Goal: Task Accomplishment & Management: Manage account settings

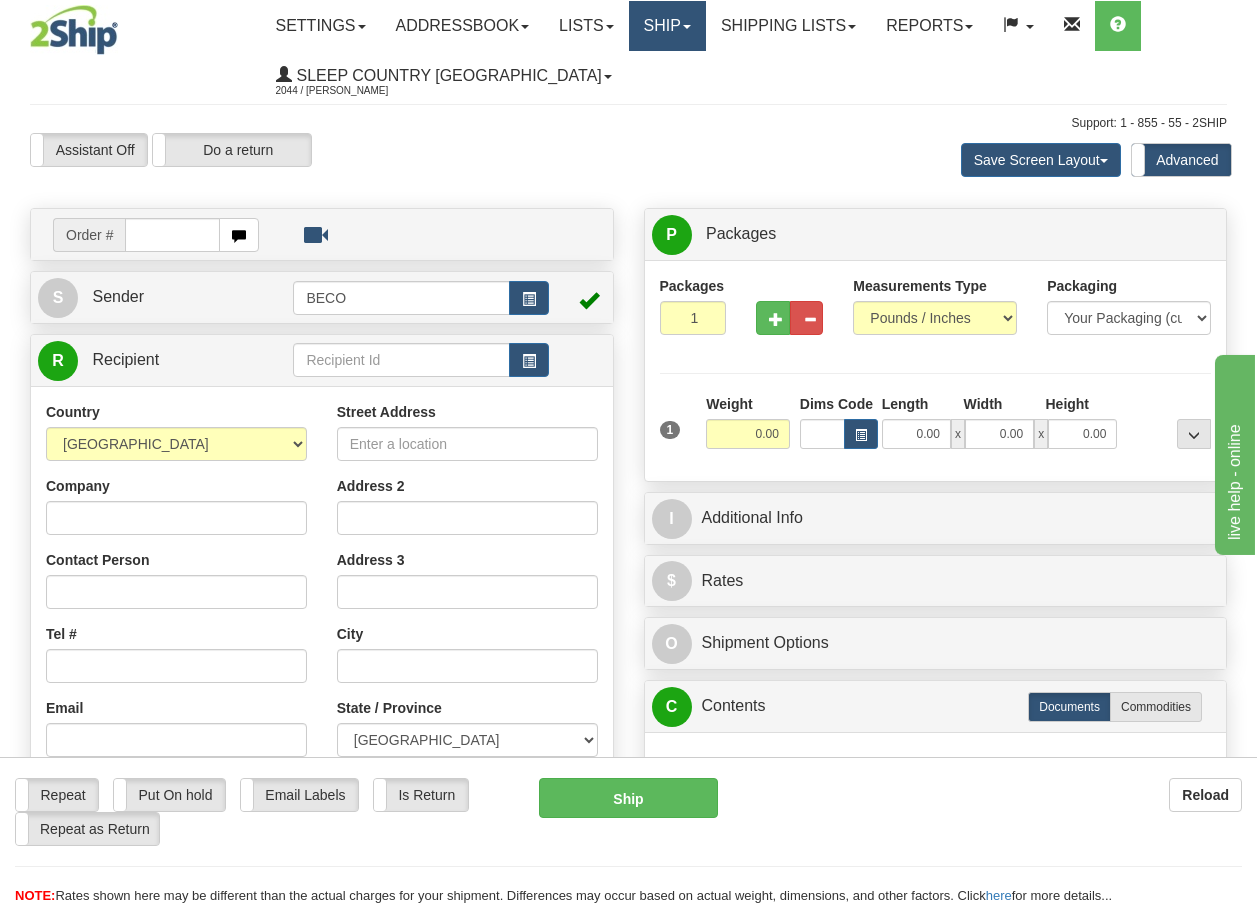
drag, startPoint x: 0, startPoint y: 0, endPoint x: 684, endPoint y: 26, distance: 684.3
click at [684, 26] on link "Ship" at bounding box center [667, 26] width 77 height 50
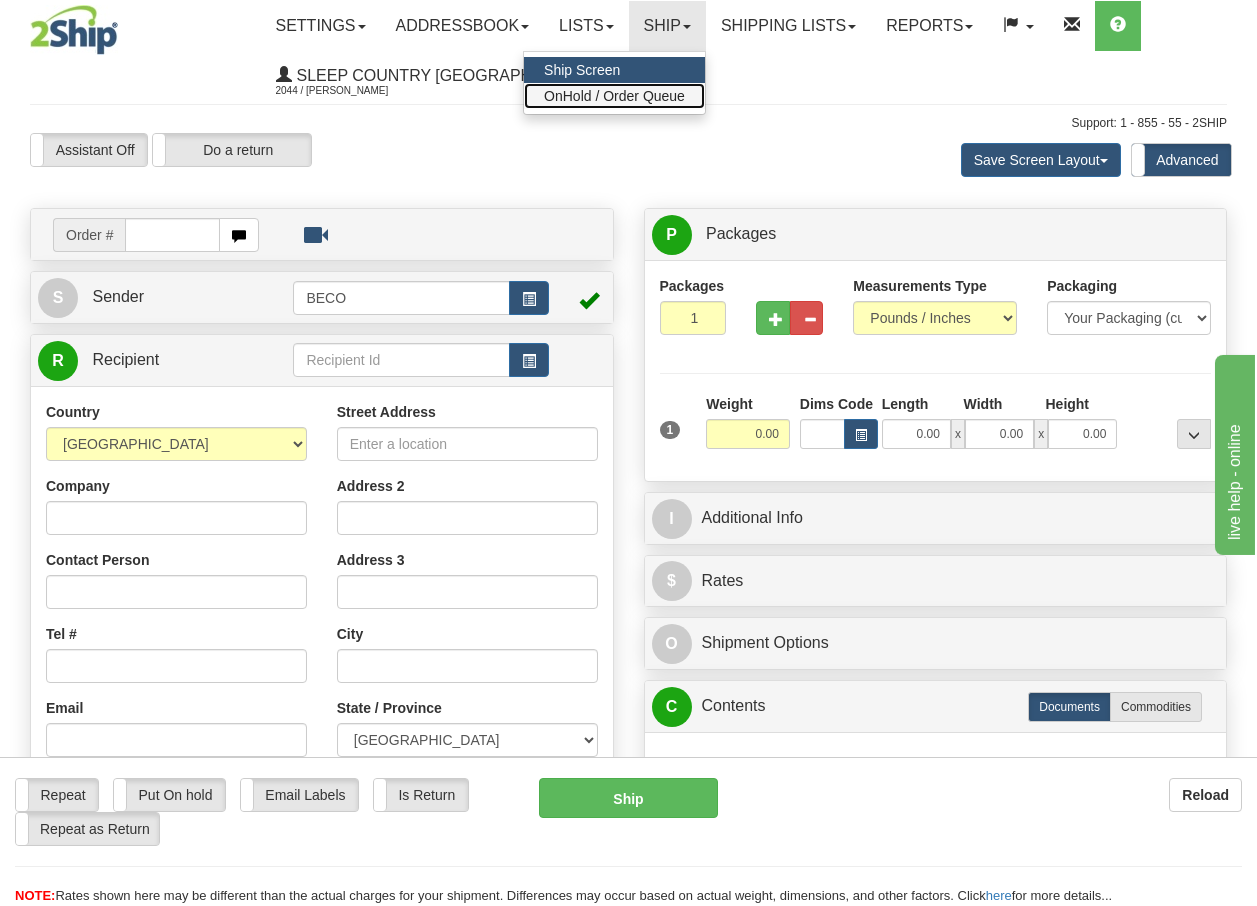
click at [643, 99] on span "OnHold / Order Queue" at bounding box center [614, 96] width 141 height 16
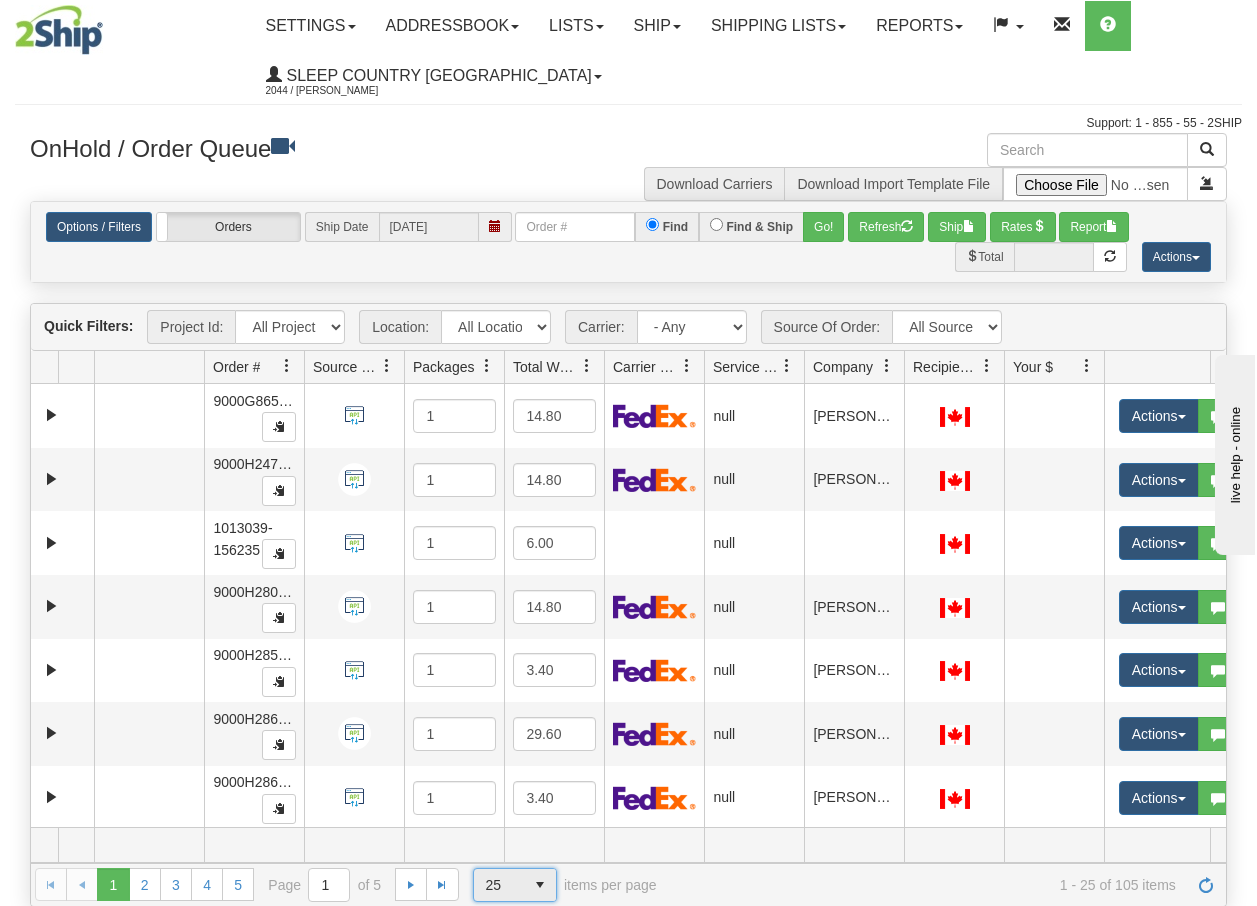
click at [544, 884] on span "select" at bounding box center [540, 885] width 32 height 32
click at [495, 850] on span "100" at bounding box center [492, 853] width 23 height 20
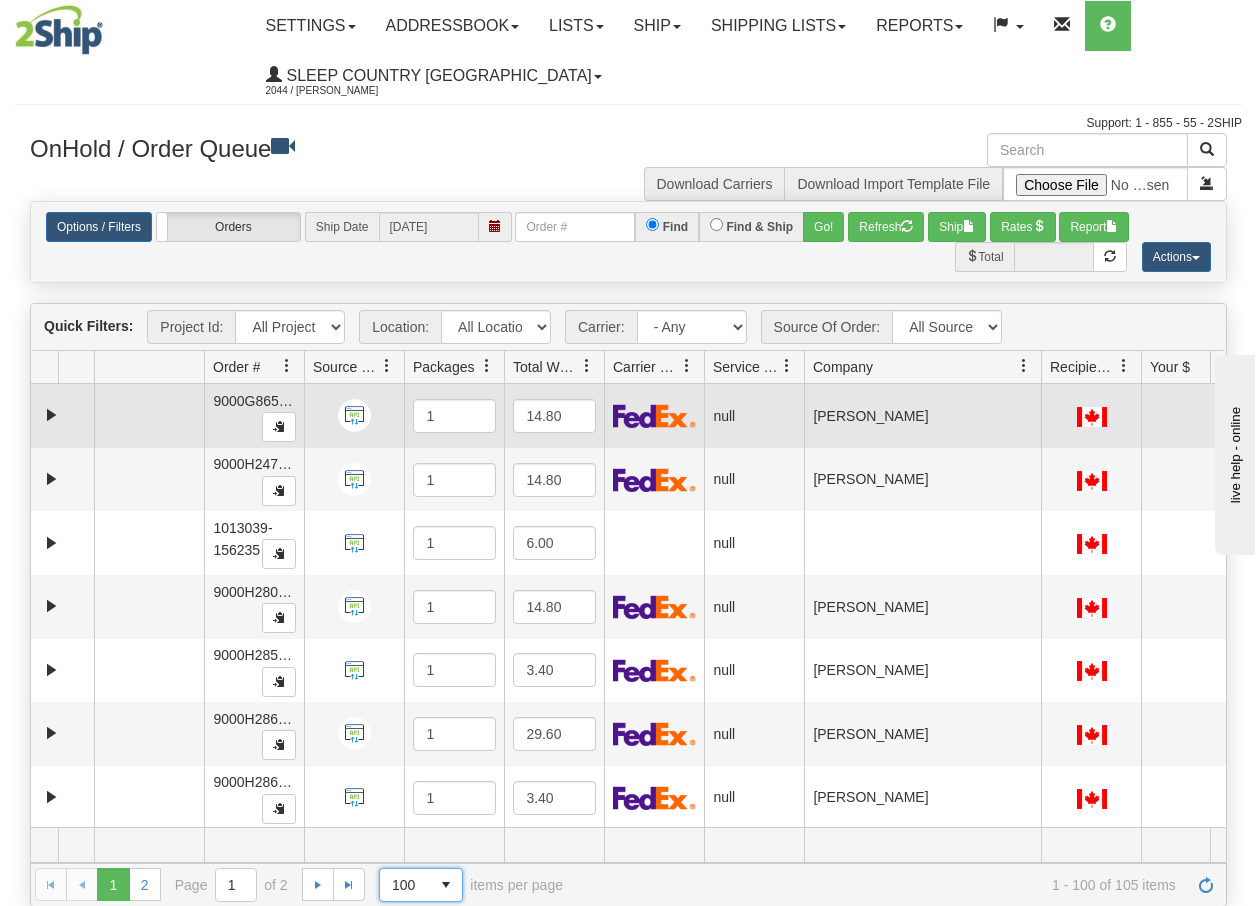
drag, startPoint x: 903, startPoint y: 379, endPoint x: 1043, endPoint y: 404, distance: 142.2
click at [1043, 404] on div "Quick Filters: Project Id: All Projects Location: All Locations BECO Carrier: -…" at bounding box center [628, 604] width 1197 height 603
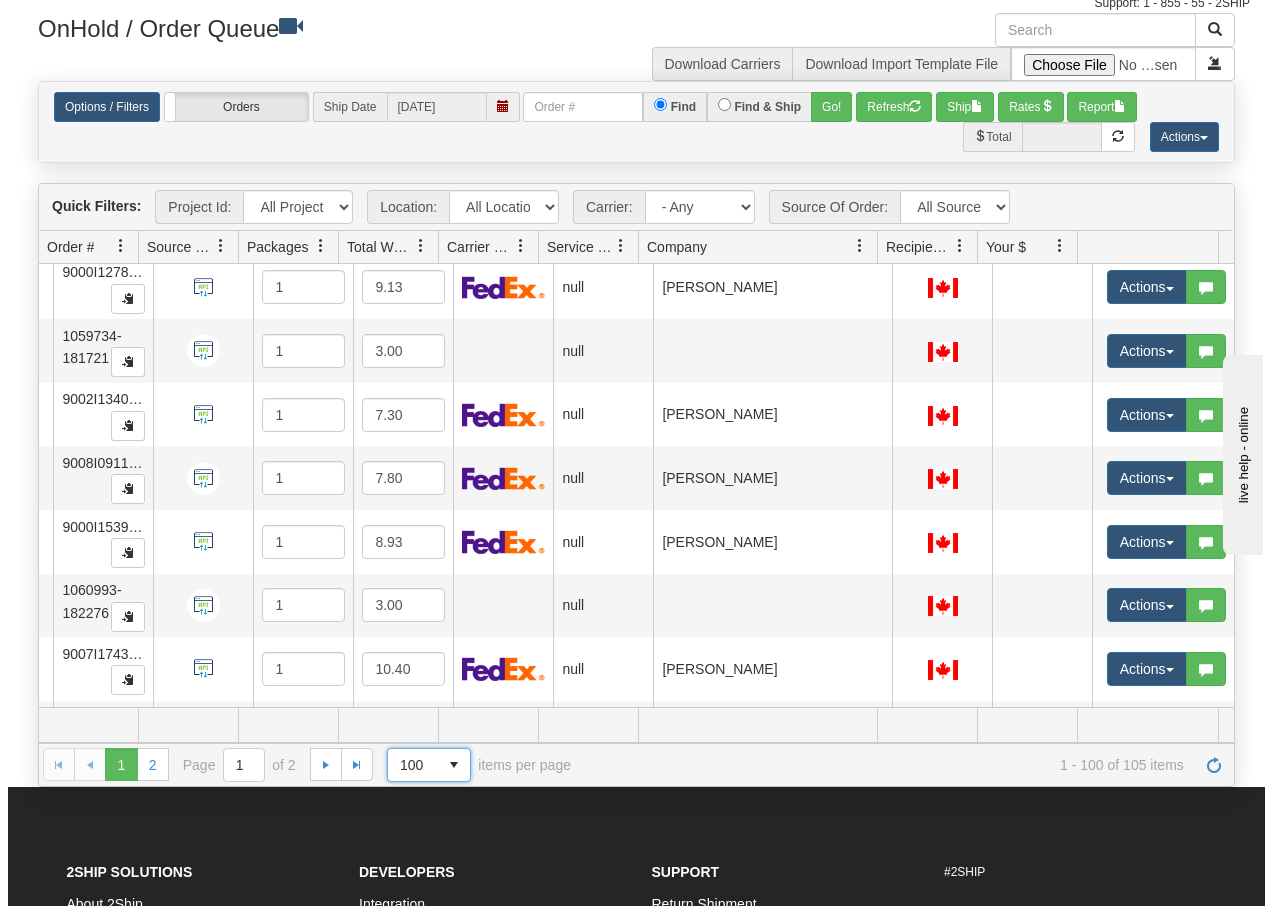
scroll to position [5930, 174]
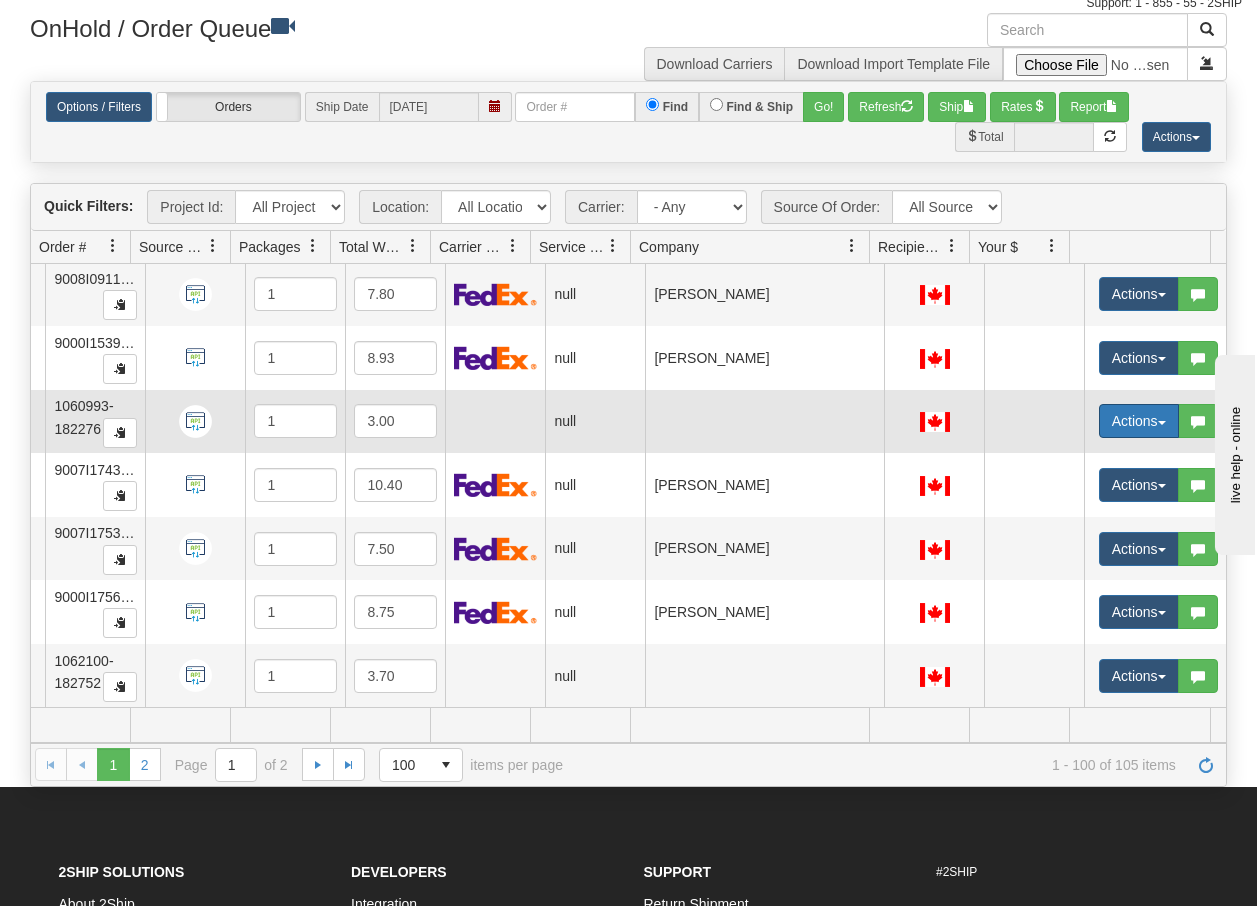
click at [1152, 410] on button "Actions" at bounding box center [1139, 421] width 80 height 34
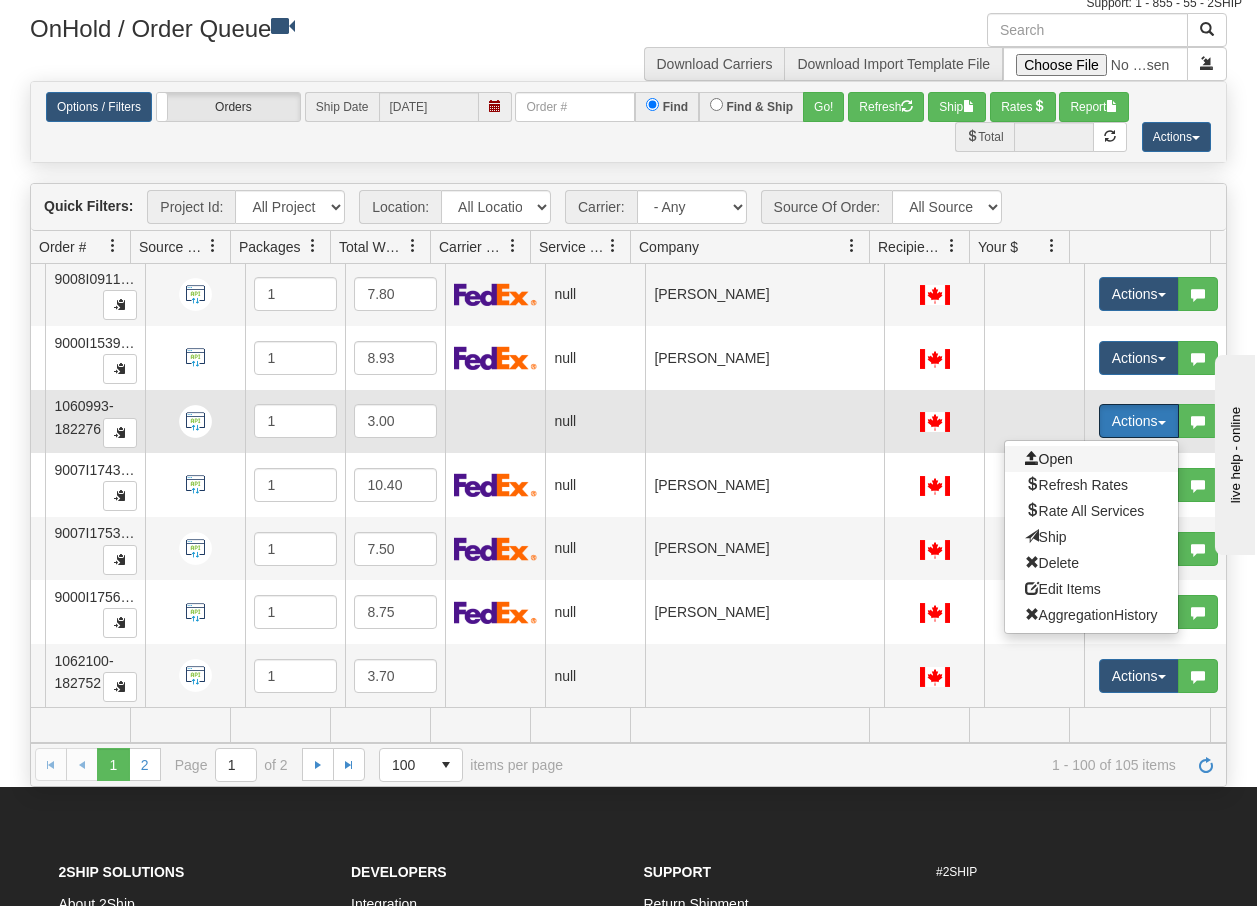
click at [1046, 451] on span "Open" at bounding box center [1049, 459] width 48 height 16
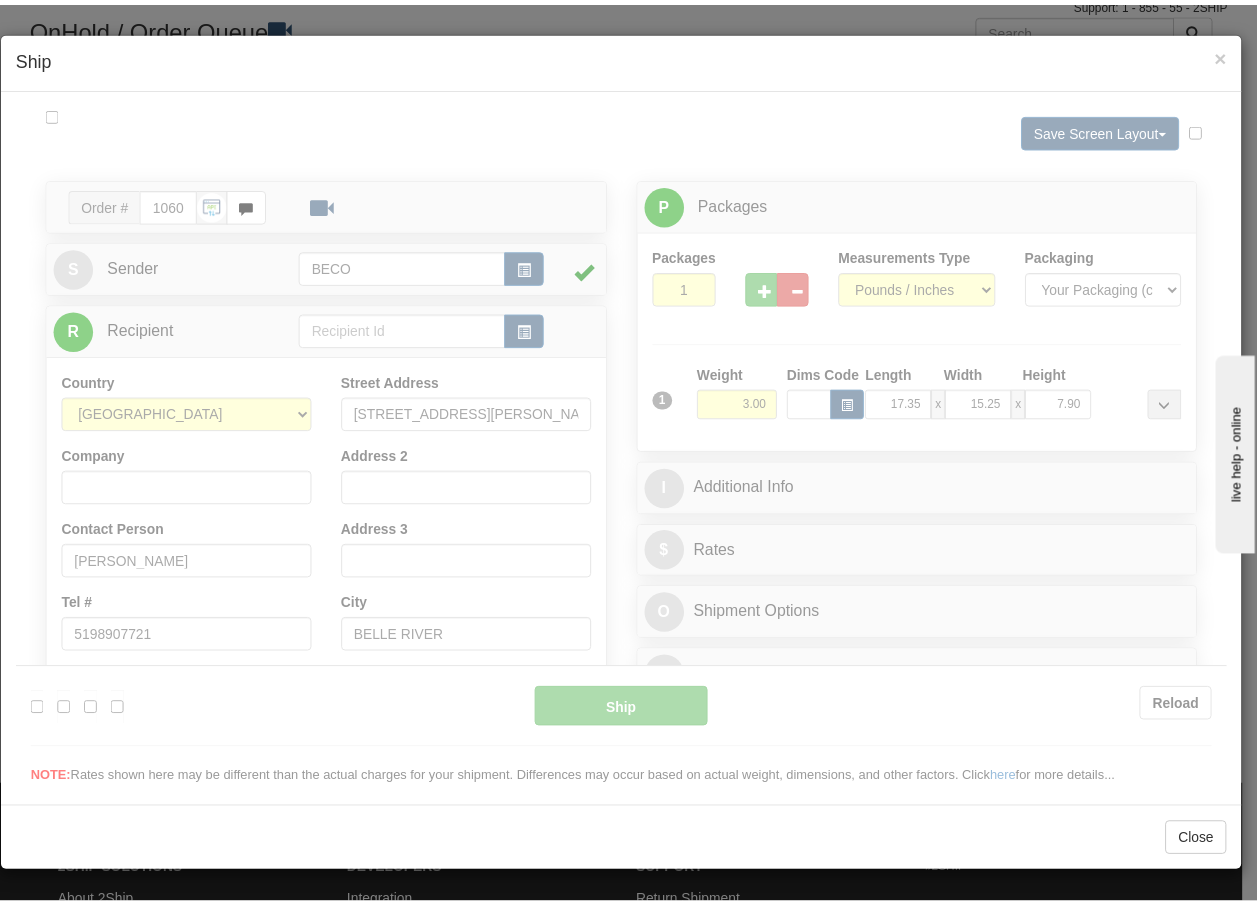
scroll to position [0, 0]
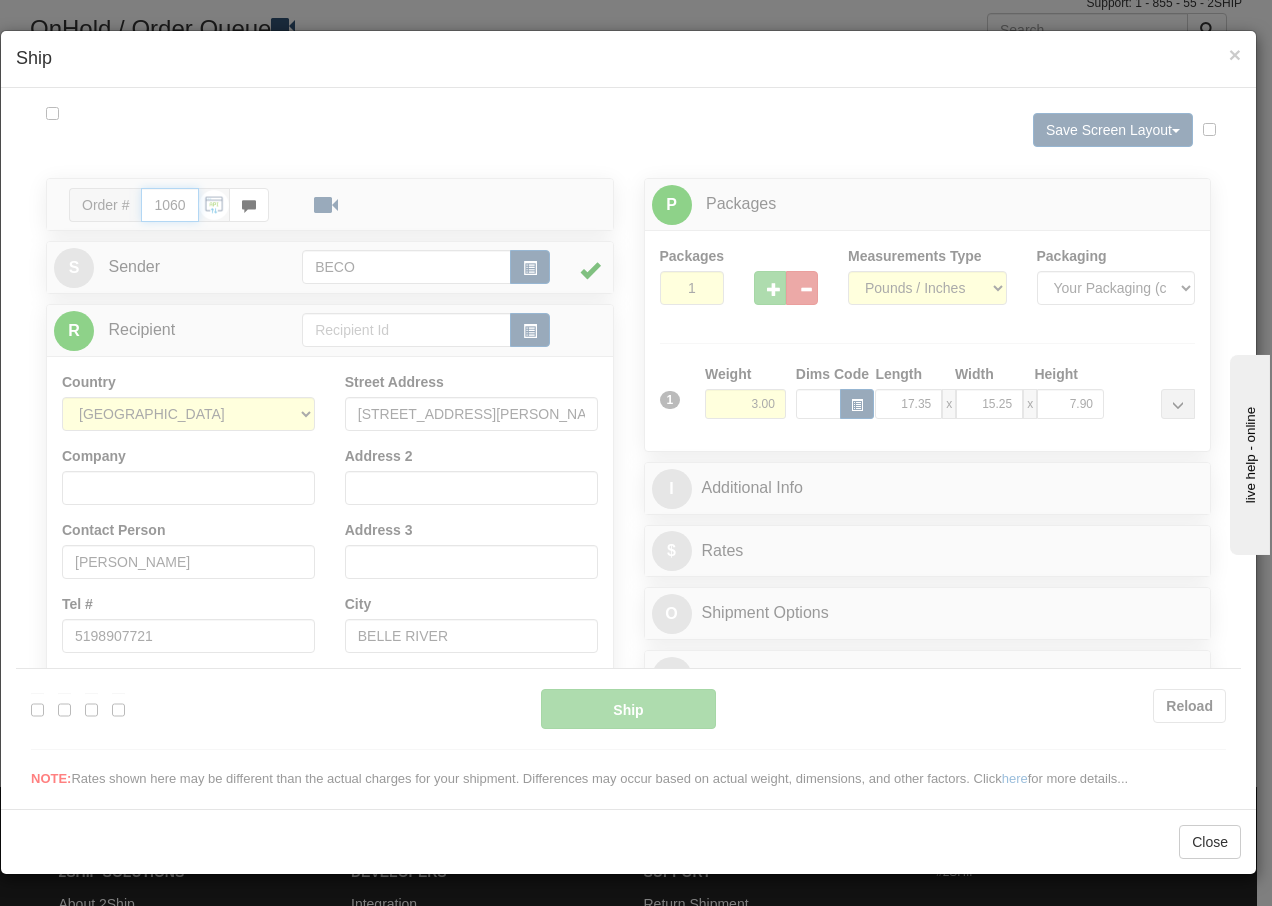
type input "14:23"
type input "16:00"
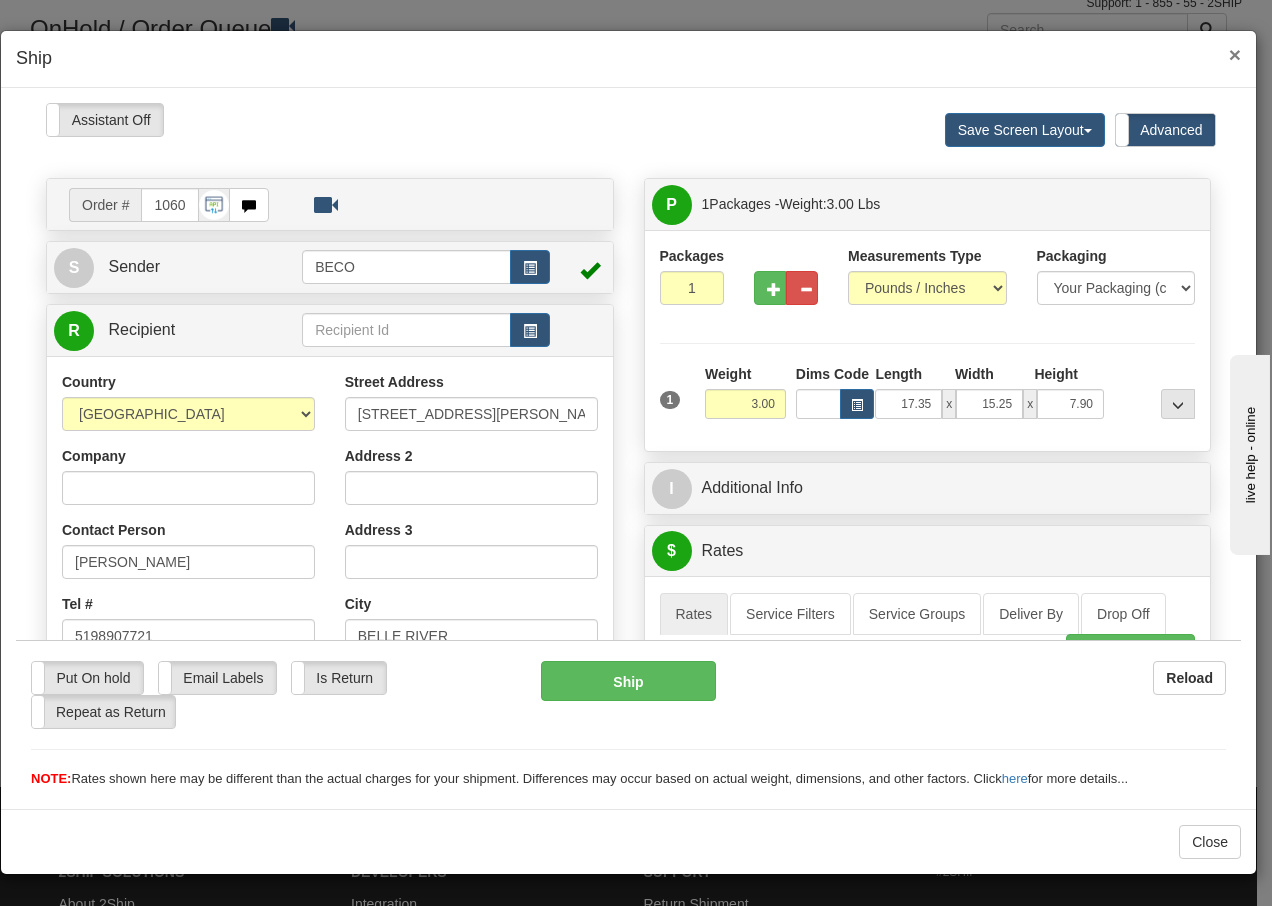
click at [1234, 56] on span "×" at bounding box center [1235, 54] width 12 height 23
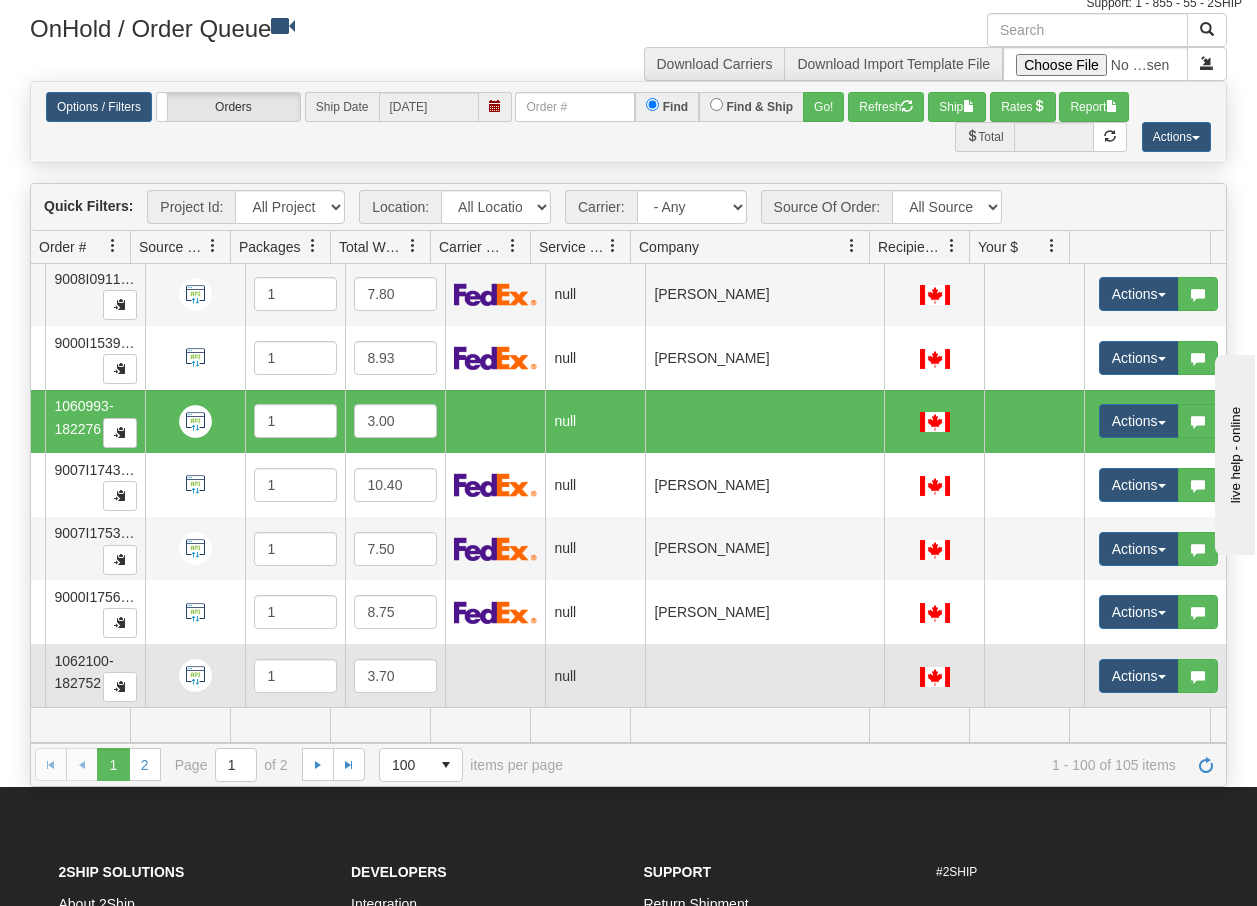
scroll to position [0, 160]
click at [1161, 675] on span "button" at bounding box center [1162, 677] width 8 height 4
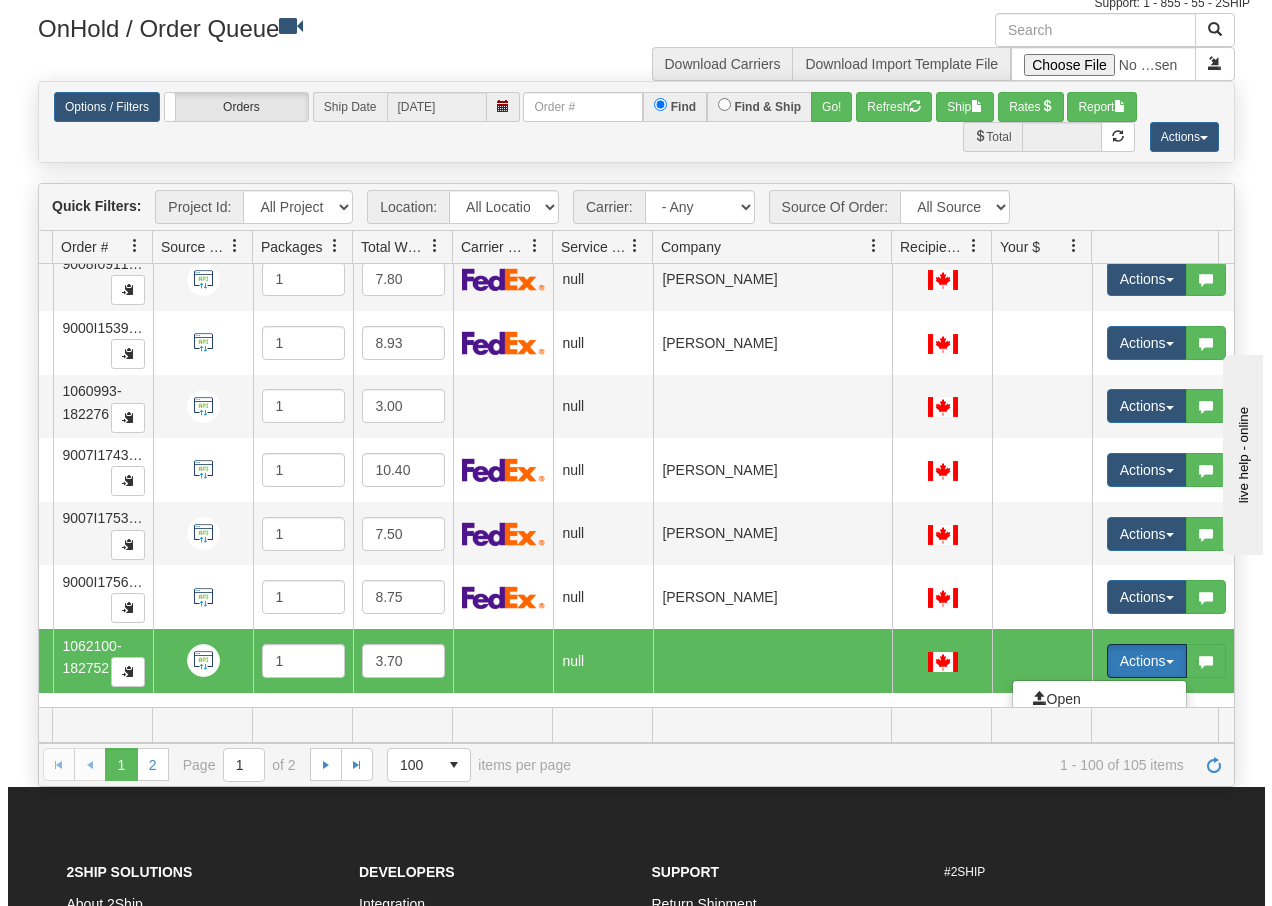
scroll to position [6111, 160]
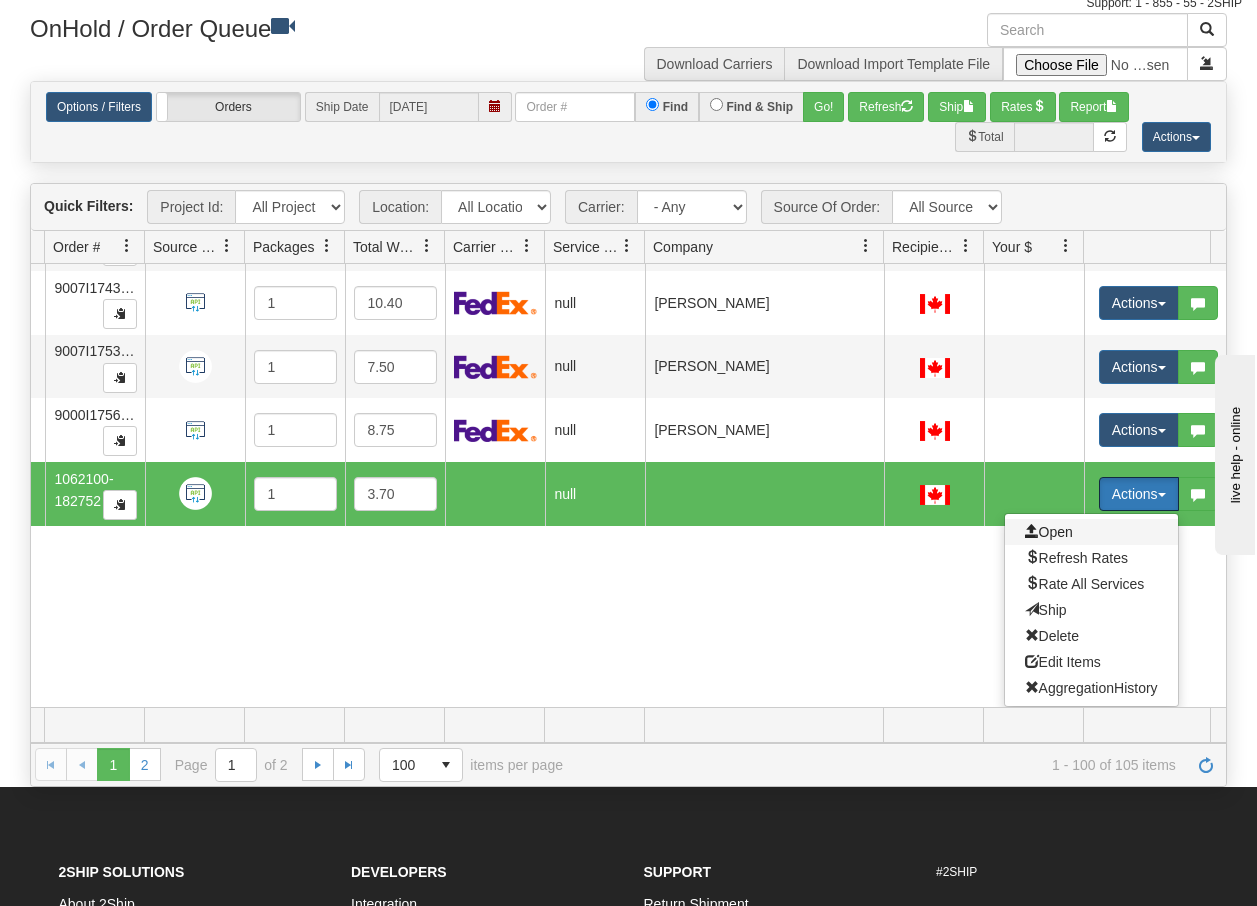
click at [1067, 524] on span "Open" at bounding box center [1049, 532] width 48 height 16
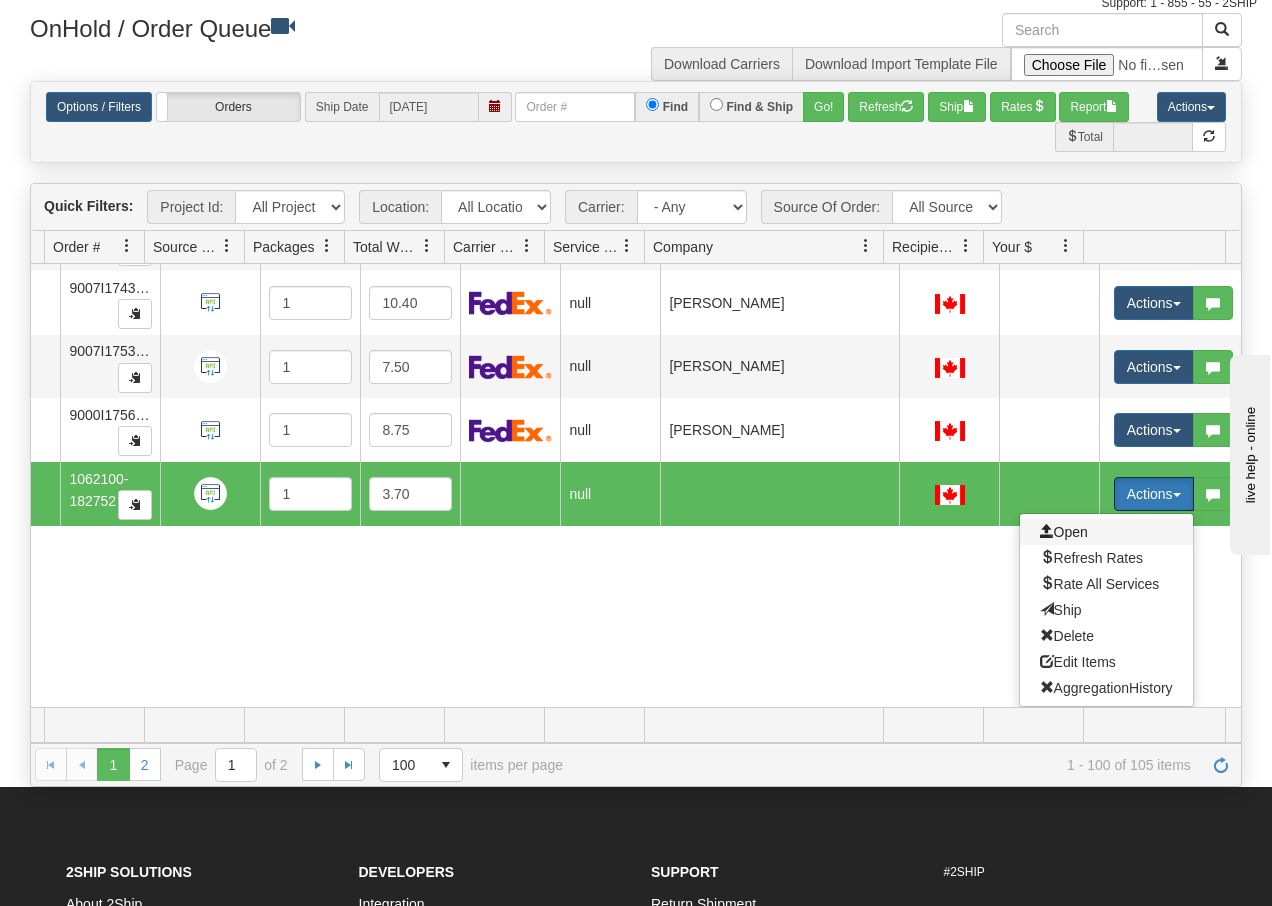
scroll to position [5930, 160]
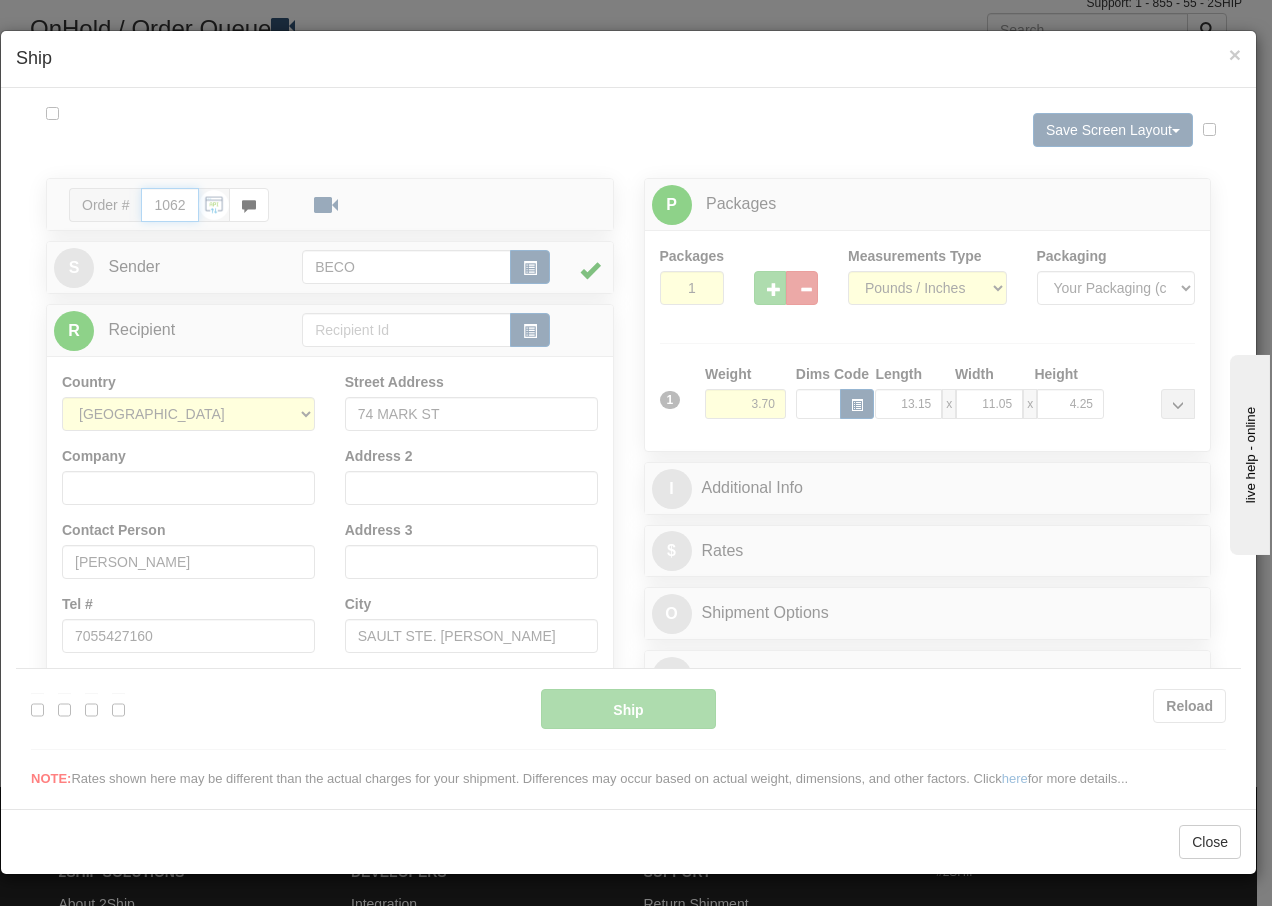
type input "14:24"
type input "16:00"
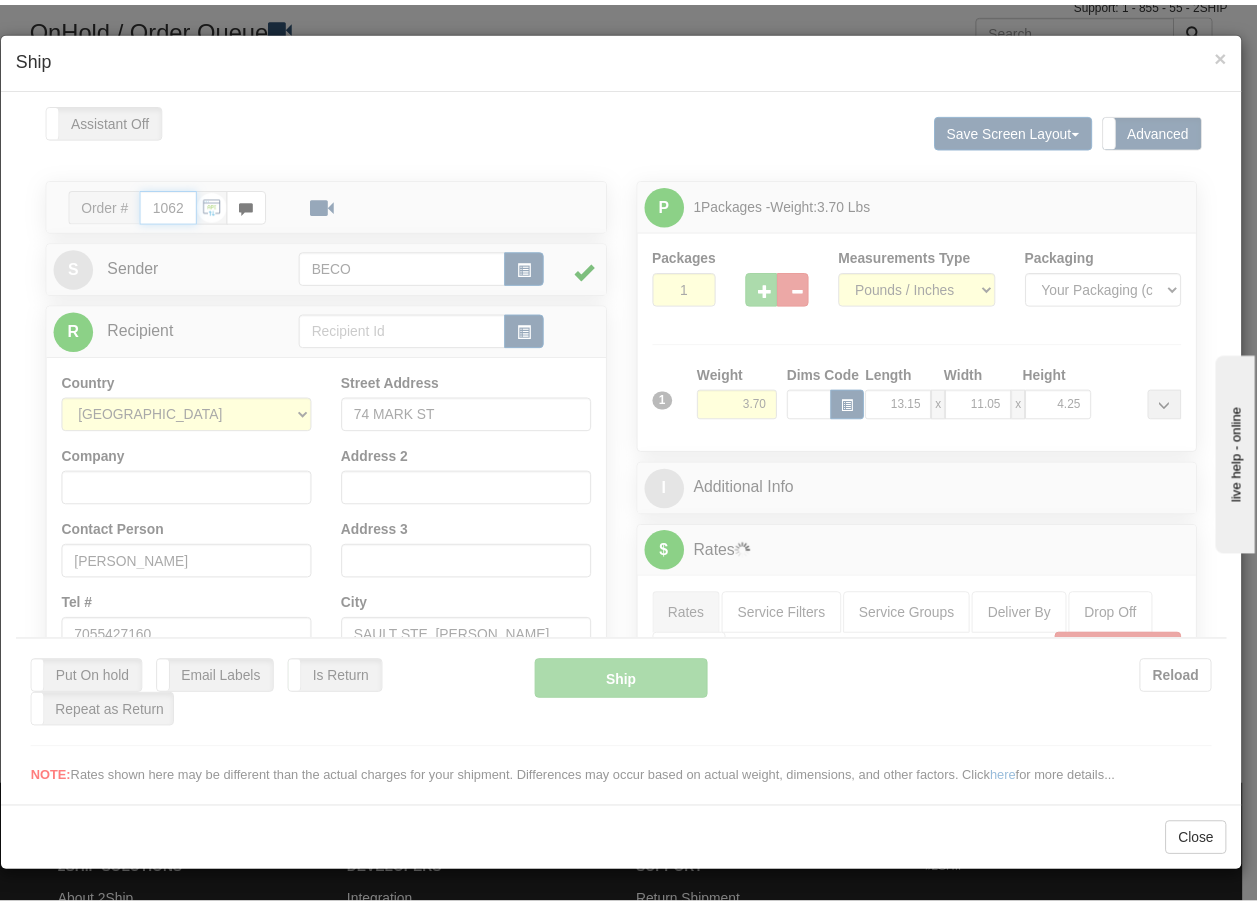
scroll to position [0, 0]
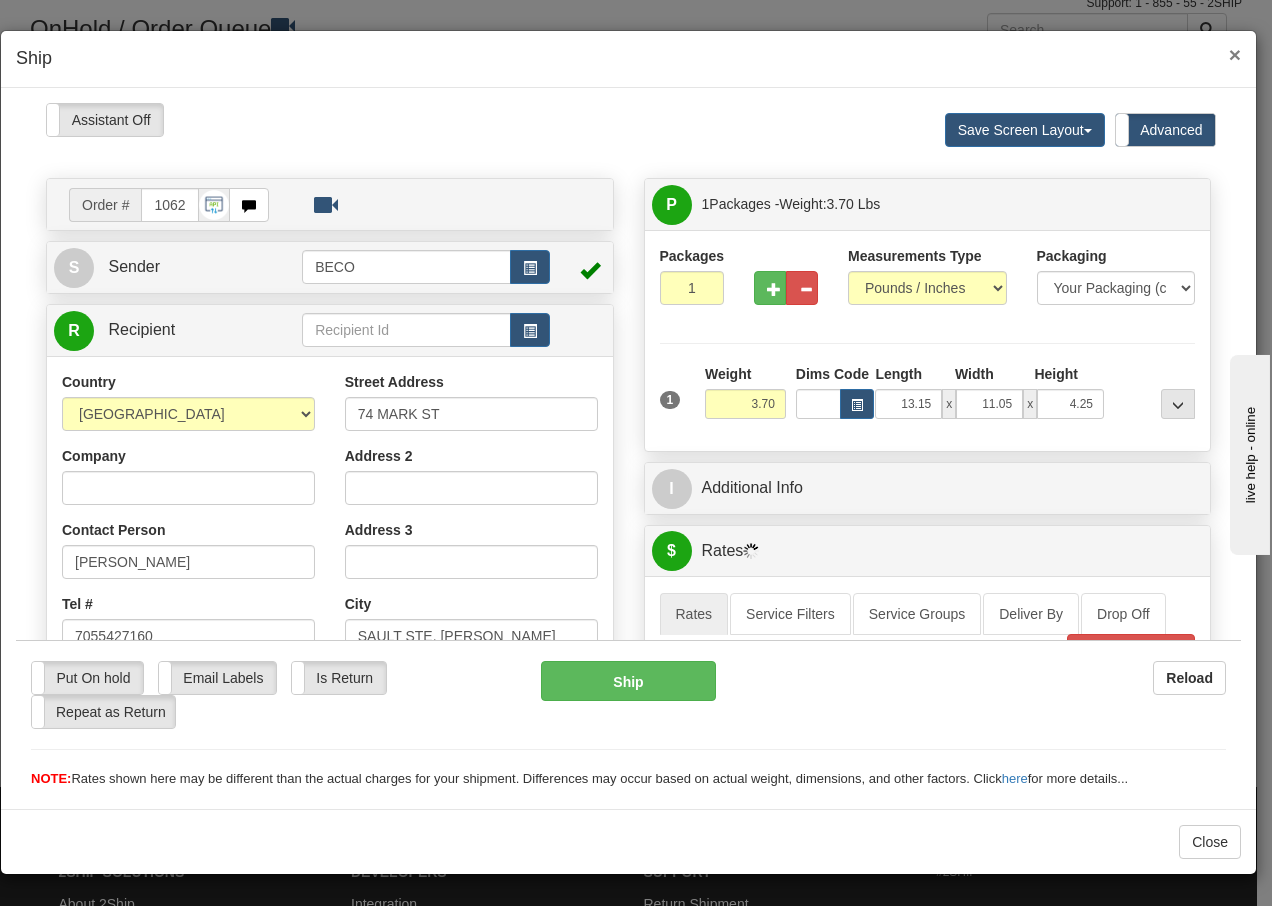
click at [1234, 50] on span "×" at bounding box center [1235, 54] width 12 height 23
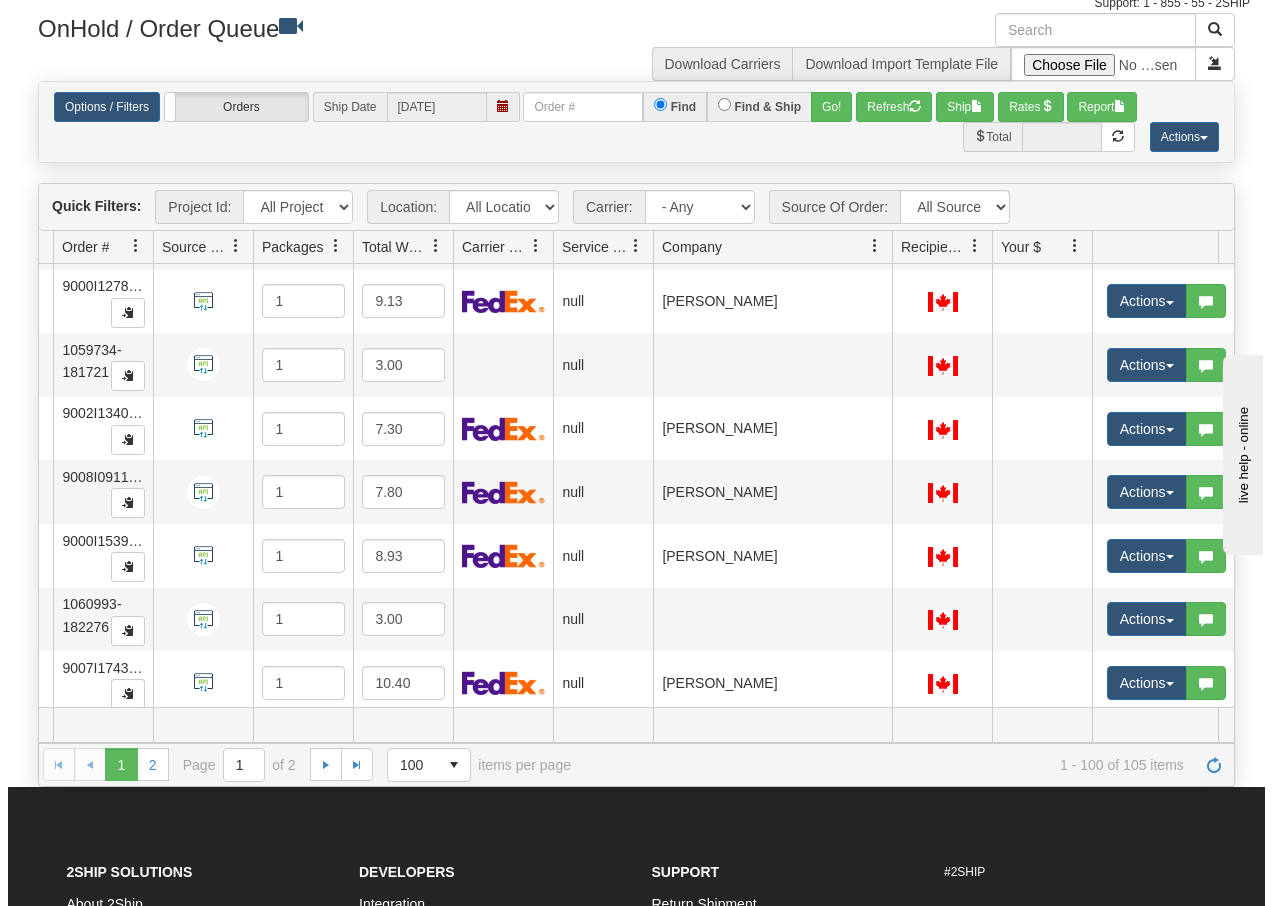
scroll to position [5663, 159]
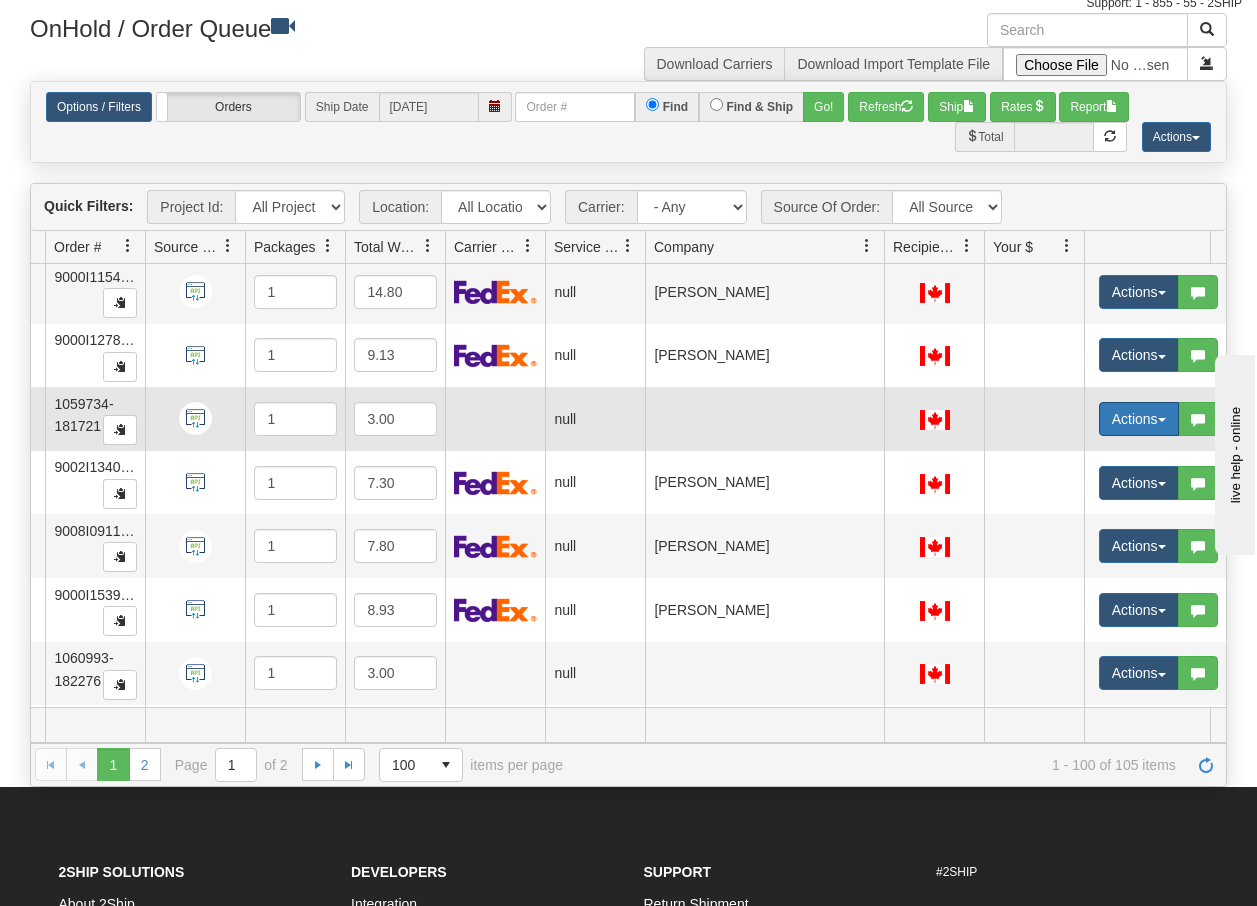
click at [1158, 424] on button "Actions" at bounding box center [1139, 419] width 80 height 34
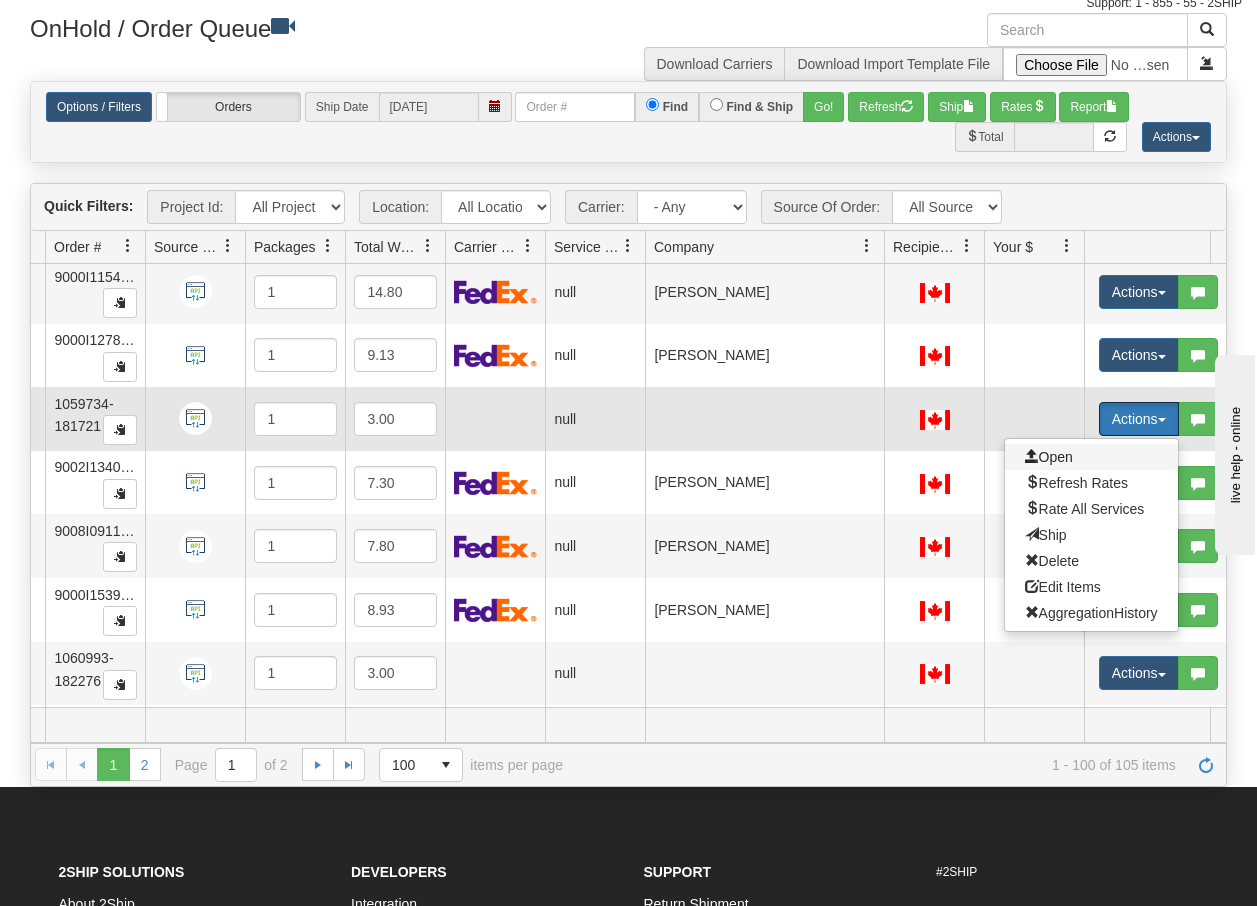
click at [1061, 458] on span "Open" at bounding box center [1049, 457] width 48 height 16
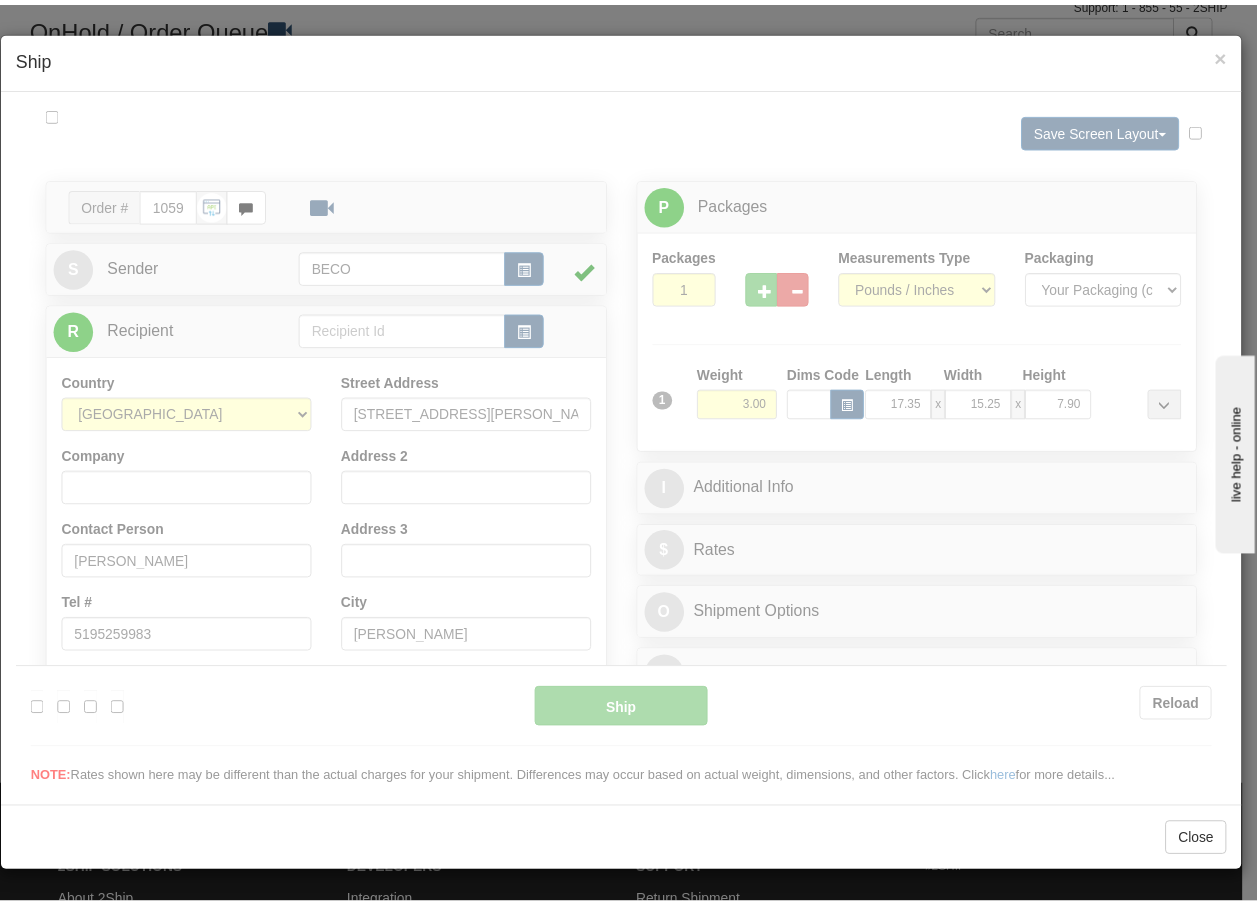
scroll to position [0, 0]
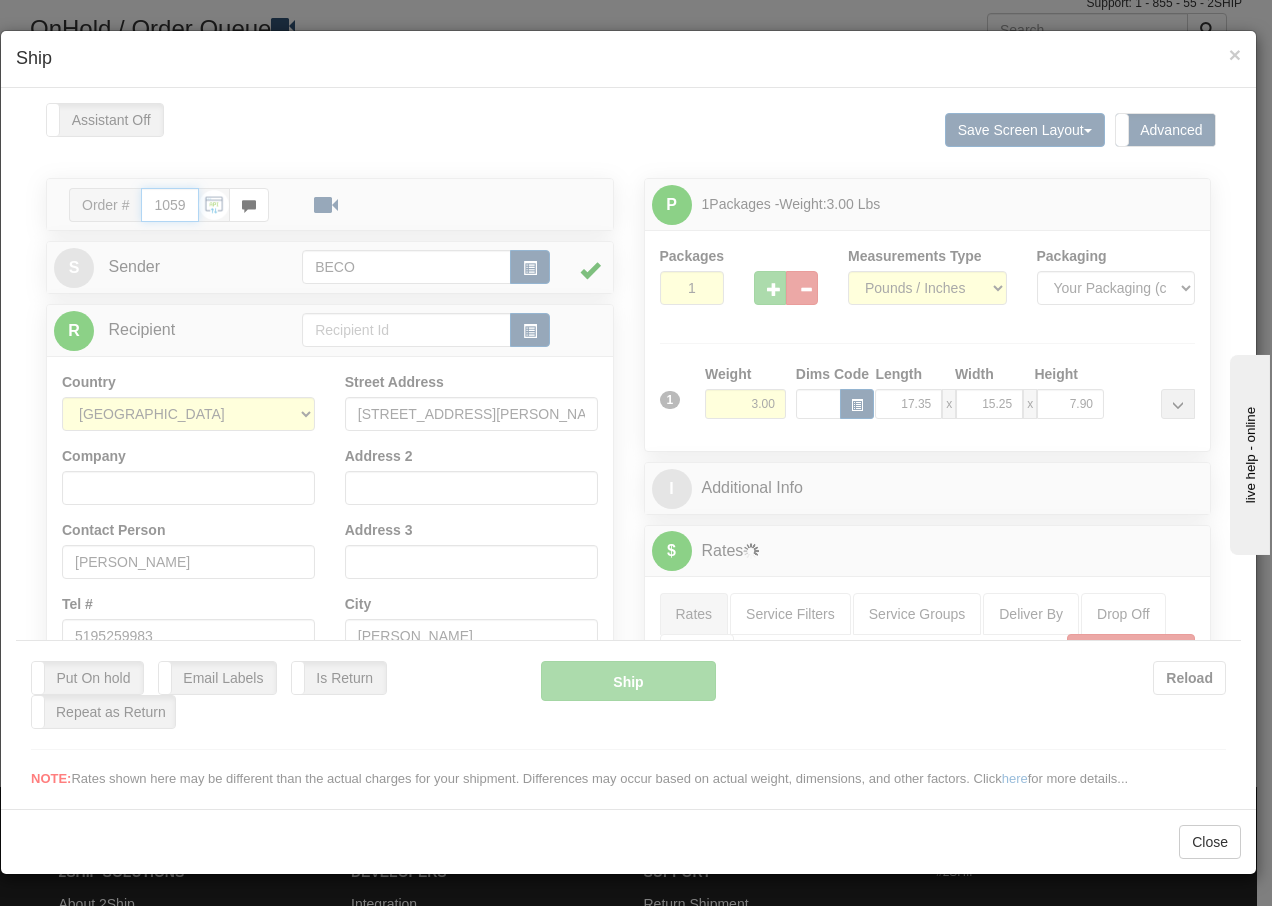
type input "14:24"
type input "16:00"
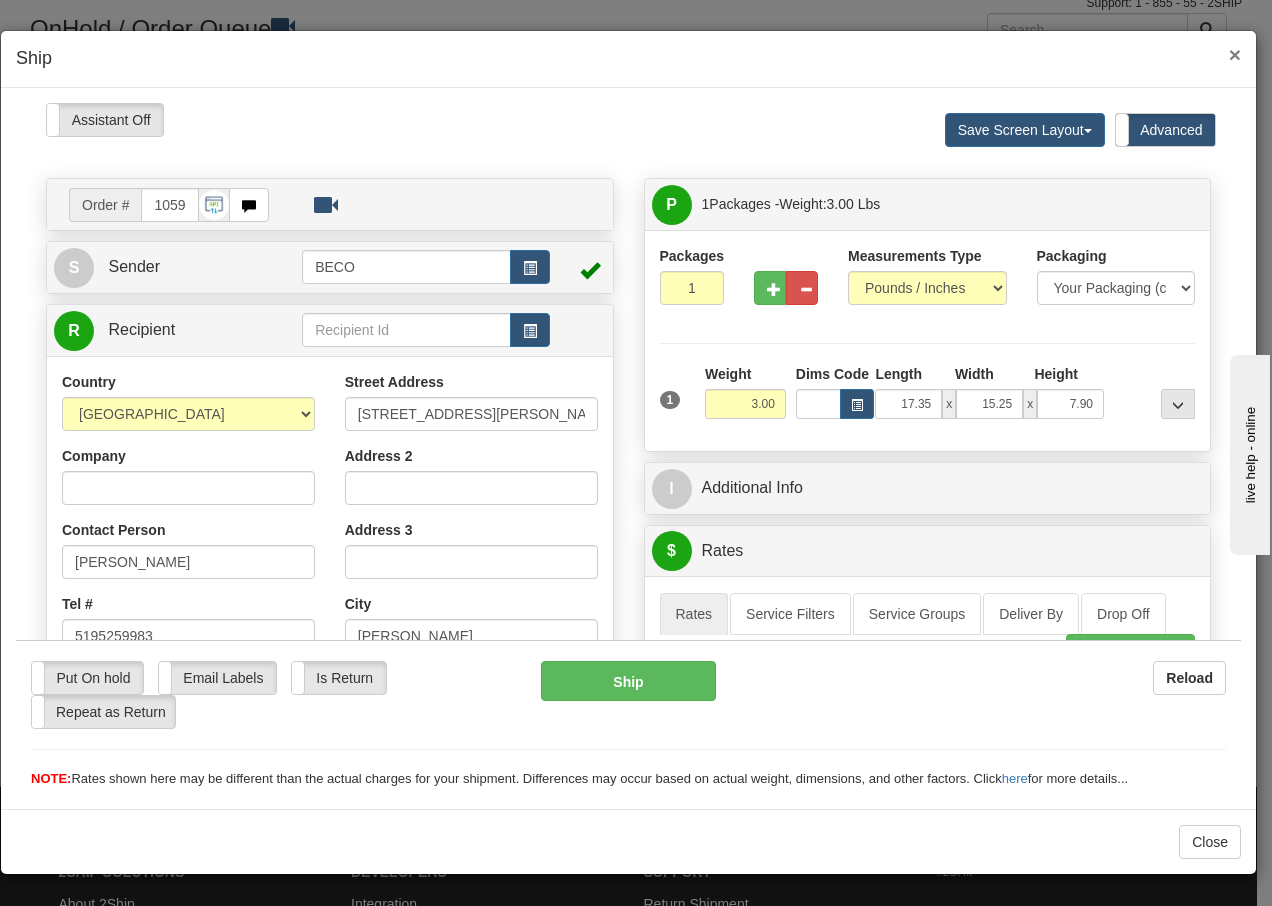
click at [1240, 51] on span "×" at bounding box center [1235, 54] width 12 height 23
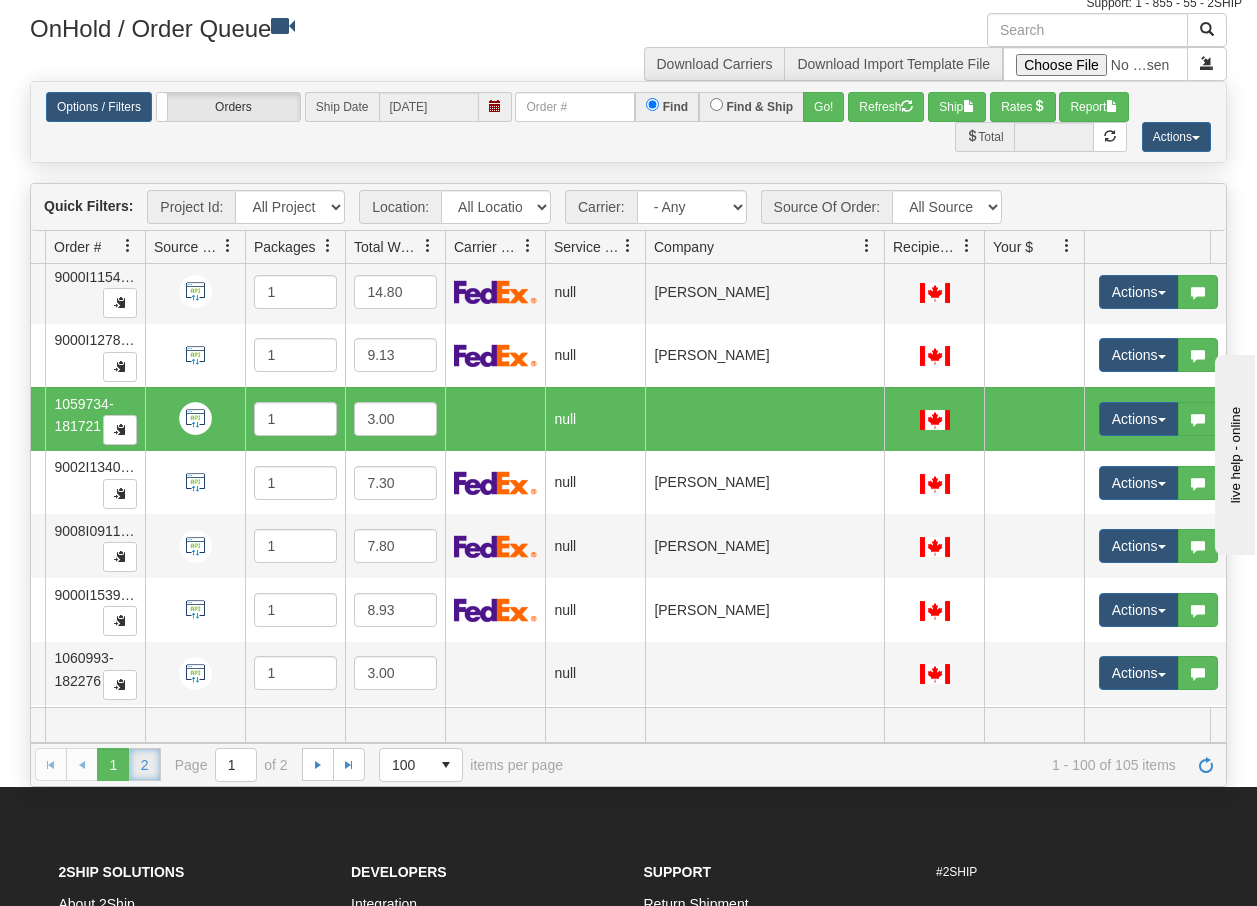
click at [145, 761] on link "2" at bounding box center [145, 764] width 32 height 32
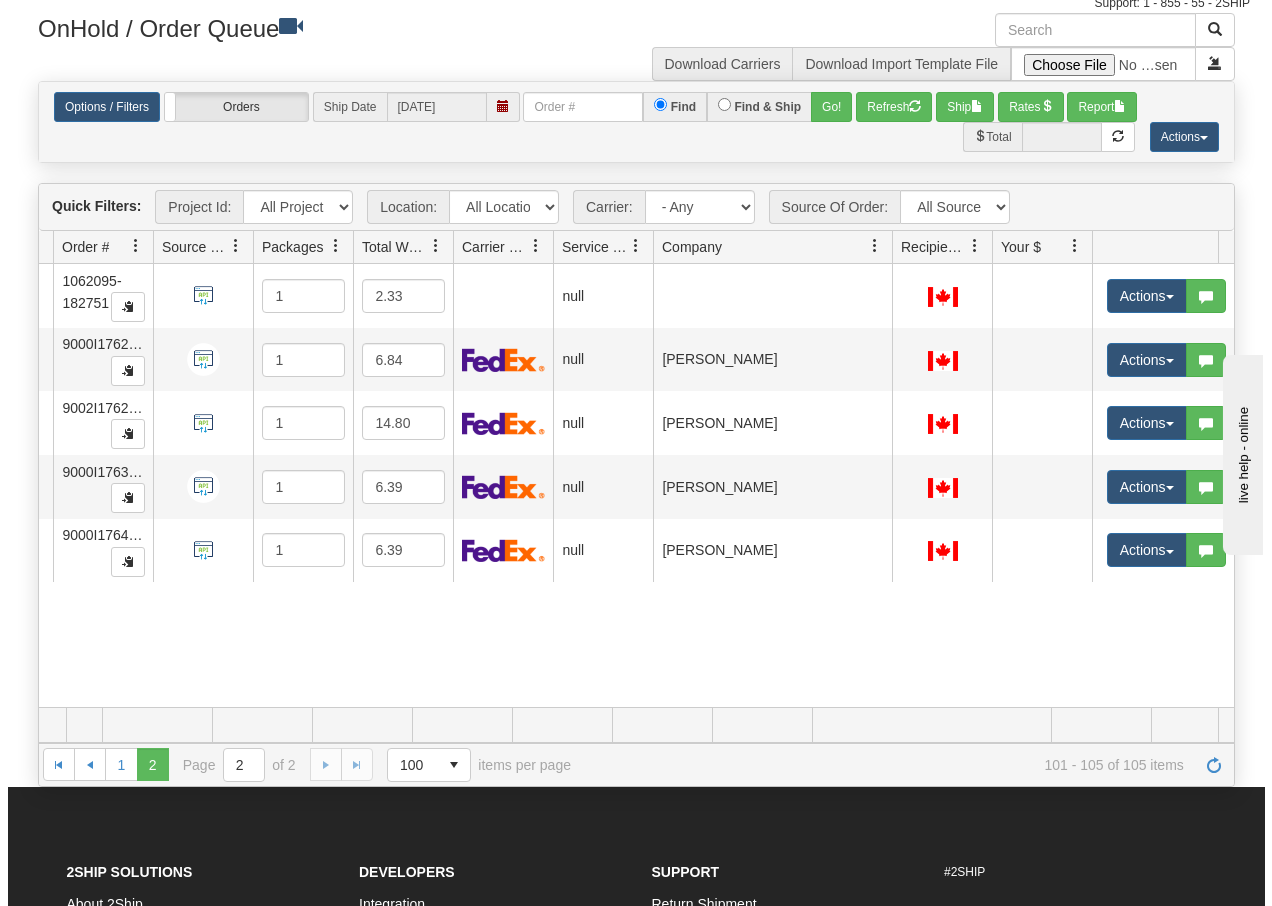
scroll to position [0, 159]
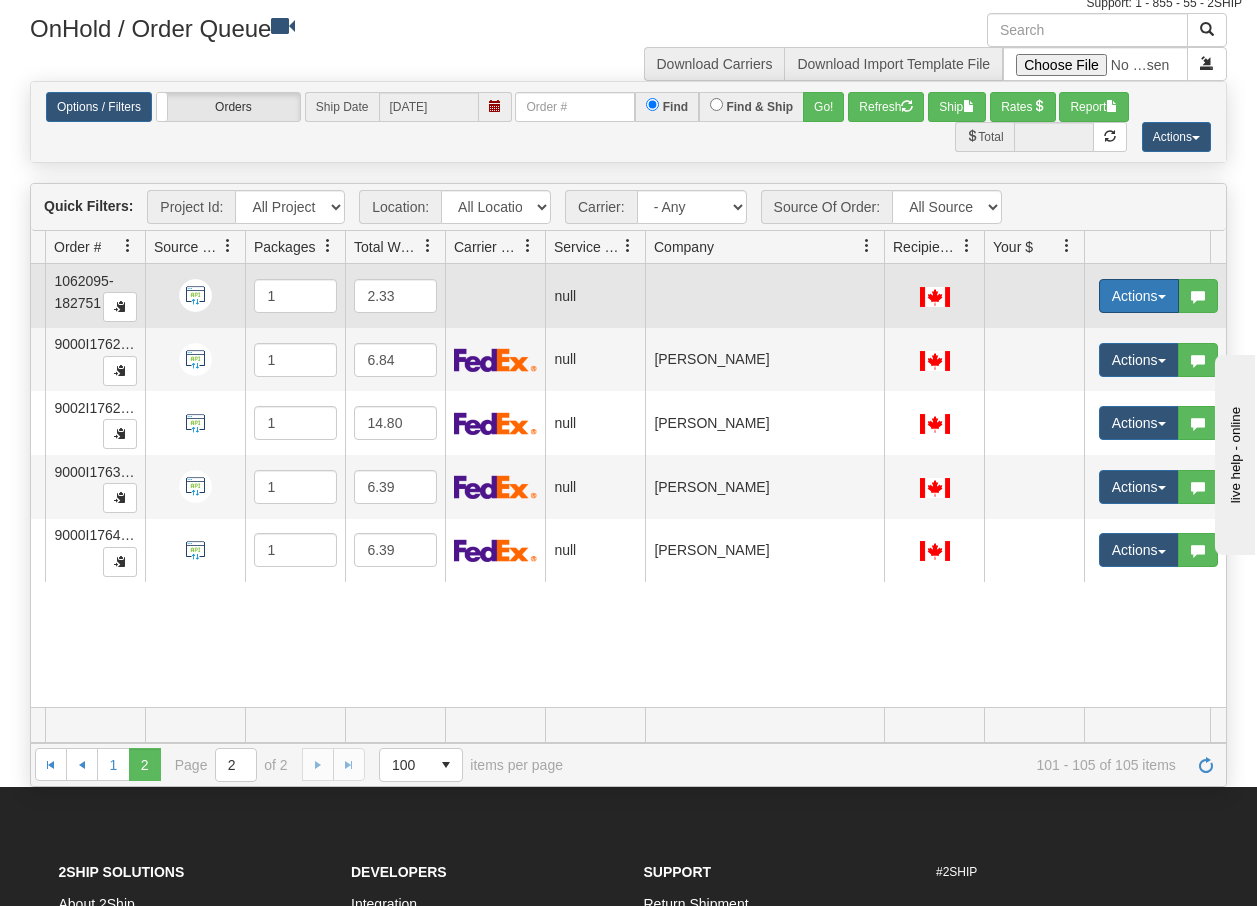
click at [1163, 297] on span "button" at bounding box center [1162, 297] width 8 height 4
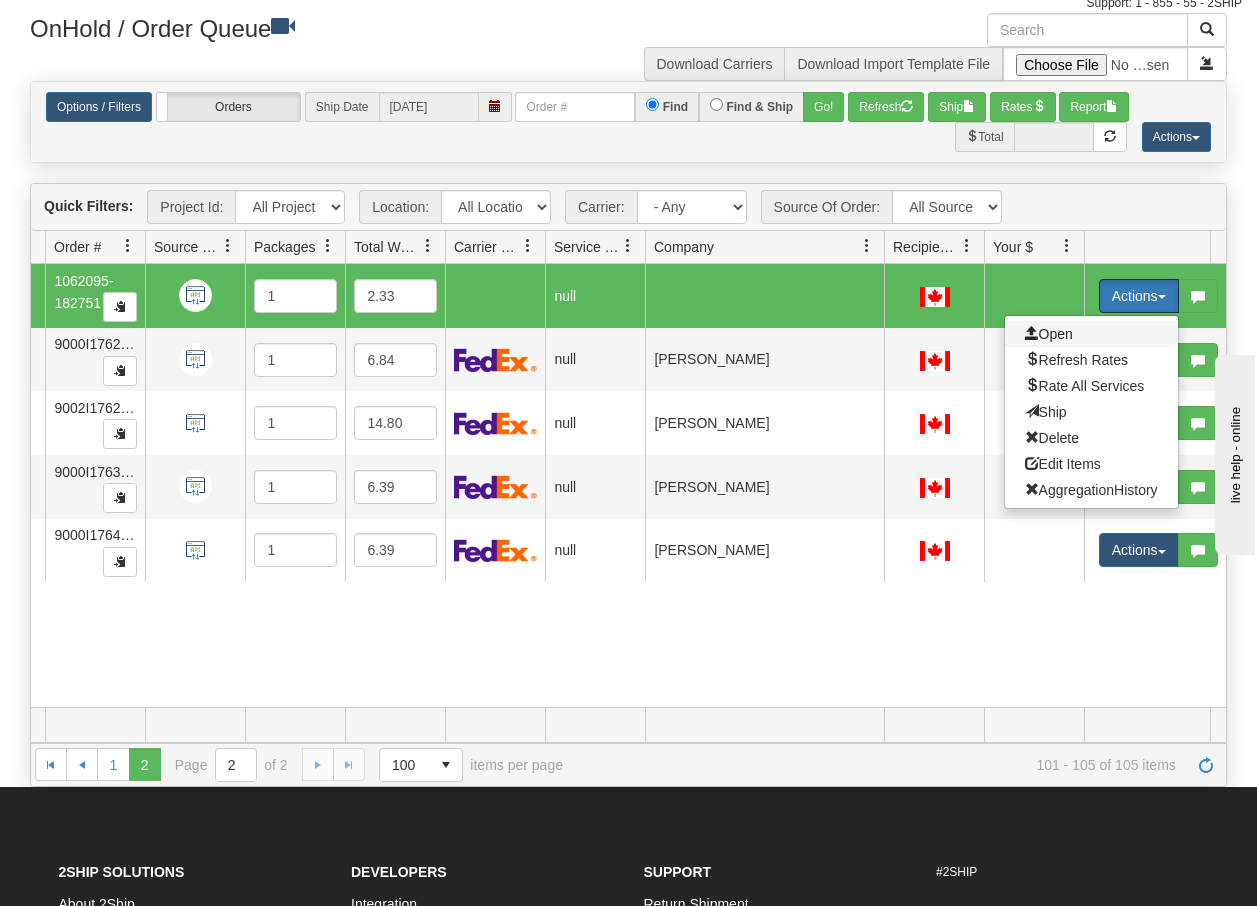
click at [1056, 332] on span "Open" at bounding box center [1049, 334] width 48 height 16
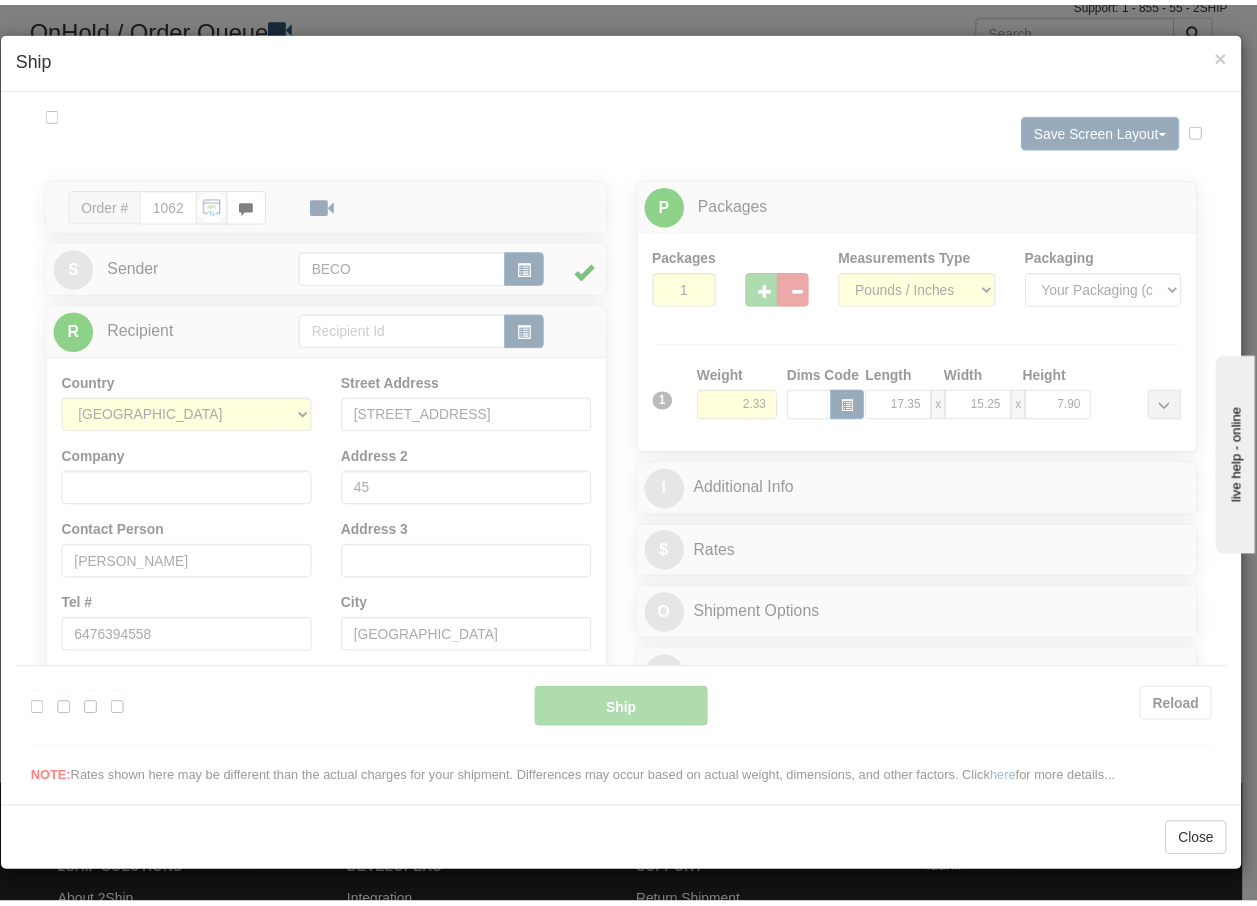
scroll to position [0, 0]
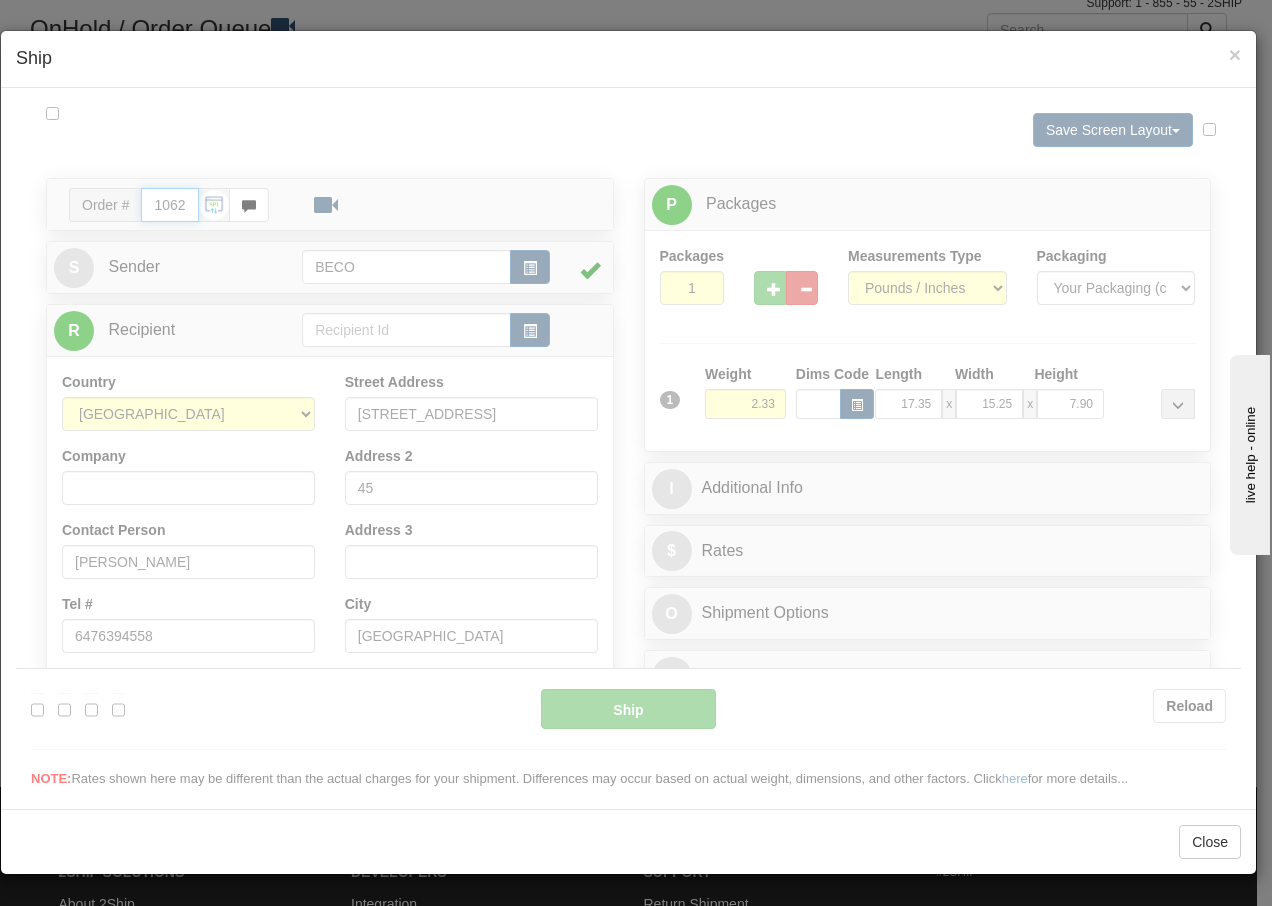
type input "14:25"
type input "16:00"
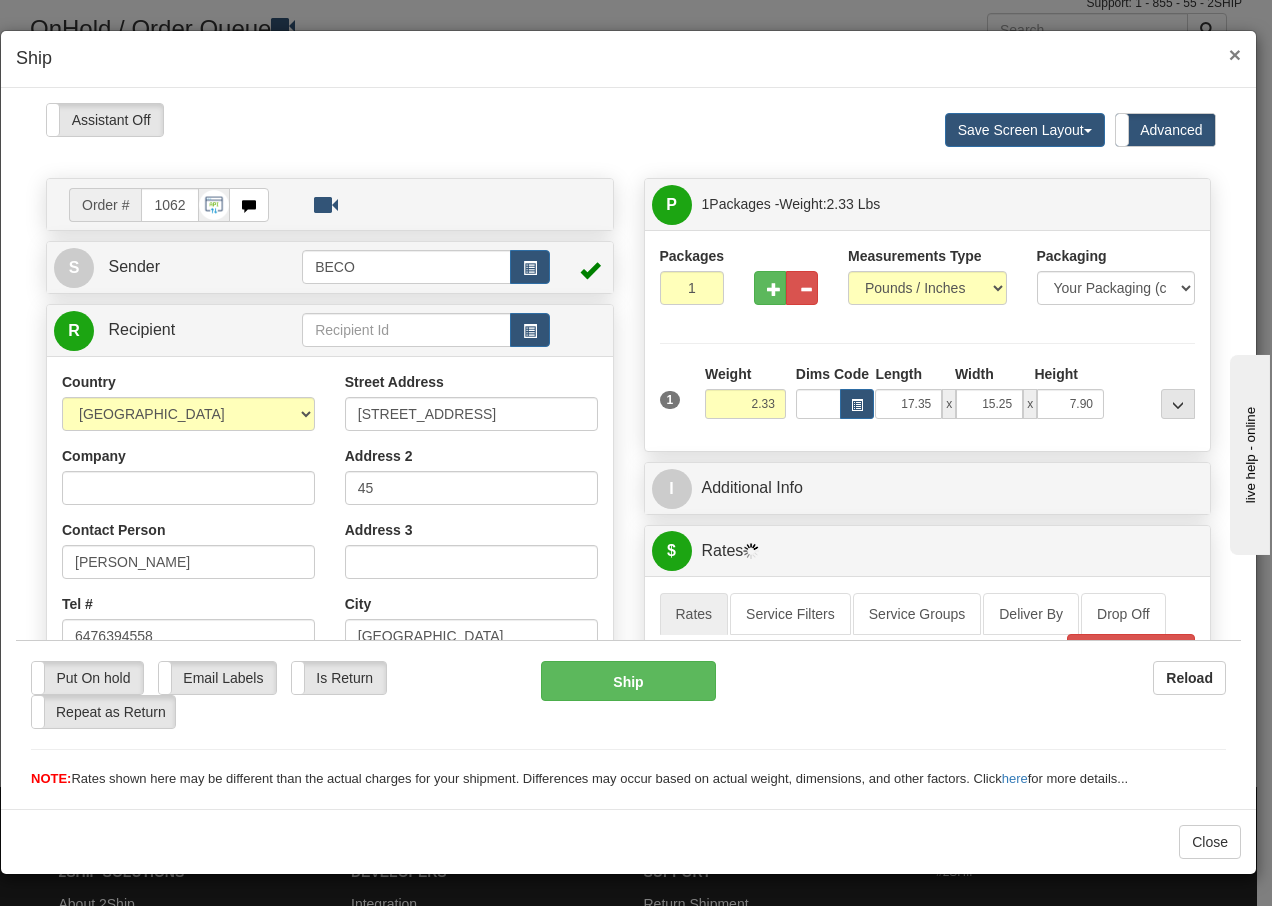
click at [1236, 51] on span "×" at bounding box center [1235, 54] width 12 height 23
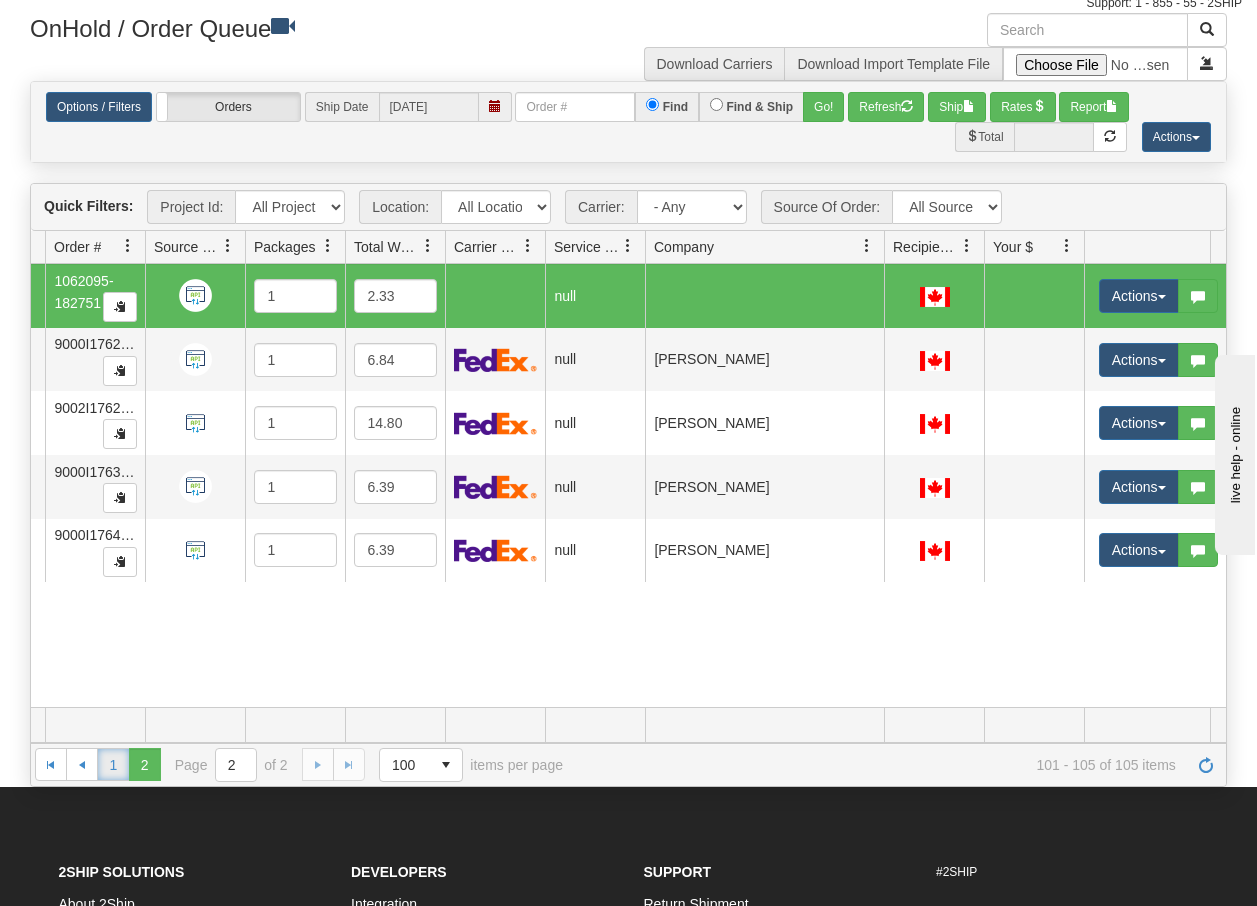
click at [117, 765] on link "1" at bounding box center [113, 764] width 32 height 32
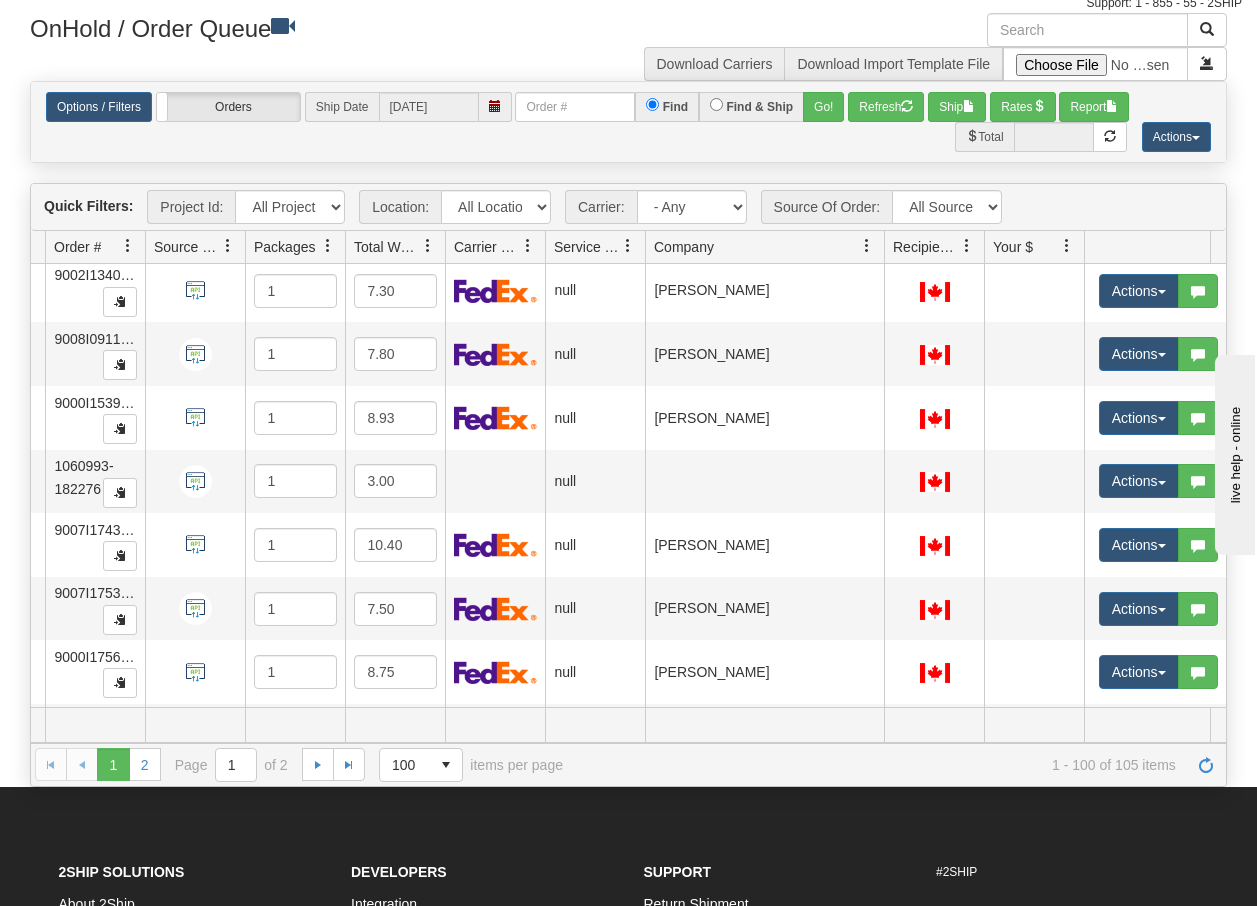
scroll to position [5930, 159]
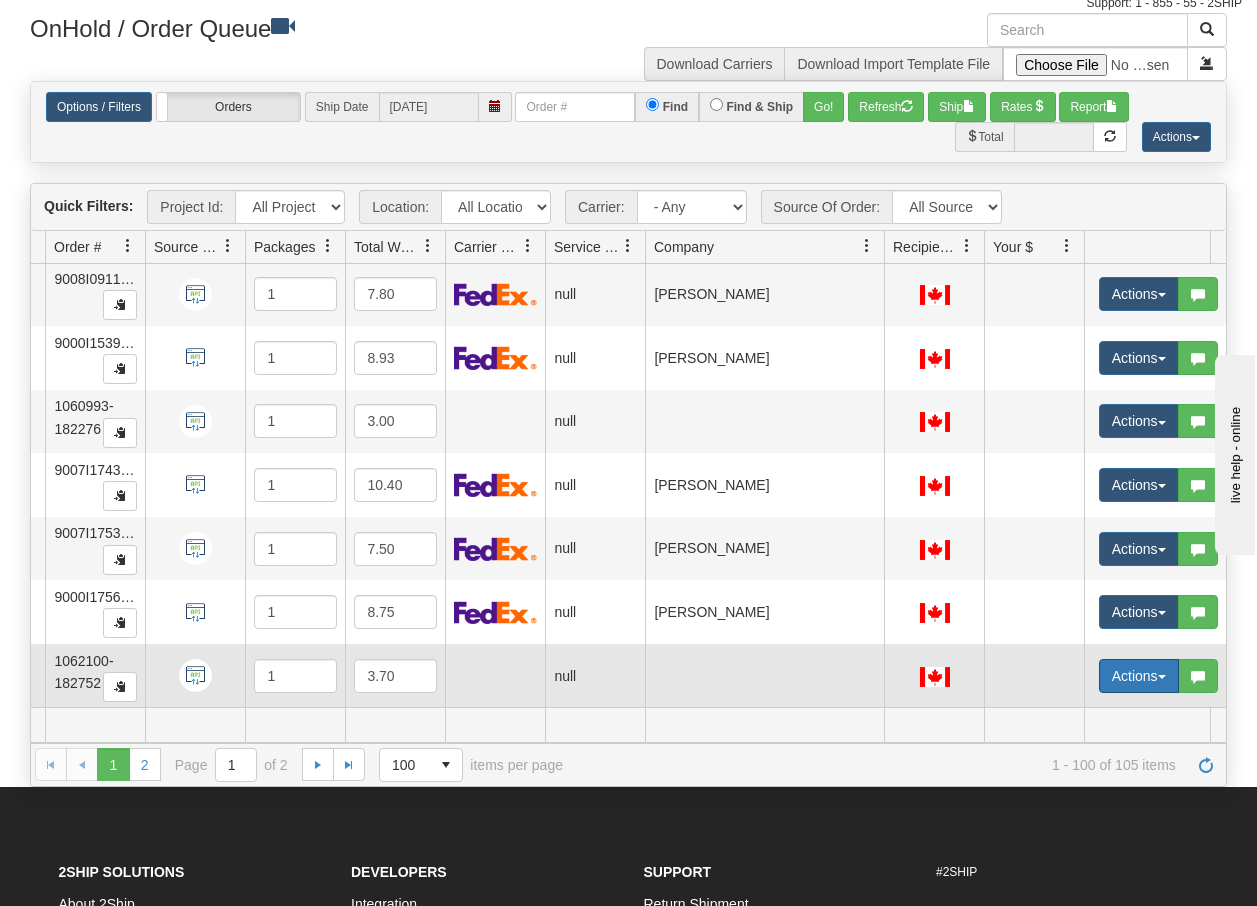
click at [1158, 675] on span "button" at bounding box center [1162, 677] width 8 height 4
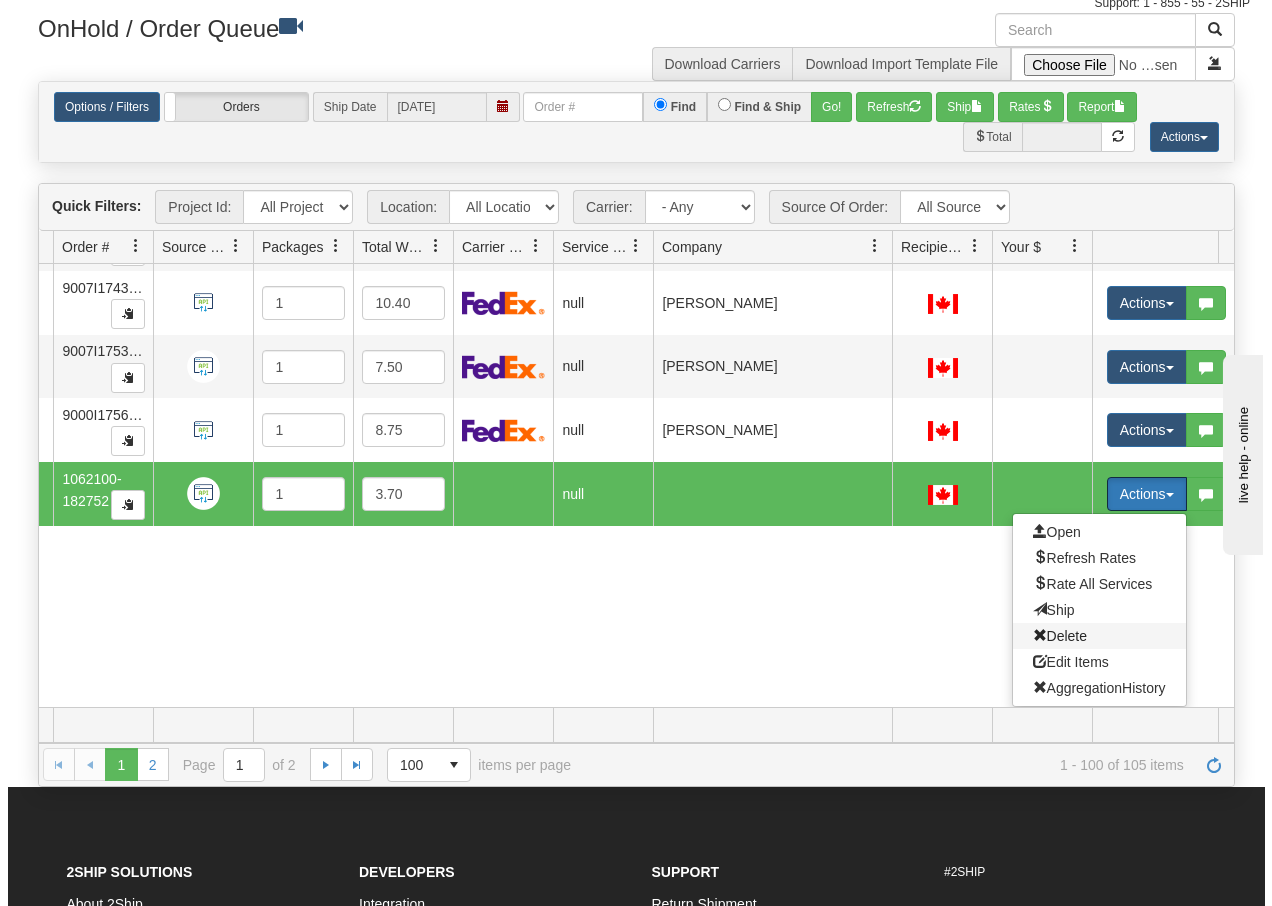
scroll to position [6111, 159]
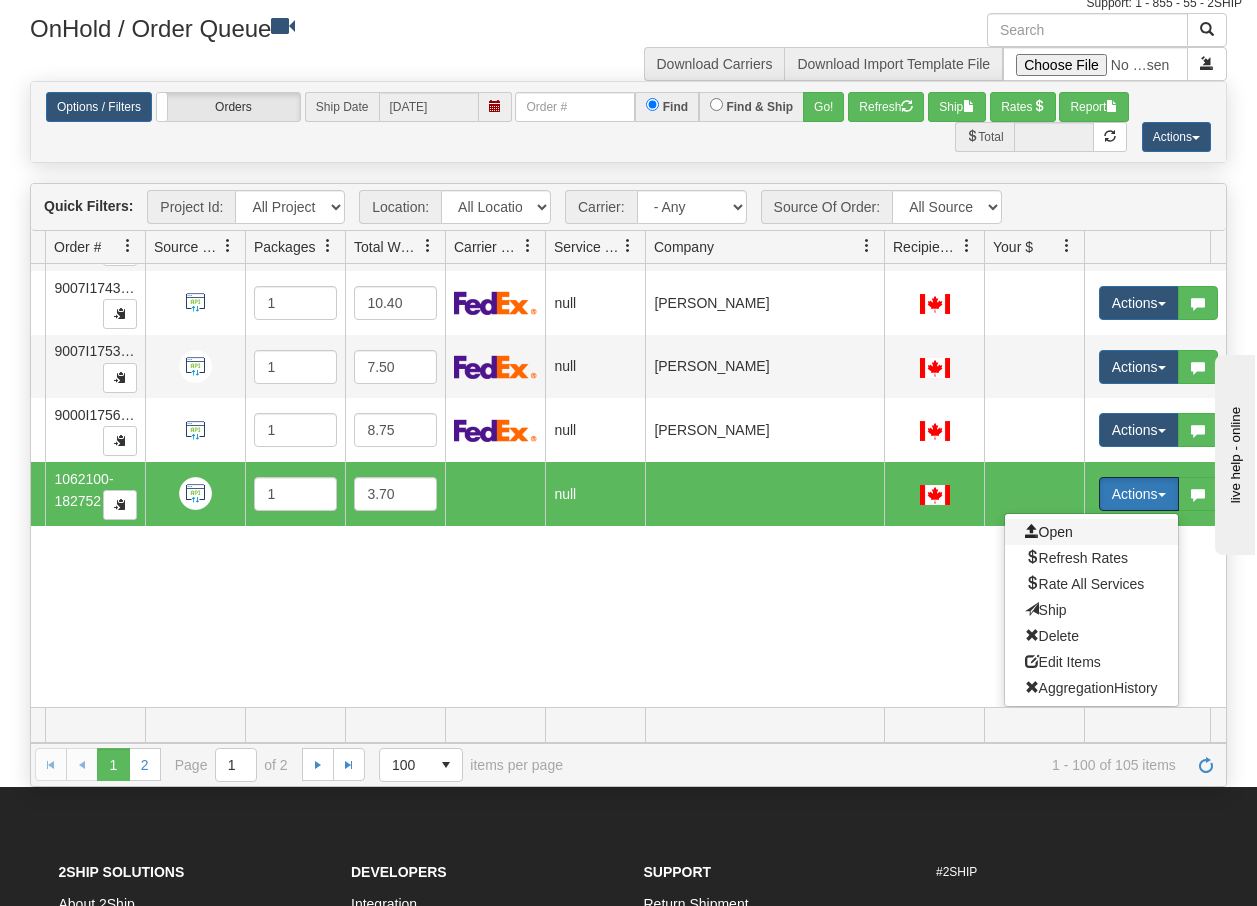
click at [1049, 524] on span "Open" at bounding box center [1049, 532] width 48 height 16
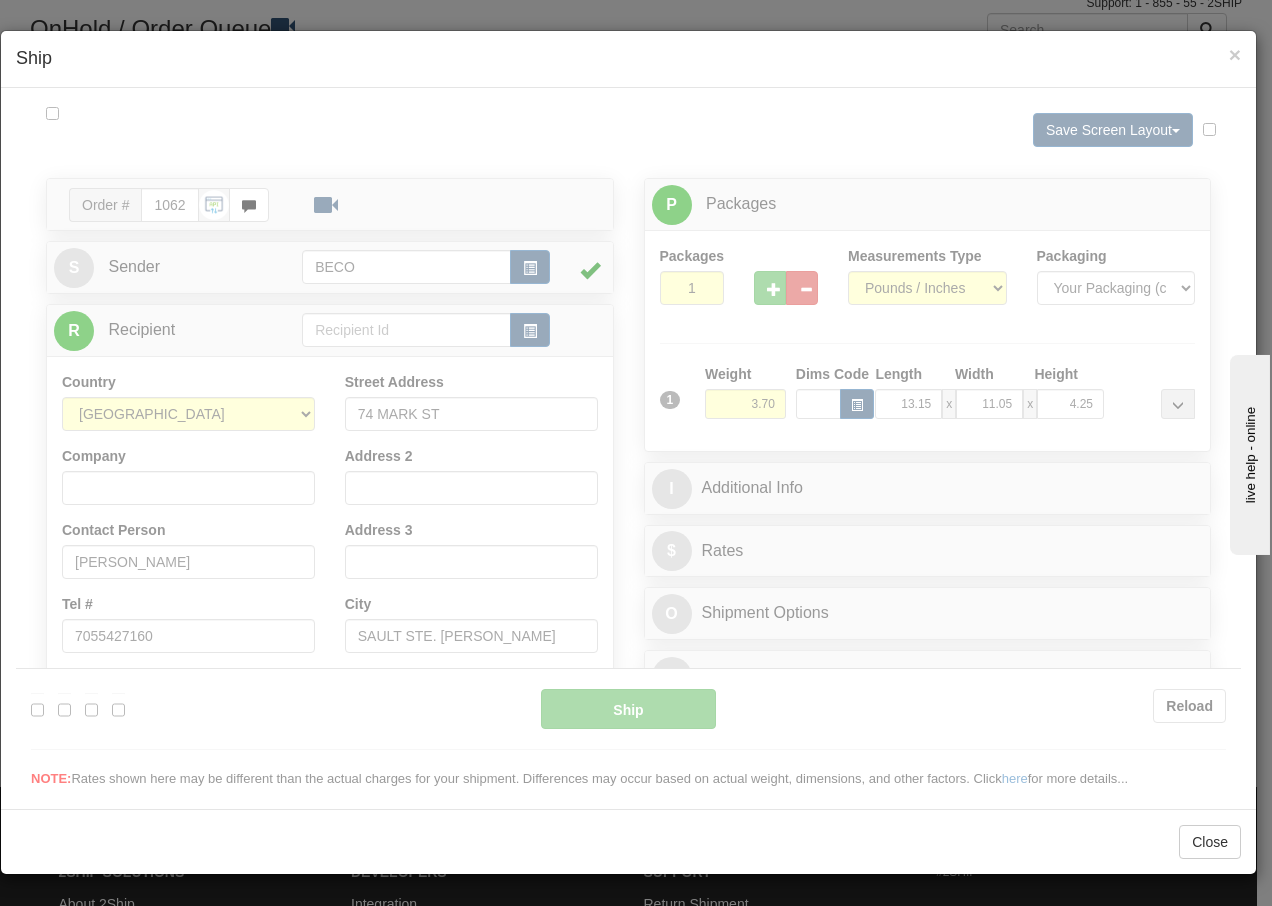
scroll to position [0, 0]
type input "14:26"
type input "16:00"
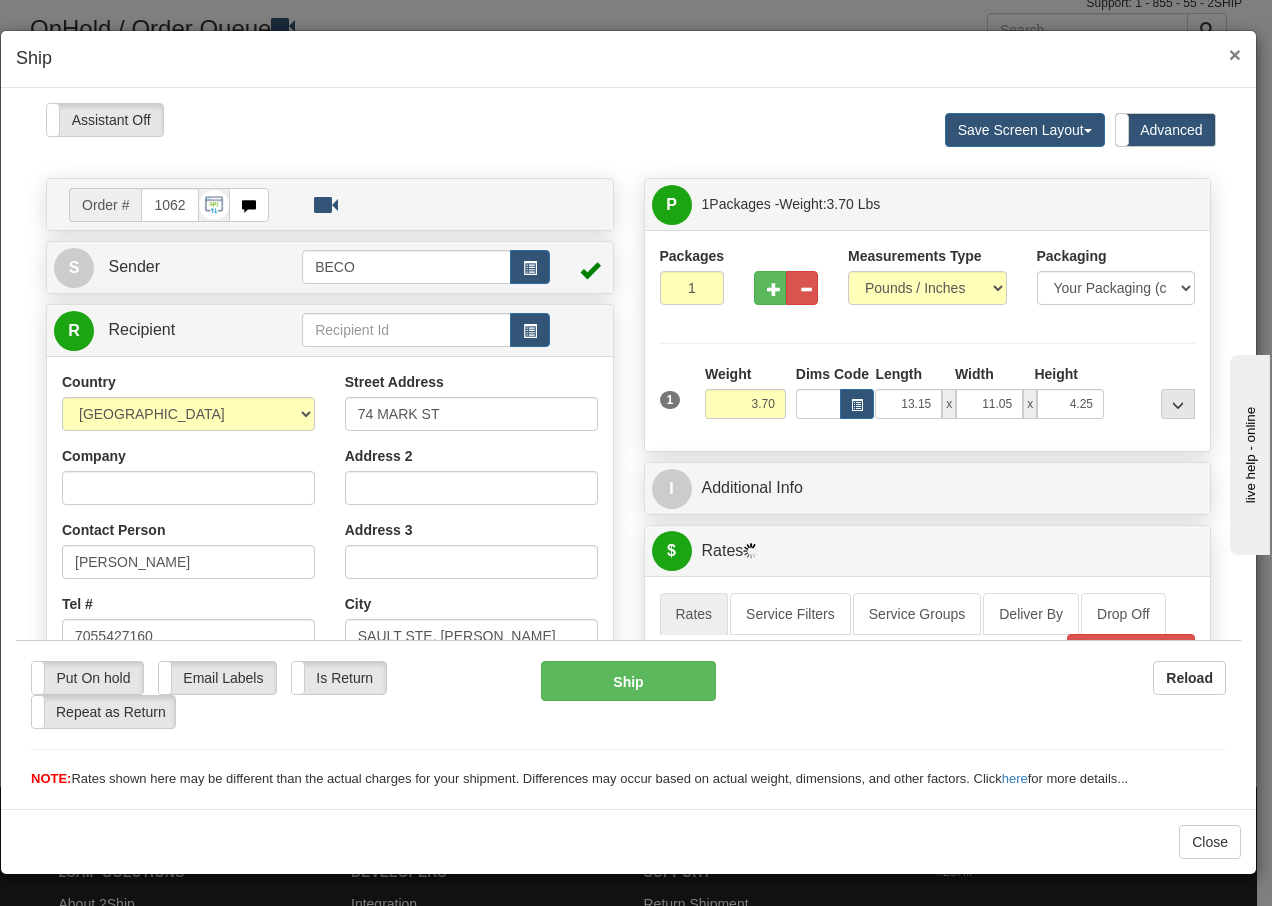
click at [1234, 56] on span "×" at bounding box center [1235, 54] width 12 height 23
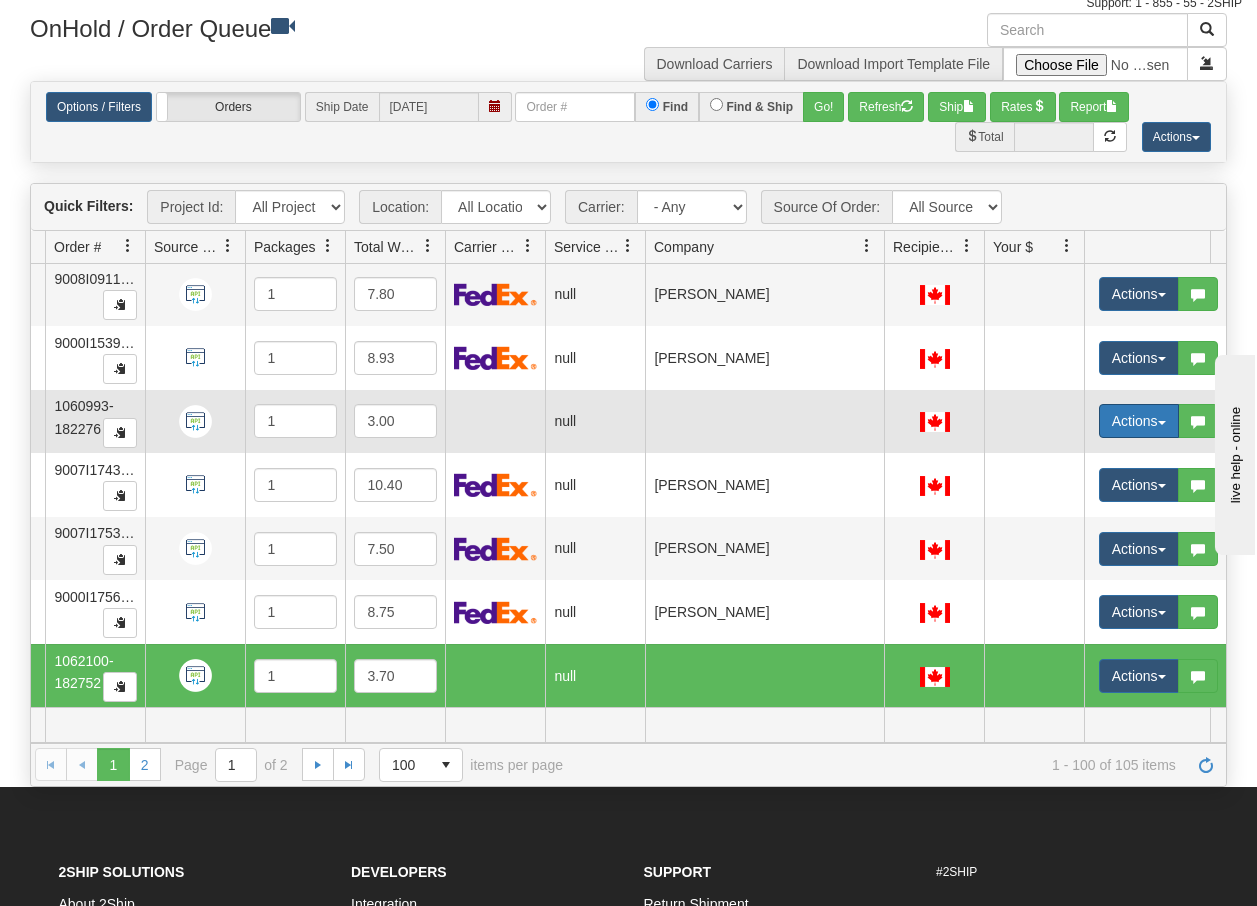
click at [1160, 404] on button "Actions" at bounding box center [1139, 421] width 80 height 34
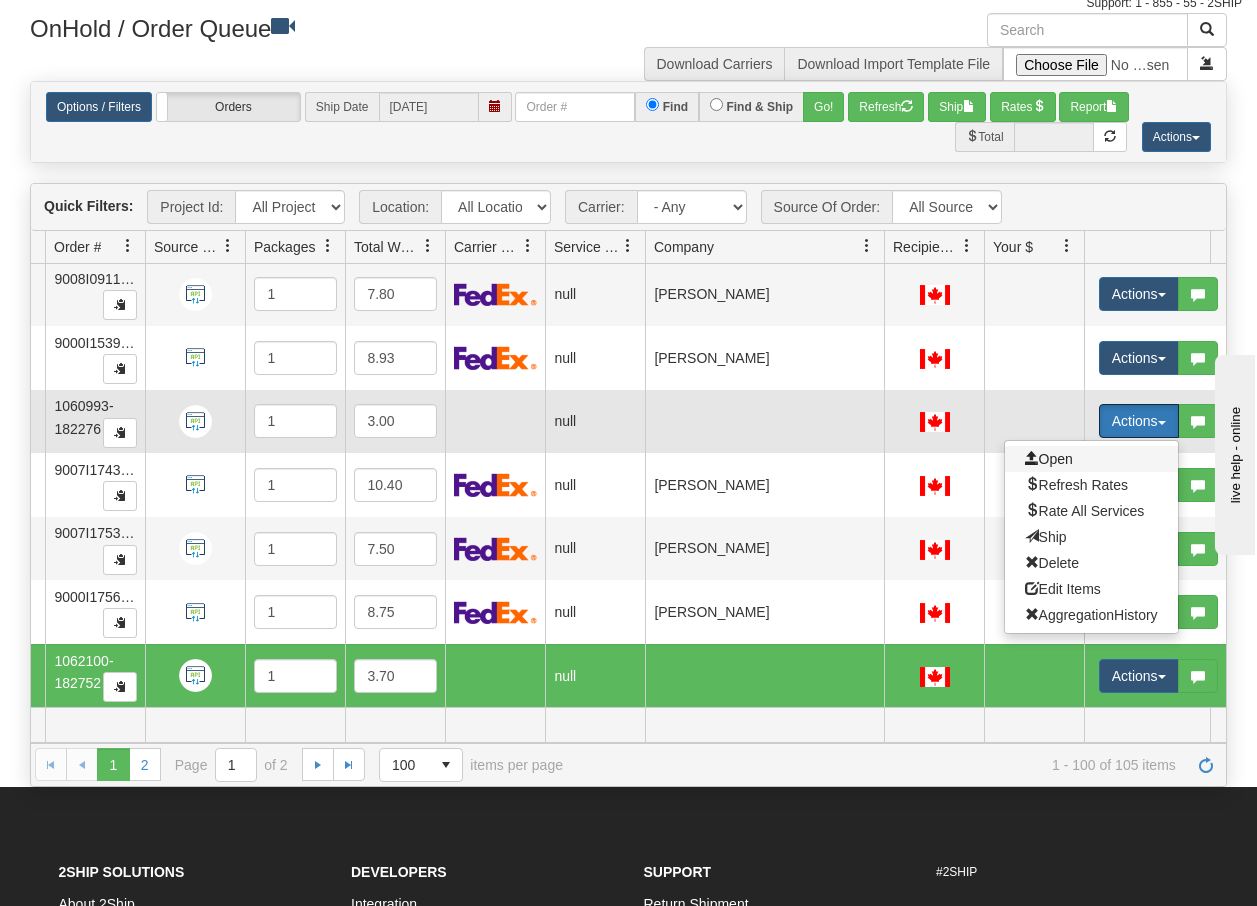
click at [1048, 451] on span "Open" at bounding box center [1049, 459] width 48 height 16
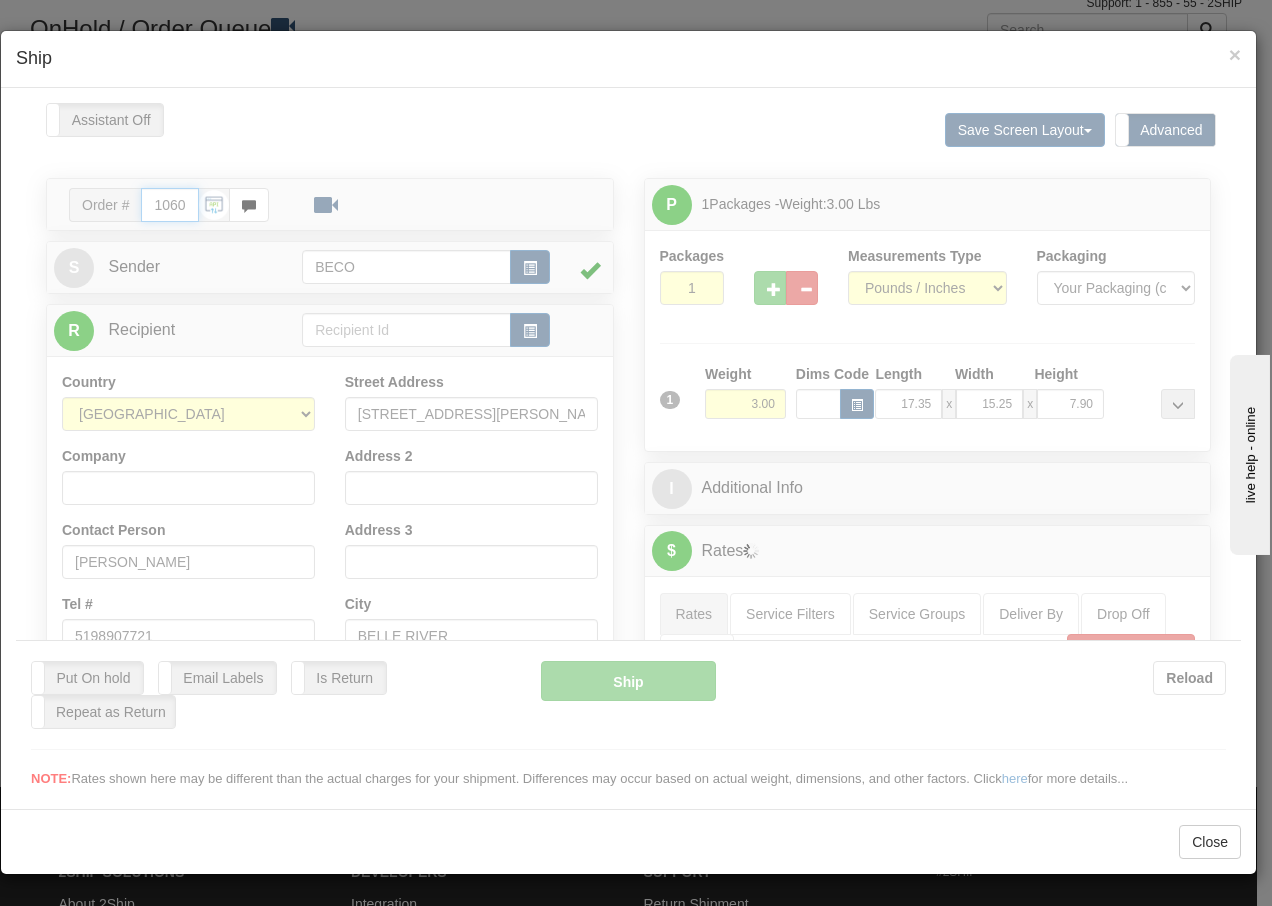
type input "14:26"
type input "16:00"
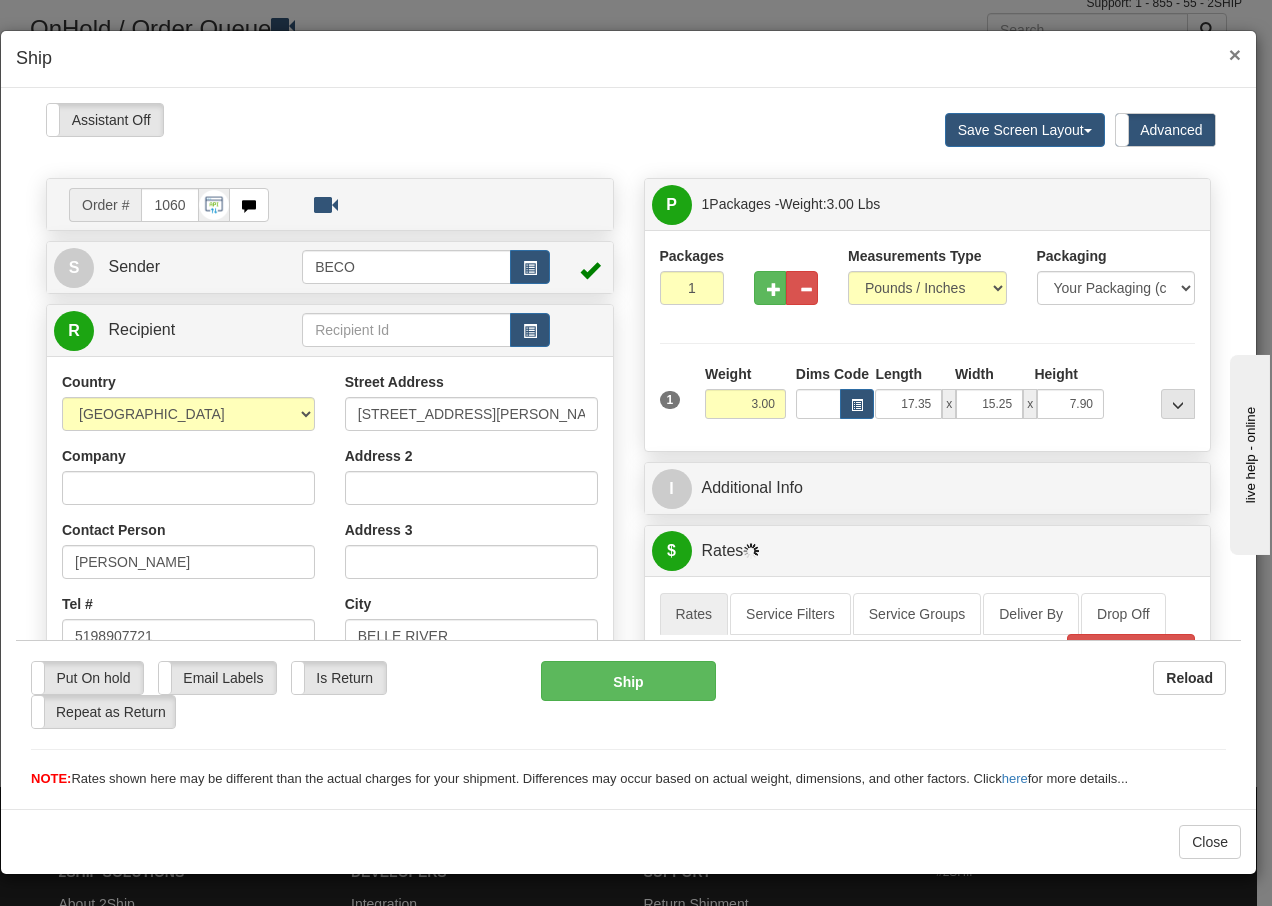
click at [1231, 54] on span "×" at bounding box center [1235, 54] width 12 height 23
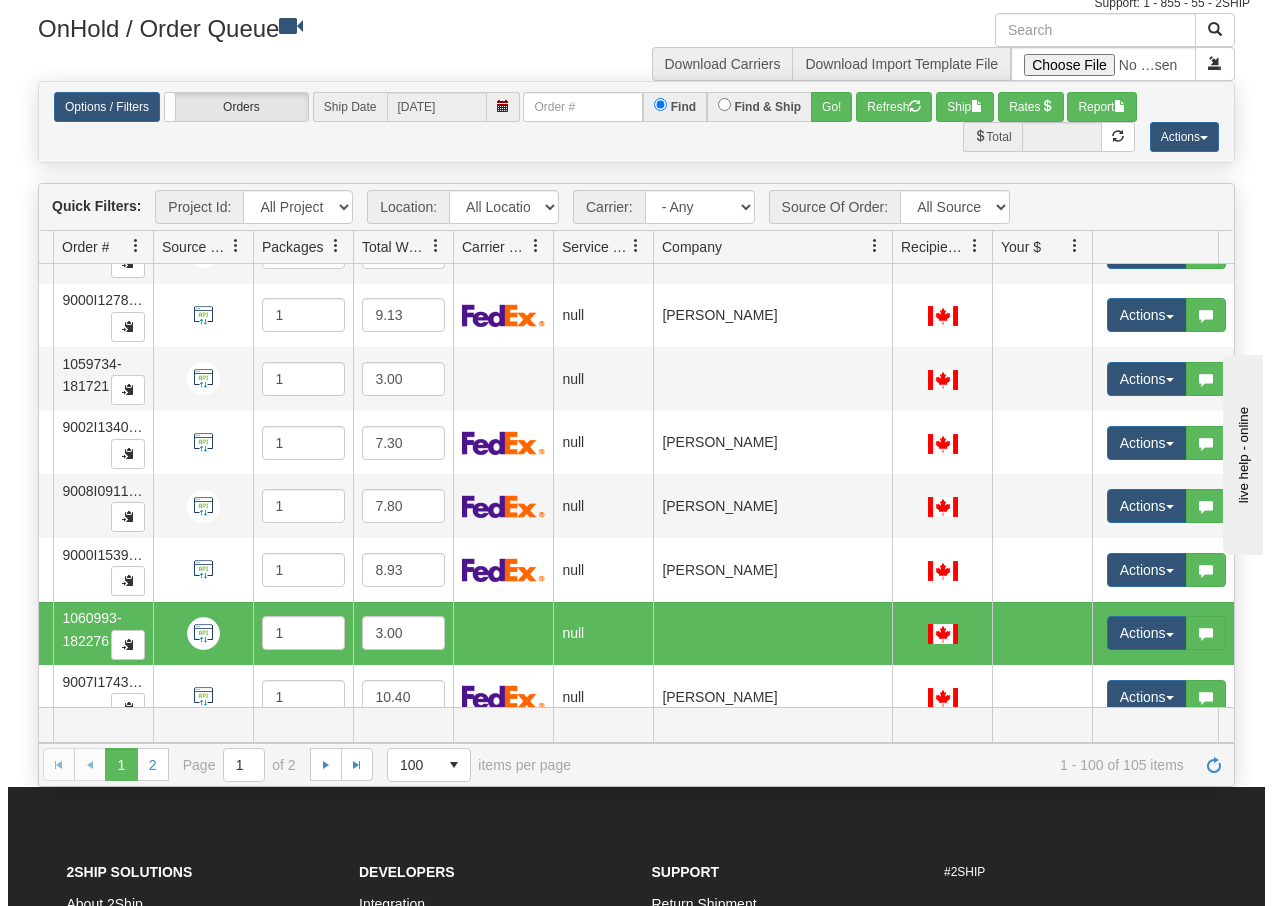
scroll to position [5570, 159]
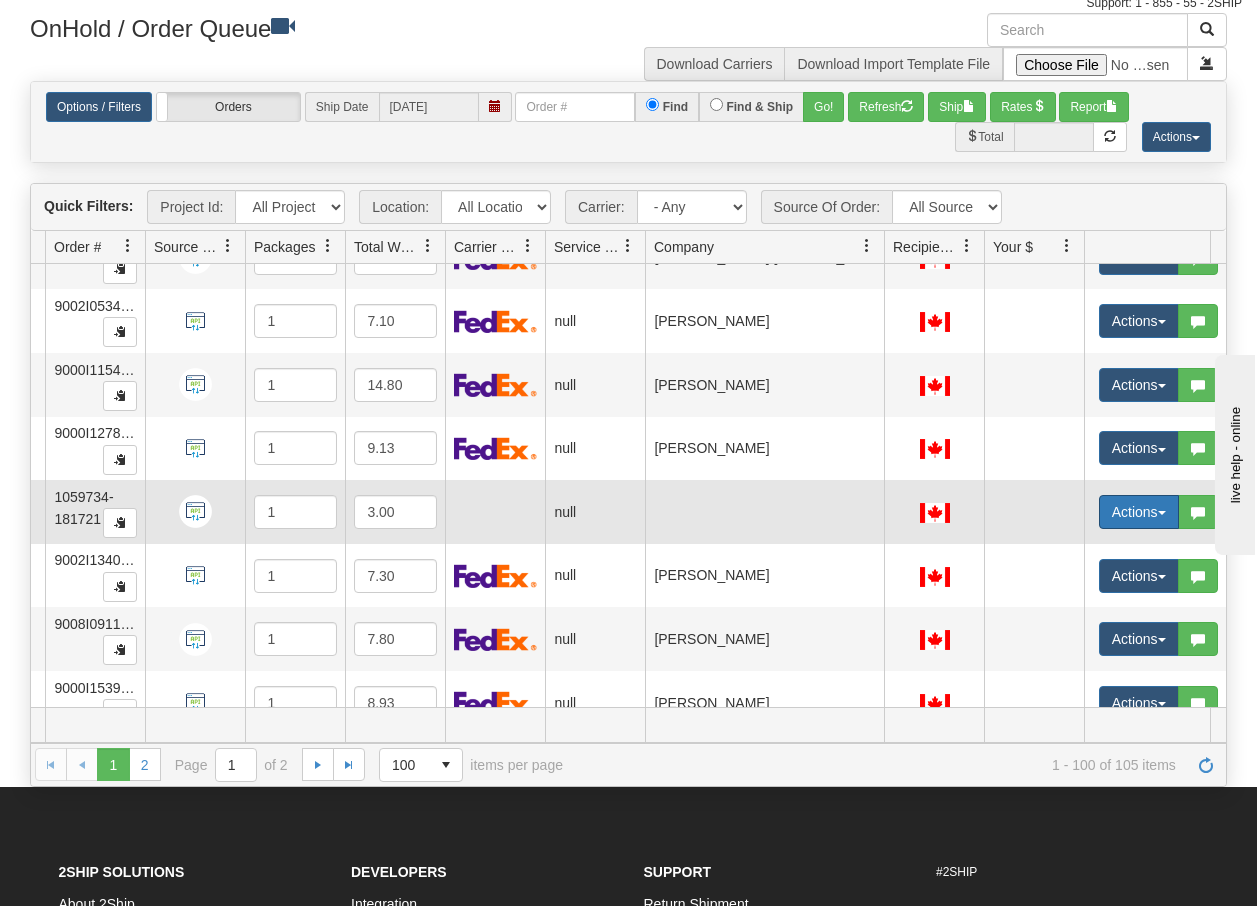
click at [1165, 512] on span "button" at bounding box center [1162, 513] width 8 height 4
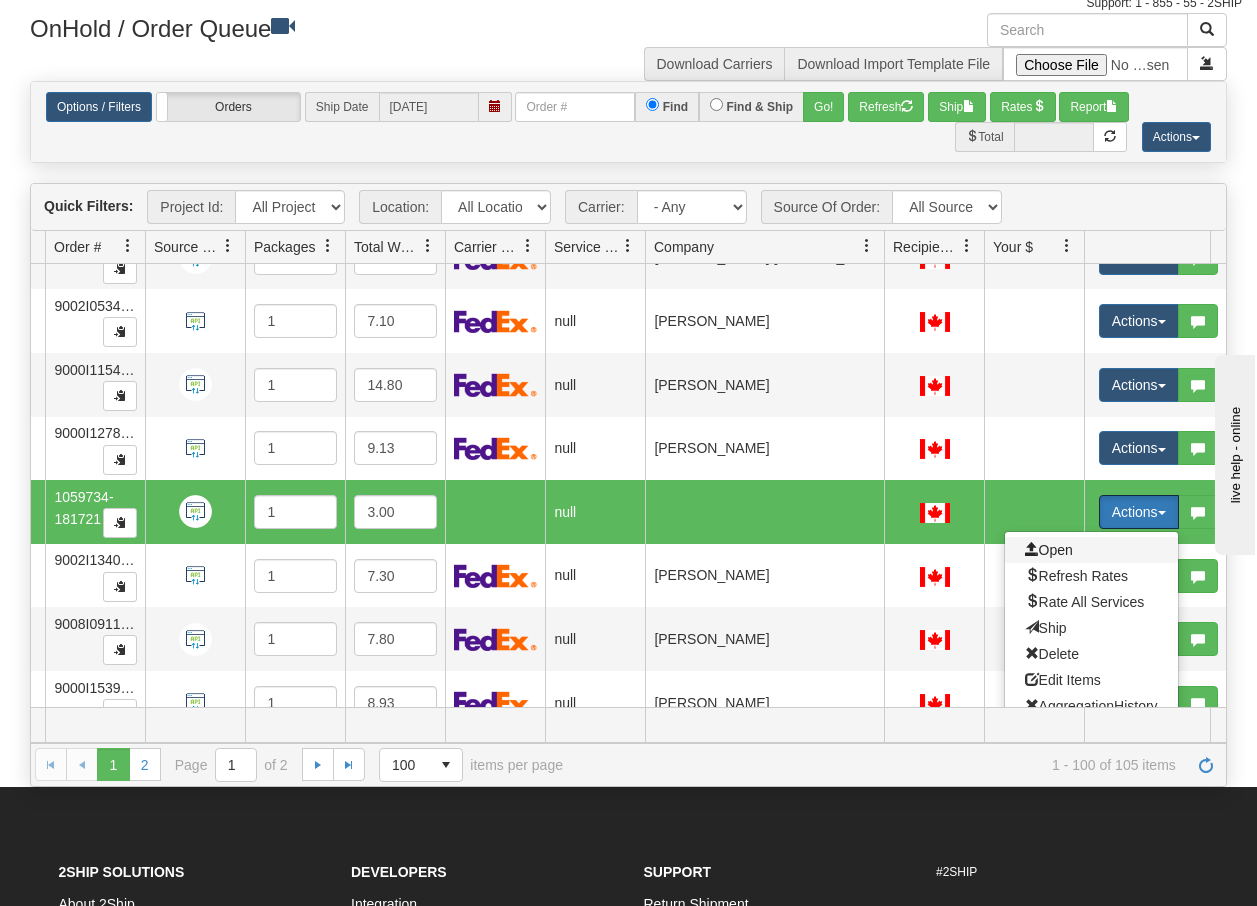
click at [1051, 546] on span "Open" at bounding box center [1049, 550] width 48 height 16
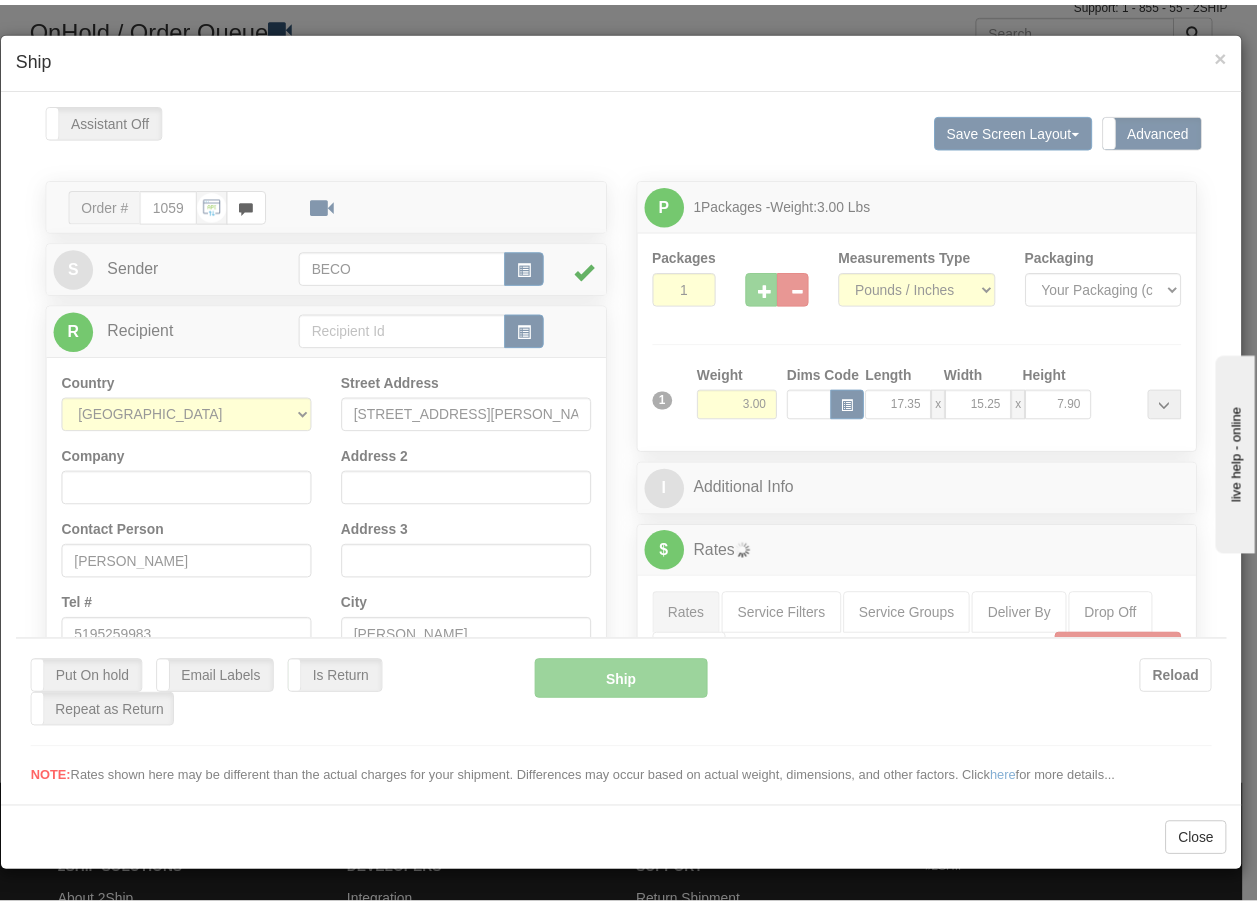
scroll to position [0, 0]
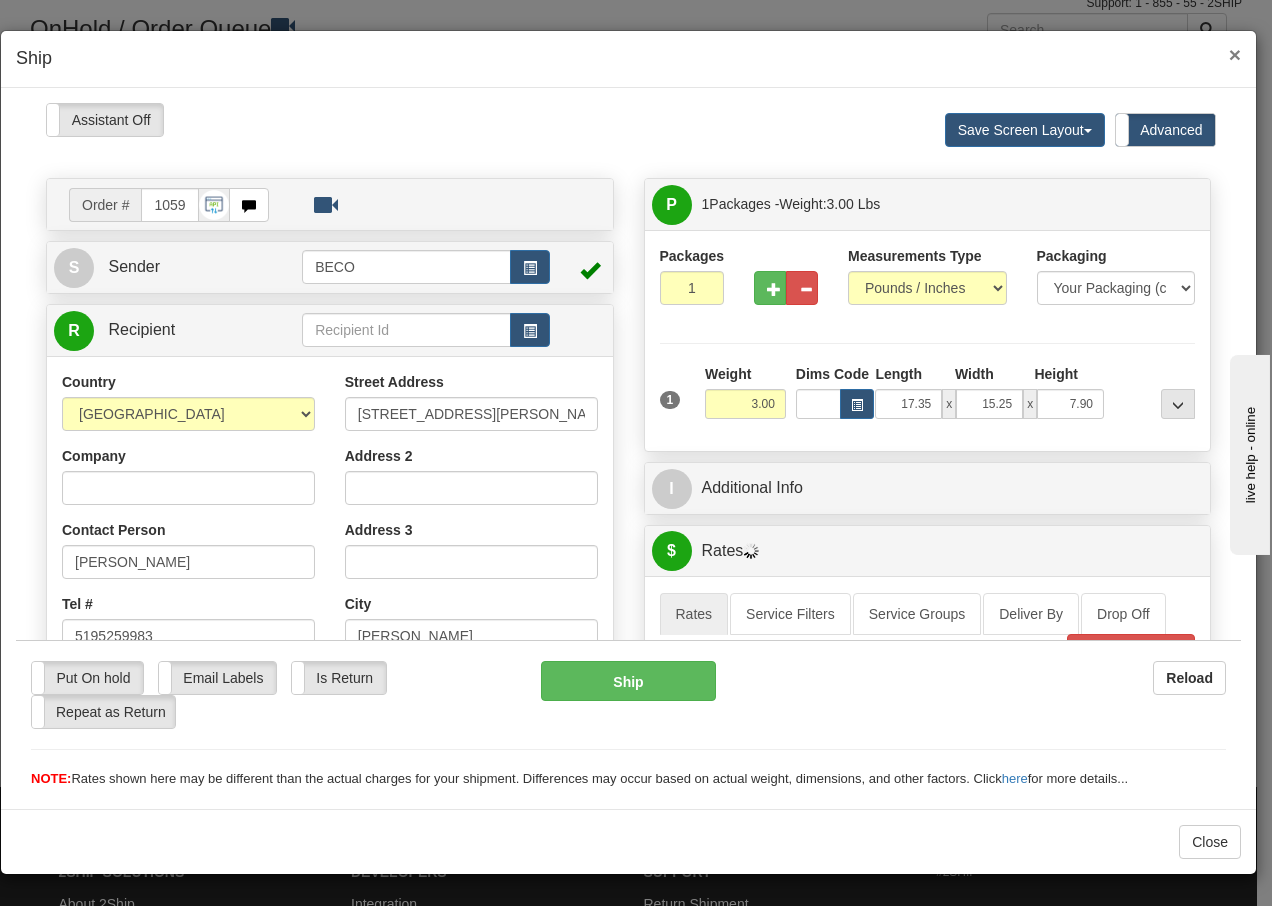
click at [1236, 56] on span "×" at bounding box center [1235, 54] width 12 height 23
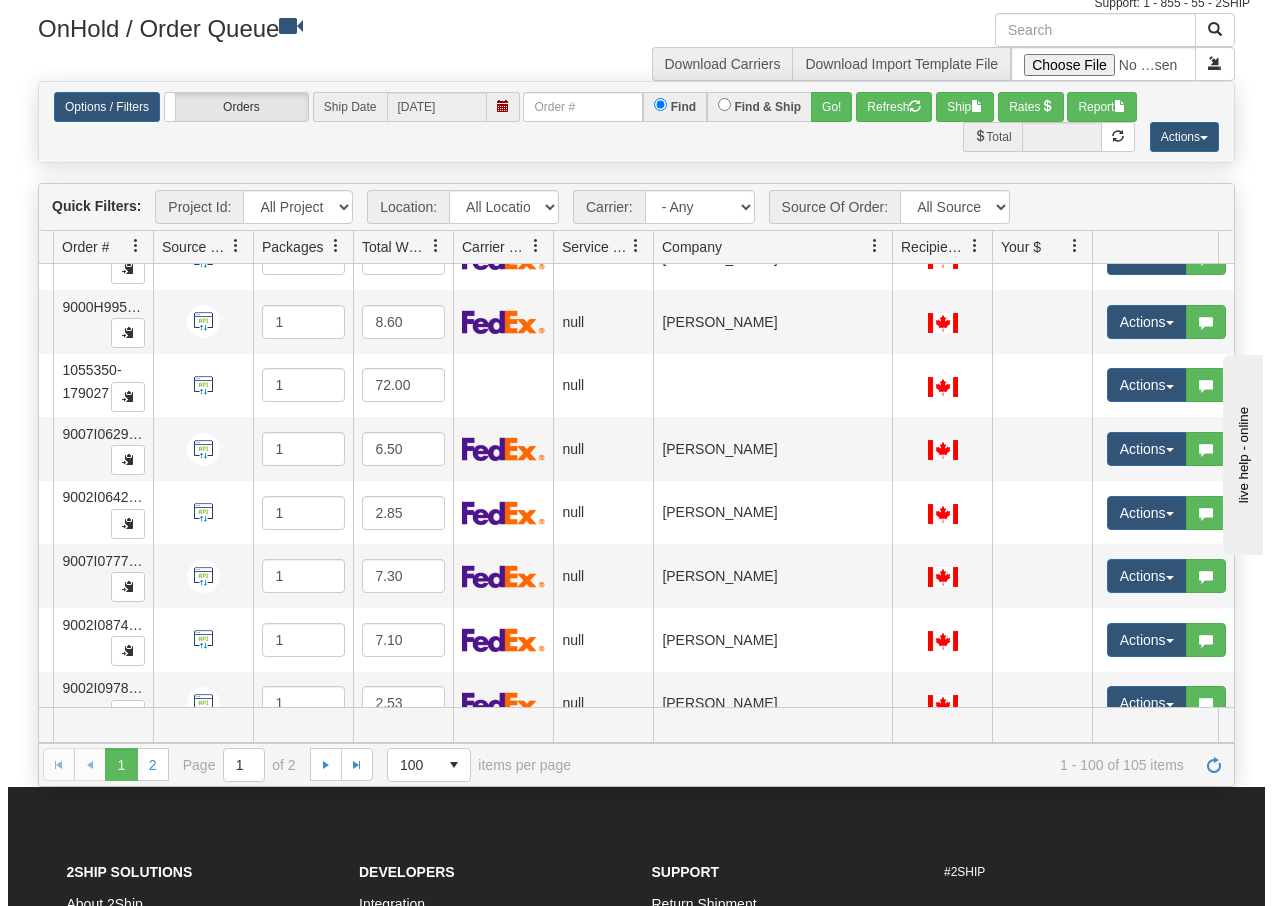
scroll to position [4824, 159]
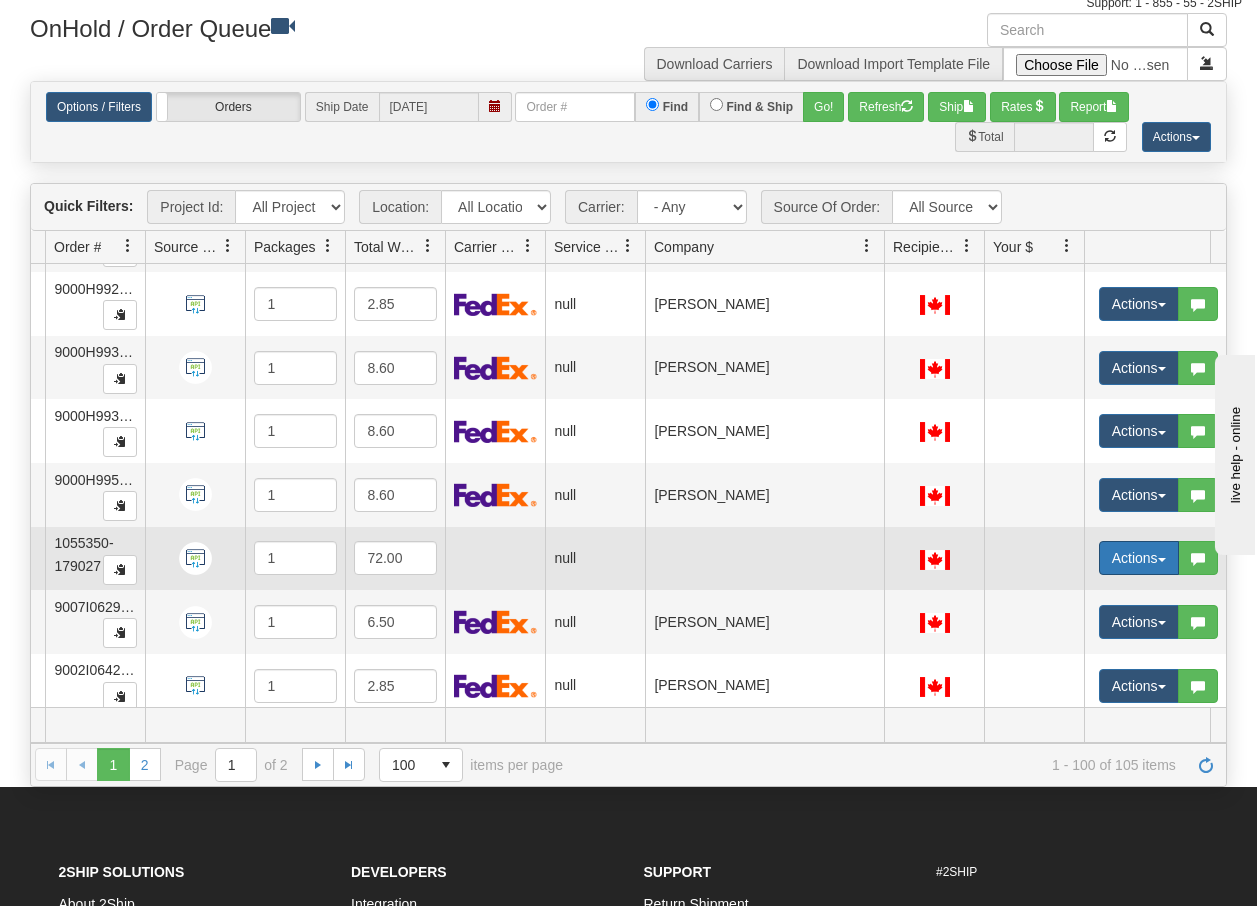
click at [1163, 564] on button "Actions" at bounding box center [1139, 558] width 80 height 34
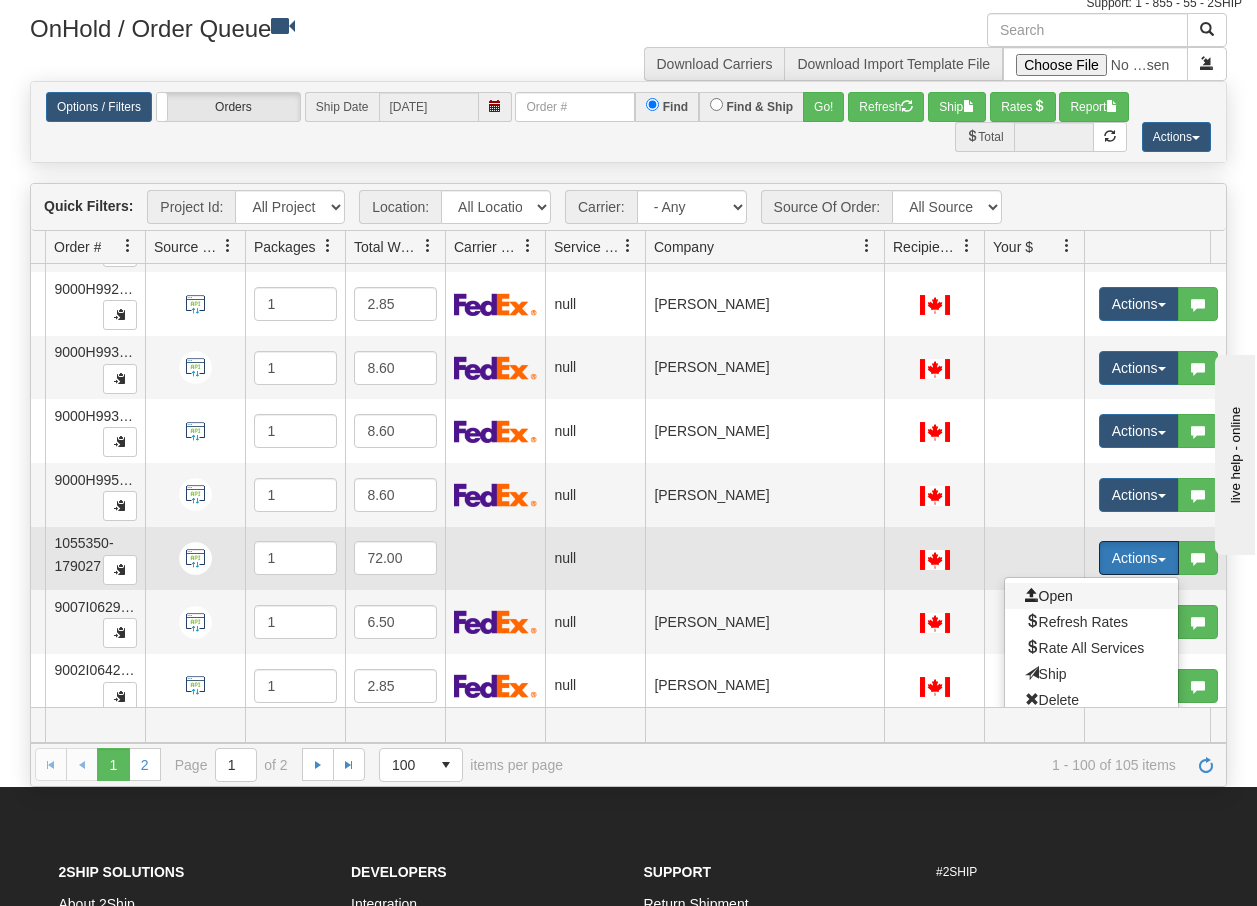
click at [1052, 592] on span "Open" at bounding box center [1049, 596] width 48 height 16
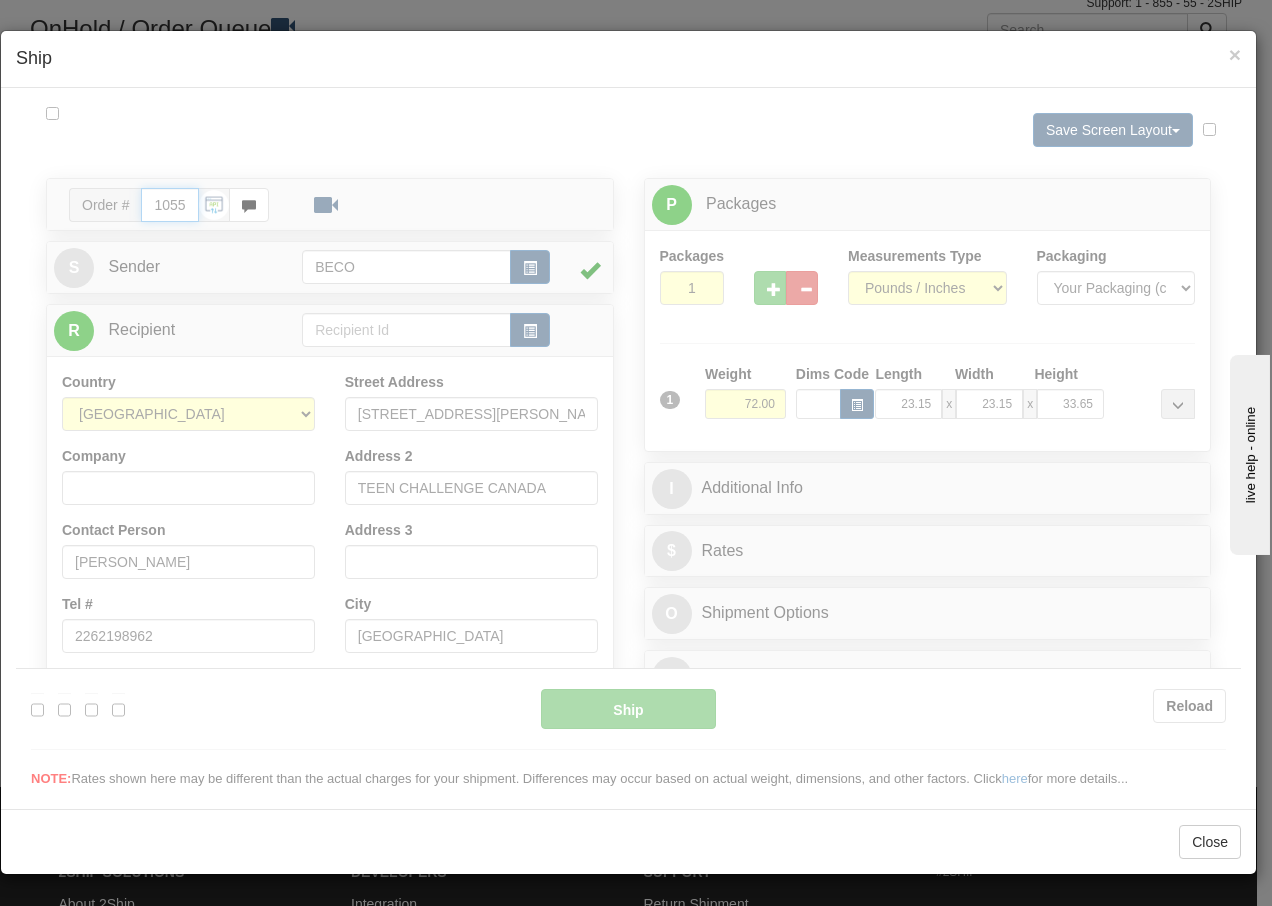
type input "14:26"
type input "16:00"
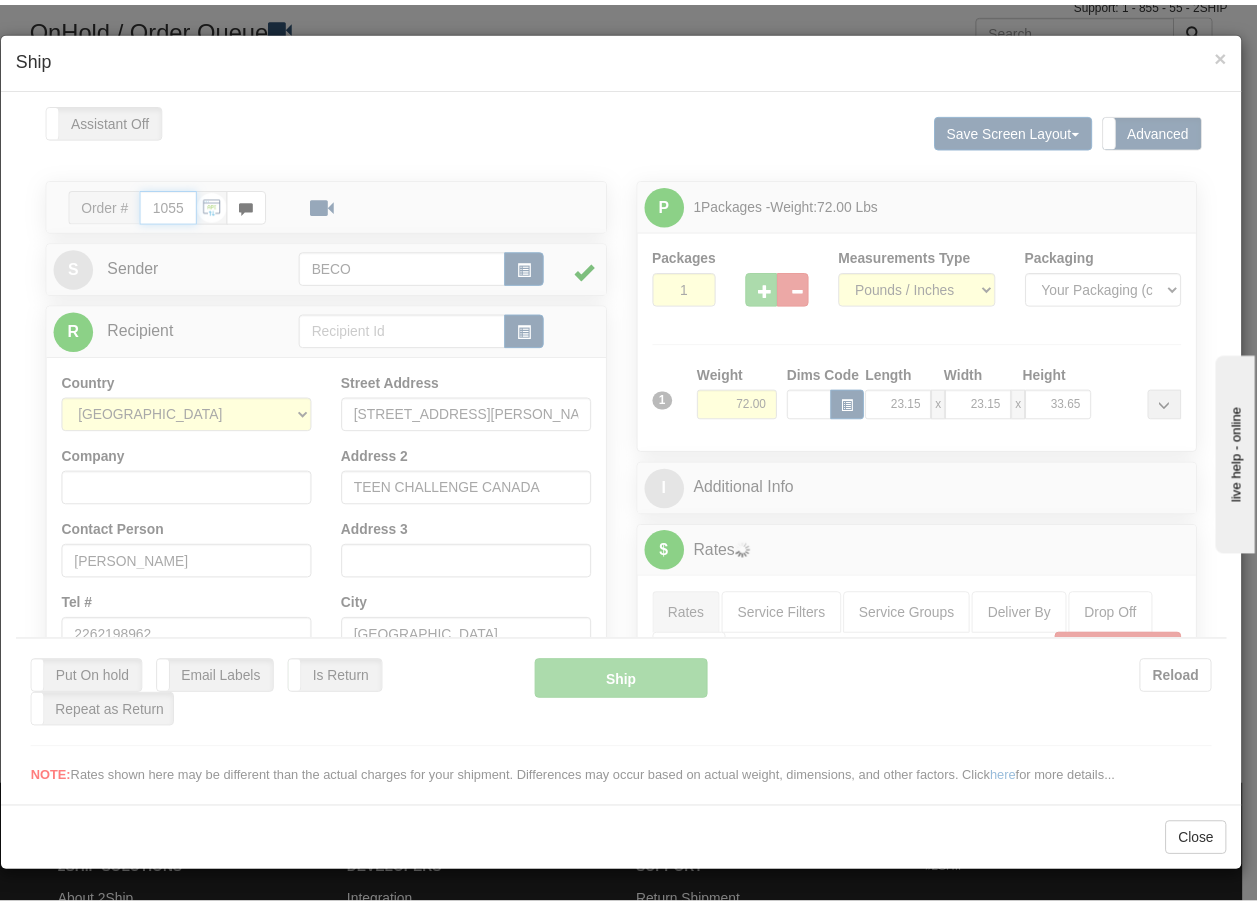
scroll to position [0, 0]
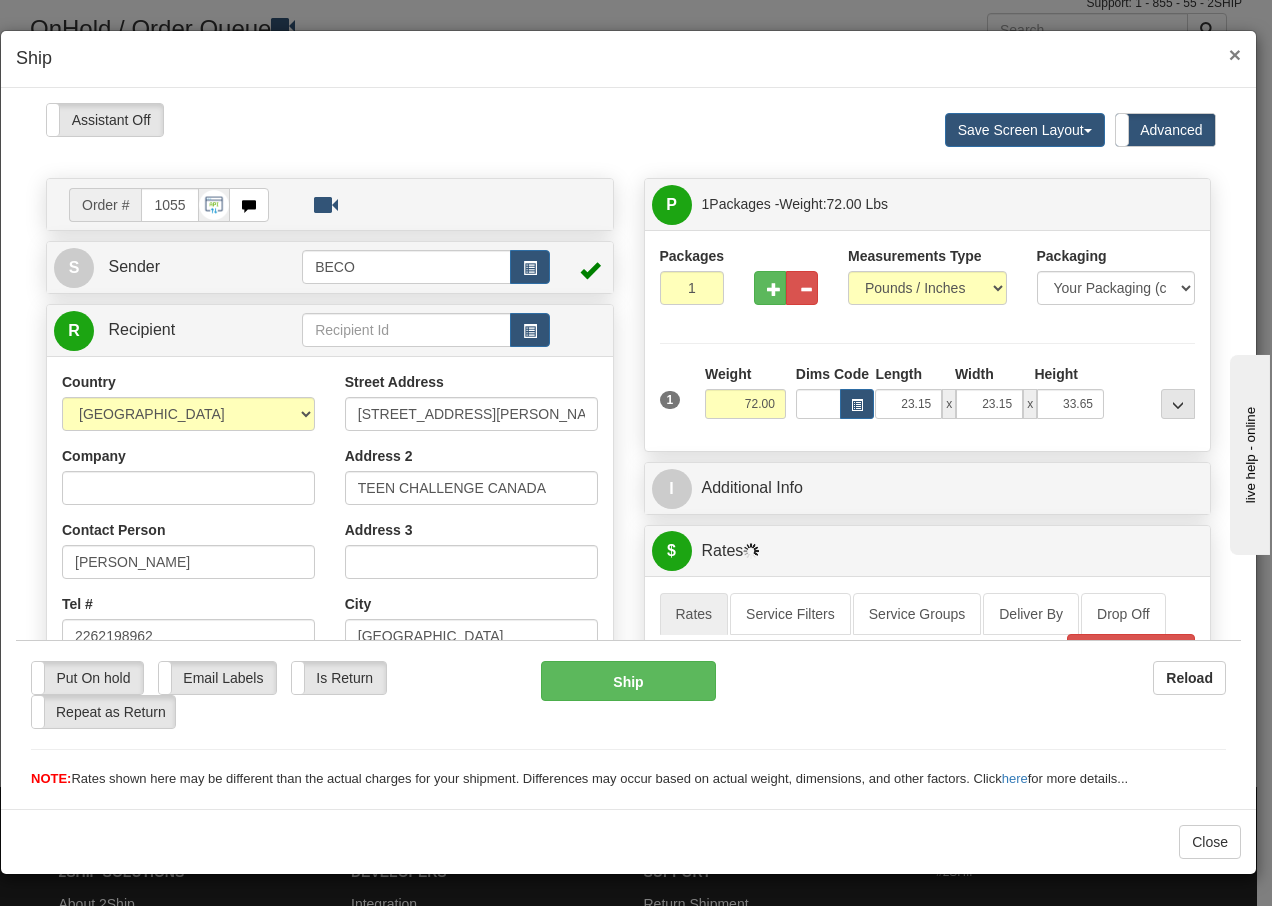
click at [1237, 55] on span "×" at bounding box center [1235, 54] width 12 height 23
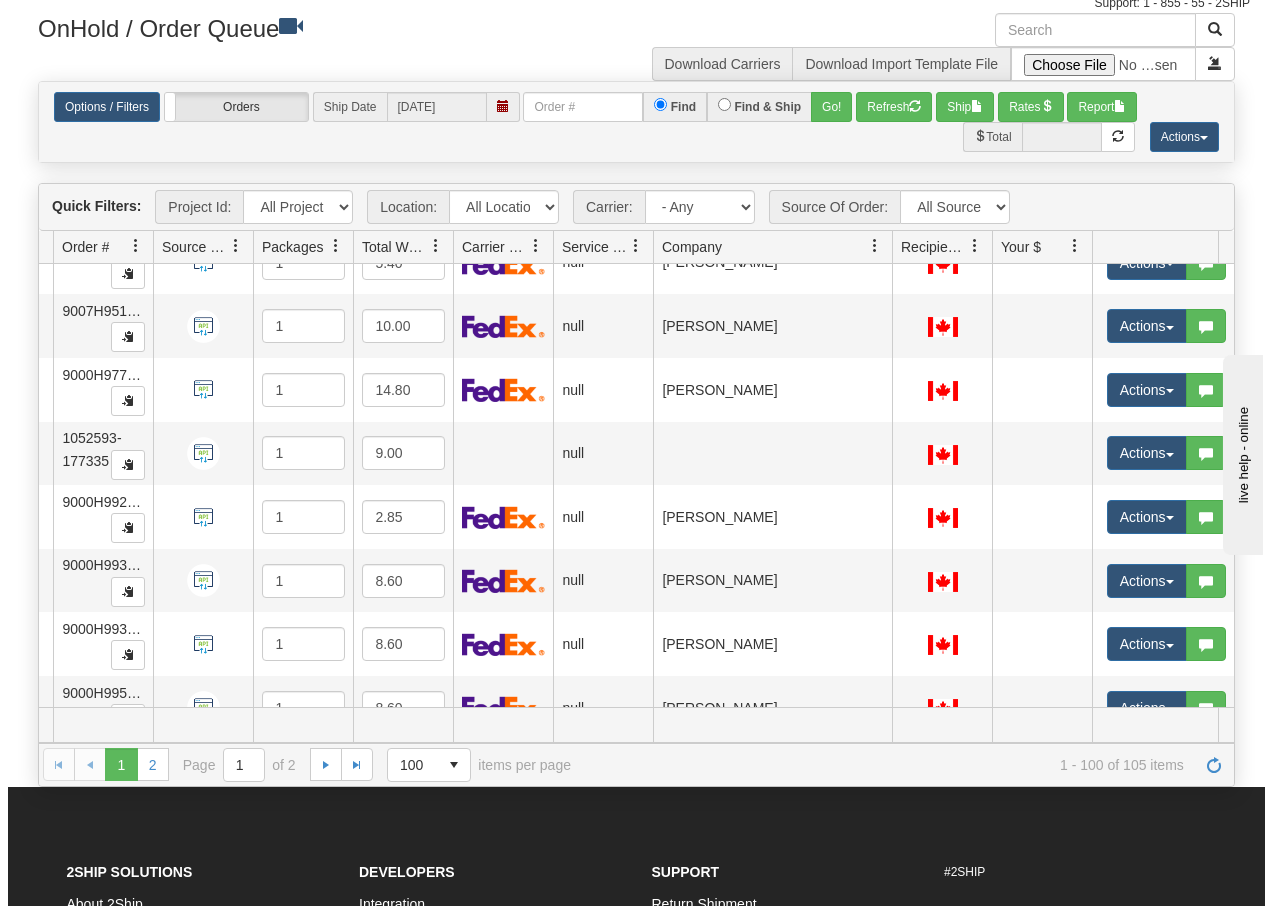
scroll to position [4517, 159]
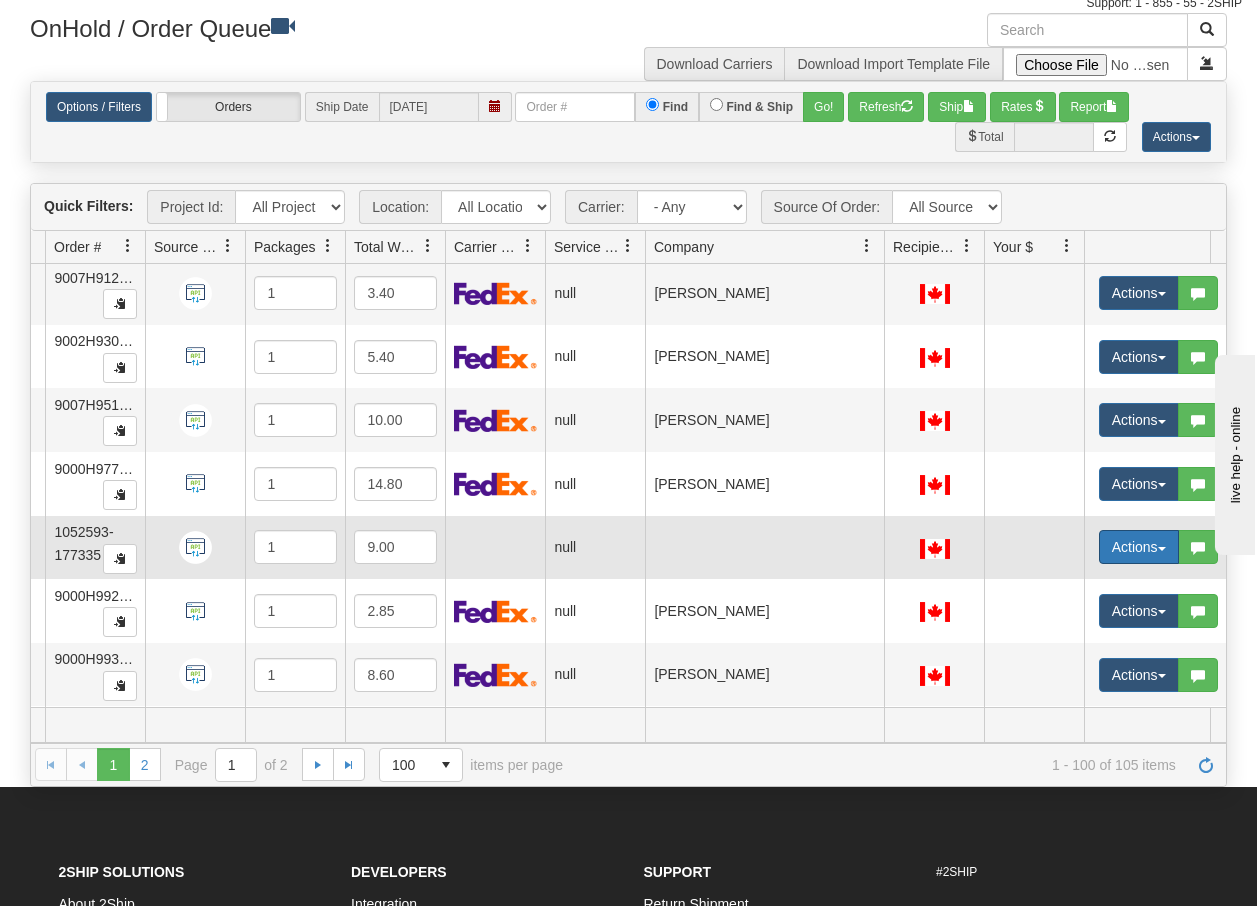
click at [1165, 555] on button "Actions" at bounding box center [1139, 547] width 80 height 34
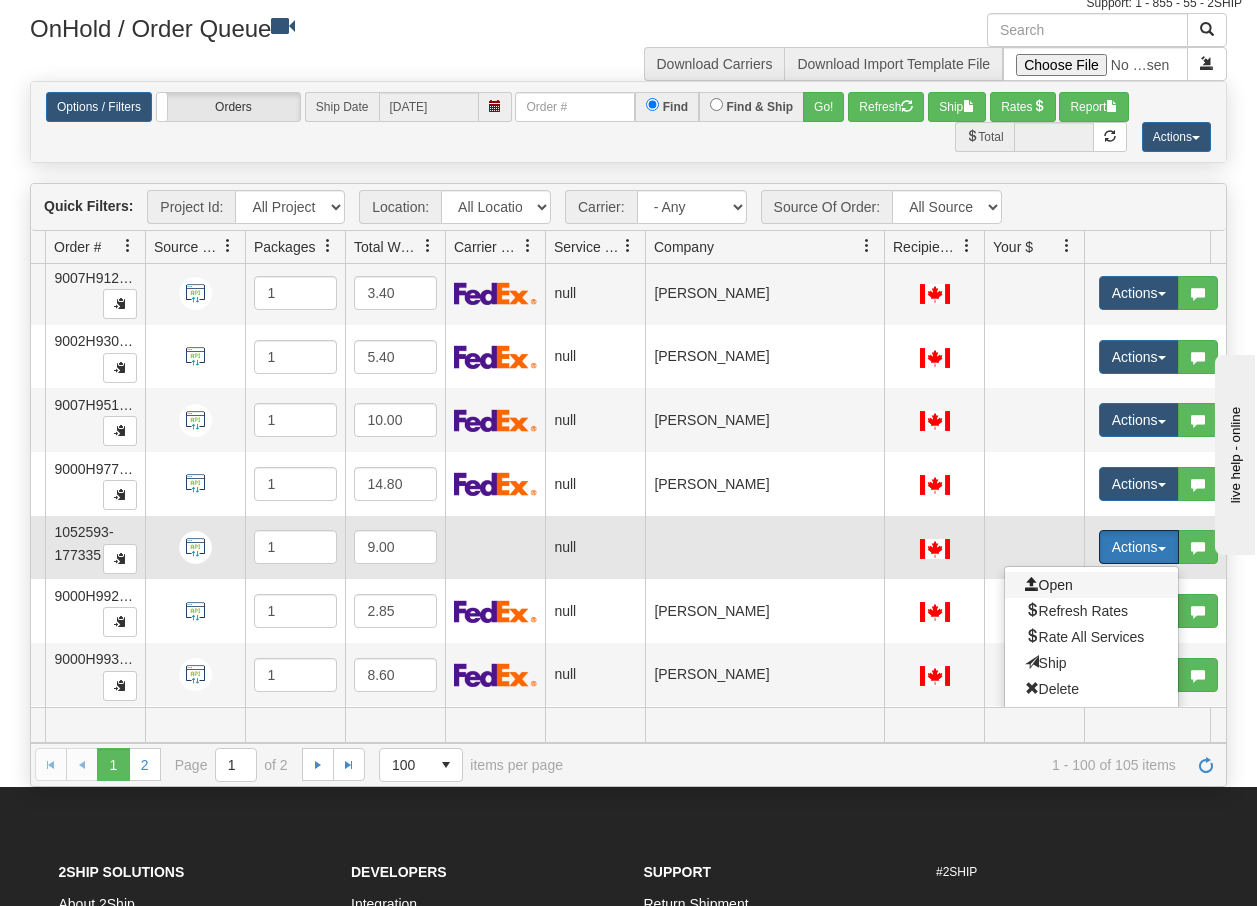
click at [1069, 586] on span "Open" at bounding box center [1049, 585] width 48 height 16
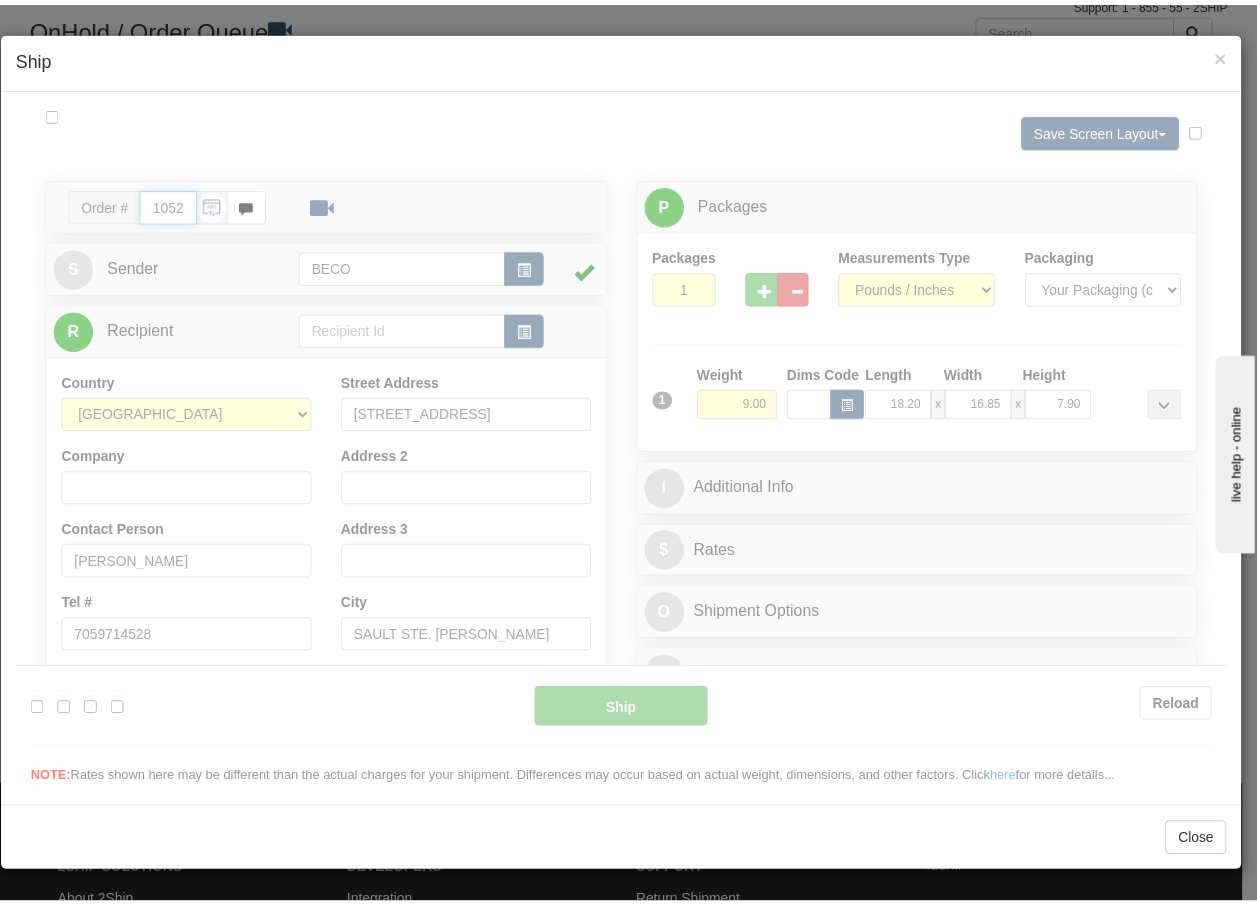
scroll to position [0, 0]
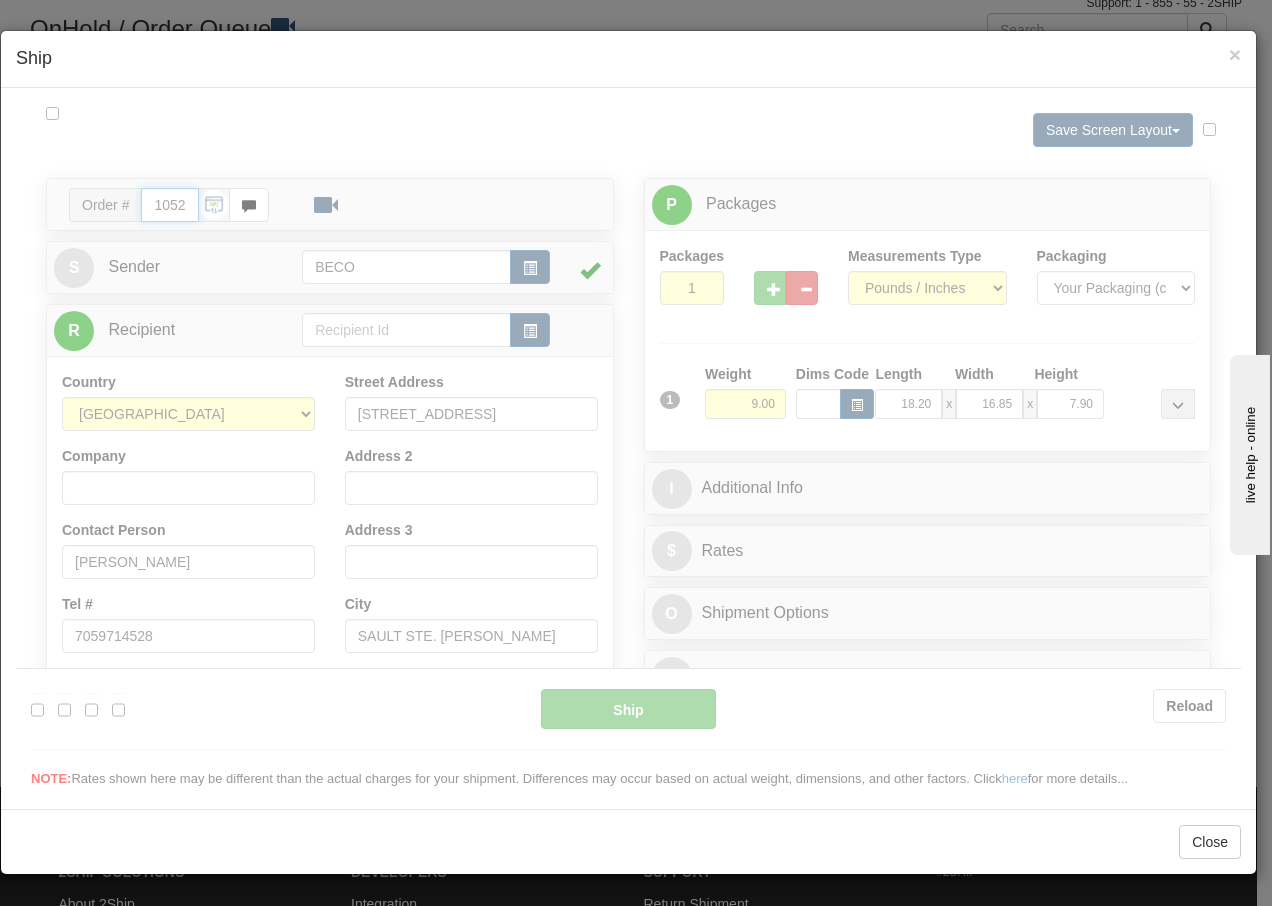
type input "14:26"
type input "16:00"
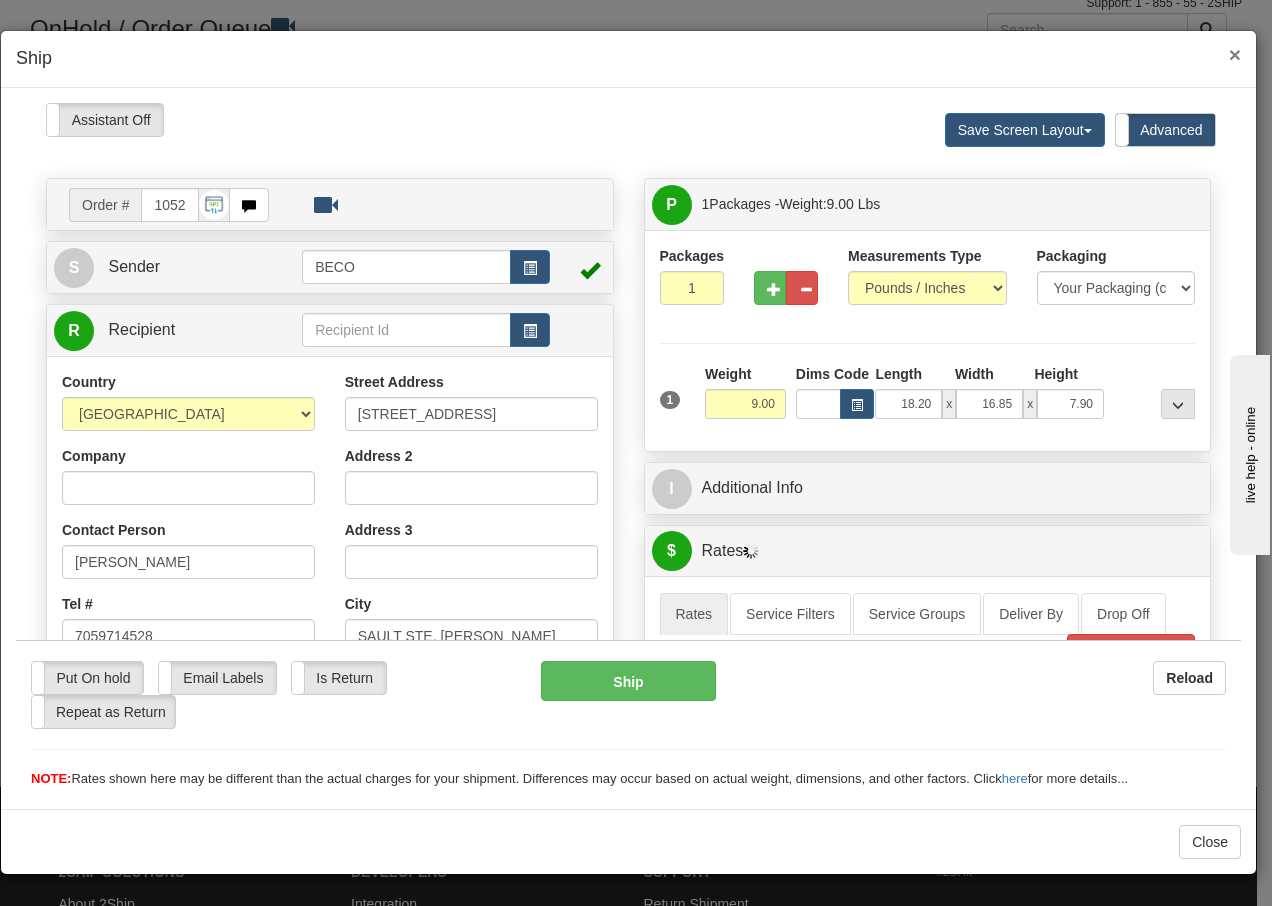
click at [1234, 50] on span "×" at bounding box center [1235, 54] width 12 height 23
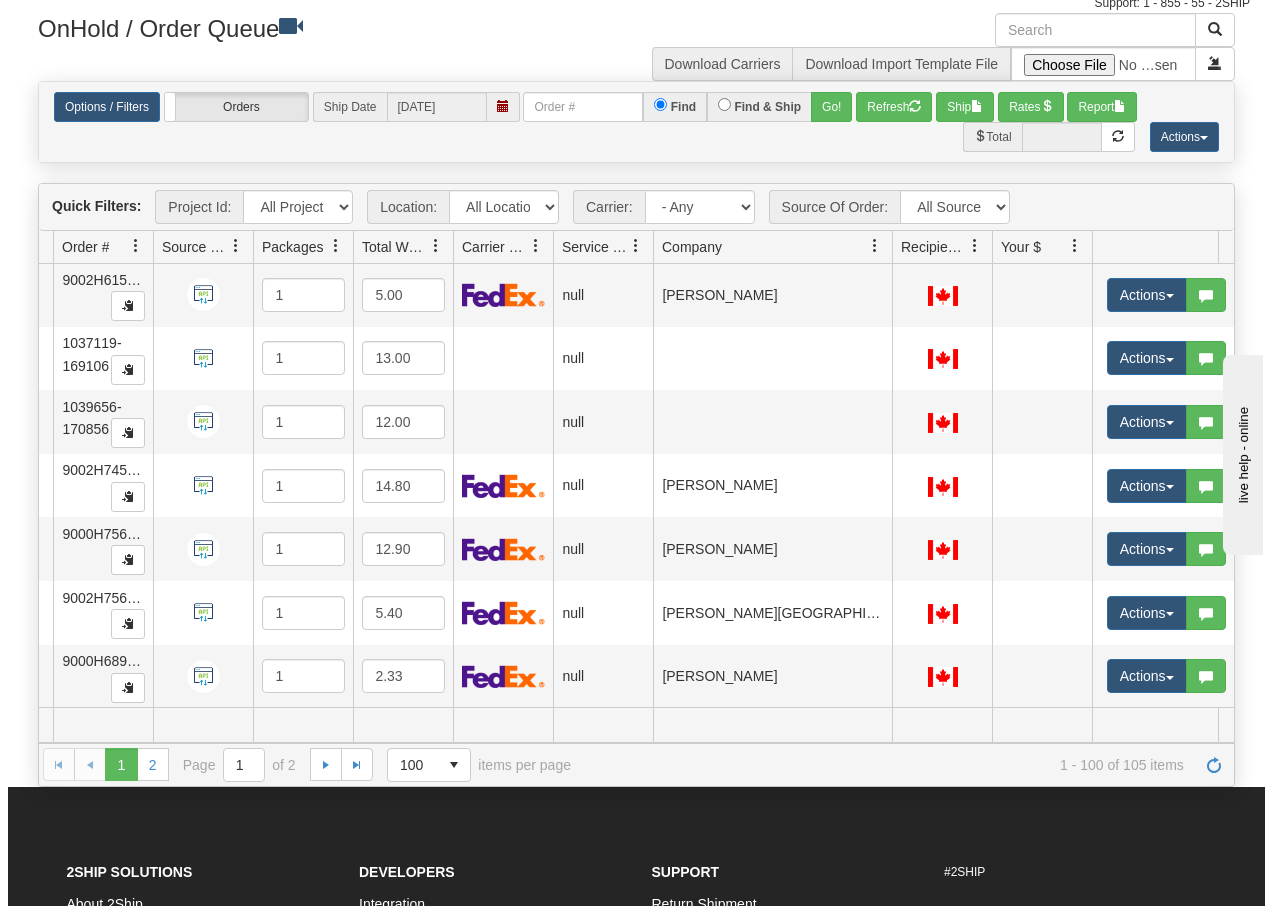
scroll to position [3531, 159]
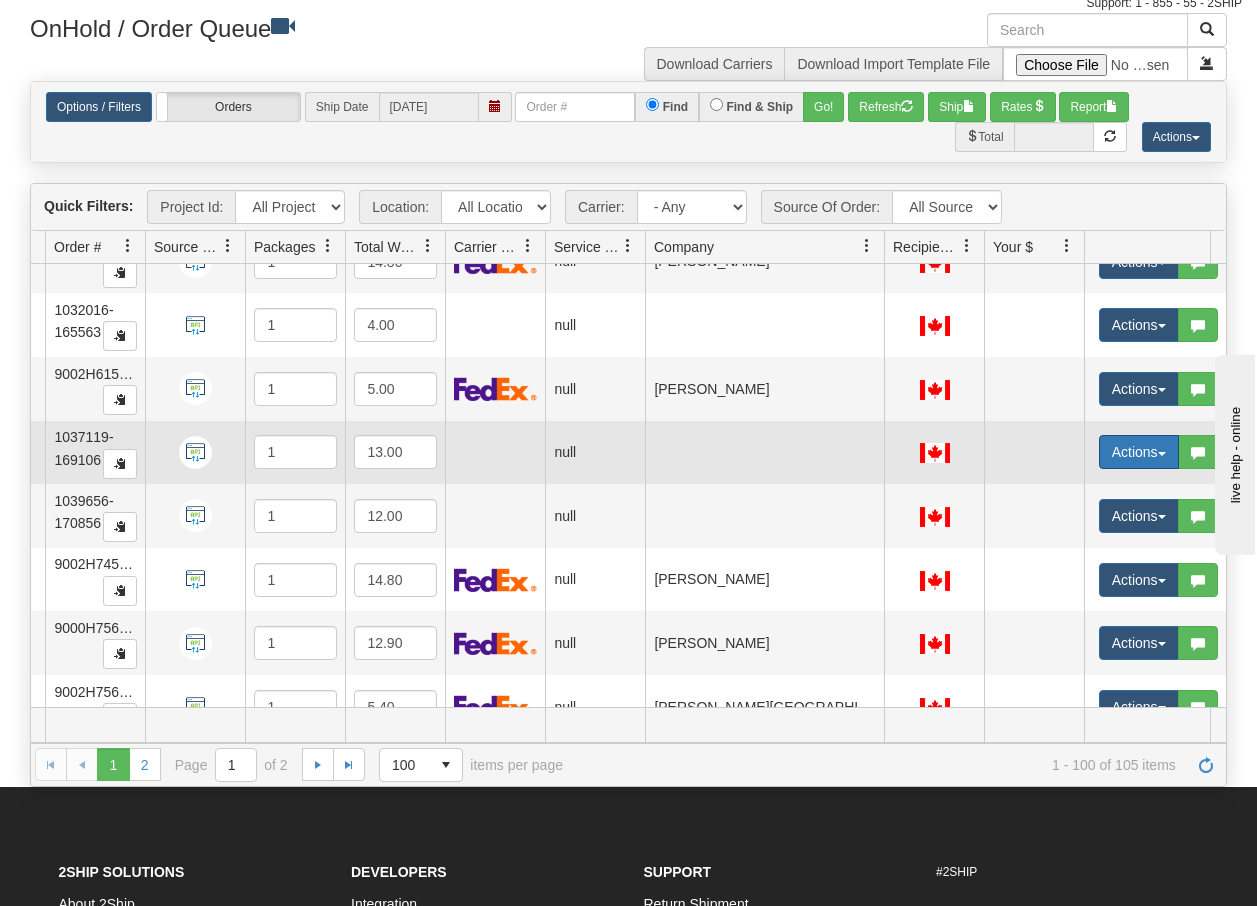
click at [1164, 452] on span "button" at bounding box center [1162, 454] width 8 height 4
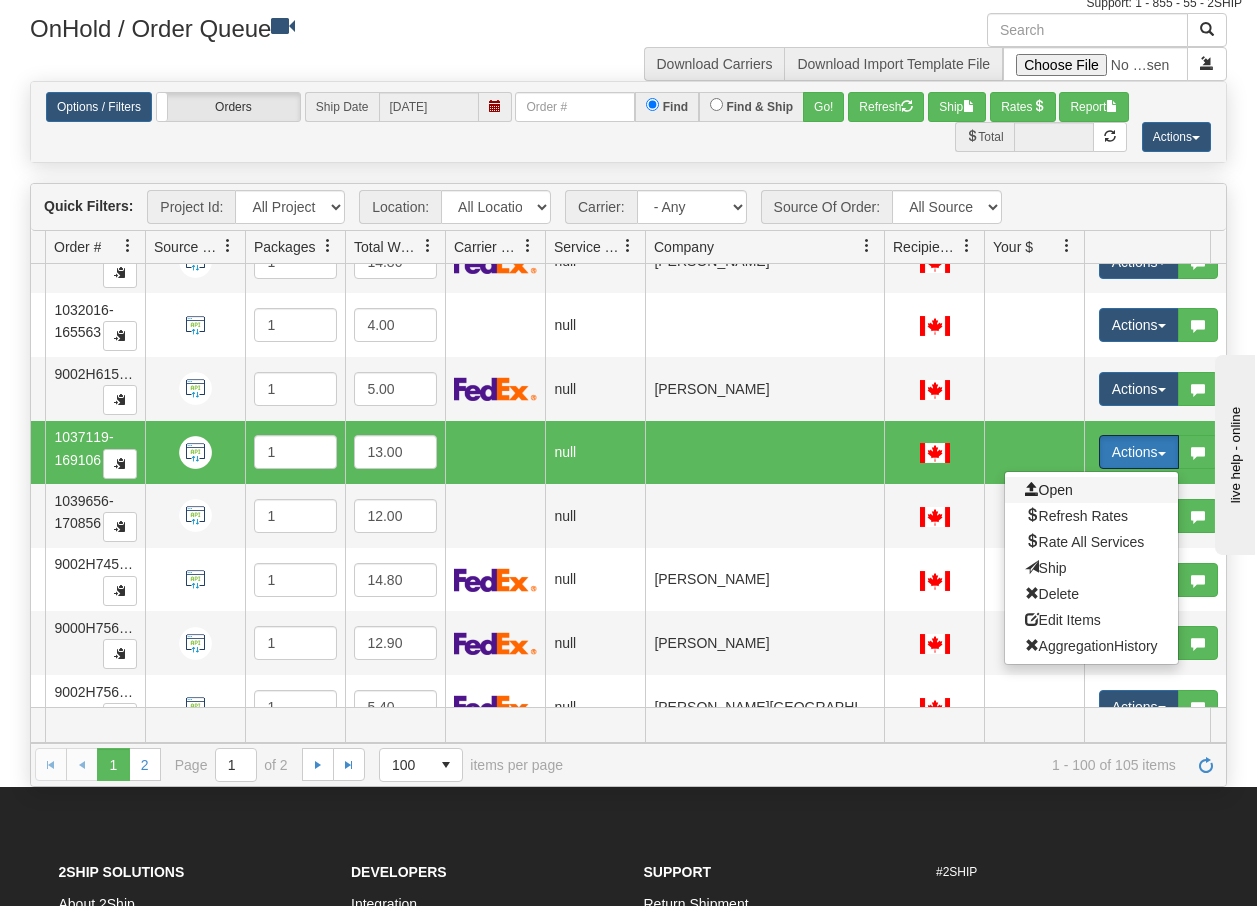
click at [1063, 486] on span "Open" at bounding box center [1049, 490] width 48 height 16
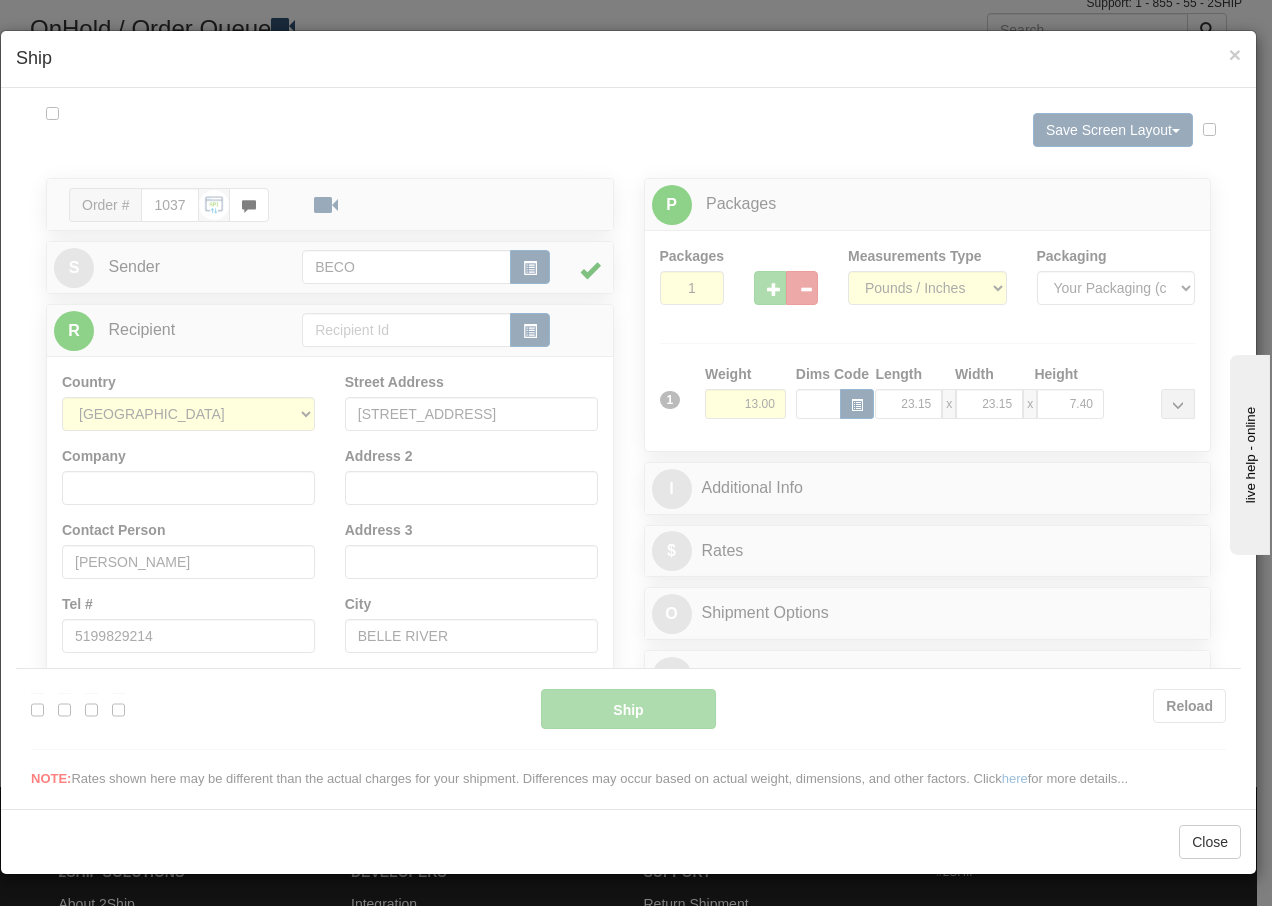
scroll to position [0, 0]
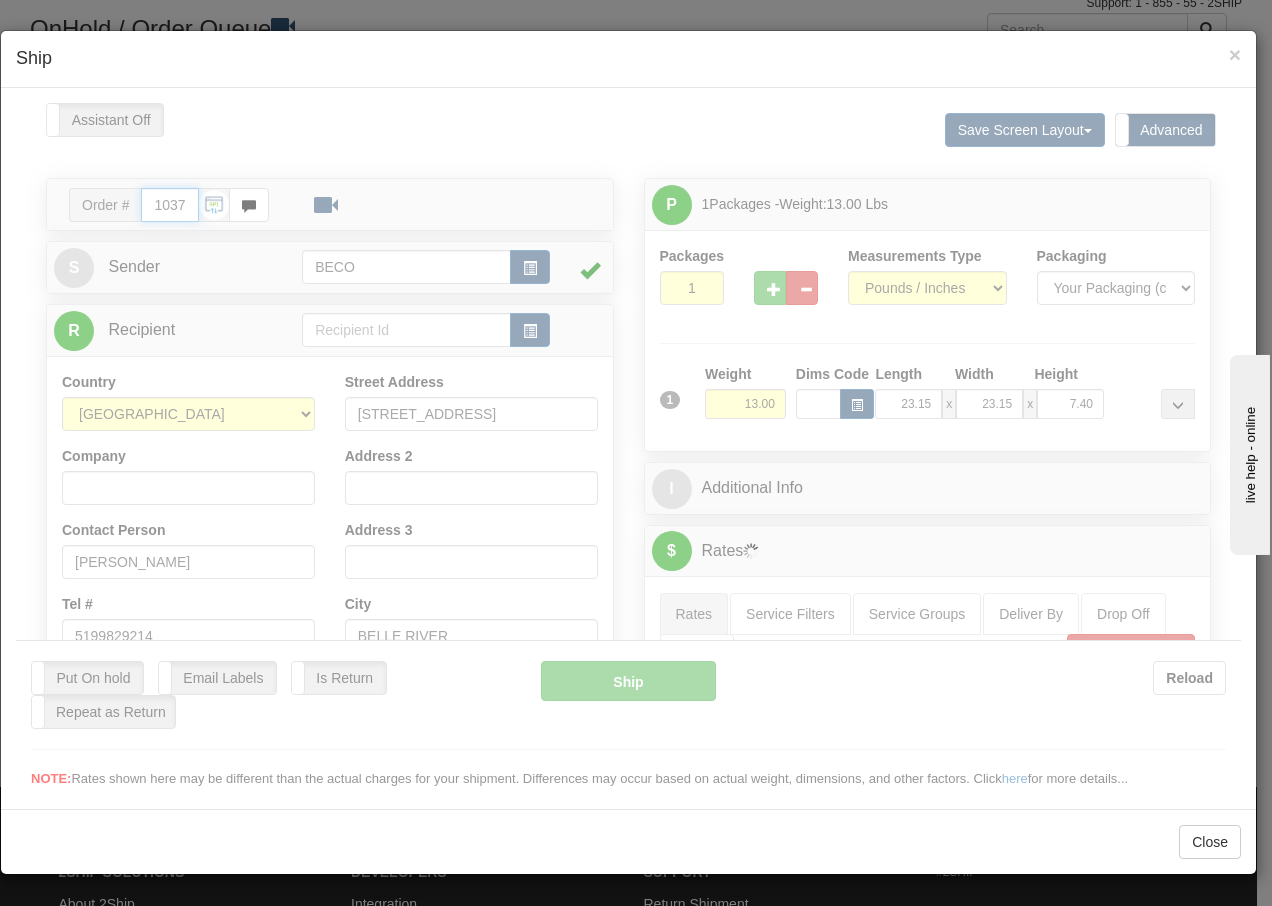
type input "14:26"
type input "16:00"
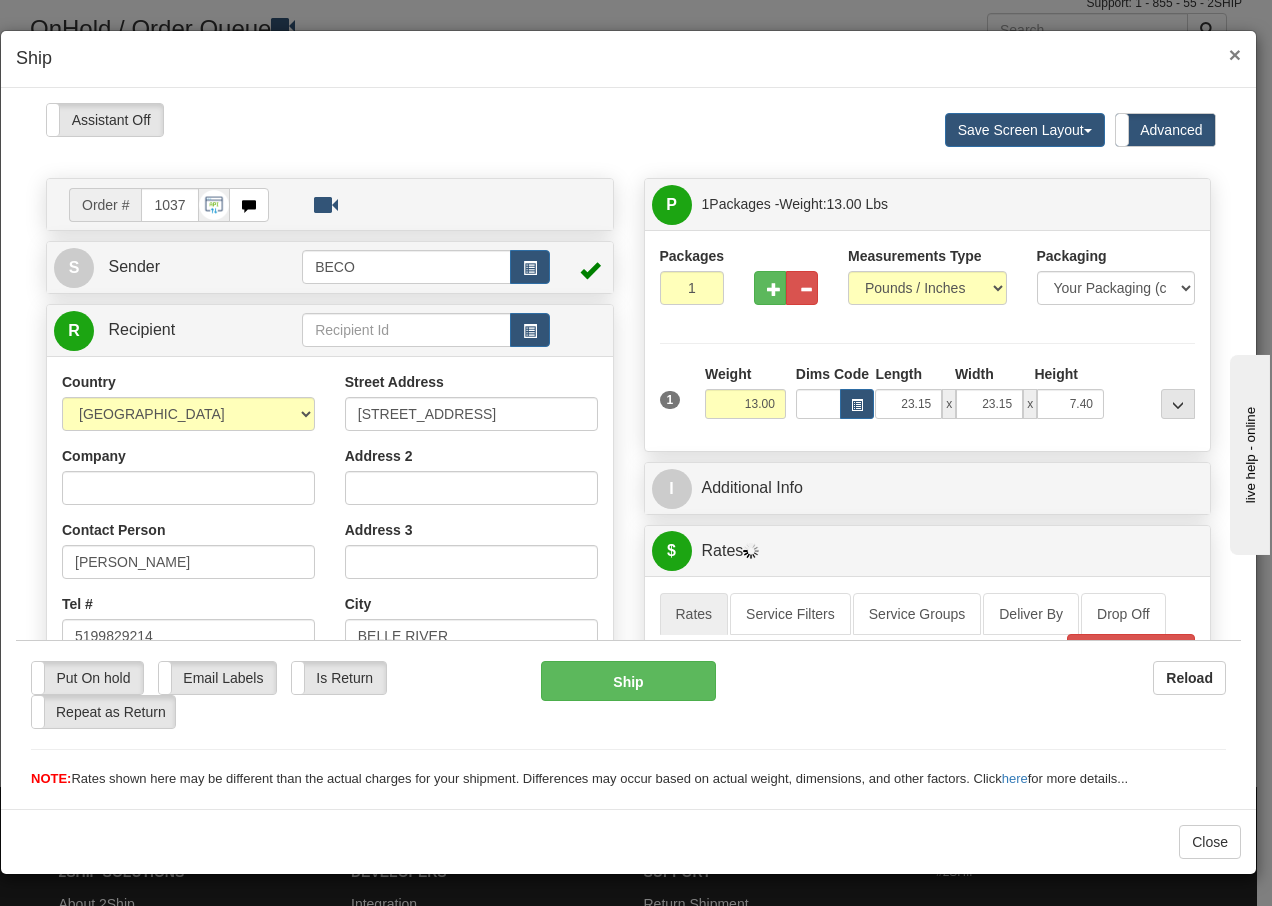
click at [1233, 52] on span "×" at bounding box center [1235, 54] width 12 height 23
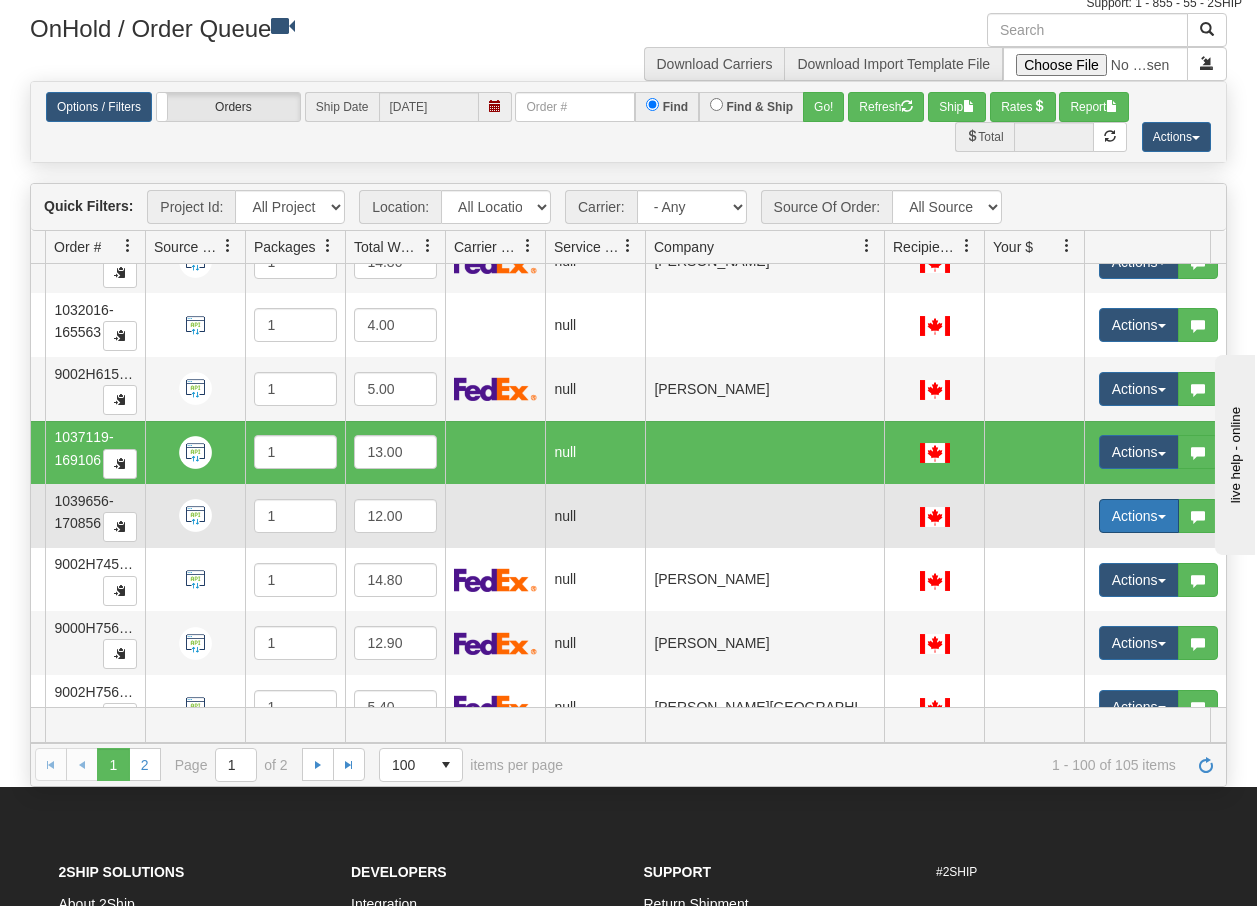
click at [1160, 518] on span "button" at bounding box center [1162, 517] width 8 height 4
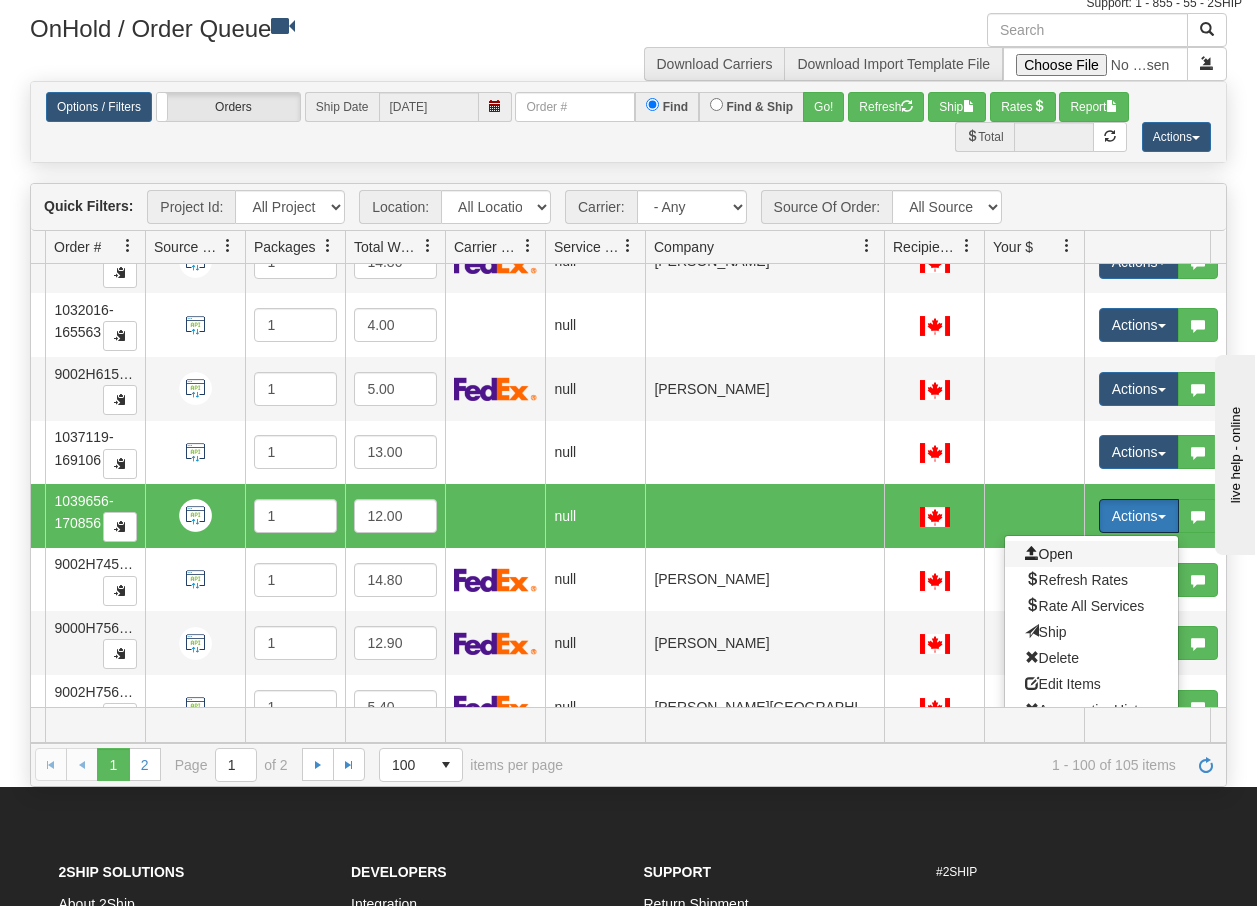
click at [1063, 551] on span "Open" at bounding box center [1049, 554] width 48 height 16
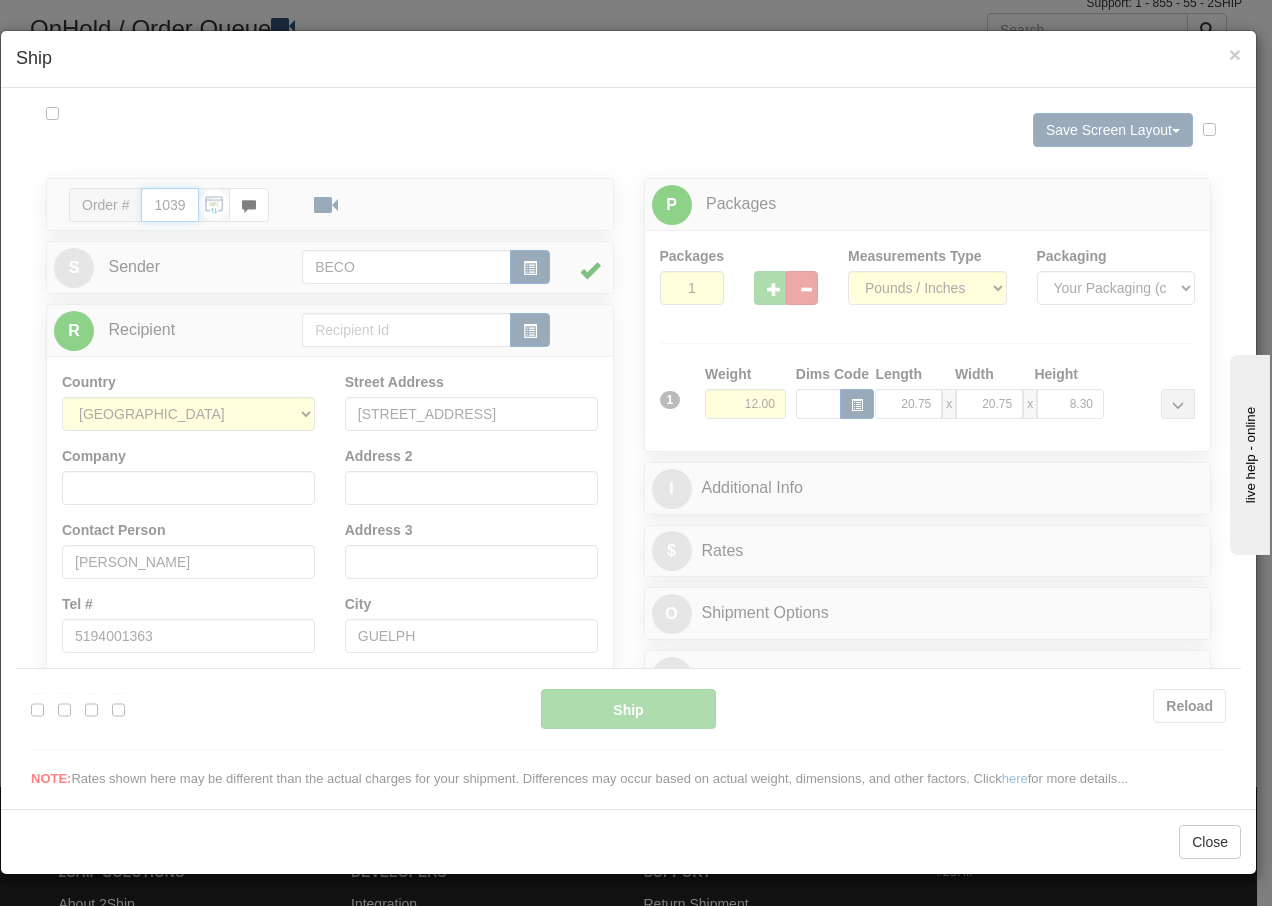
type input "14:27"
type input "16:00"
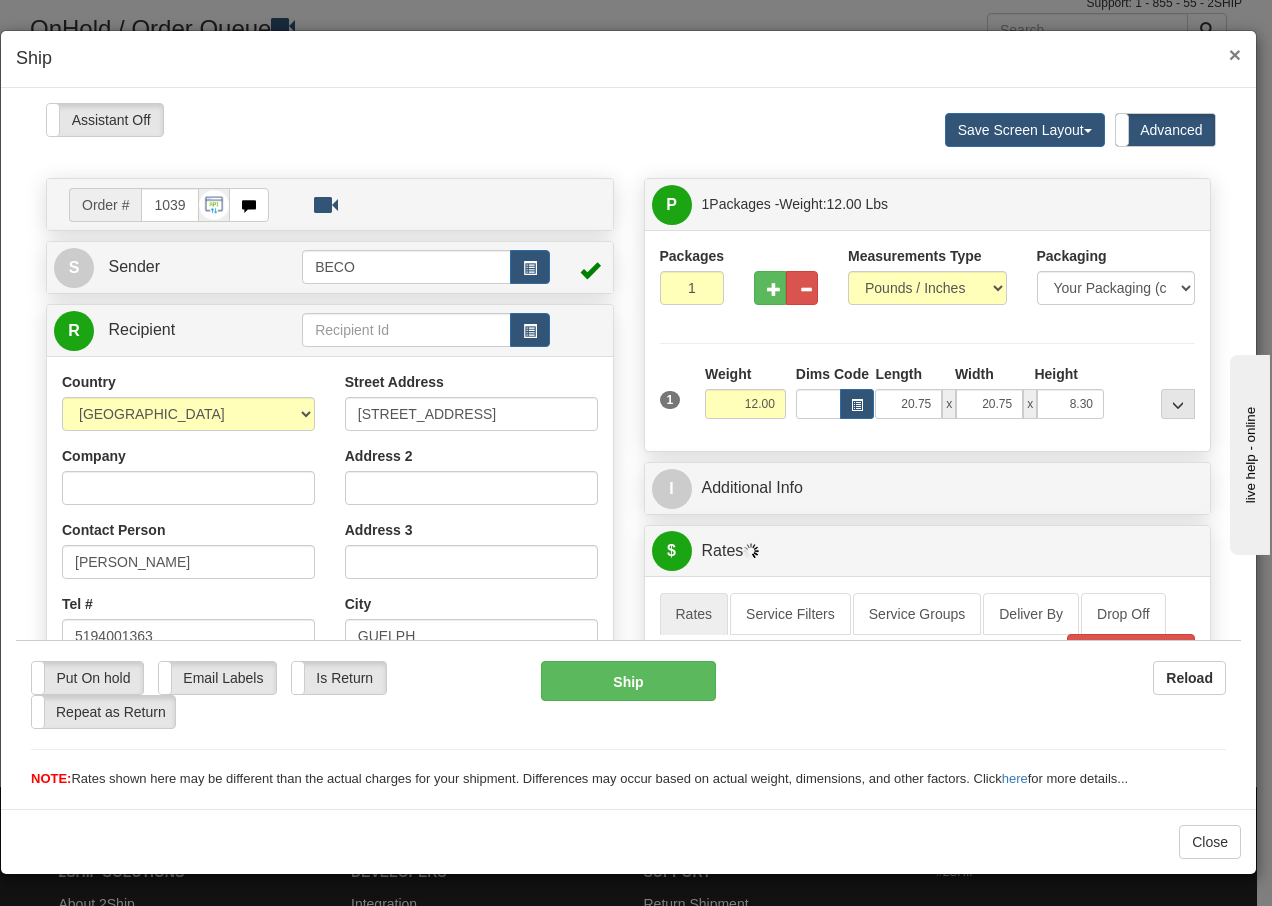
click at [1238, 52] on span "×" at bounding box center [1235, 54] width 12 height 23
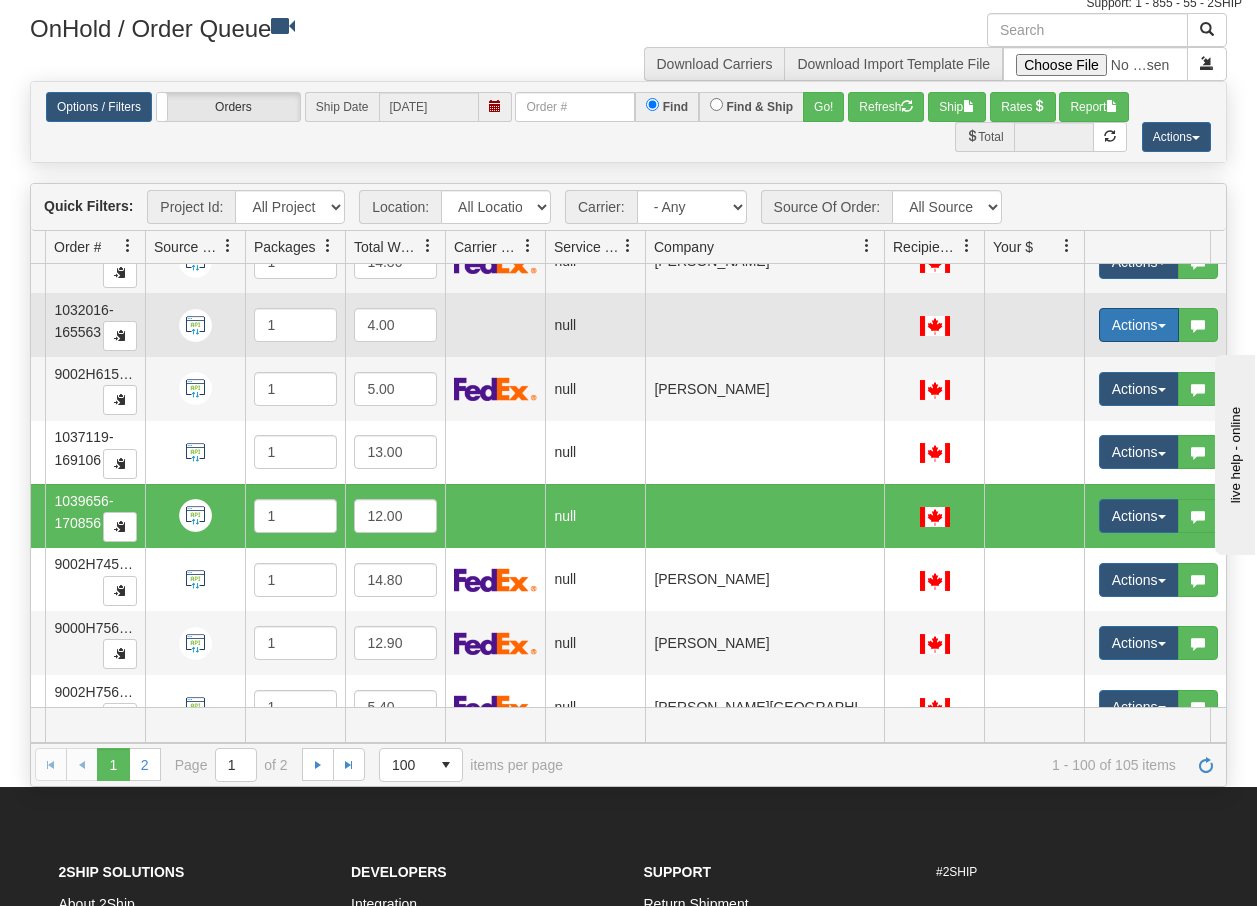
click at [1164, 329] on button "Actions" at bounding box center [1139, 325] width 80 height 34
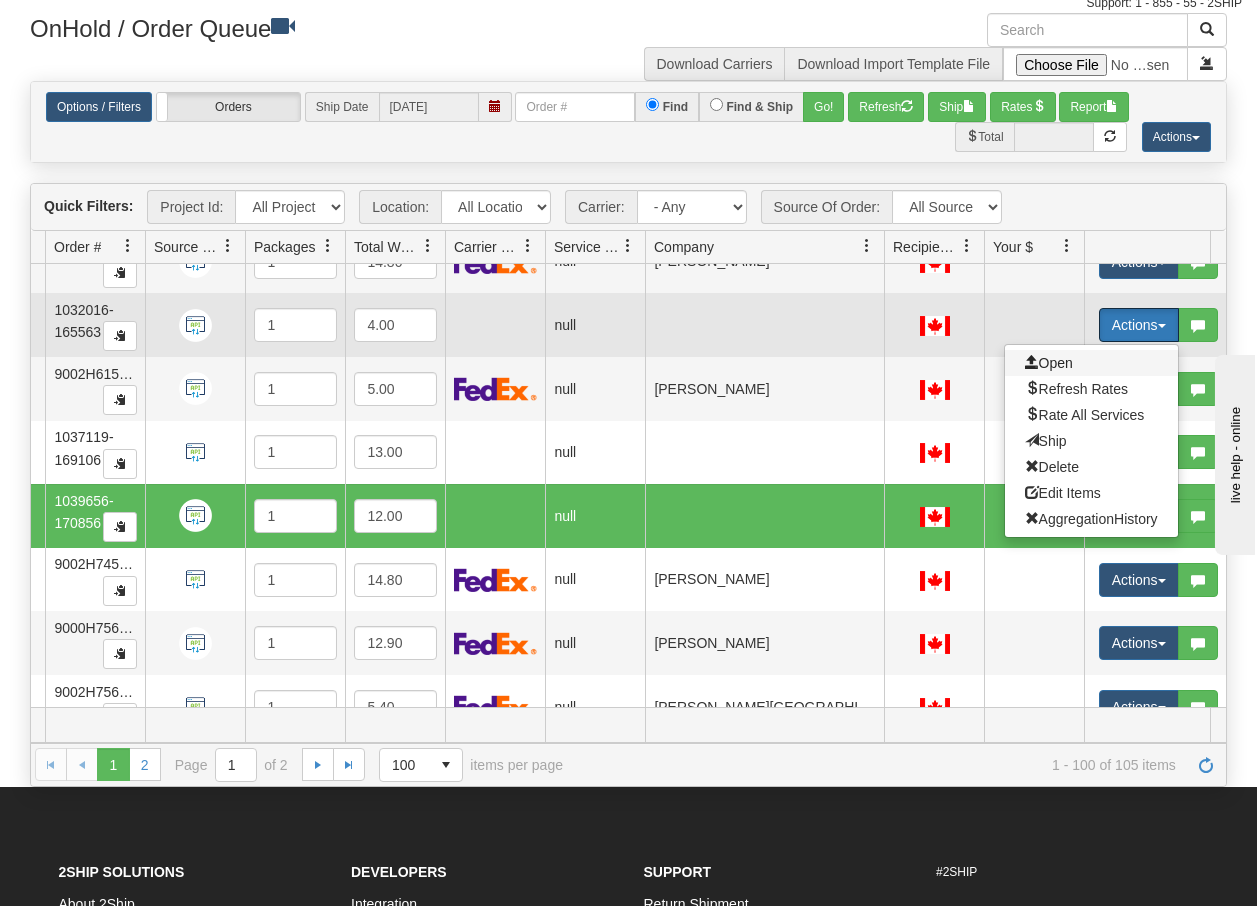
click at [1057, 357] on span "Open" at bounding box center [1049, 363] width 48 height 16
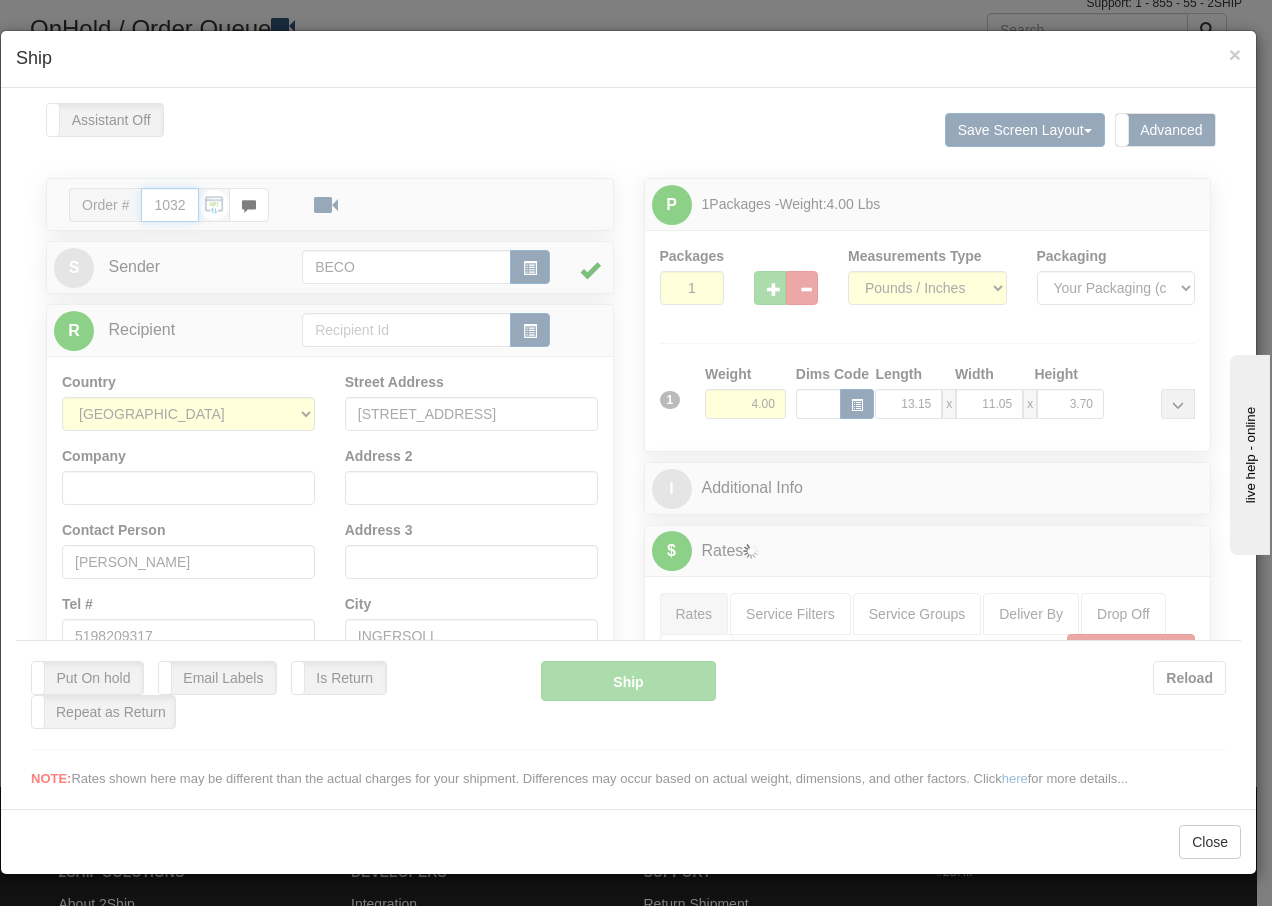
type input "14:27"
type input "16:00"
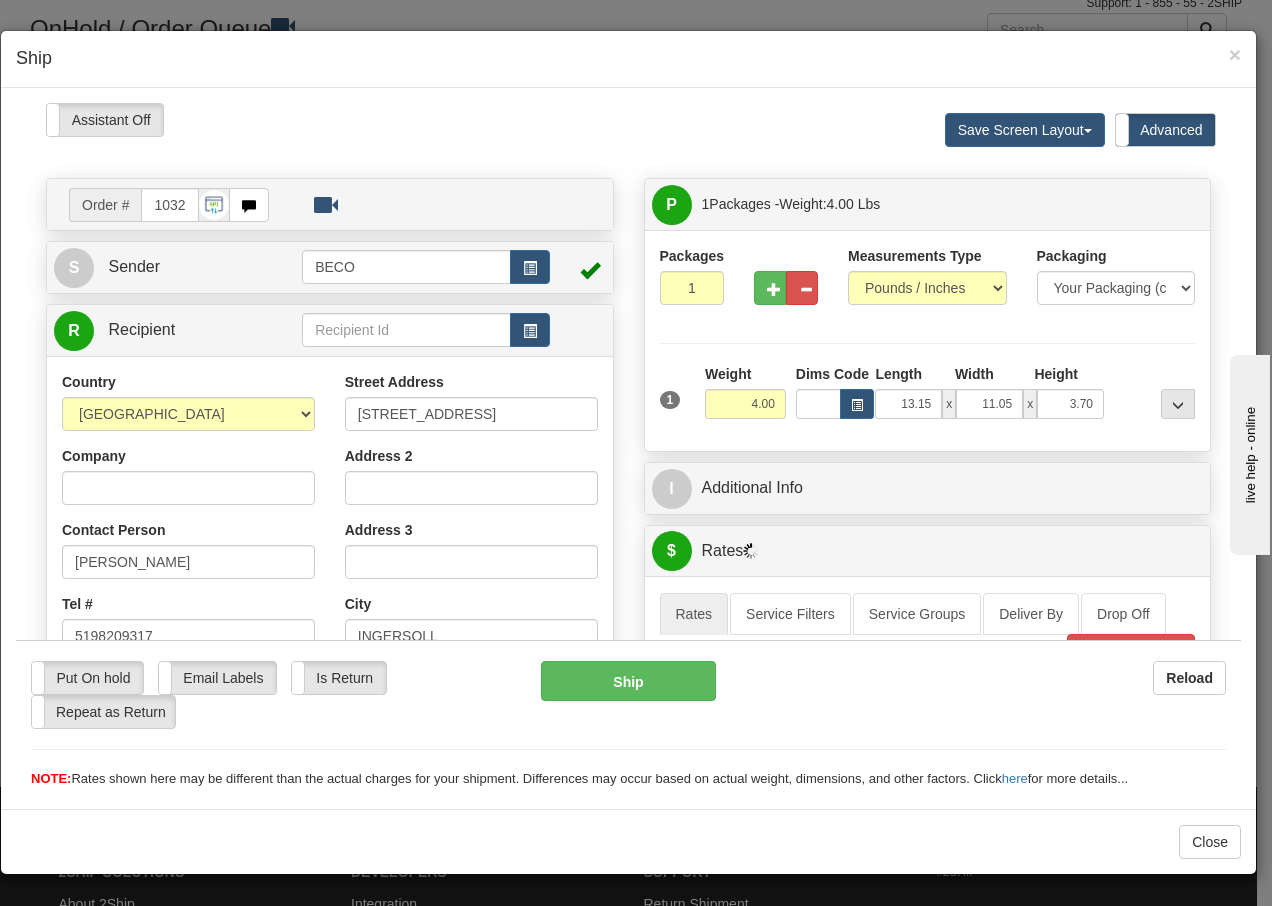
click at [1241, 52] on div "× Ship" at bounding box center [628, 59] width 1255 height 57
click at [1235, 53] on span "×" at bounding box center [1235, 54] width 12 height 23
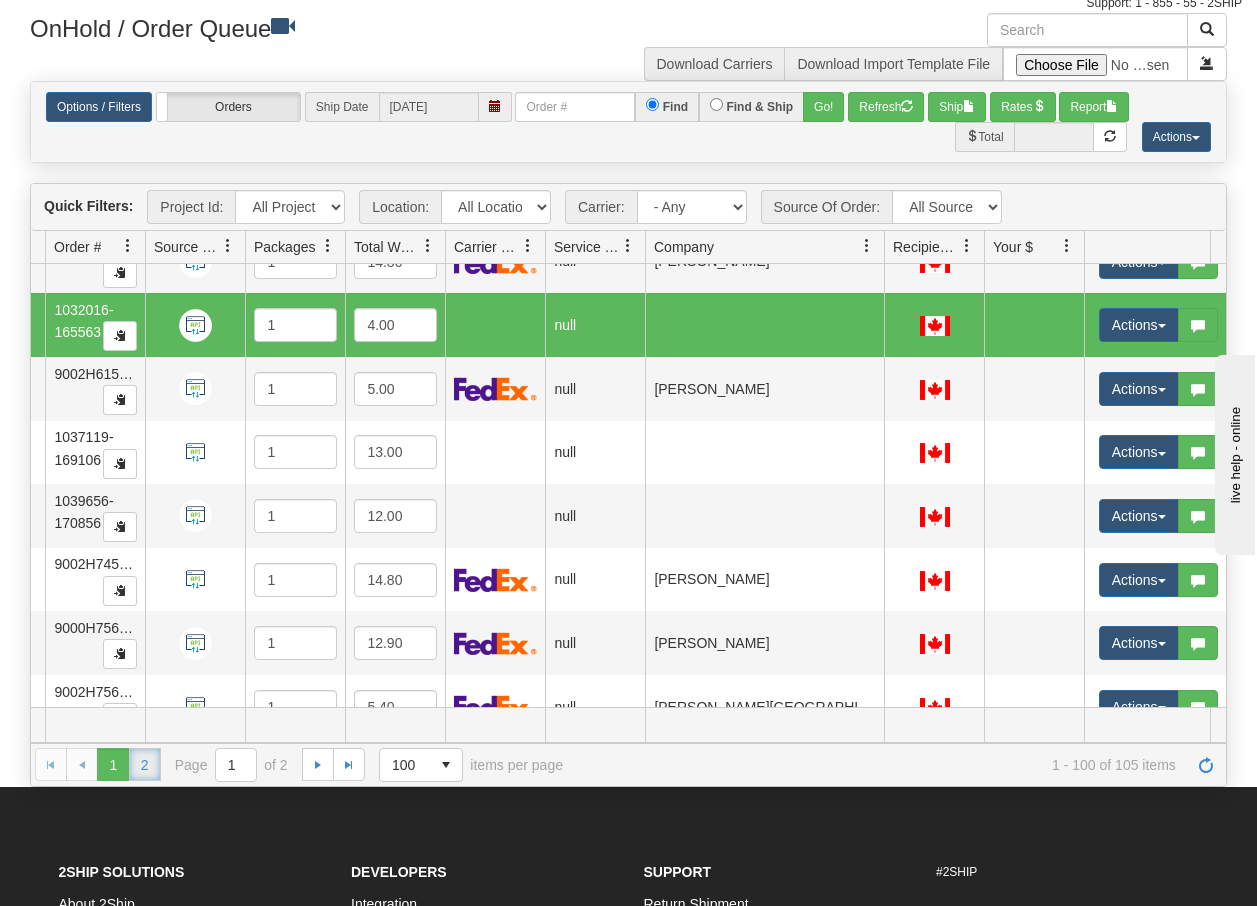
click at [146, 770] on link "2" at bounding box center [145, 764] width 32 height 32
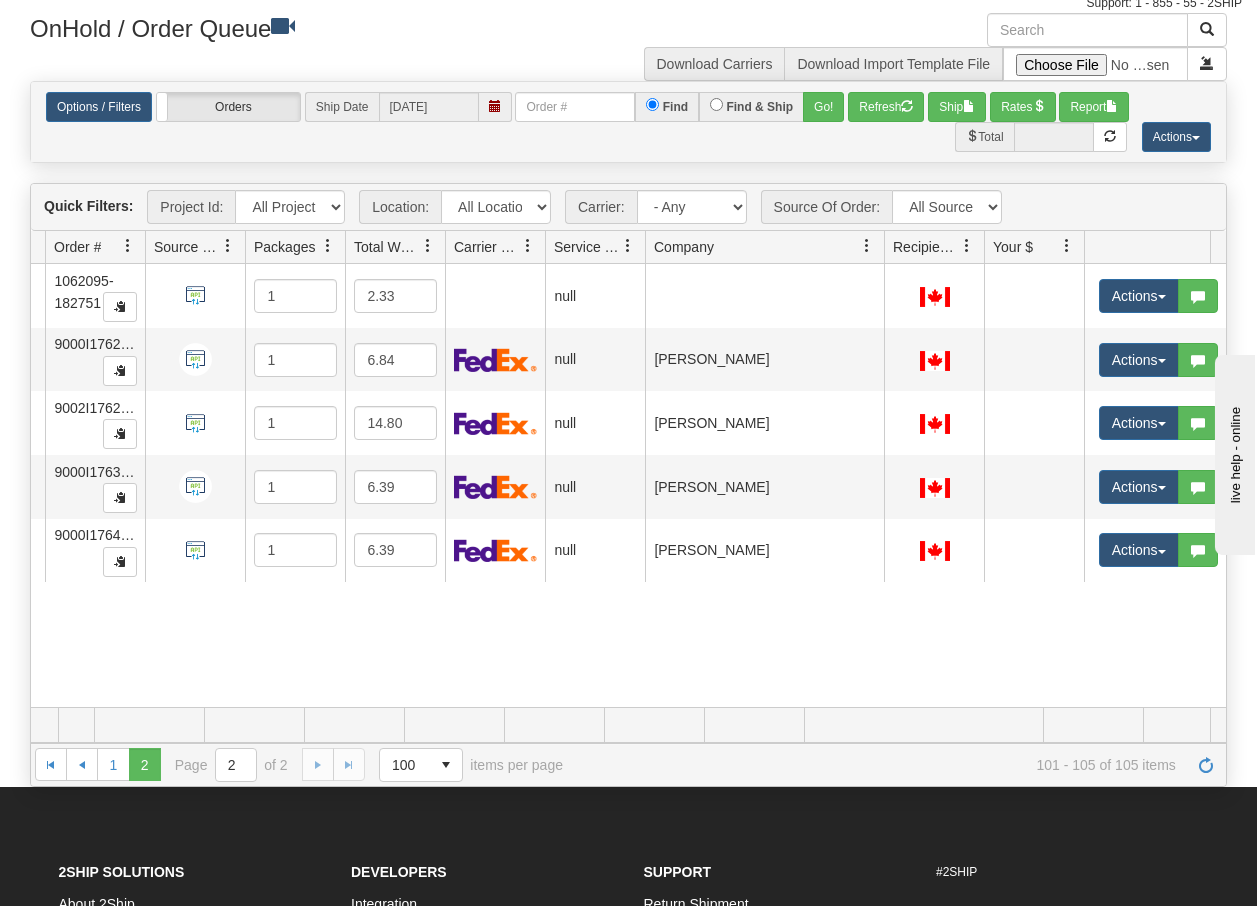
scroll to position [0, 159]
click at [113, 773] on link "1" at bounding box center [113, 764] width 32 height 32
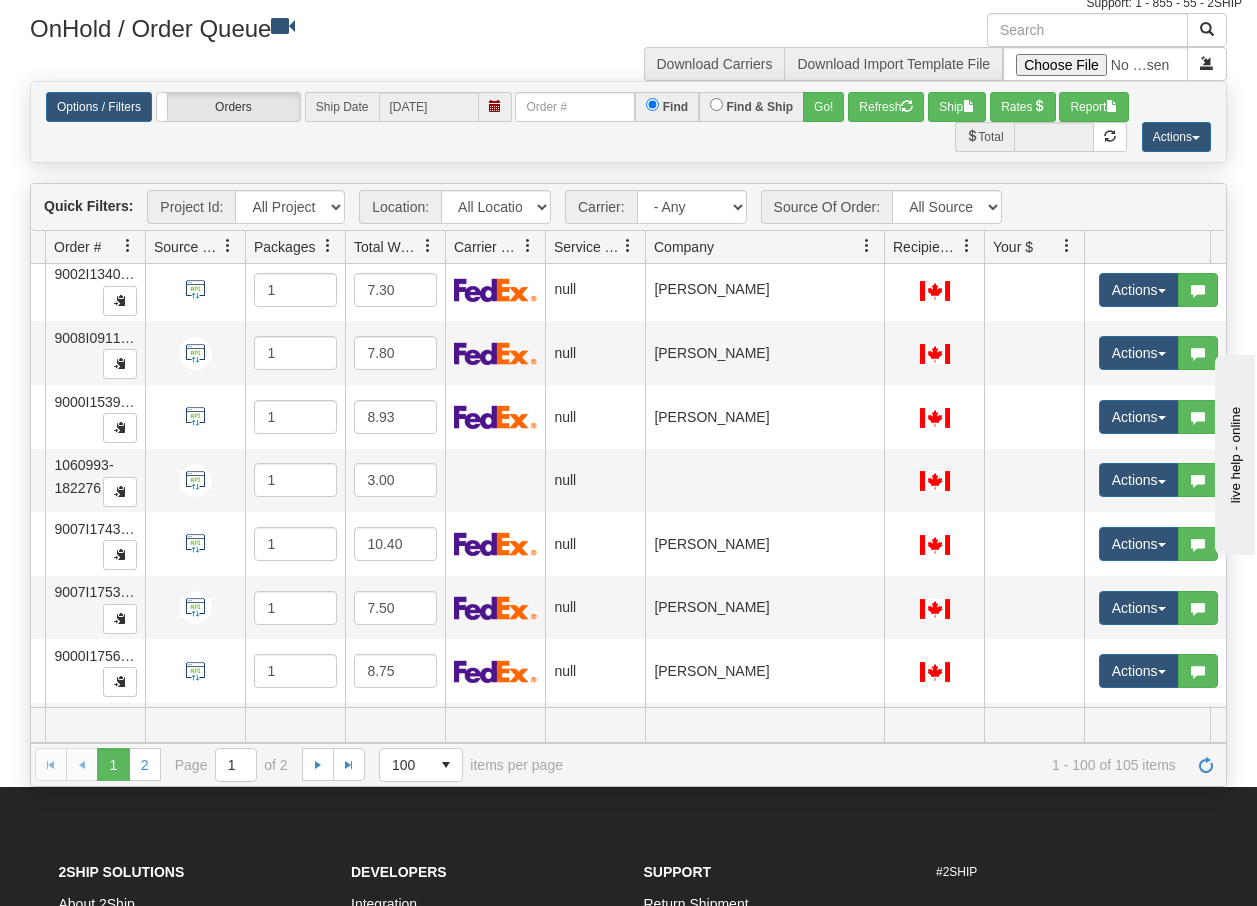
scroll to position [5930, 159]
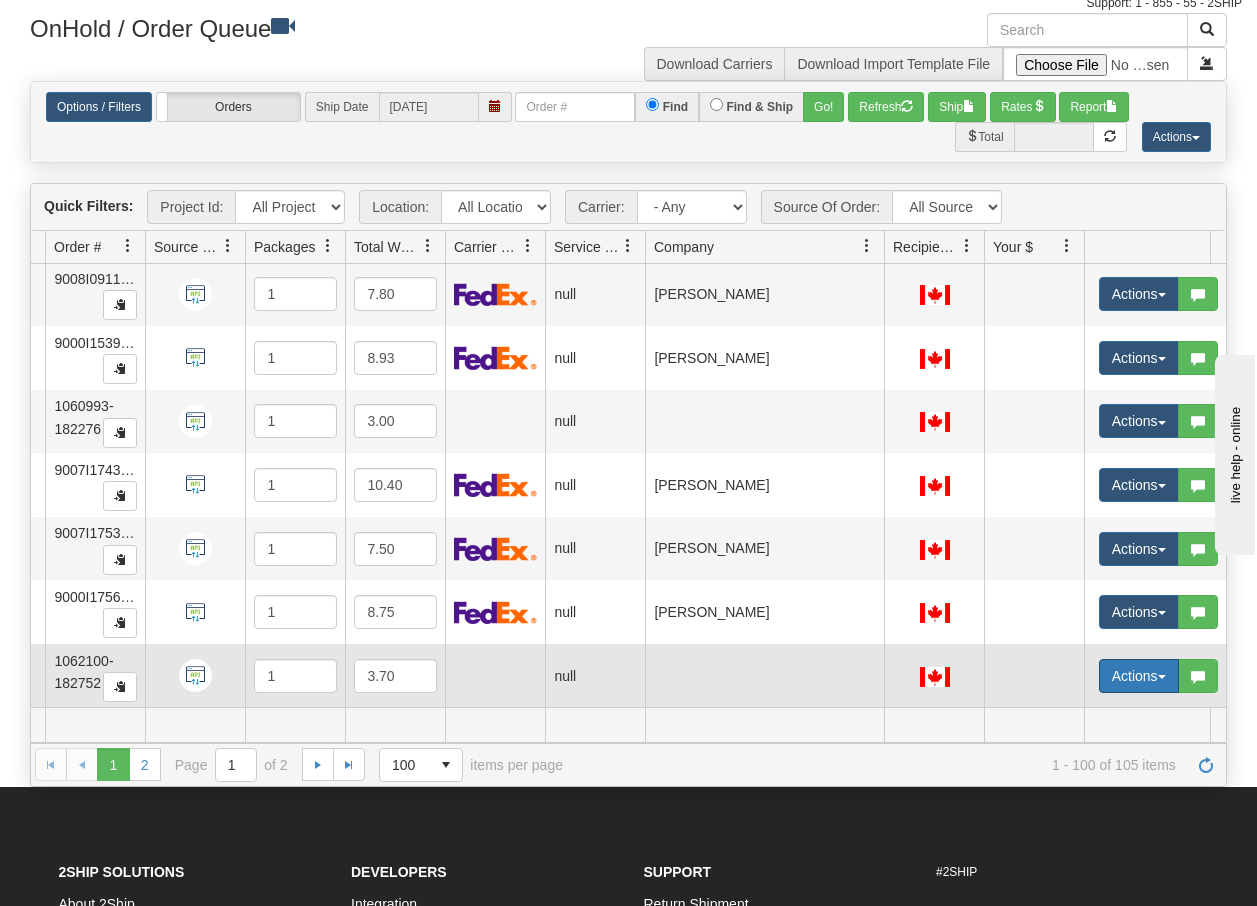
click at [1160, 666] on button "Actions" at bounding box center [1139, 676] width 80 height 34
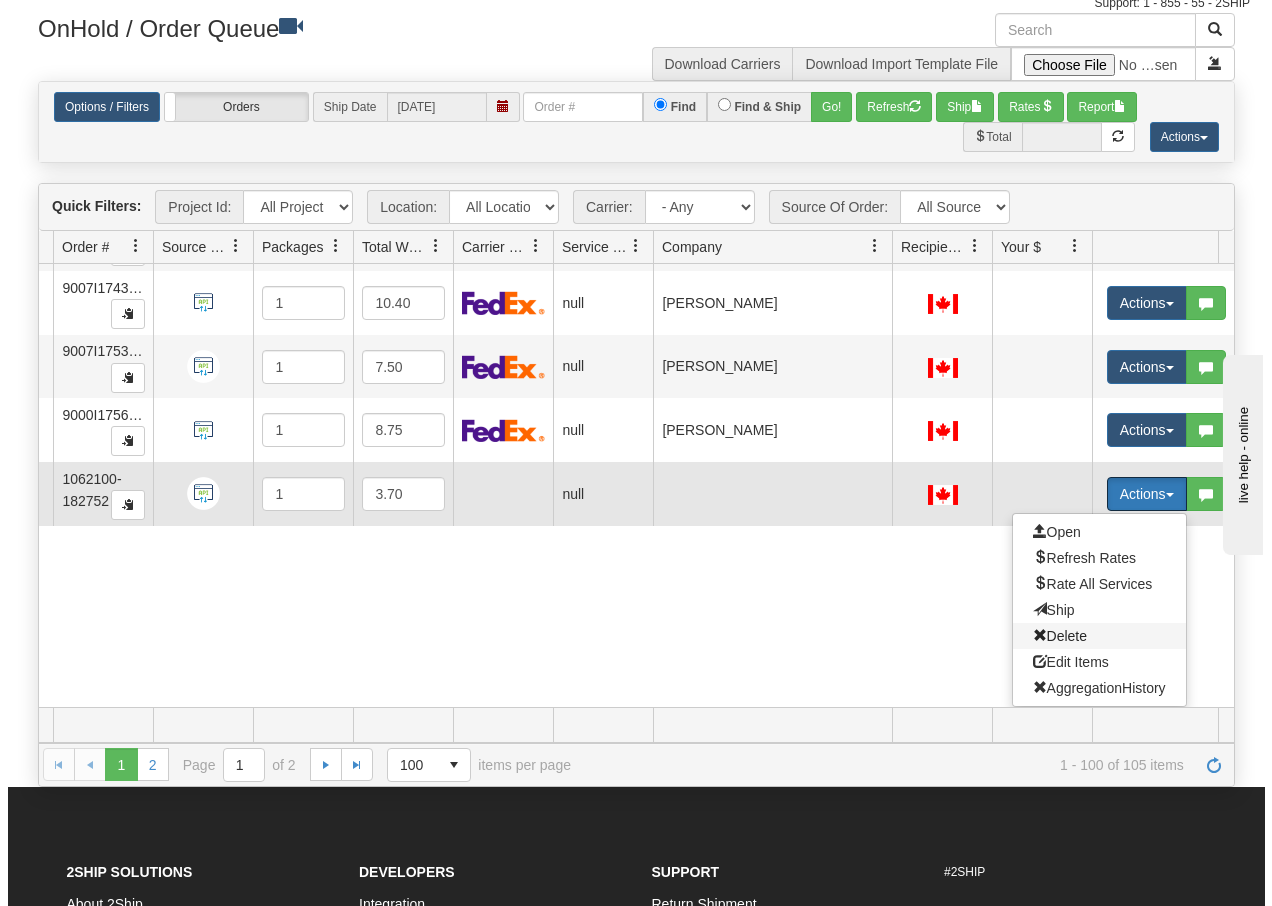
scroll to position [6111, 159]
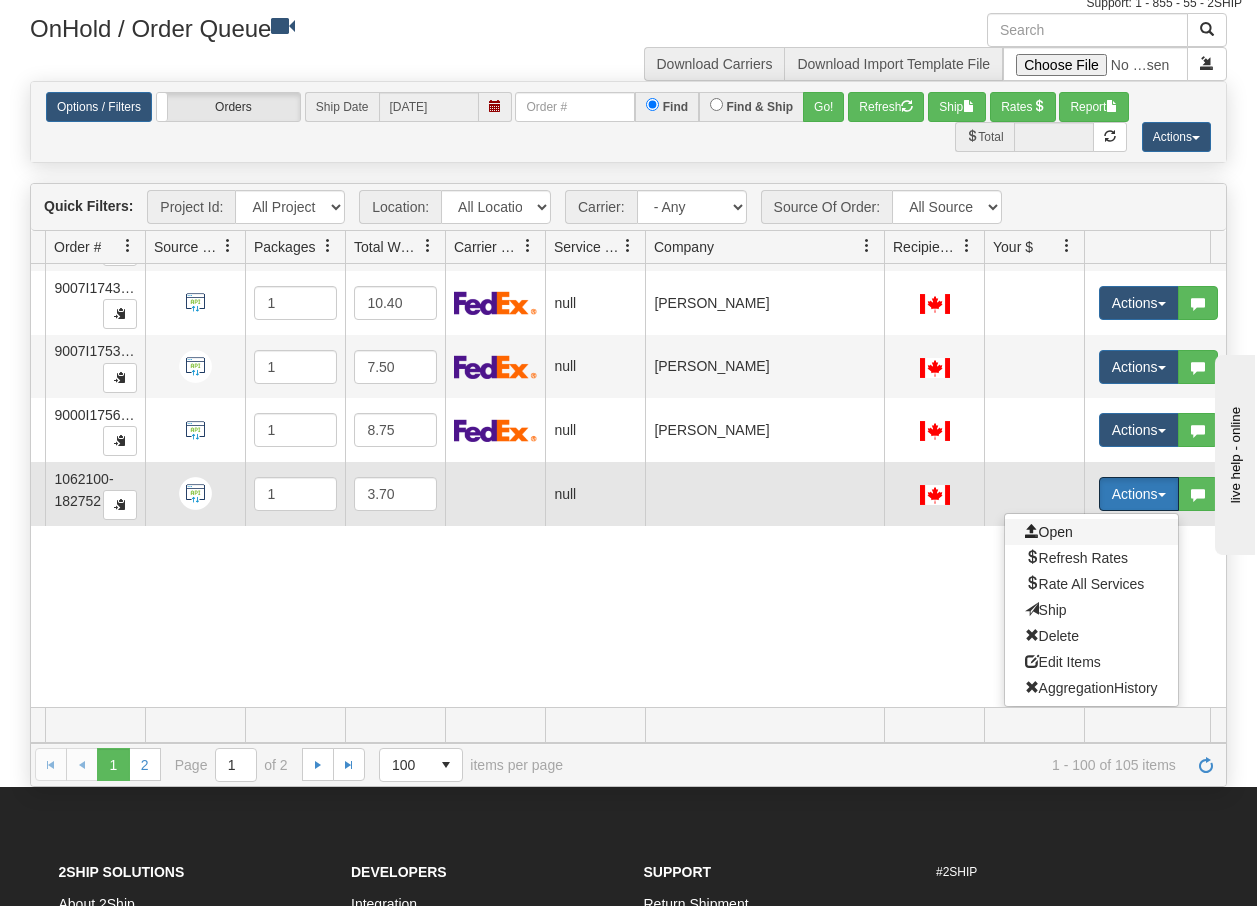
click at [1059, 524] on span "Open" at bounding box center [1049, 532] width 48 height 16
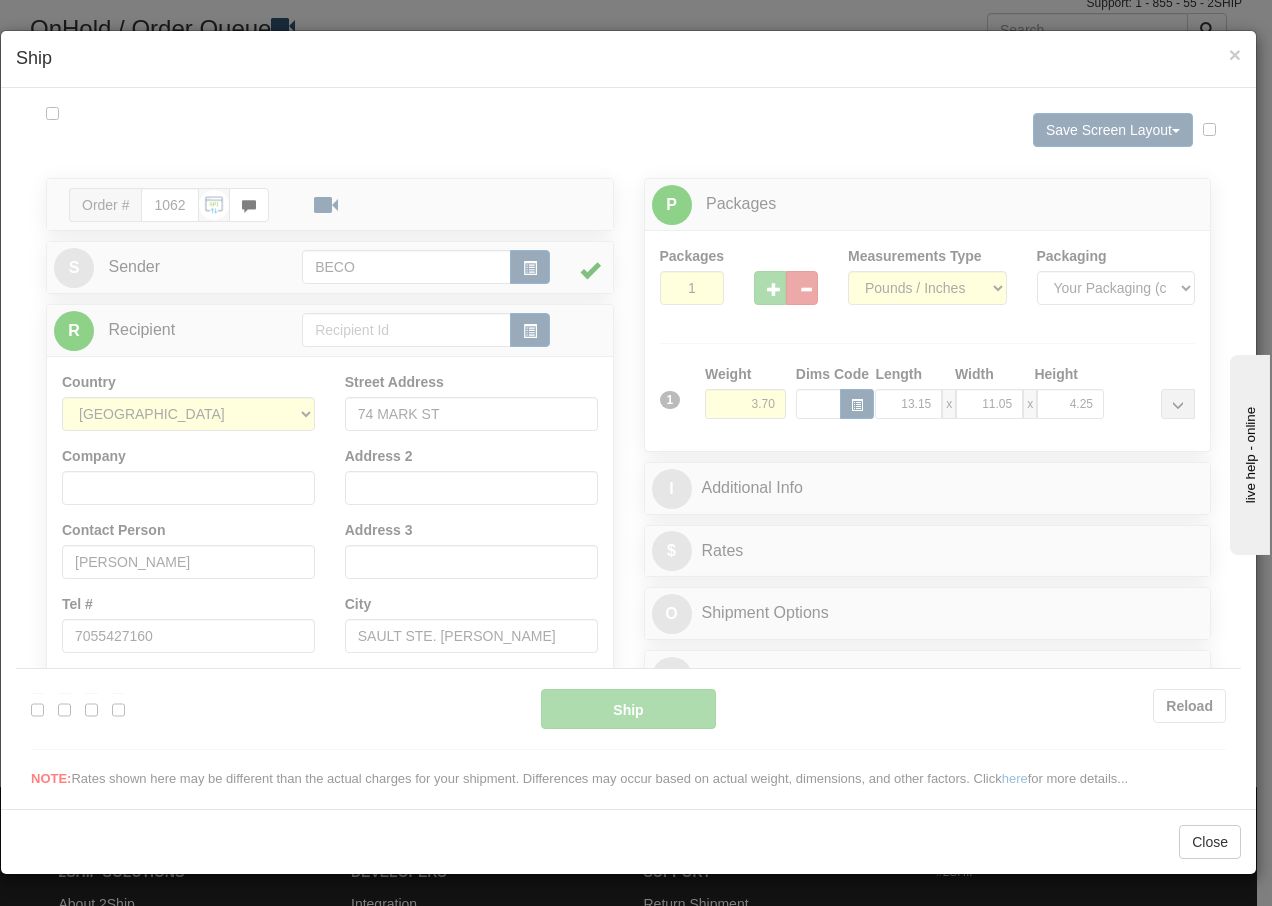
scroll to position [0, 0]
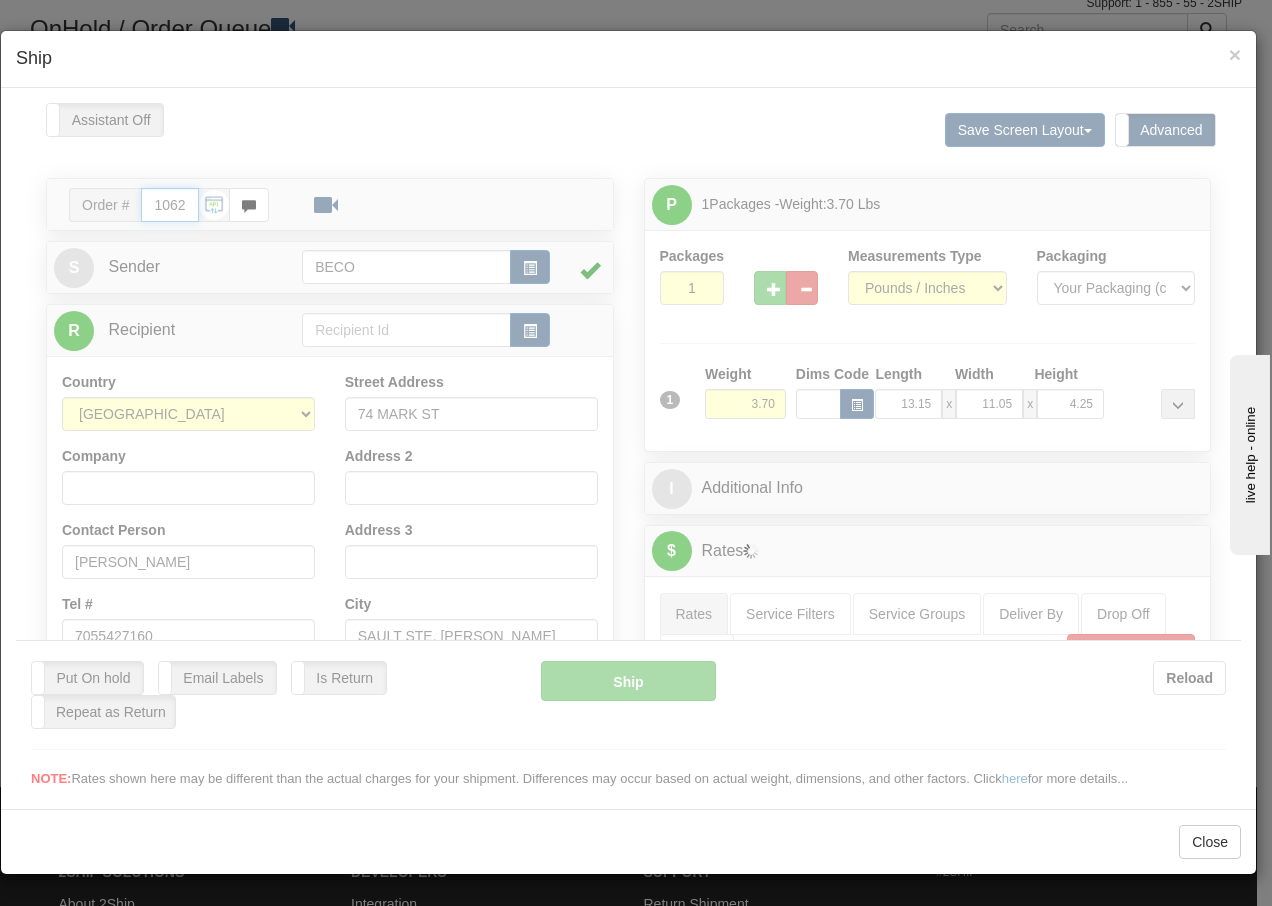
type input "14:28"
type input "16:00"
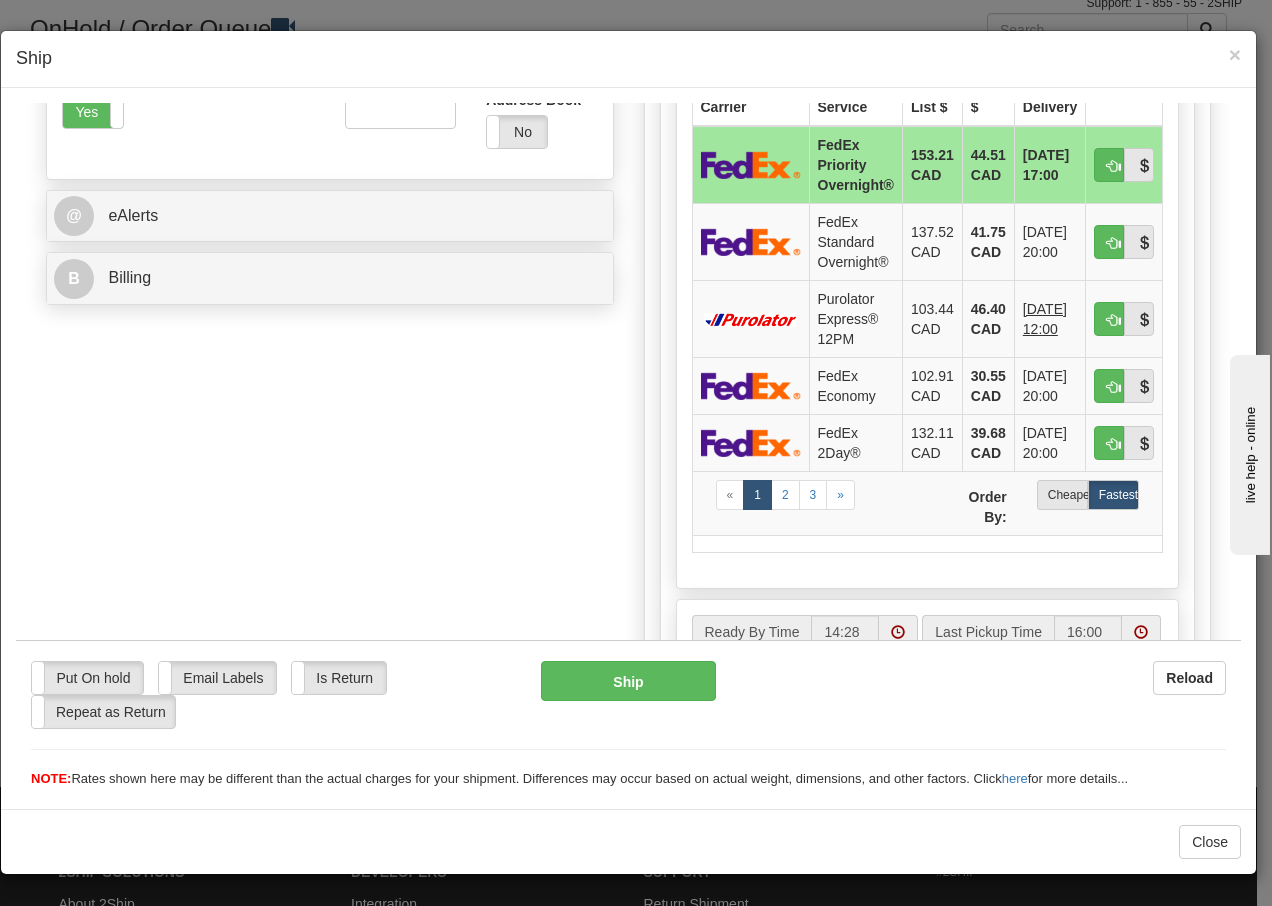
scroll to position [700, 0]
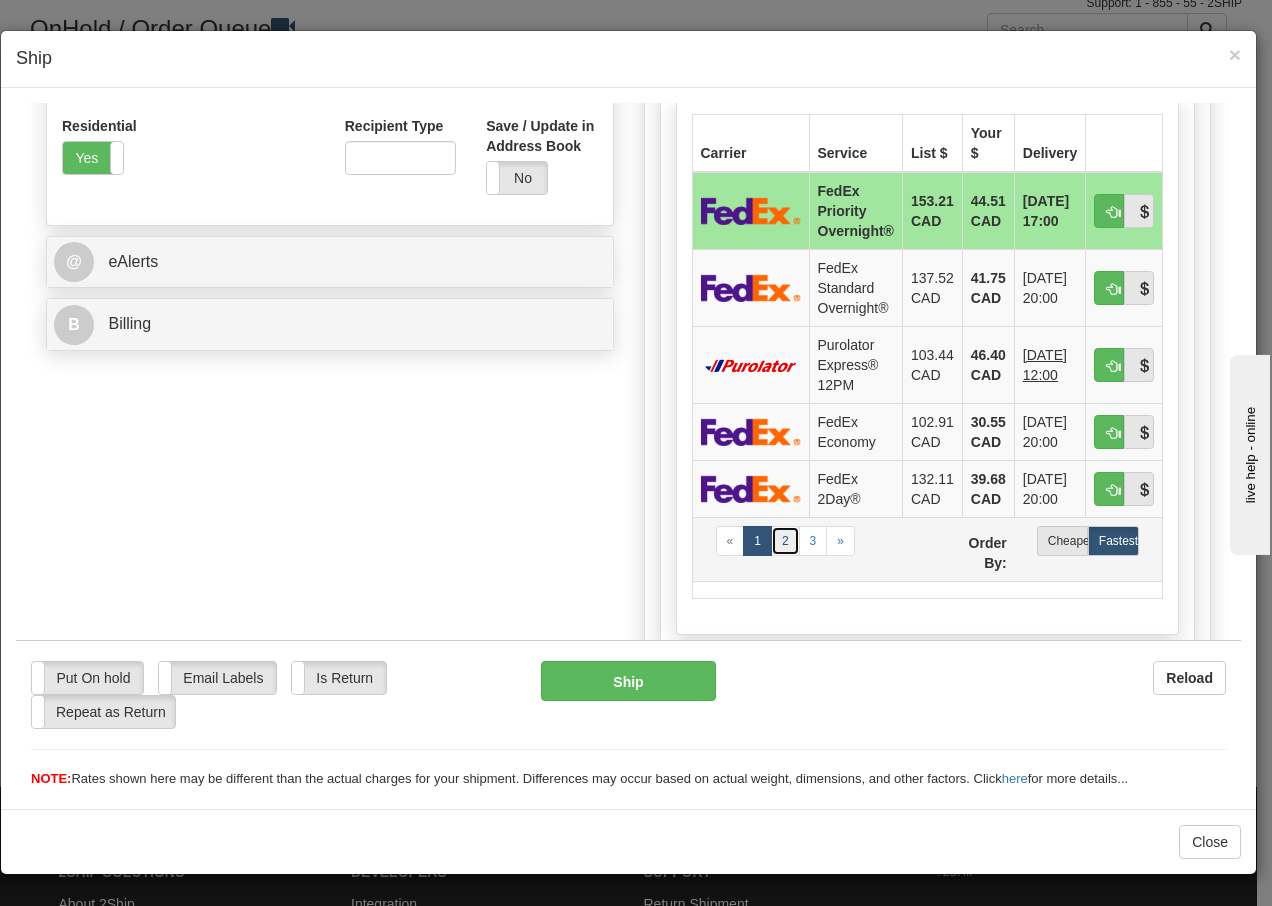
click at [778, 544] on link "2" at bounding box center [785, 540] width 29 height 30
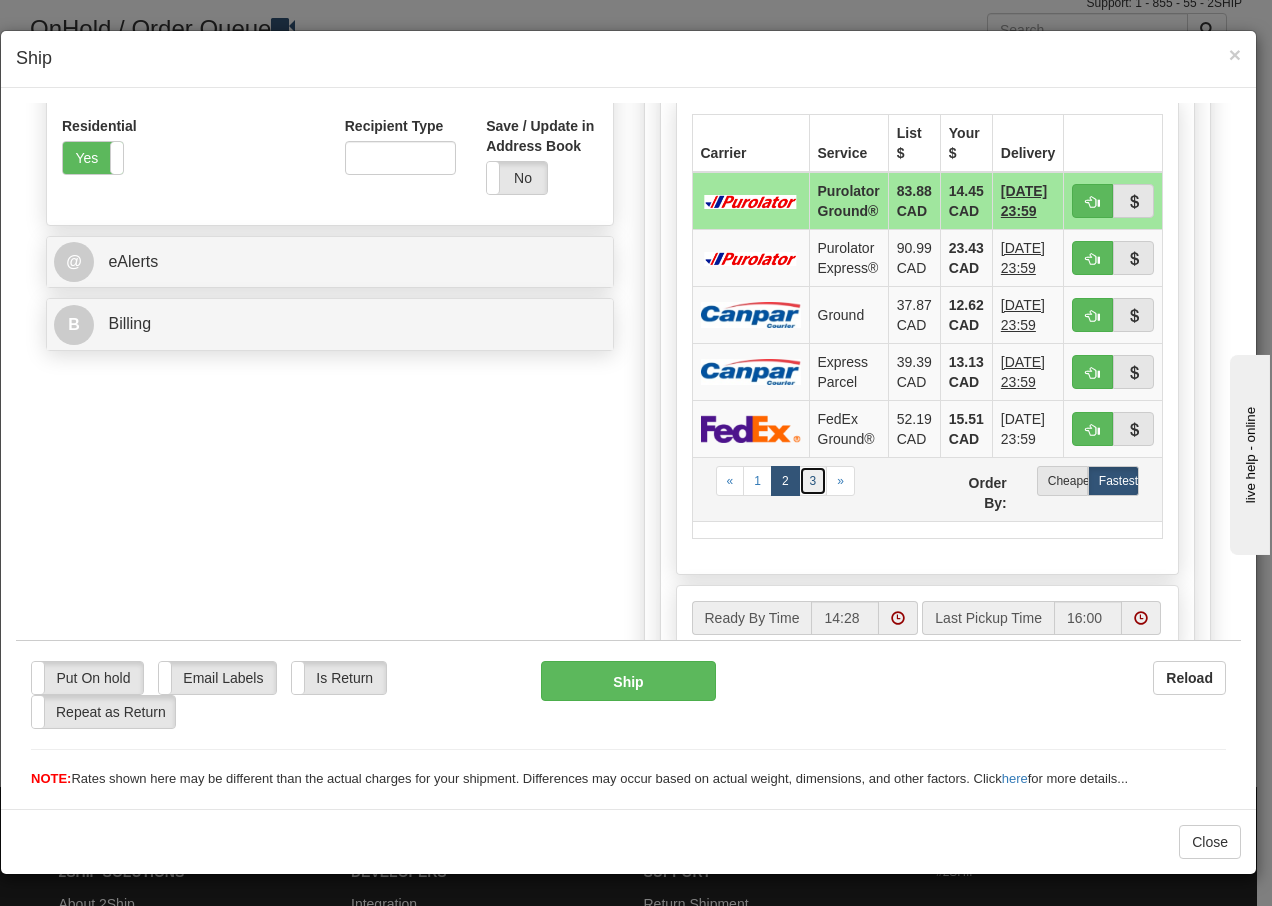
click at [806, 480] on link "3" at bounding box center [813, 480] width 29 height 30
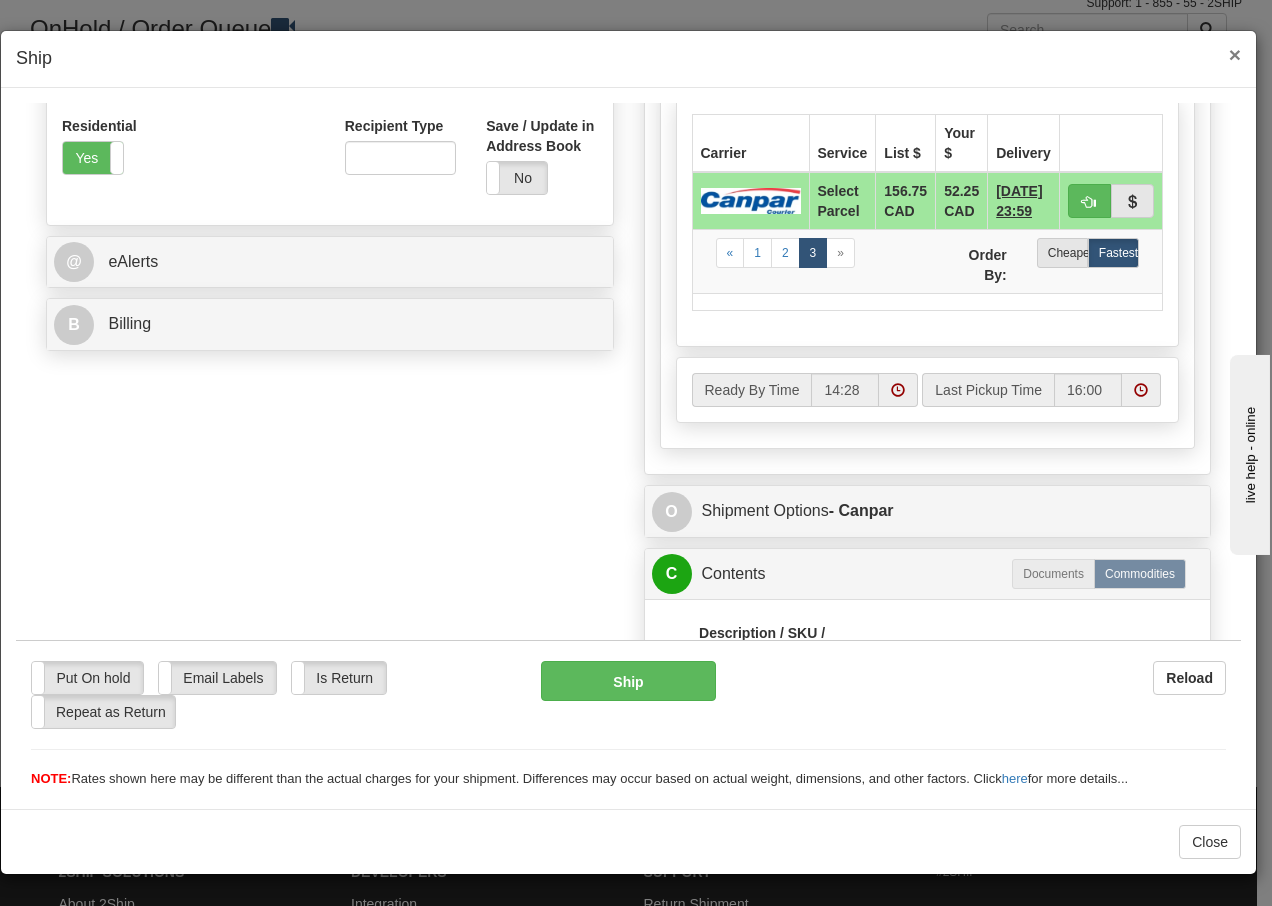
click at [1233, 54] on span "×" at bounding box center [1235, 54] width 12 height 23
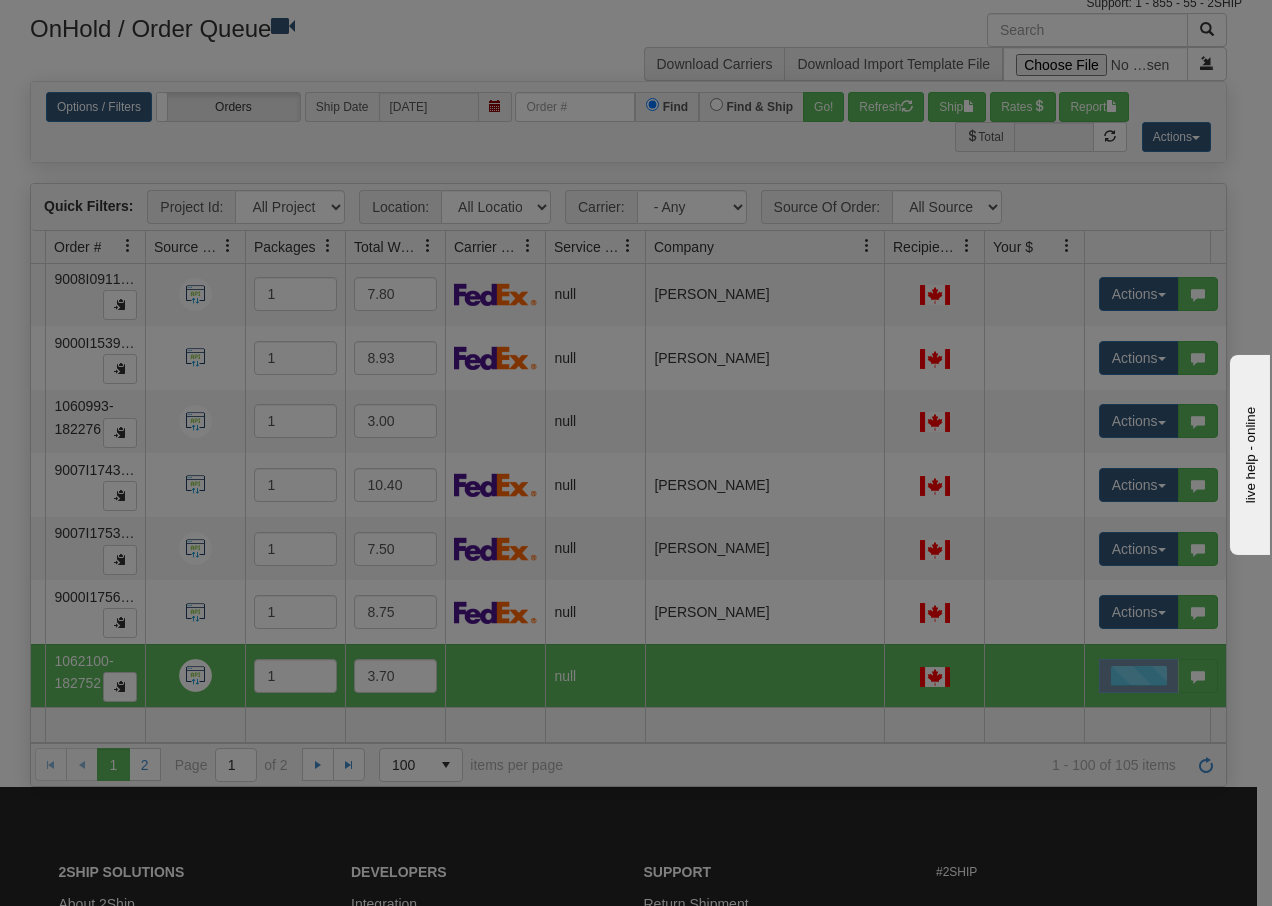
scroll to position [0, 0]
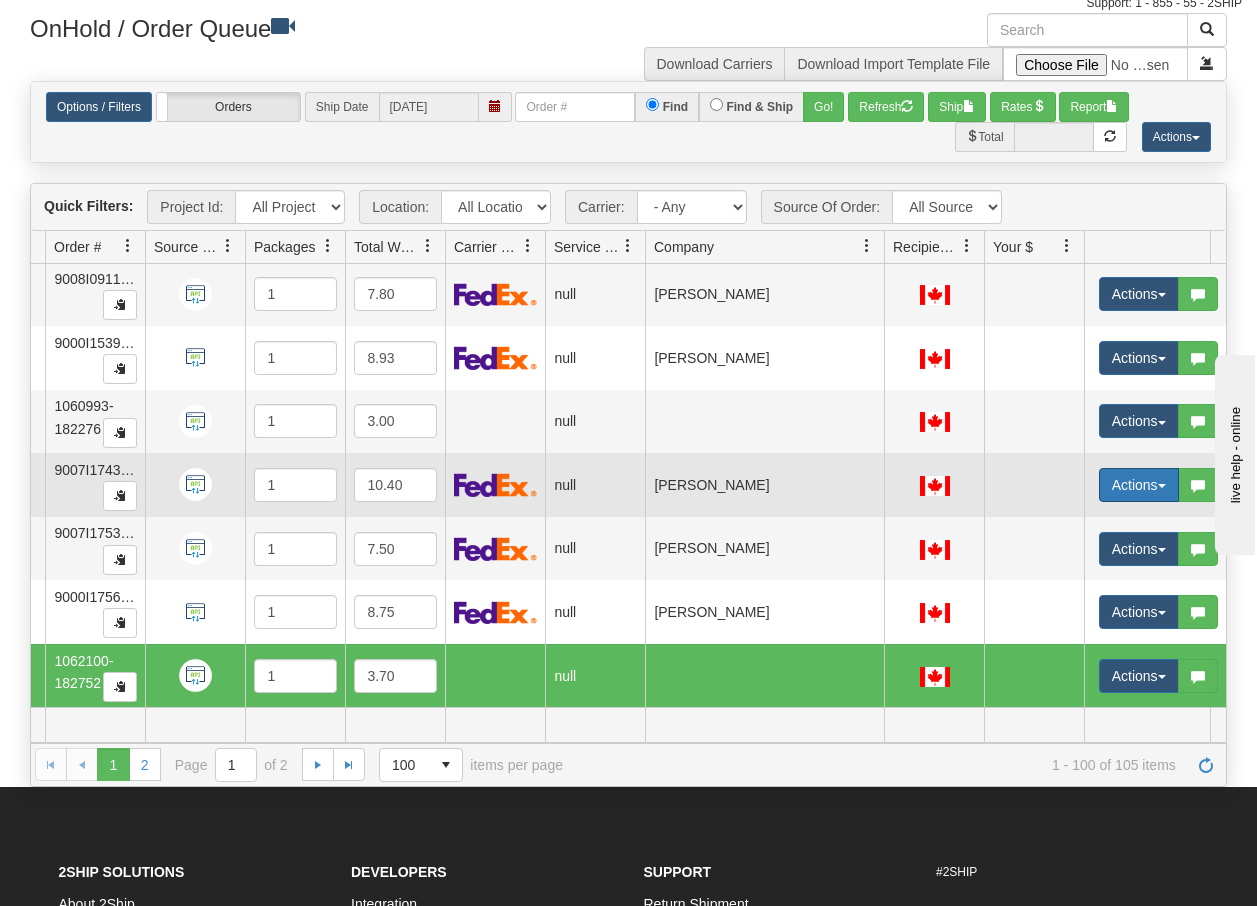
click at [1156, 470] on button "Actions" at bounding box center [1139, 485] width 80 height 34
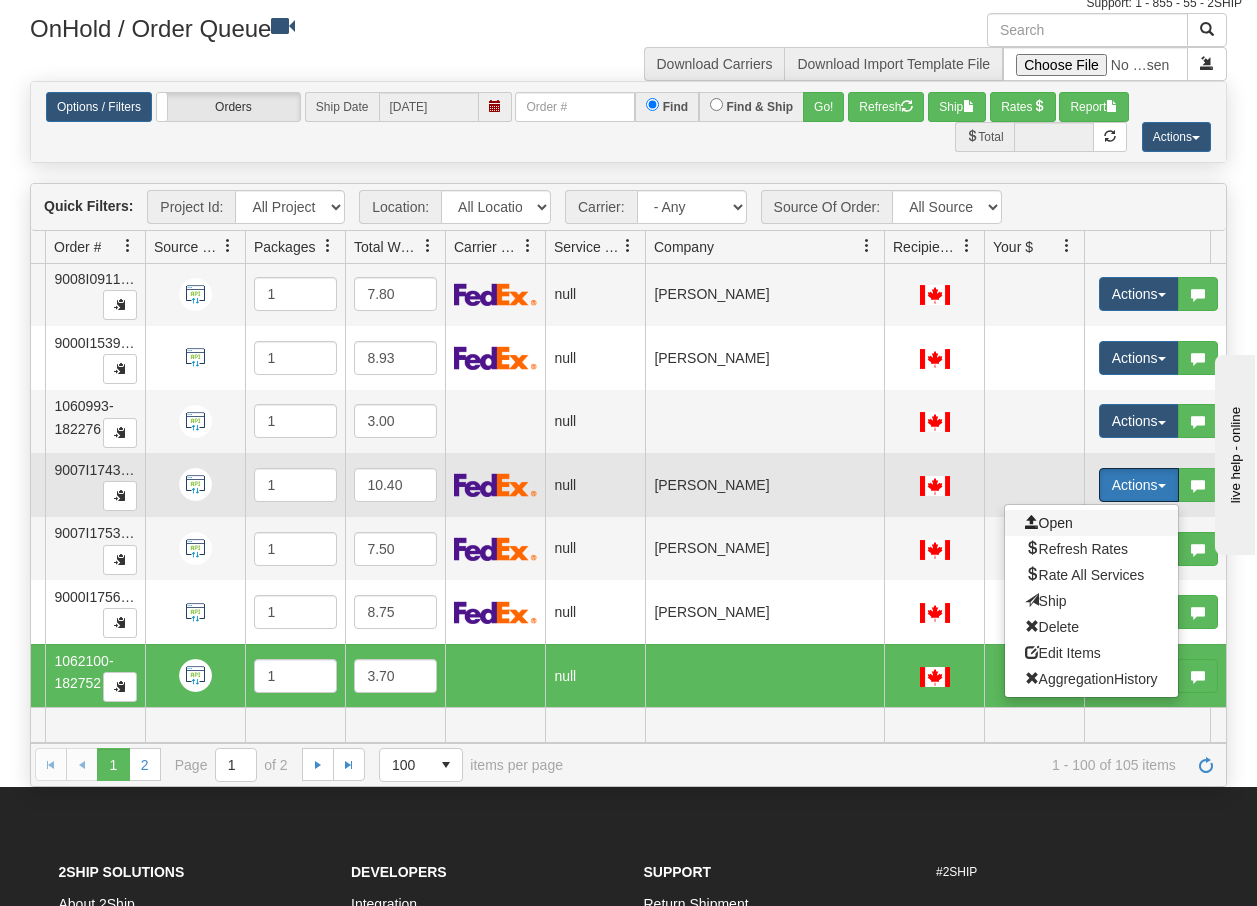
click at [1051, 515] on span "Open" at bounding box center [1049, 523] width 48 height 16
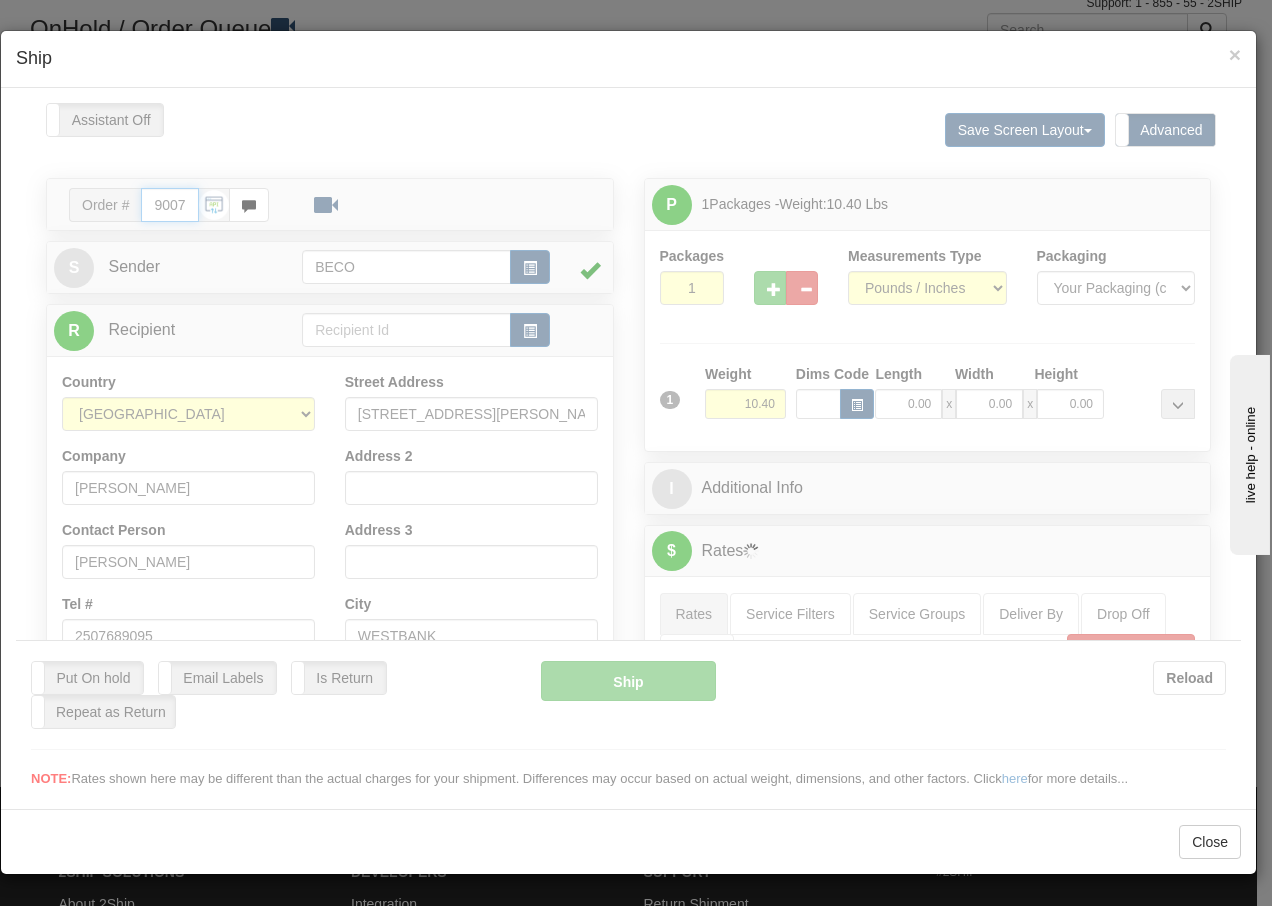
type input "14:29"
type input "16:00"
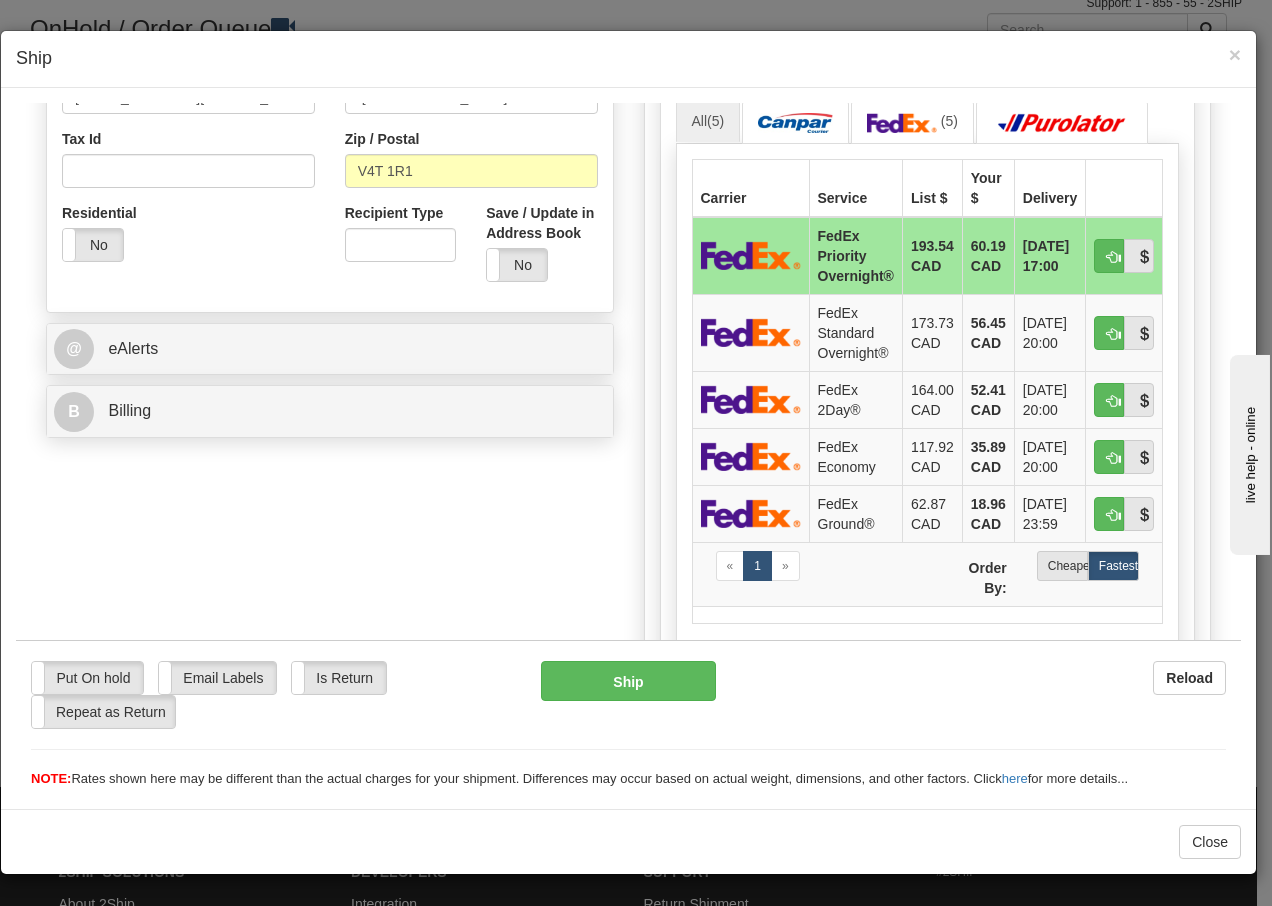
scroll to position [653, 0]
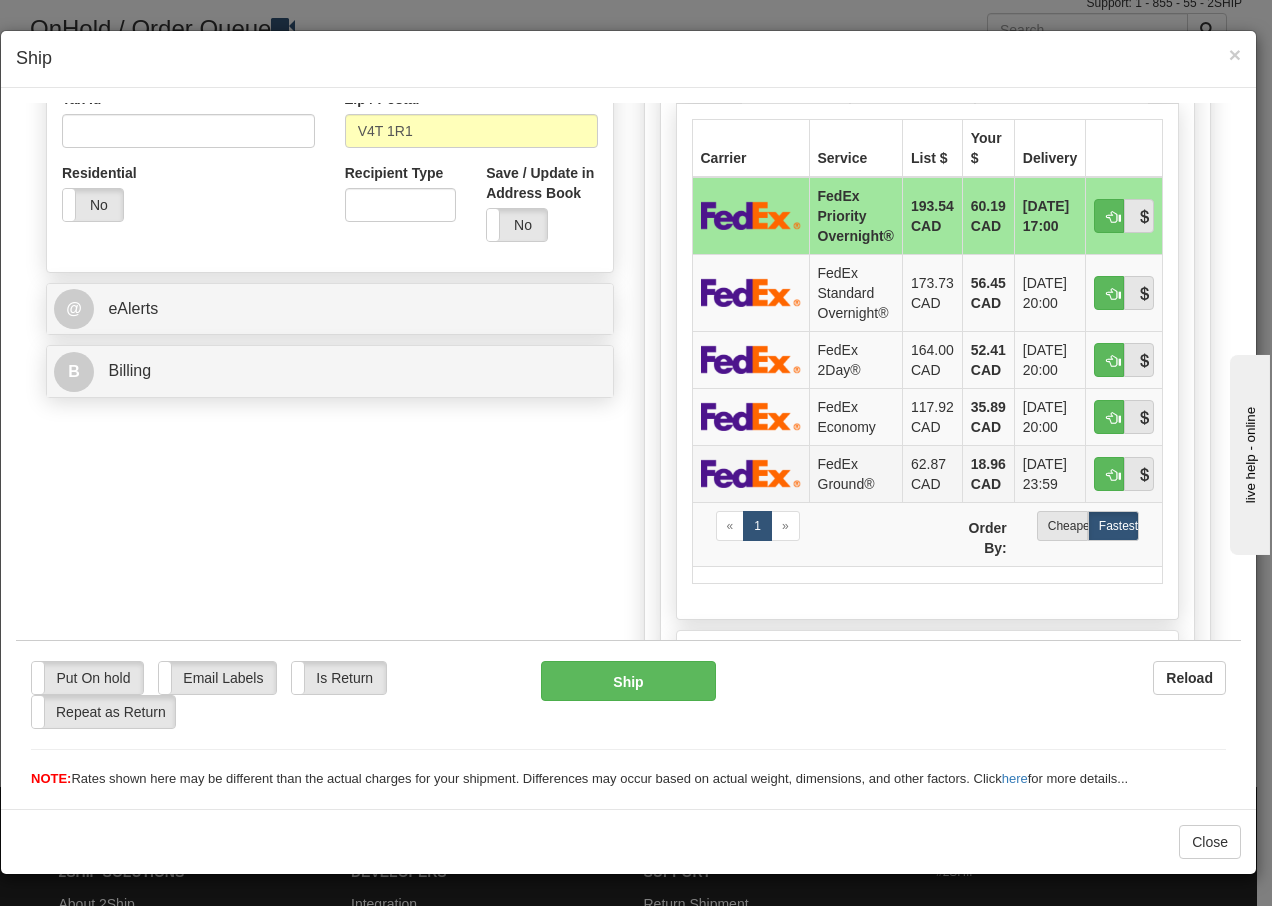
click at [824, 464] on td "FedEx Ground®" at bounding box center [855, 472] width 93 height 57
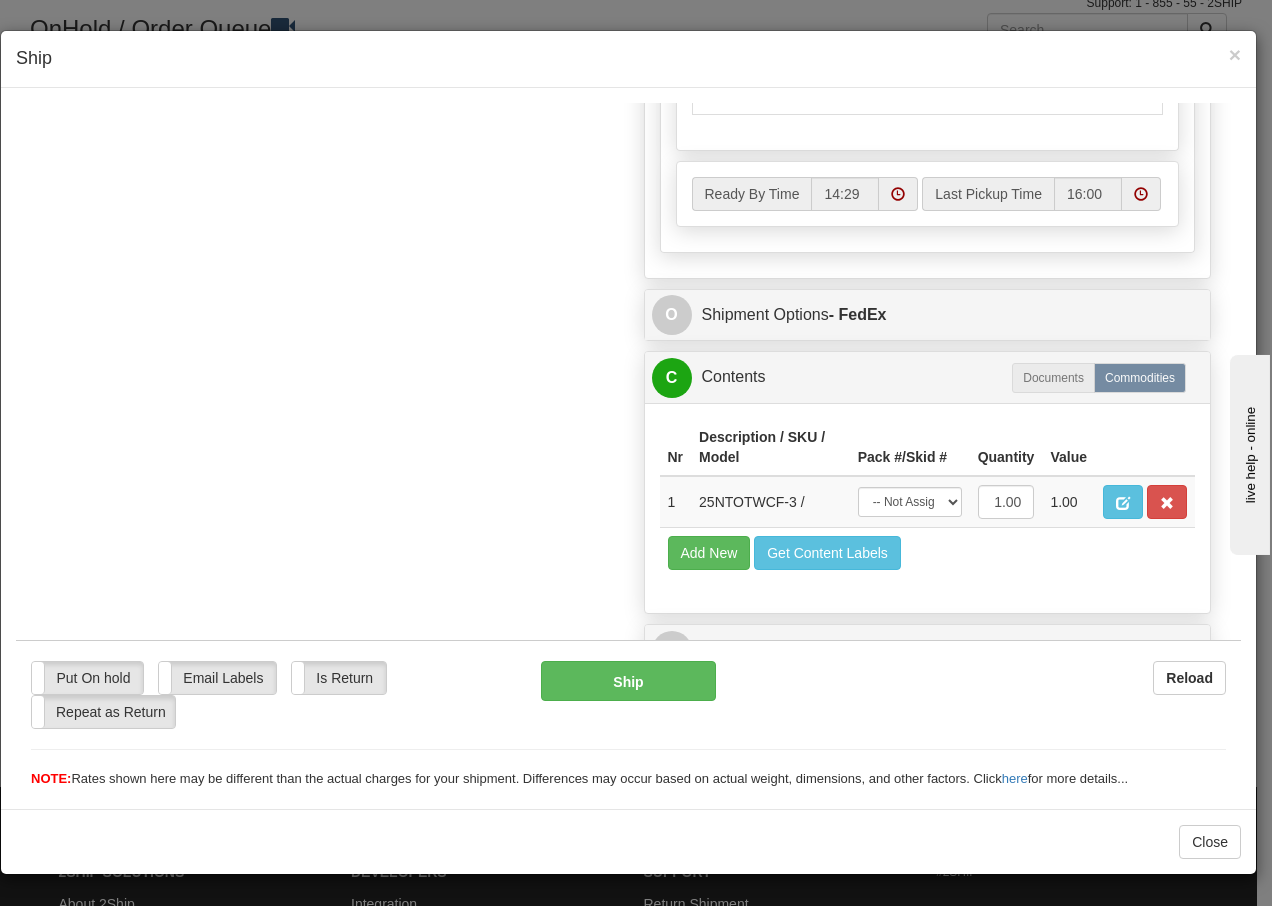
scroll to position [1156, 0]
click at [927, 496] on select "-- Not Assigned -- Package 1" at bounding box center [910, 501] width 104 height 30
select select "0"
click at [858, 486] on select "-- Not Assigned -- Package 1" at bounding box center [910, 501] width 104 height 30
click at [615, 674] on button "Ship" at bounding box center [628, 680] width 174 height 40
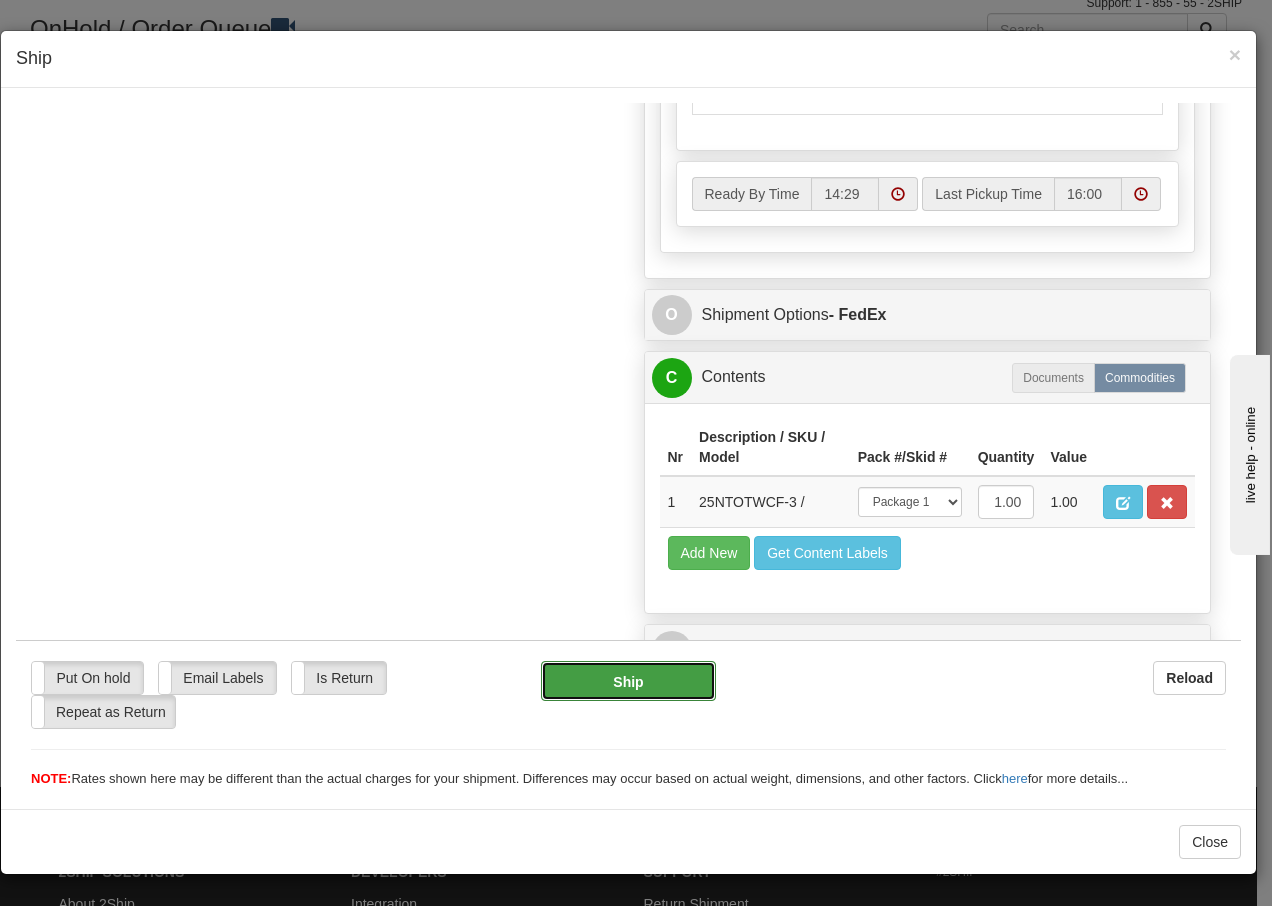
type input "92"
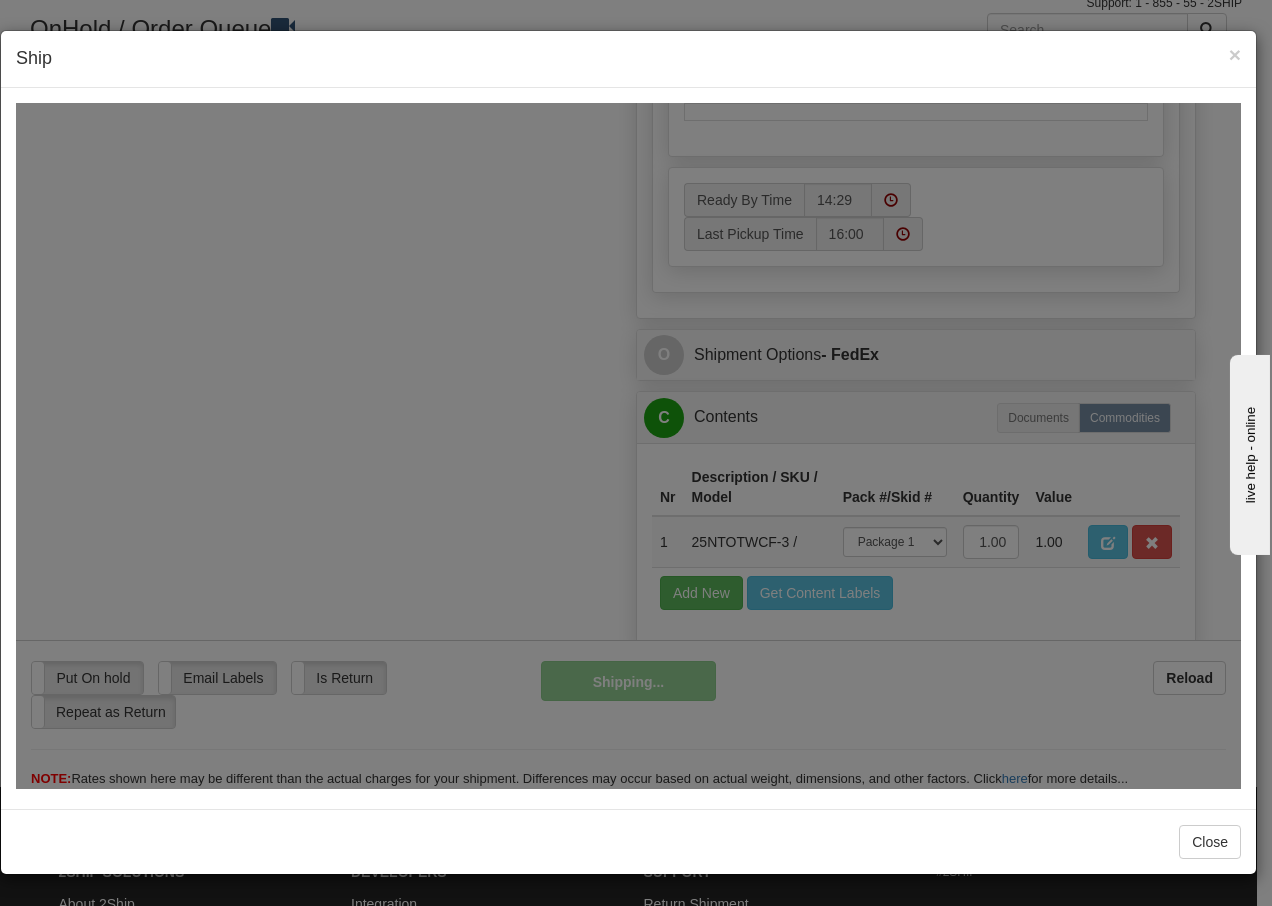
scroll to position [1236, 0]
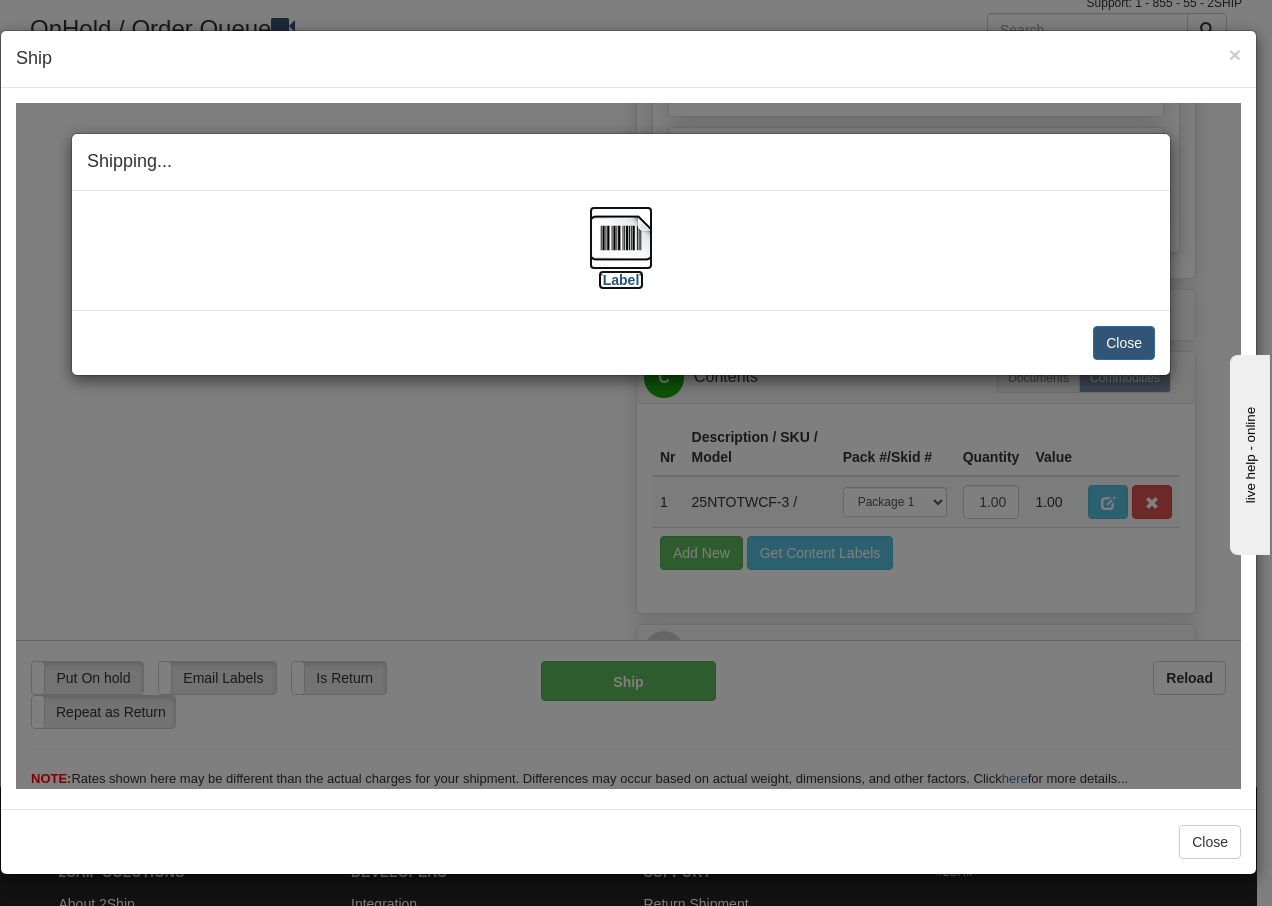
click at [626, 236] on img at bounding box center [621, 237] width 64 height 64
click at [1124, 339] on button "Close" at bounding box center [1124, 342] width 62 height 34
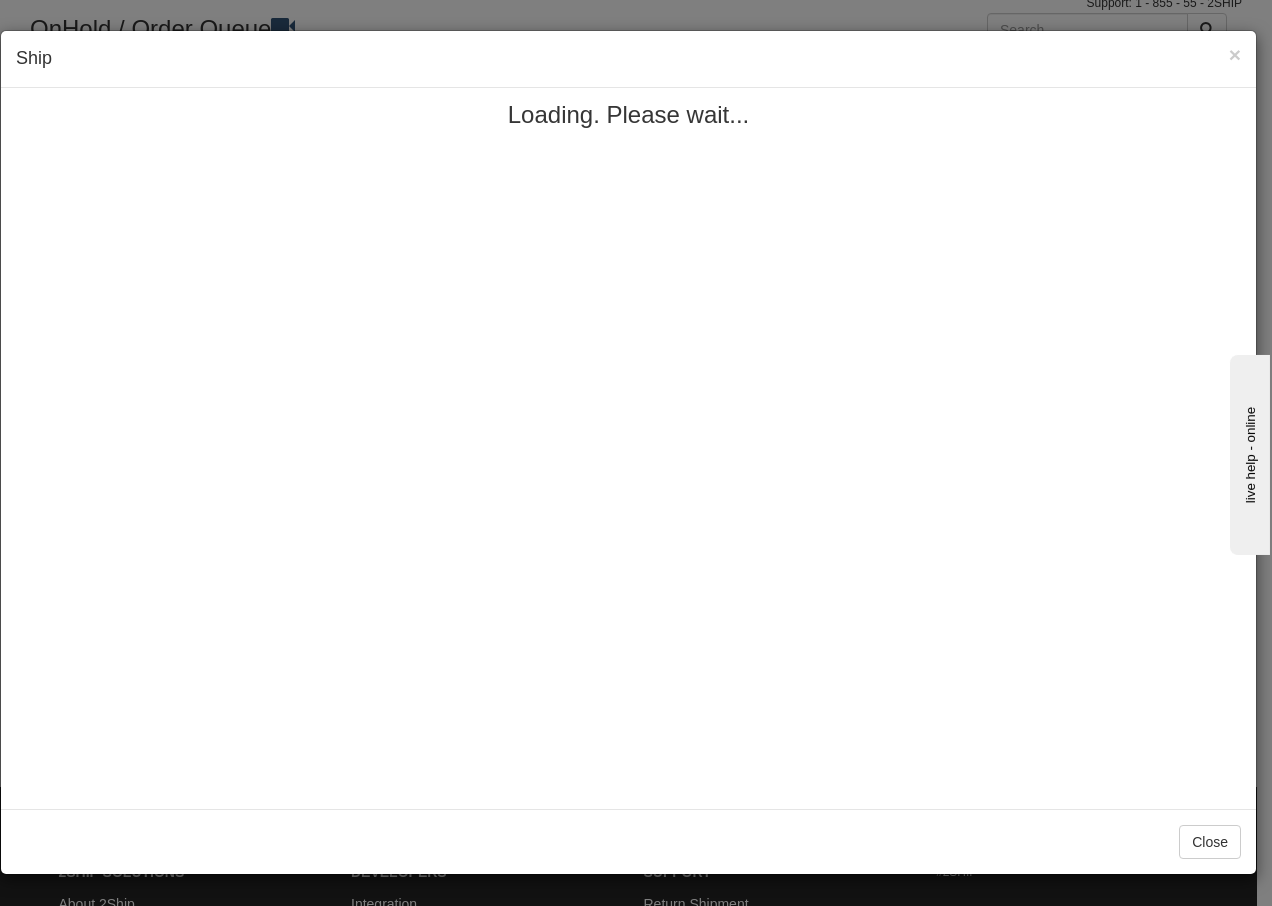
scroll to position [0, 0]
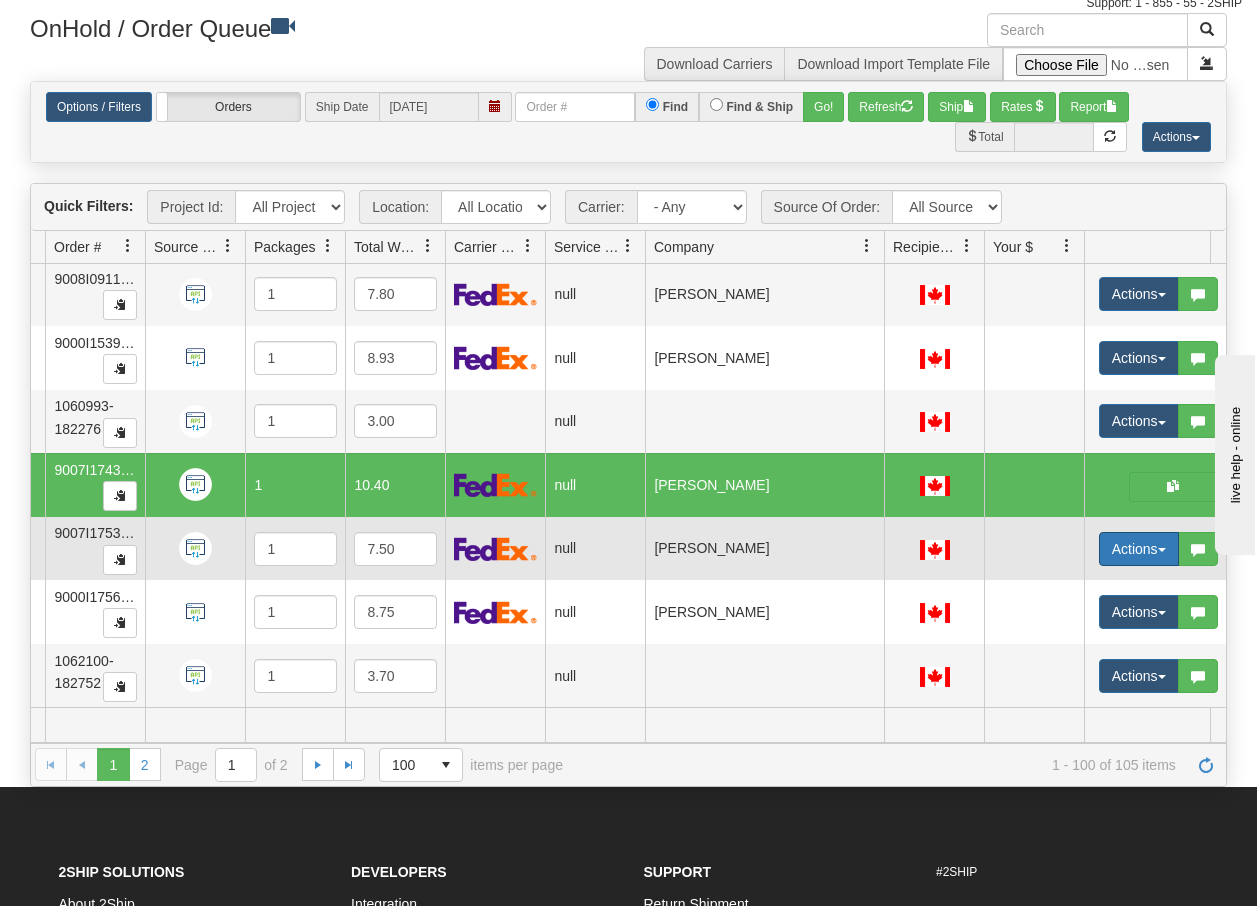
click at [1157, 542] on button "Actions" at bounding box center [1139, 549] width 80 height 34
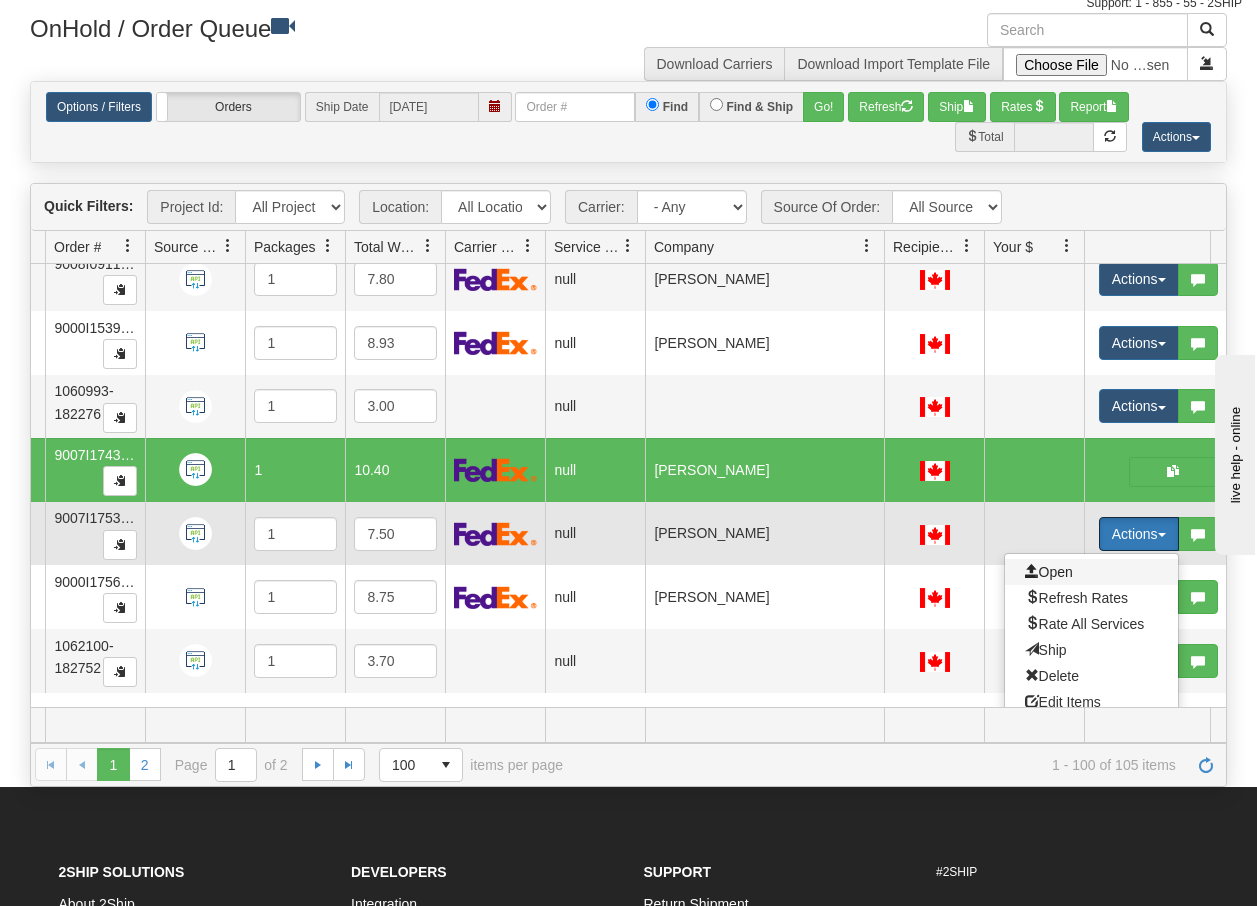
click at [1068, 566] on span "Open" at bounding box center [1049, 572] width 48 height 16
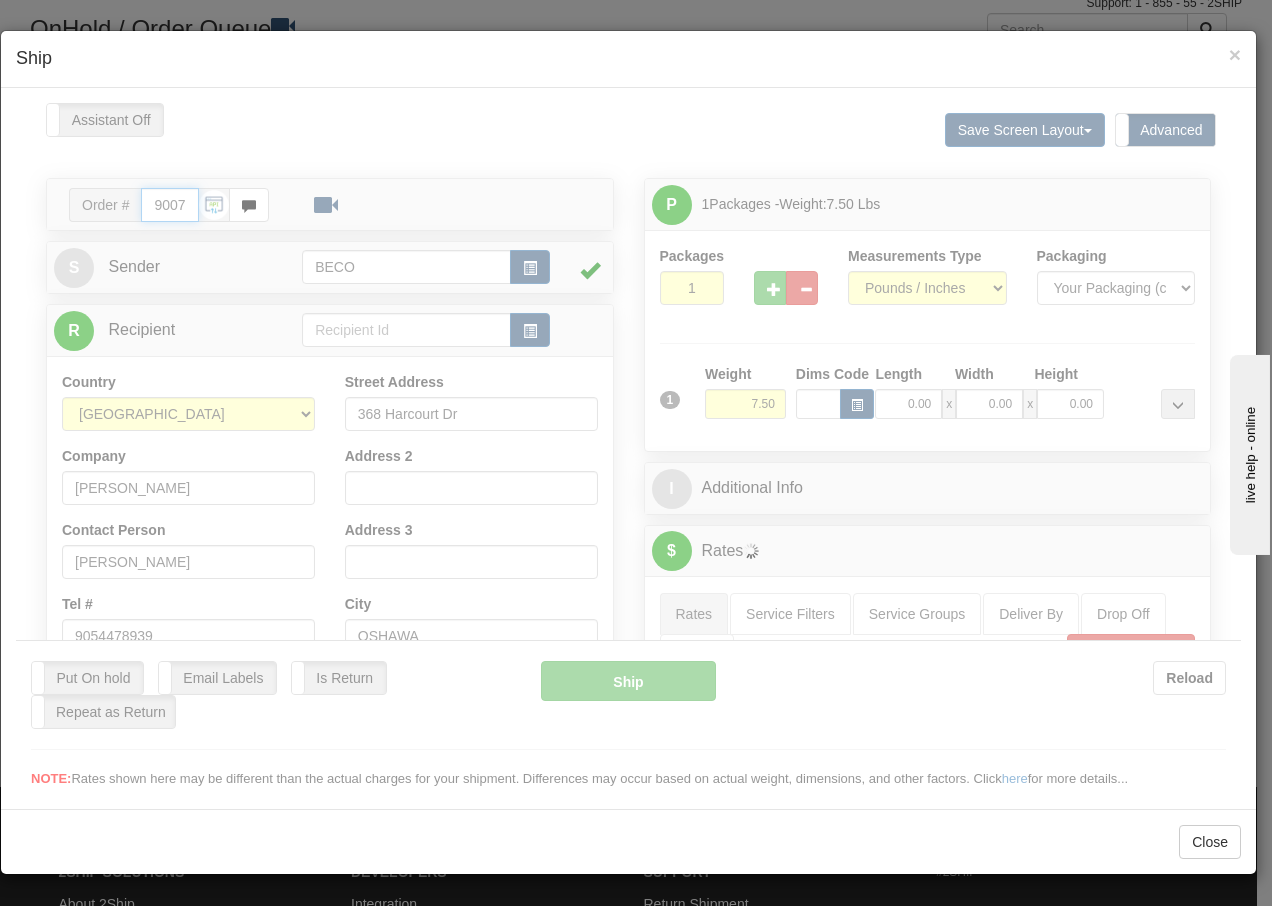
type input "14:30"
type input "16:00"
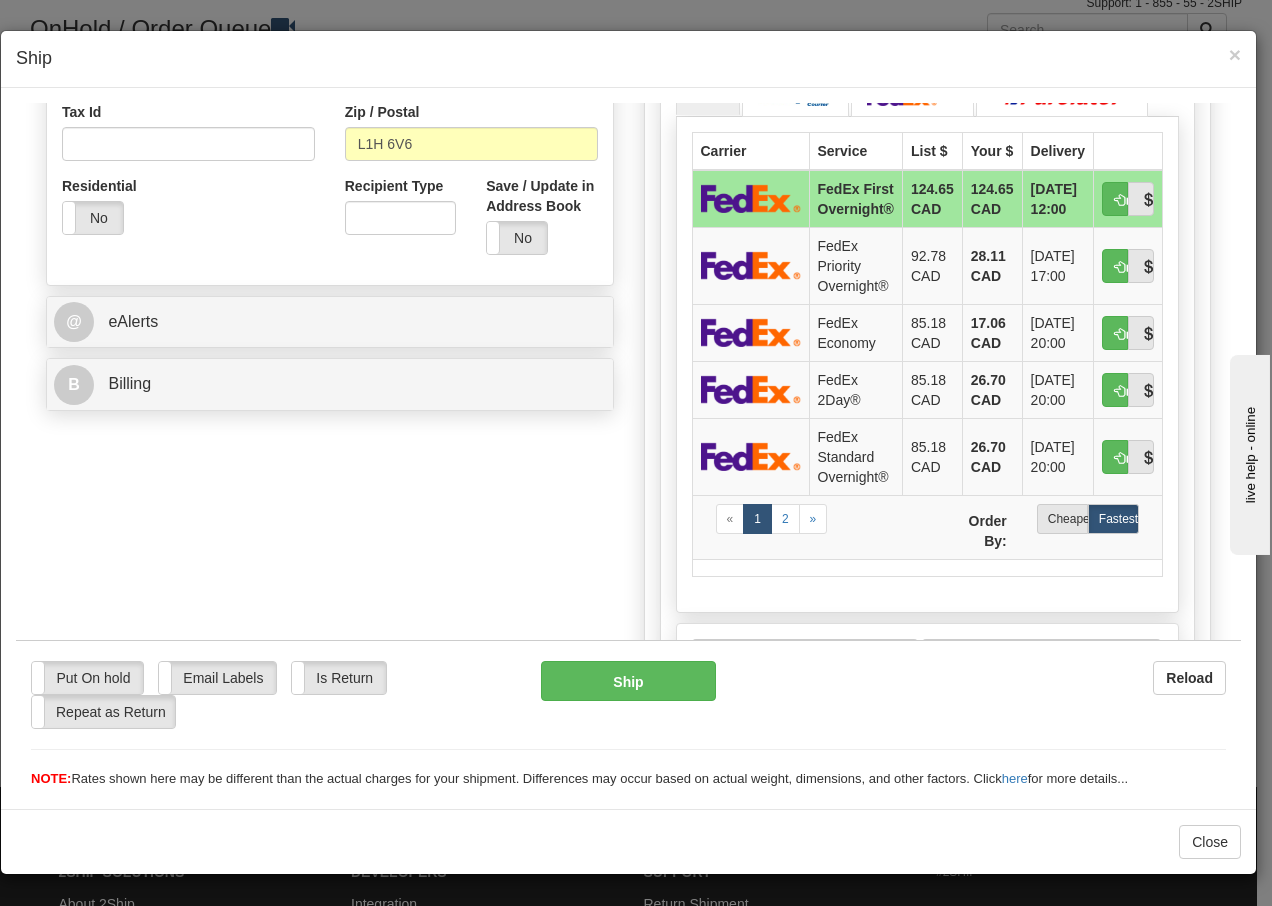
scroll to position [680, 0]
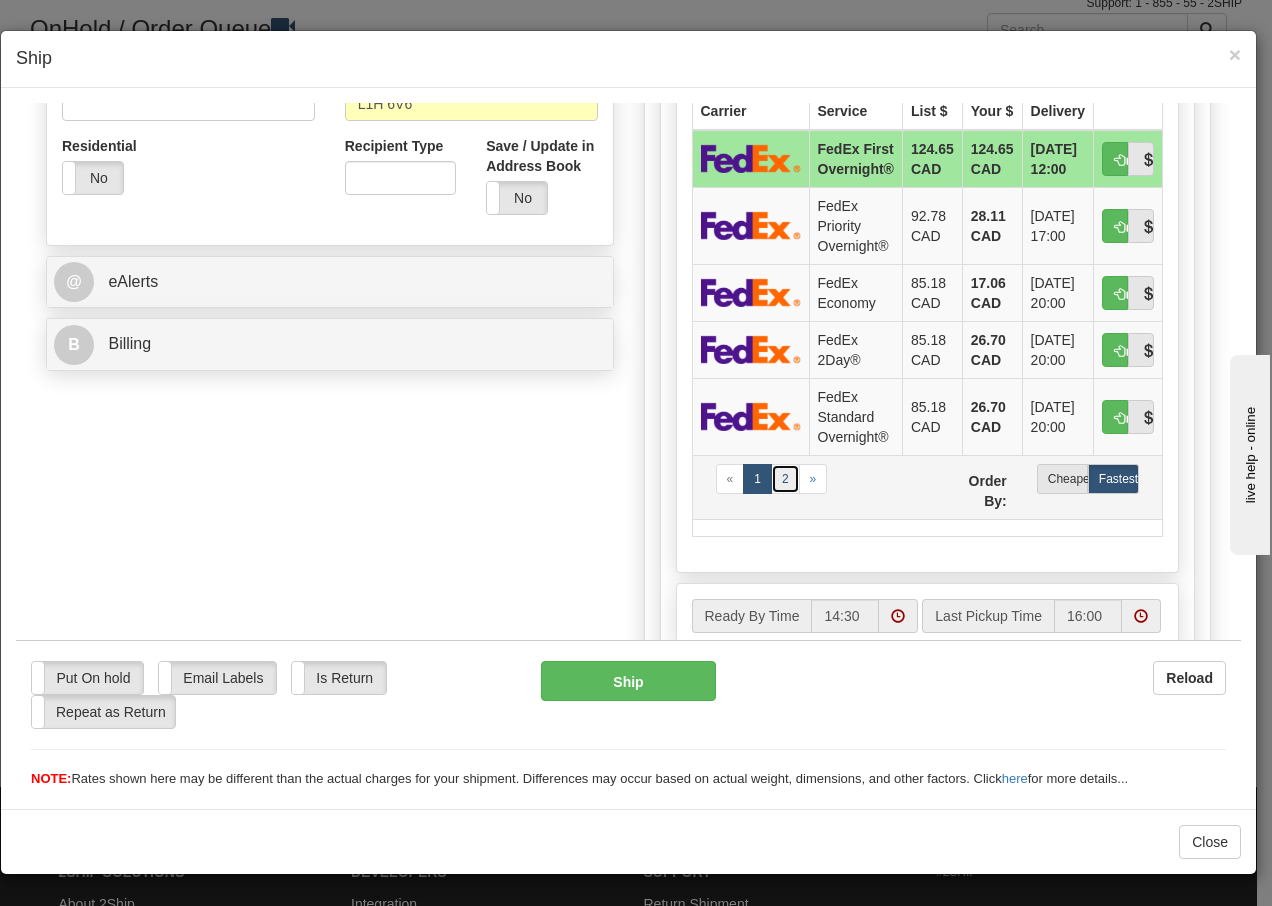
click at [773, 480] on link "2" at bounding box center [785, 478] width 29 height 30
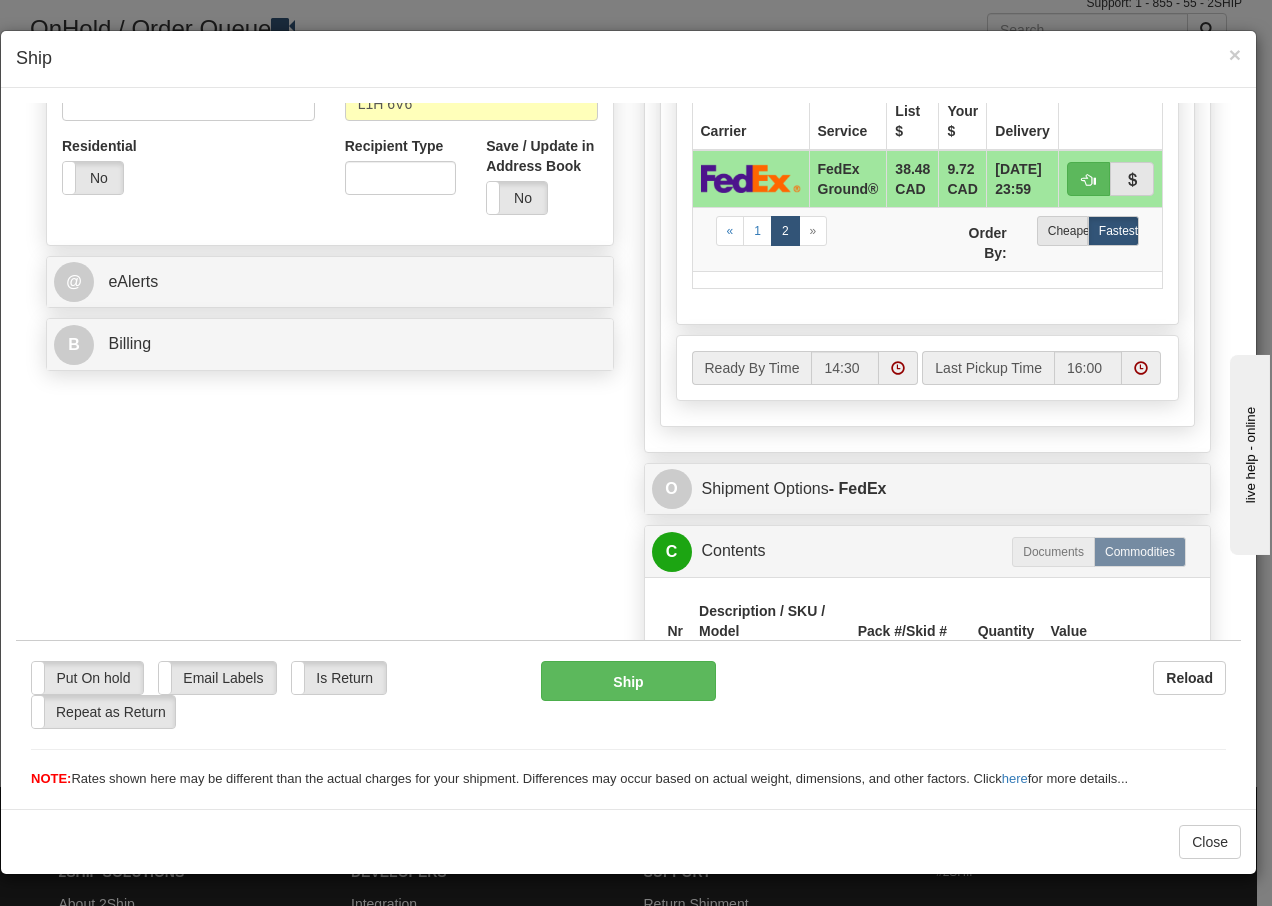
scroll to position [888, 0]
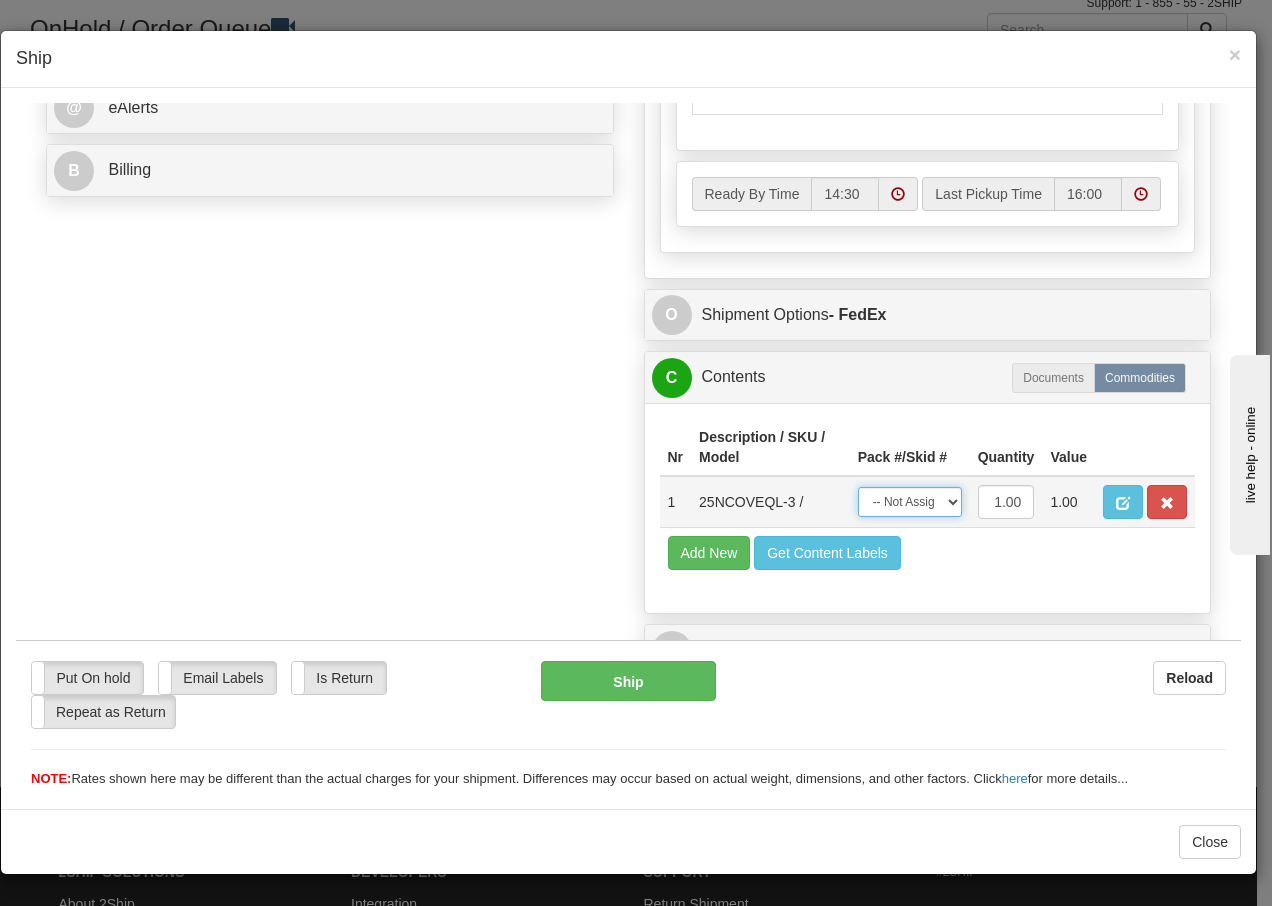
drag, startPoint x: 923, startPoint y: 499, endPoint x: 917, endPoint y: 519, distance: 20.9
click at [921, 500] on select "-- Not Assigned -- Package 1" at bounding box center [910, 501] width 104 height 30
select select "0"
click at [858, 486] on select "-- Not Assigned -- Package 1" at bounding box center [910, 501] width 104 height 30
click at [564, 682] on button "Ship" at bounding box center [628, 680] width 174 height 40
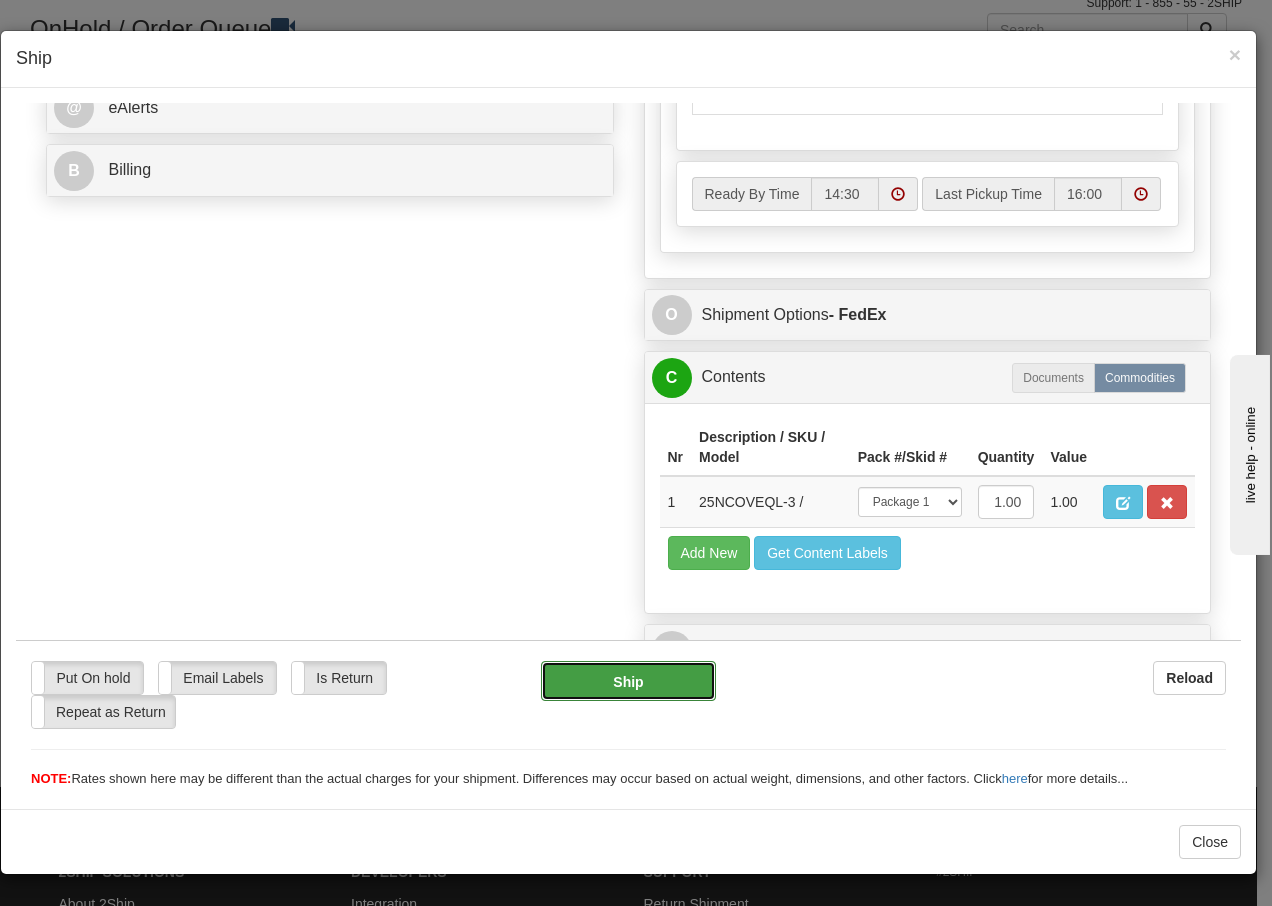
type input "92"
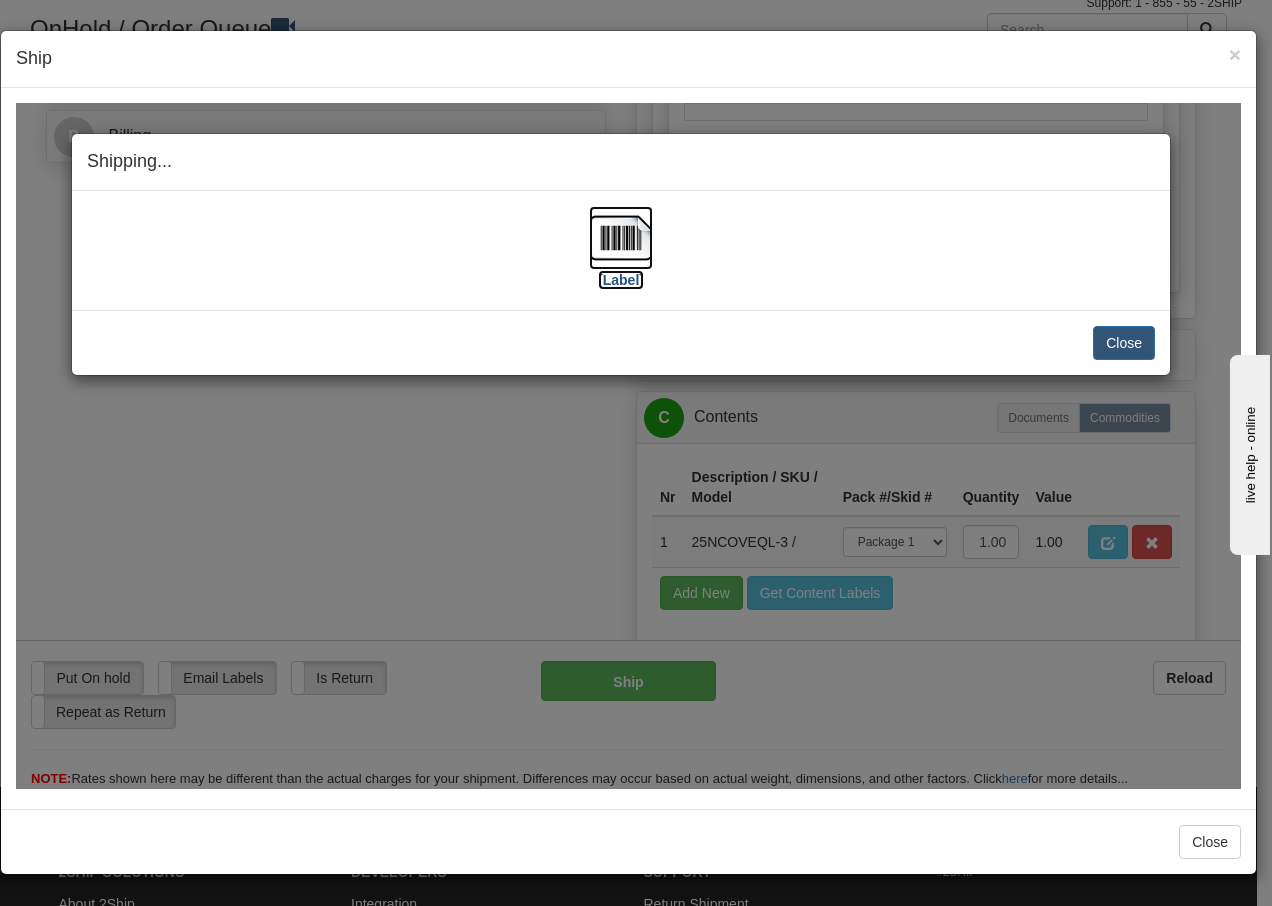
click at [635, 237] on img at bounding box center [621, 237] width 64 height 64
click at [1118, 342] on button "Close" at bounding box center [1124, 342] width 62 height 34
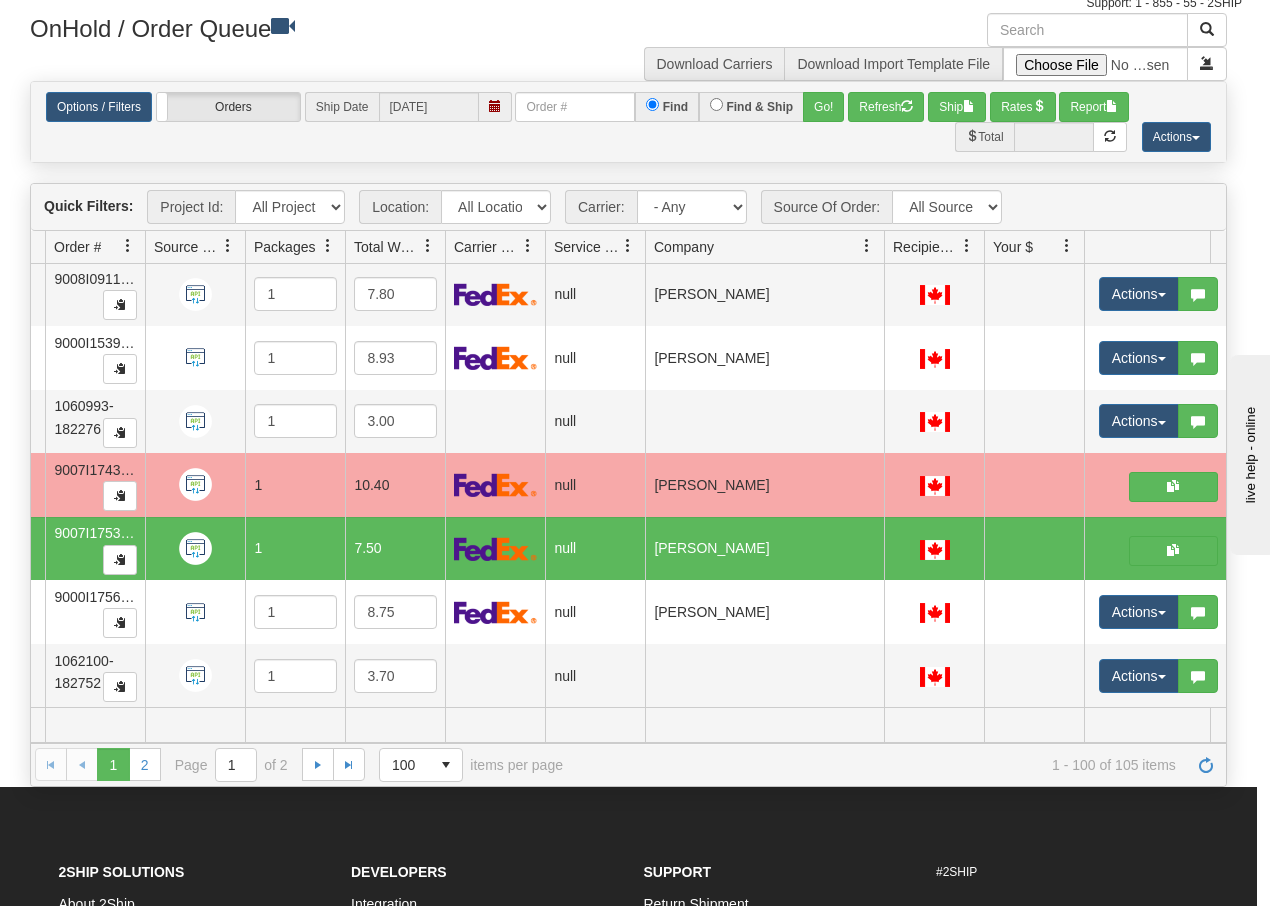
scroll to position [0, 0]
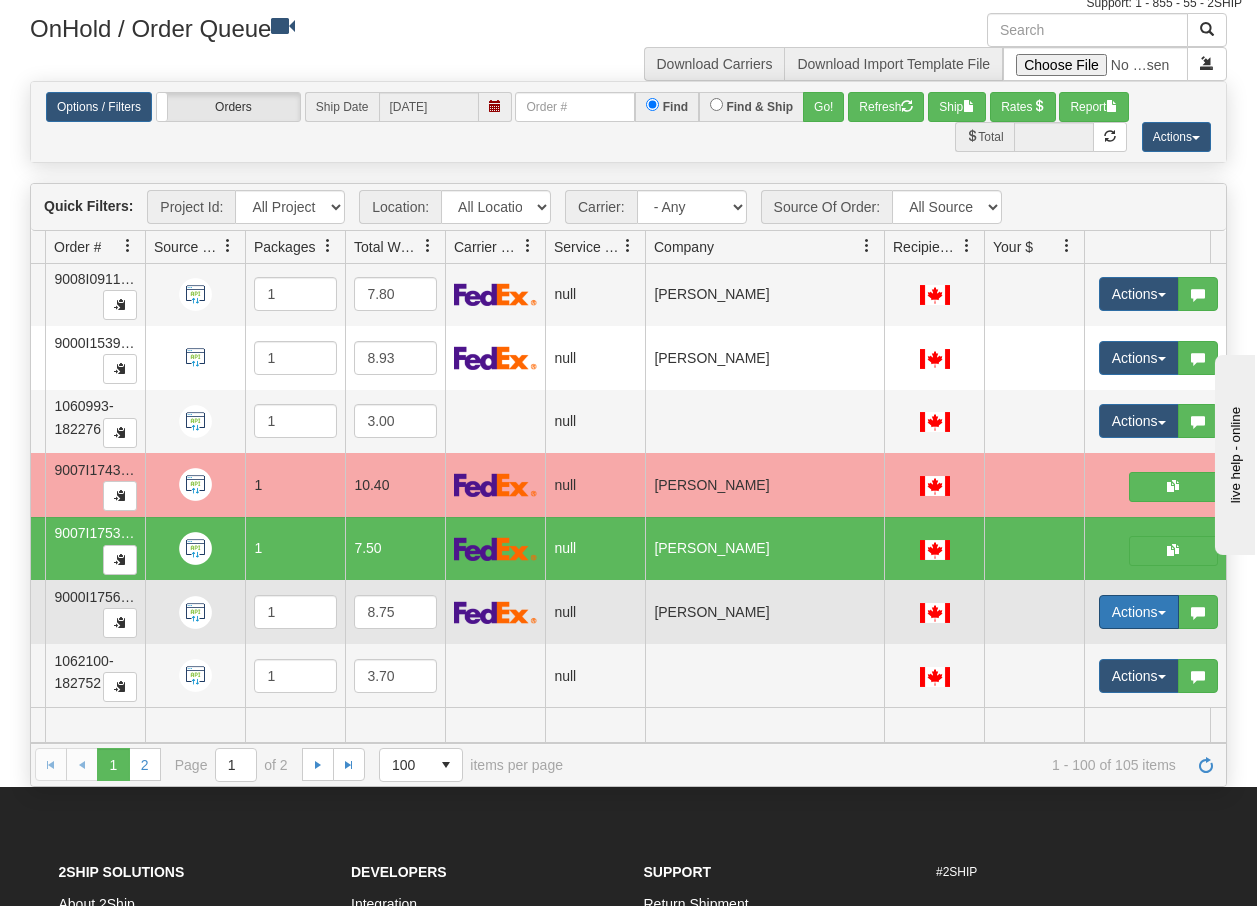
click at [1163, 611] on span "button" at bounding box center [1162, 613] width 8 height 4
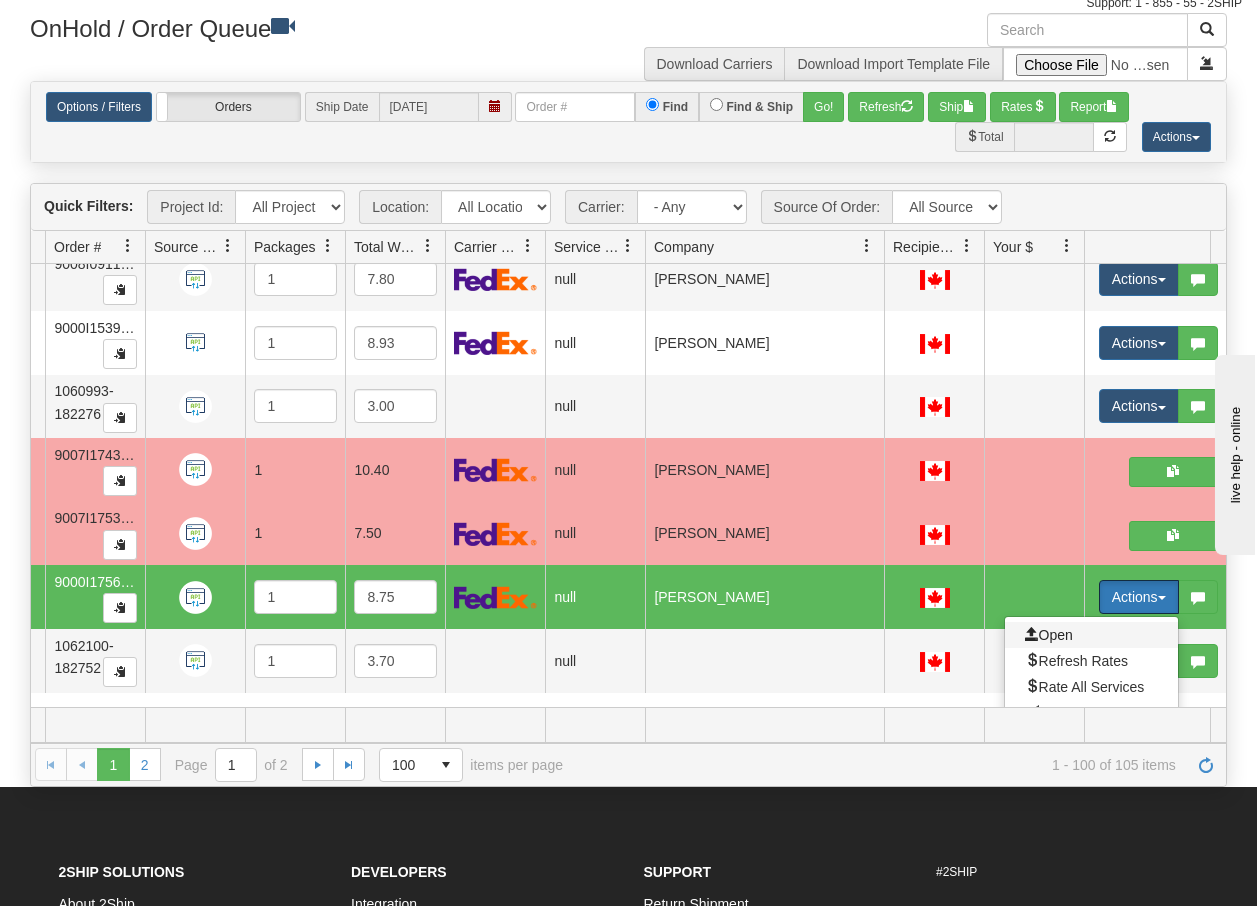
click at [1055, 633] on span "Open" at bounding box center [1049, 635] width 48 height 16
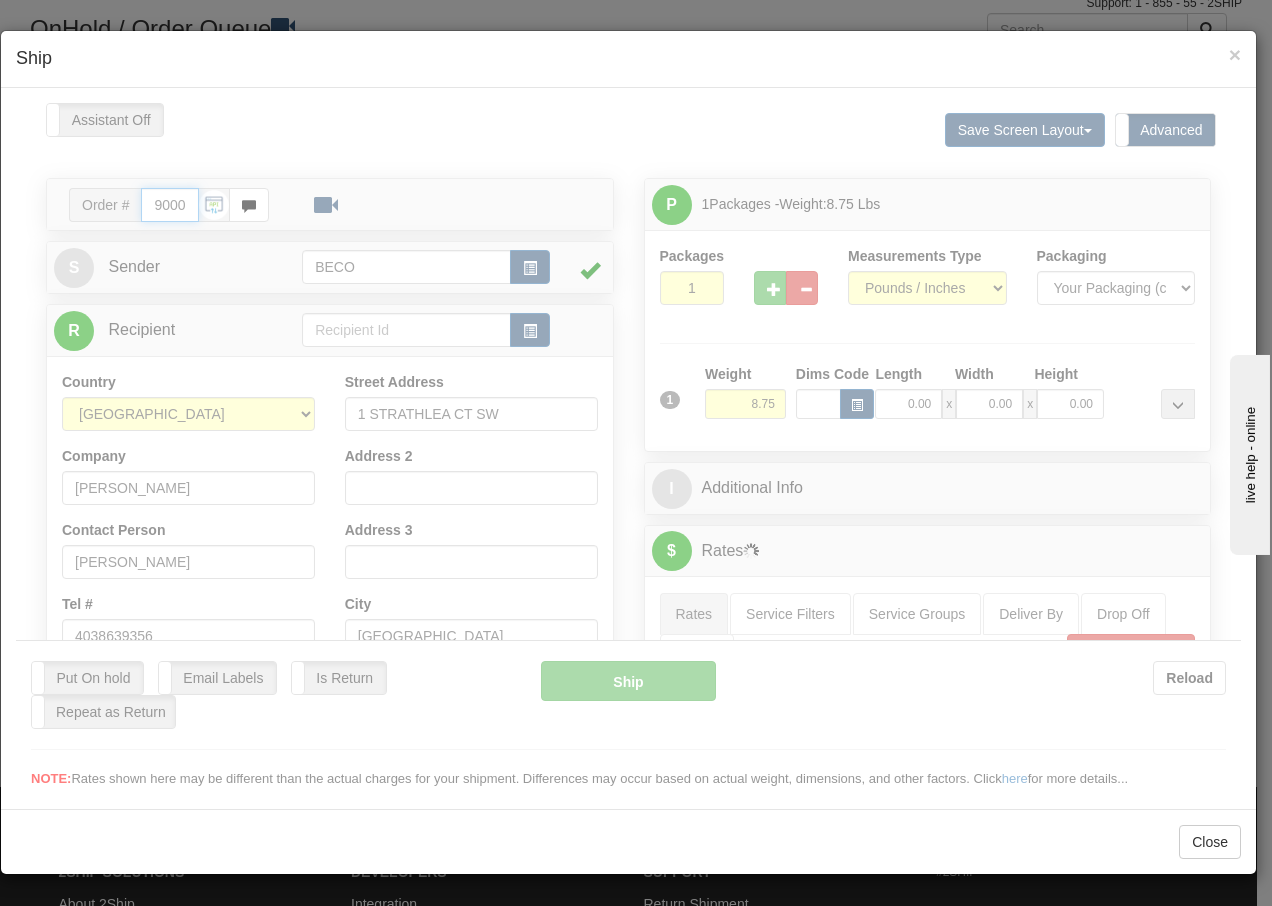
type input "14:31"
type input "16:00"
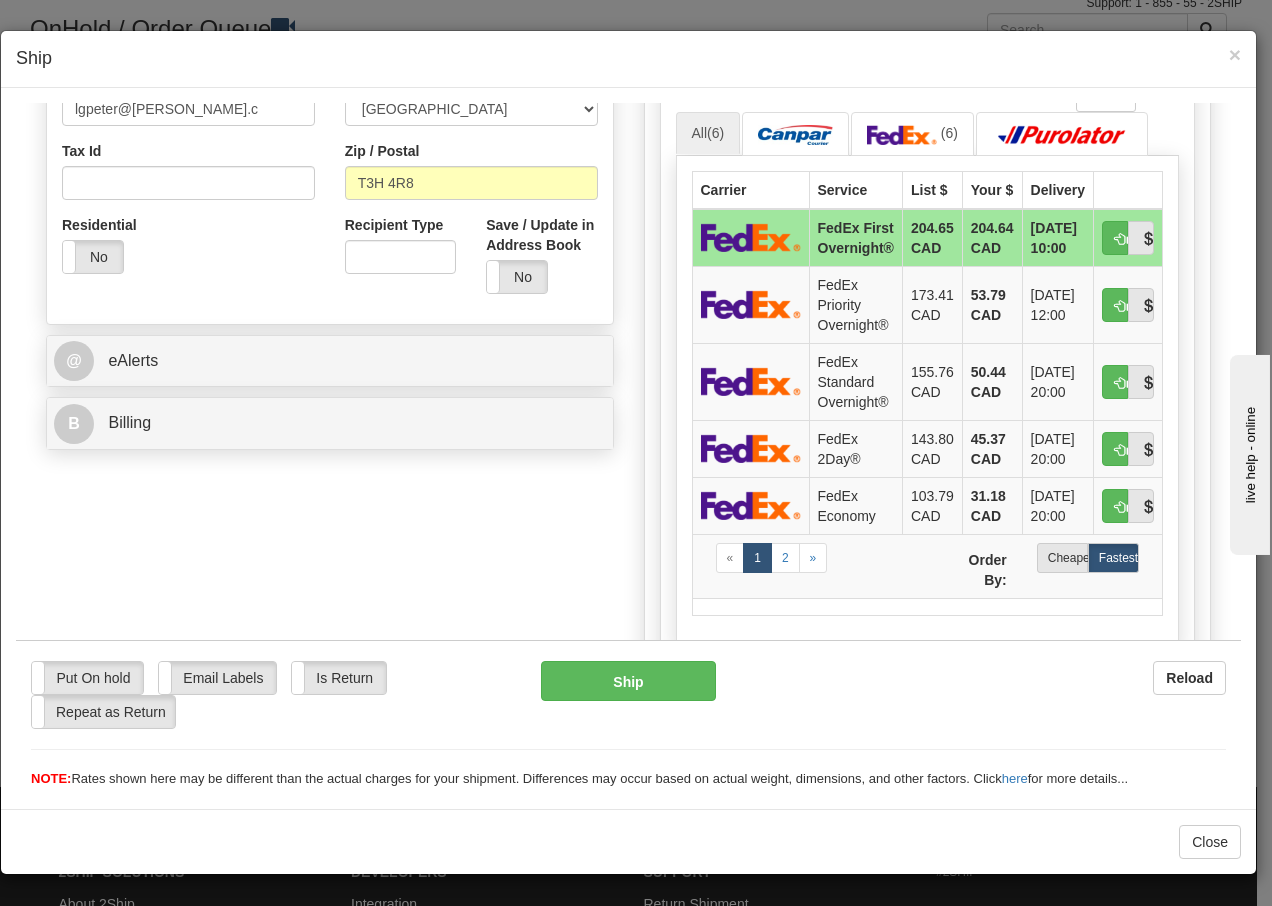
scroll to position [613, 0]
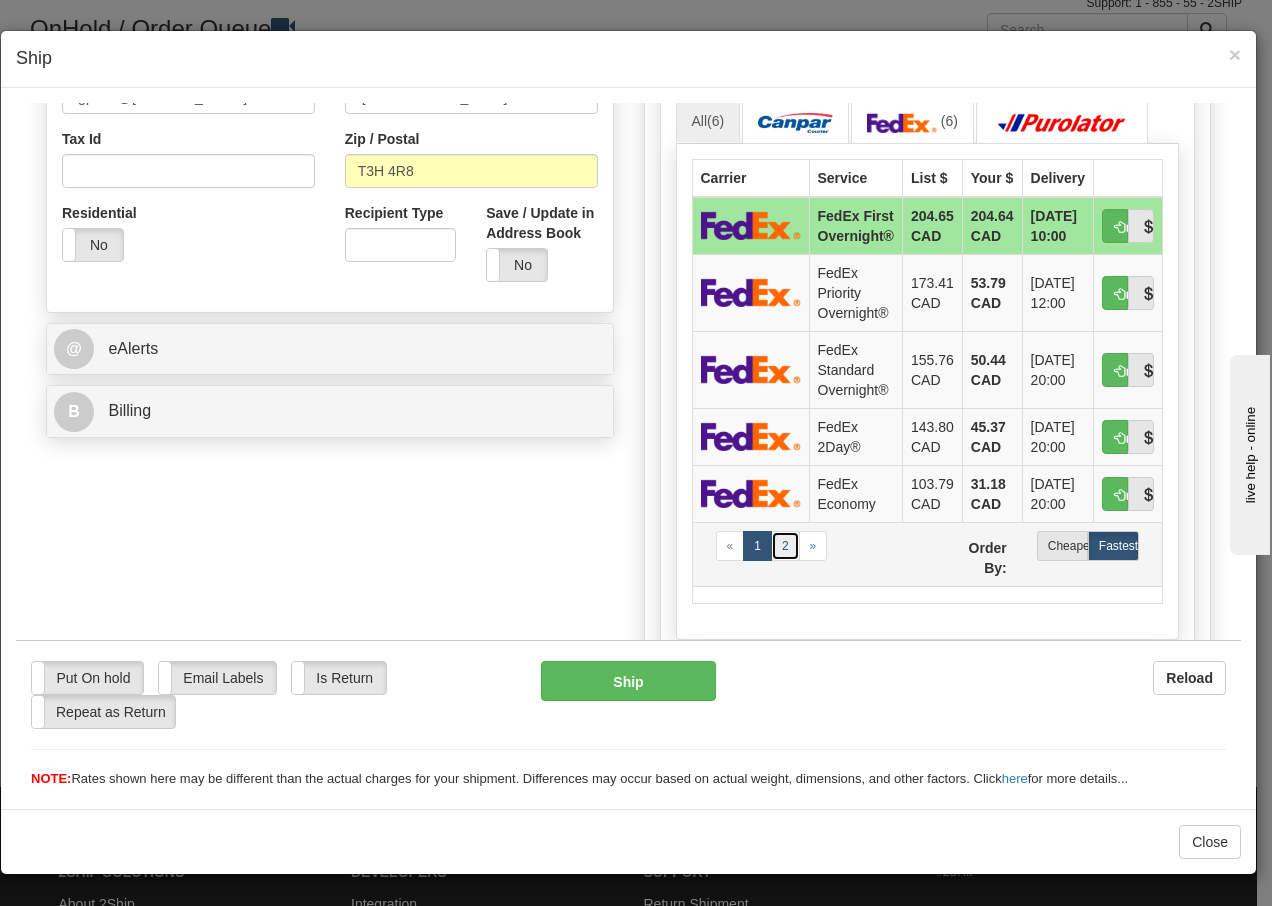
click at [772, 547] on link "2" at bounding box center [785, 545] width 29 height 30
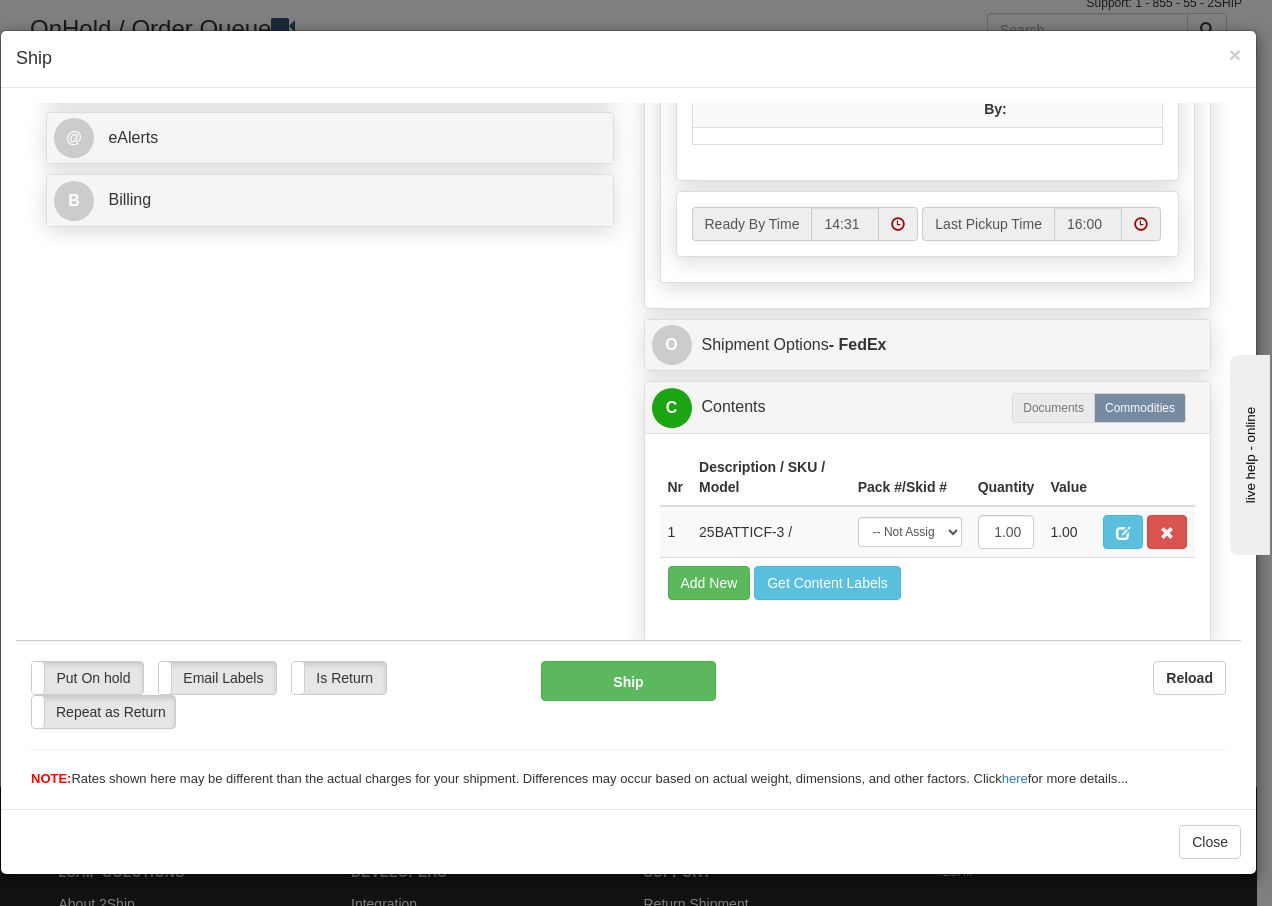
scroll to position [888, 0]
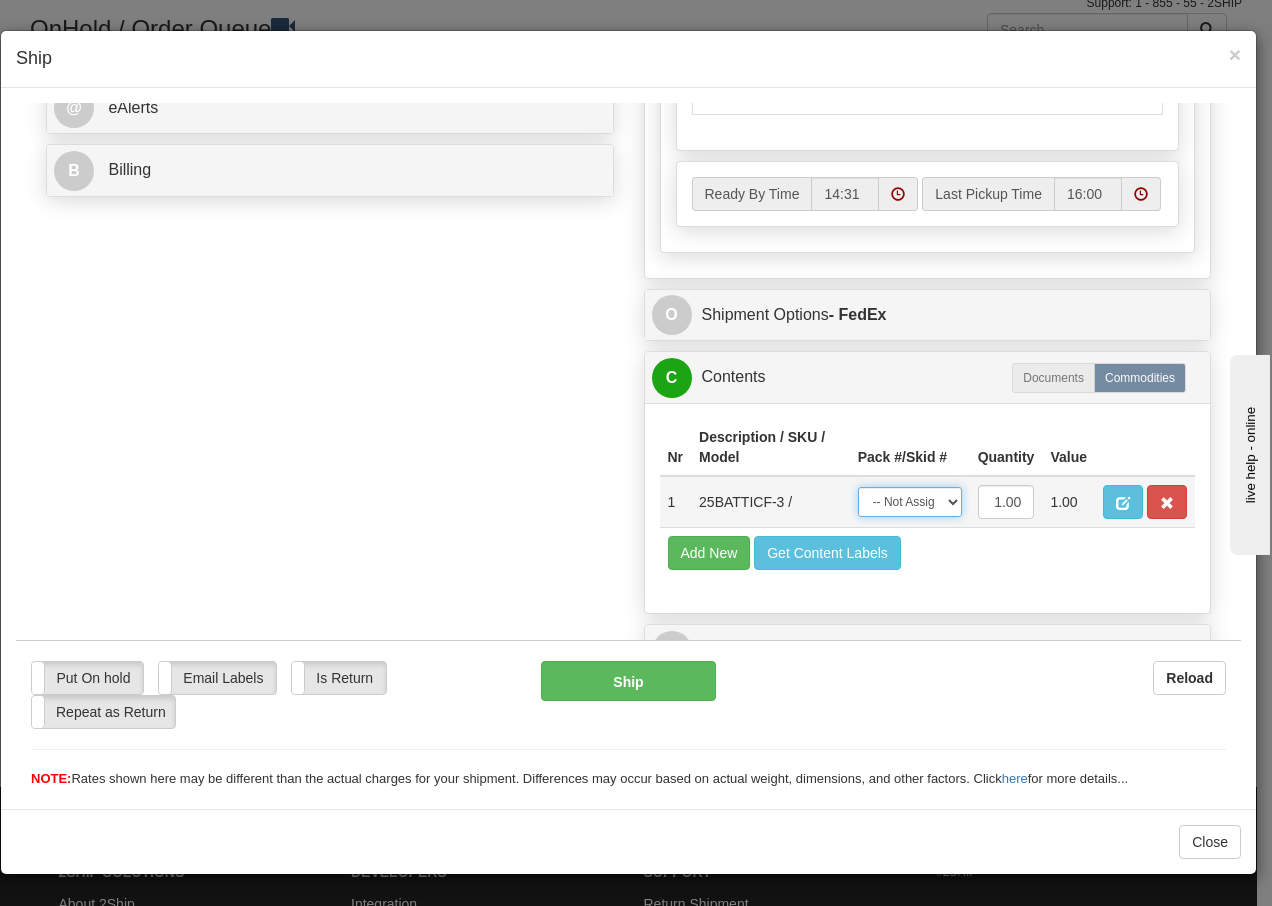
drag, startPoint x: 934, startPoint y: 502, endPoint x: 928, endPoint y: 518, distance: 17.1
click at [934, 502] on select "-- Not Assigned -- Package 1" at bounding box center [910, 501] width 104 height 30
select select "0"
click at [858, 486] on select "-- Not Assigned -- Package 1" at bounding box center [910, 501] width 104 height 30
click at [608, 685] on button "Ship" at bounding box center [628, 680] width 174 height 40
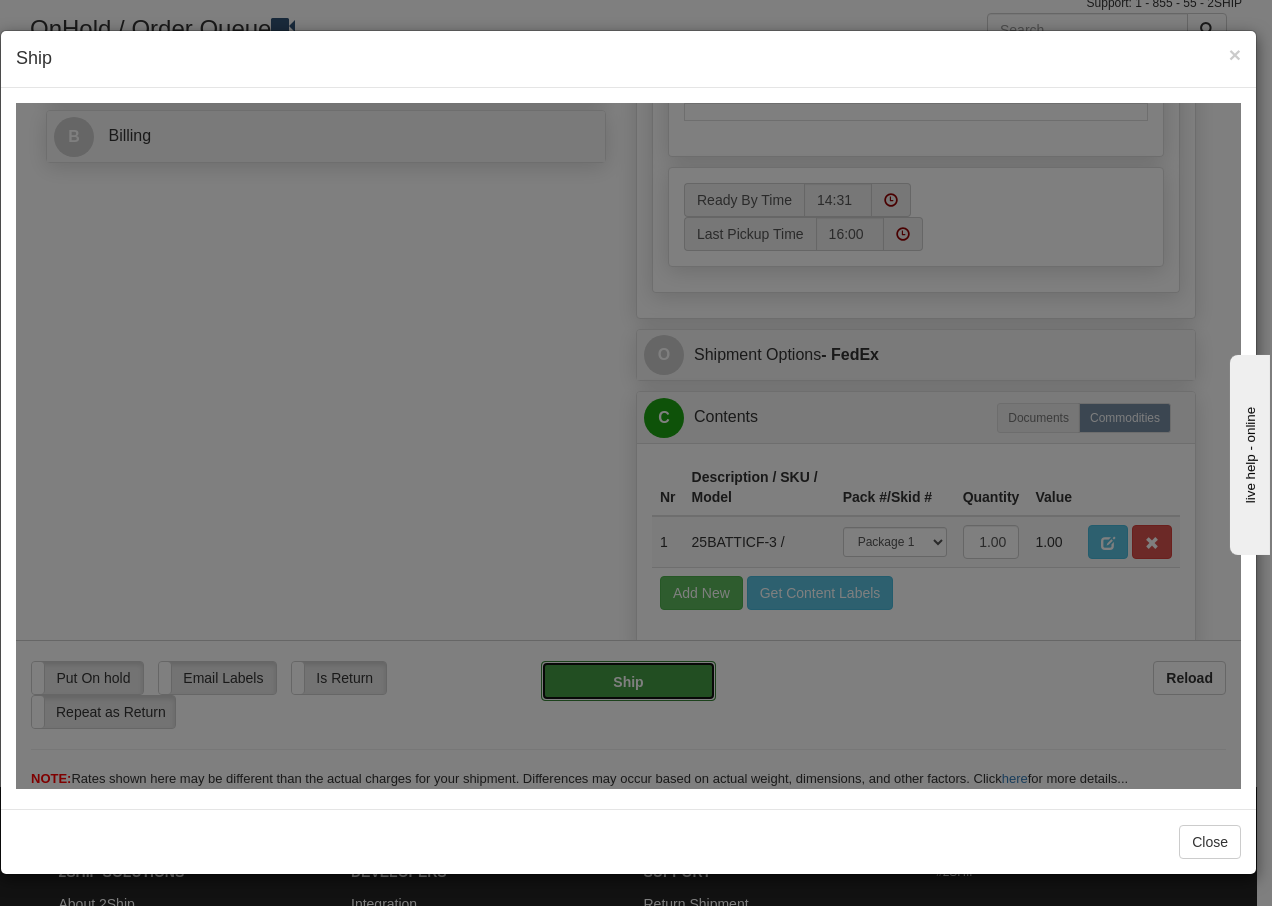
type input "92"
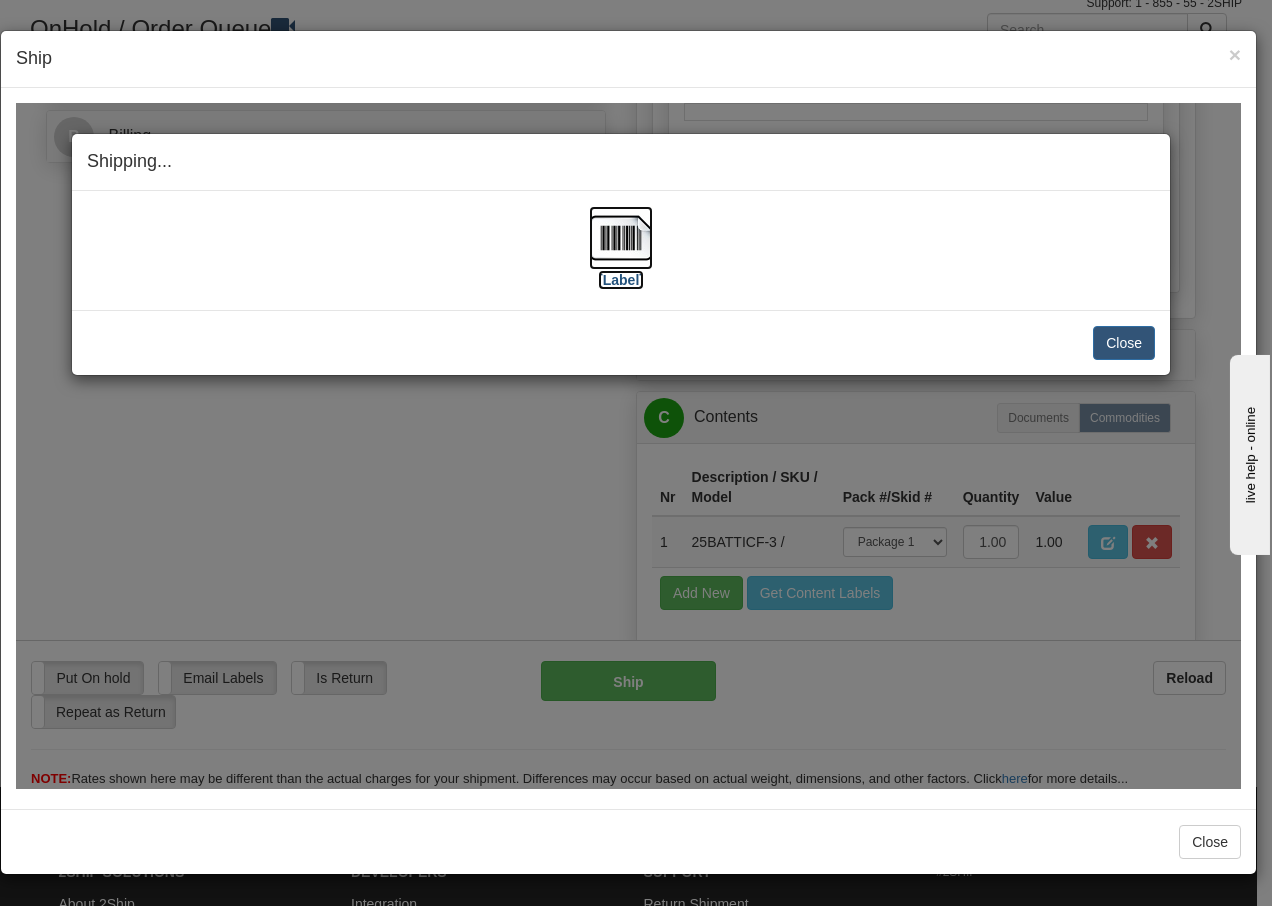
click at [623, 237] on img at bounding box center [621, 237] width 64 height 64
click at [1124, 339] on button "Close" at bounding box center [1124, 342] width 62 height 34
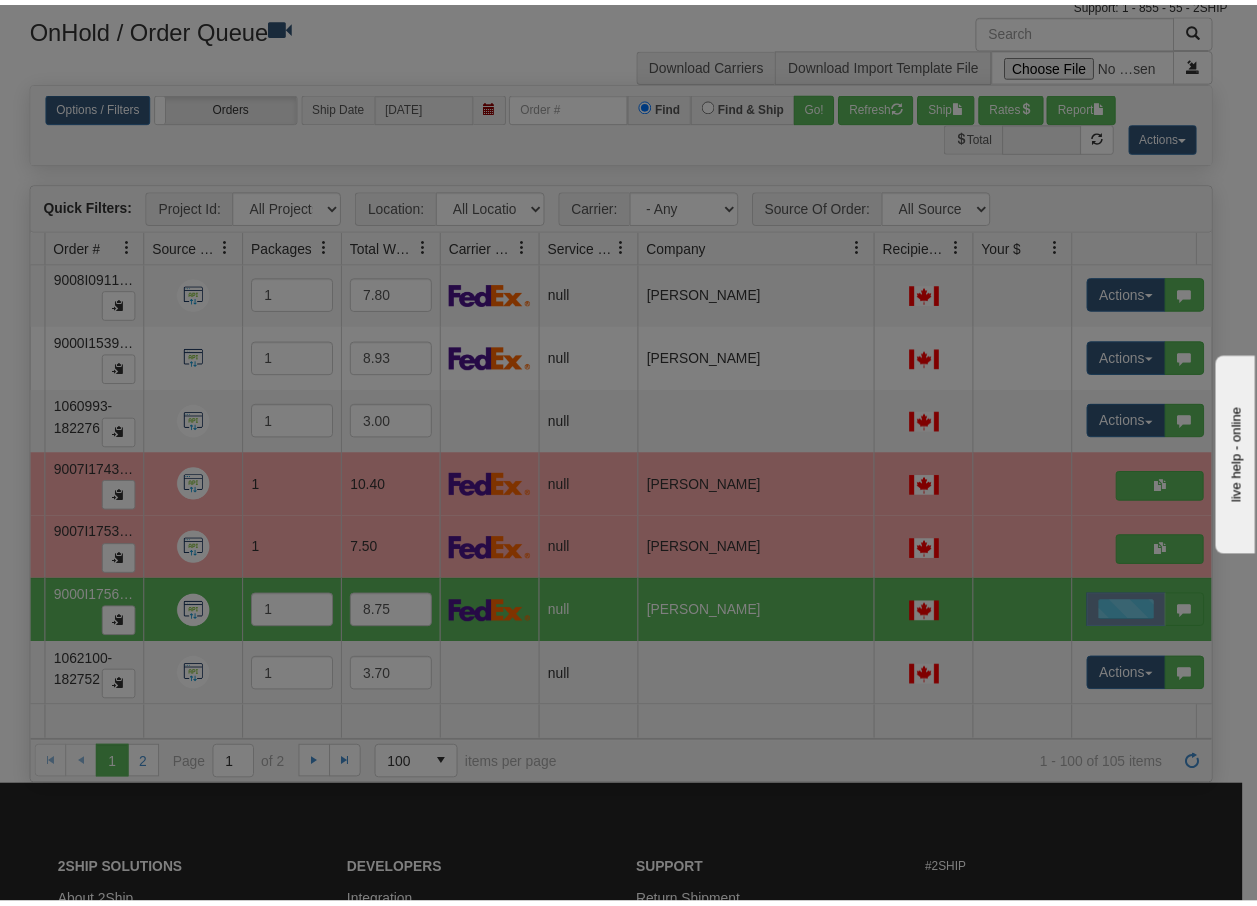
scroll to position [0, 0]
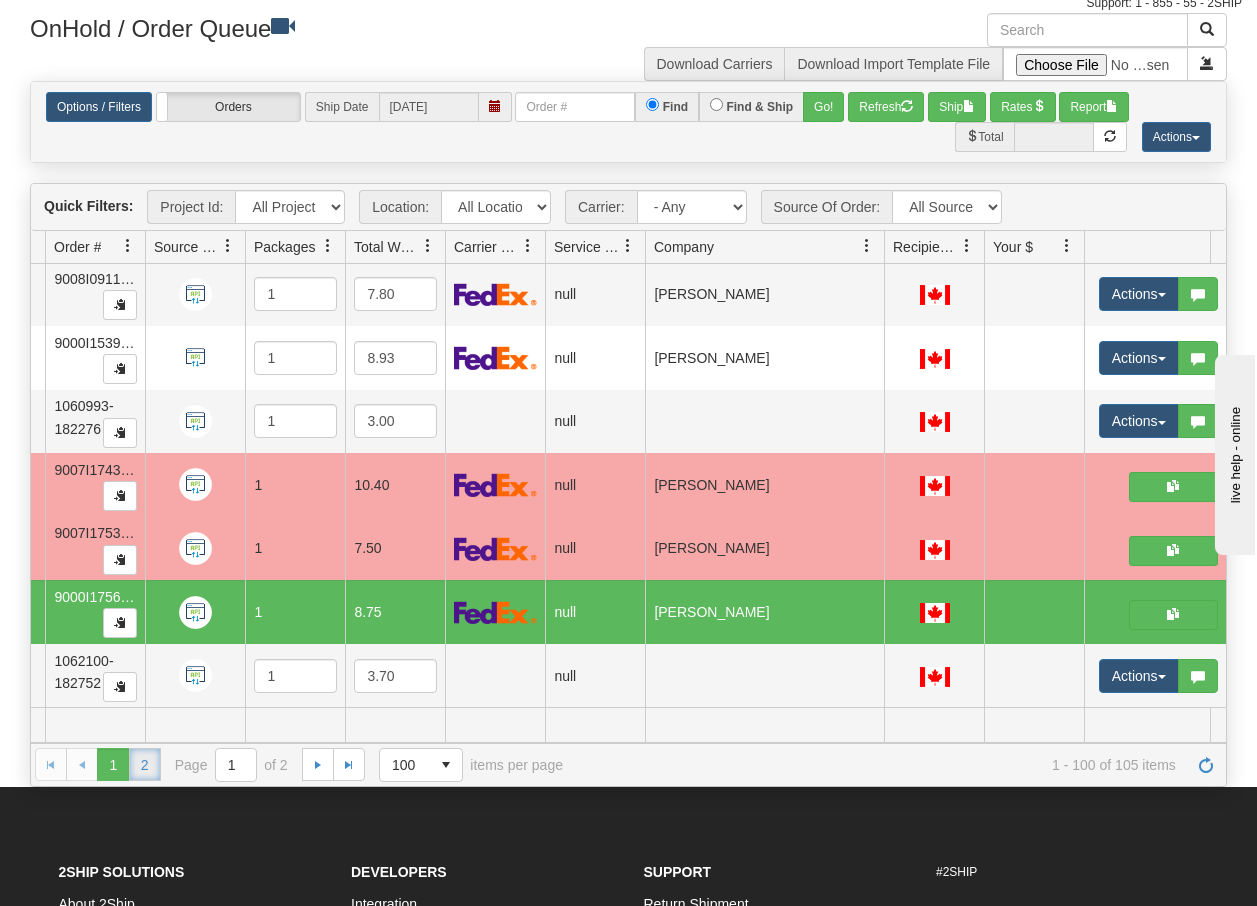
click at [147, 764] on link "2" at bounding box center [145, 764] width 32 height 32
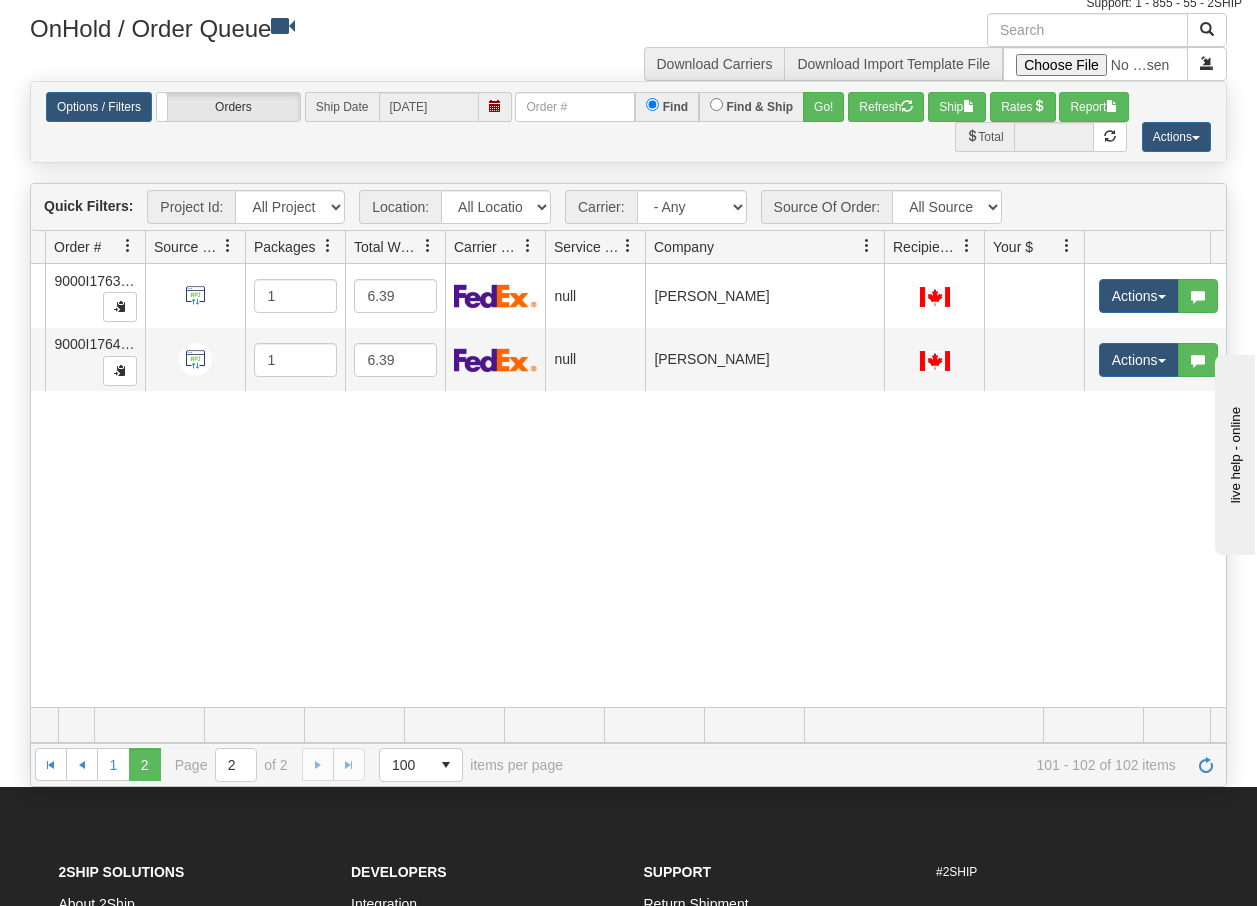
scroll to position [0, 159]
click at [108, 772] on link "1" at bounding box center [113, 764] width 32 height 32
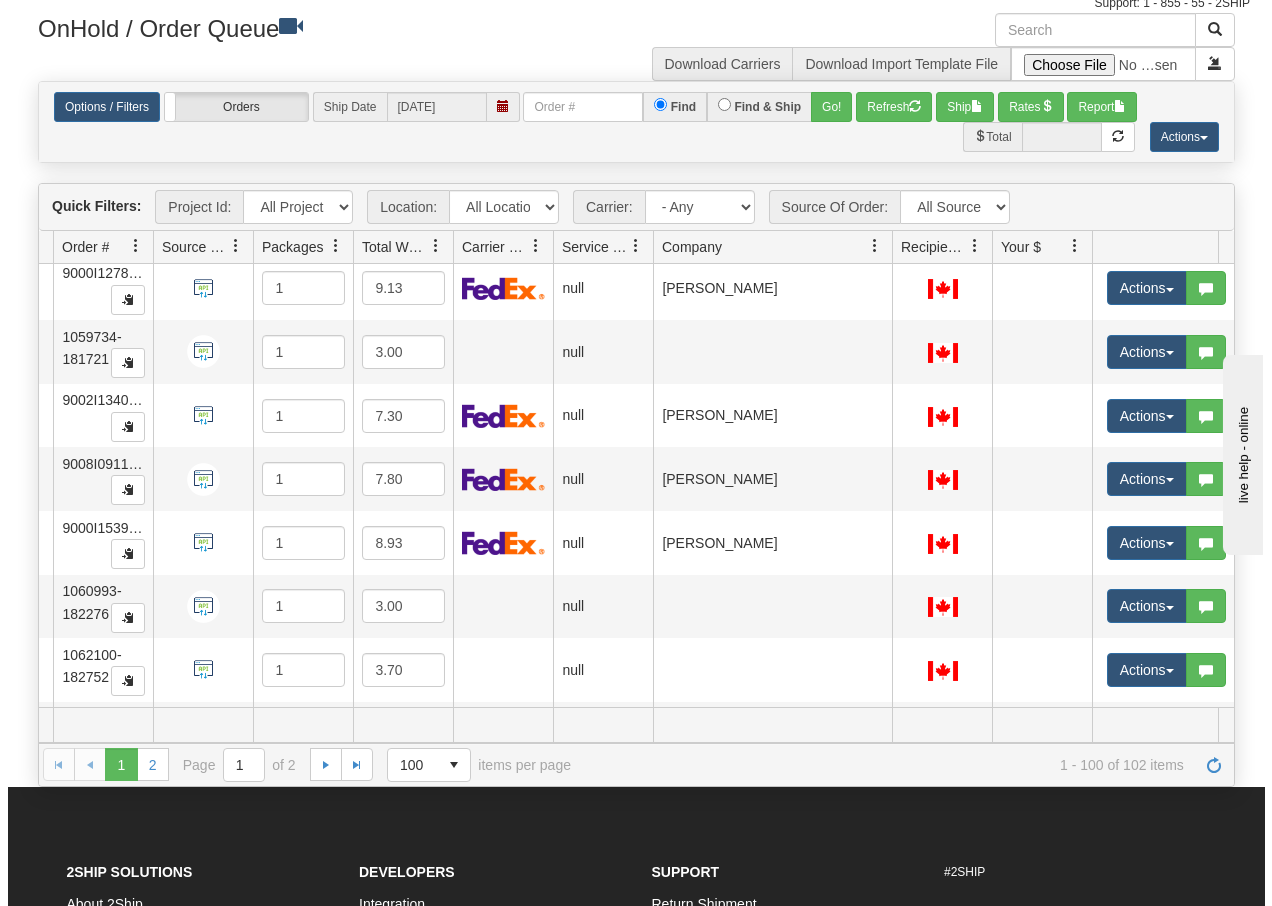
scroll to position [5930, 159]
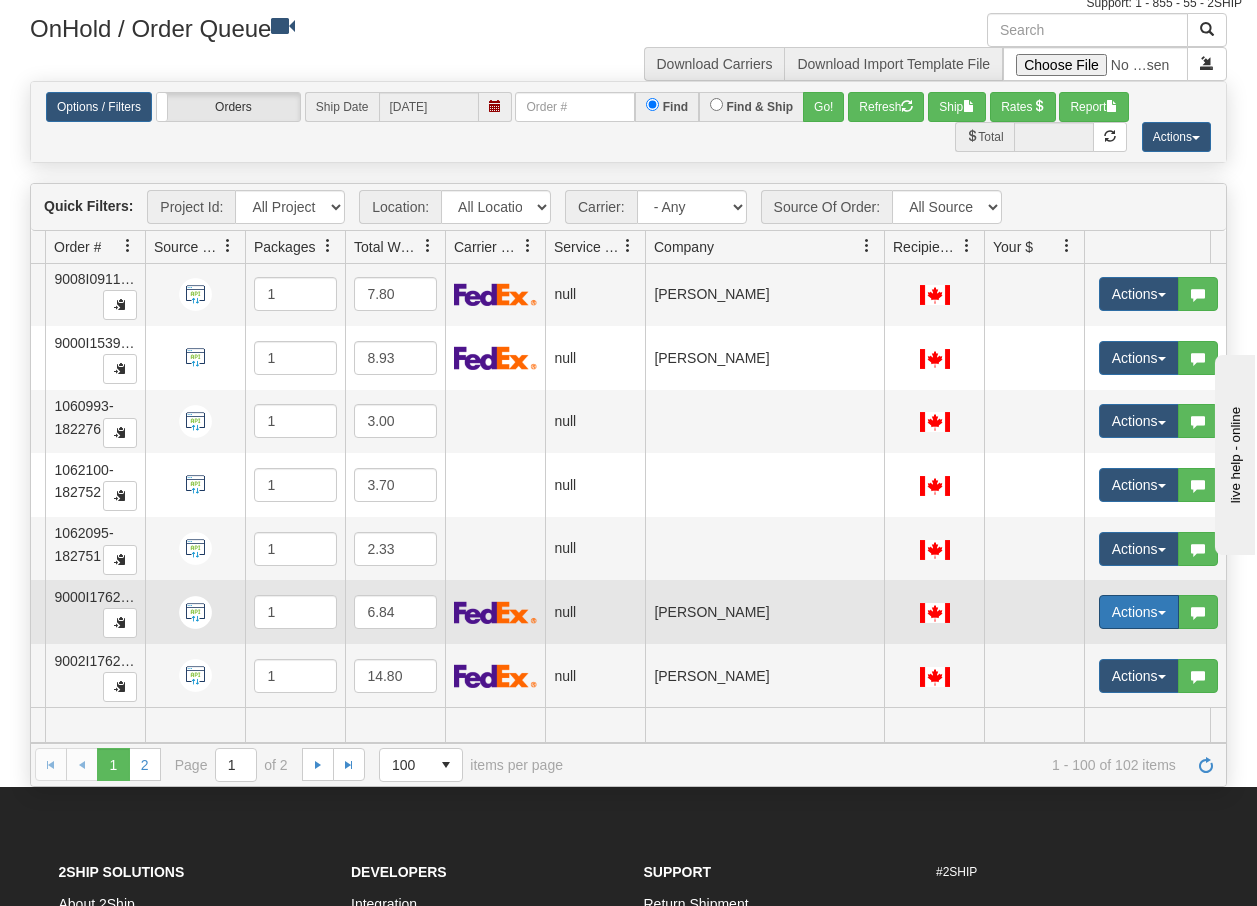
click at [1164, 604] on button "Actions" at bounding box center [1139, 612] width 80 height 34
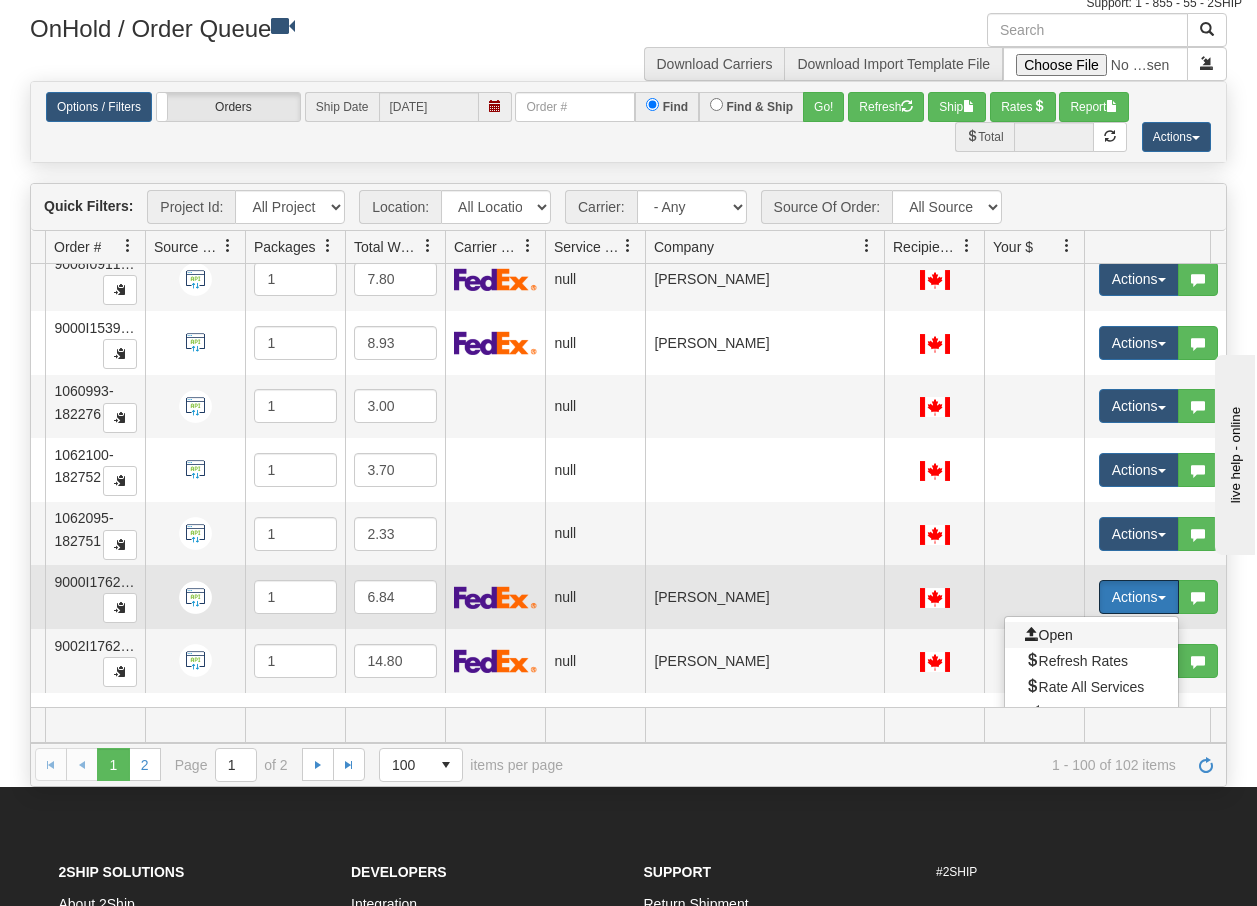
click at [1045, 633] on span "Open" at bounding box center [1049, 635] width 48 height 16
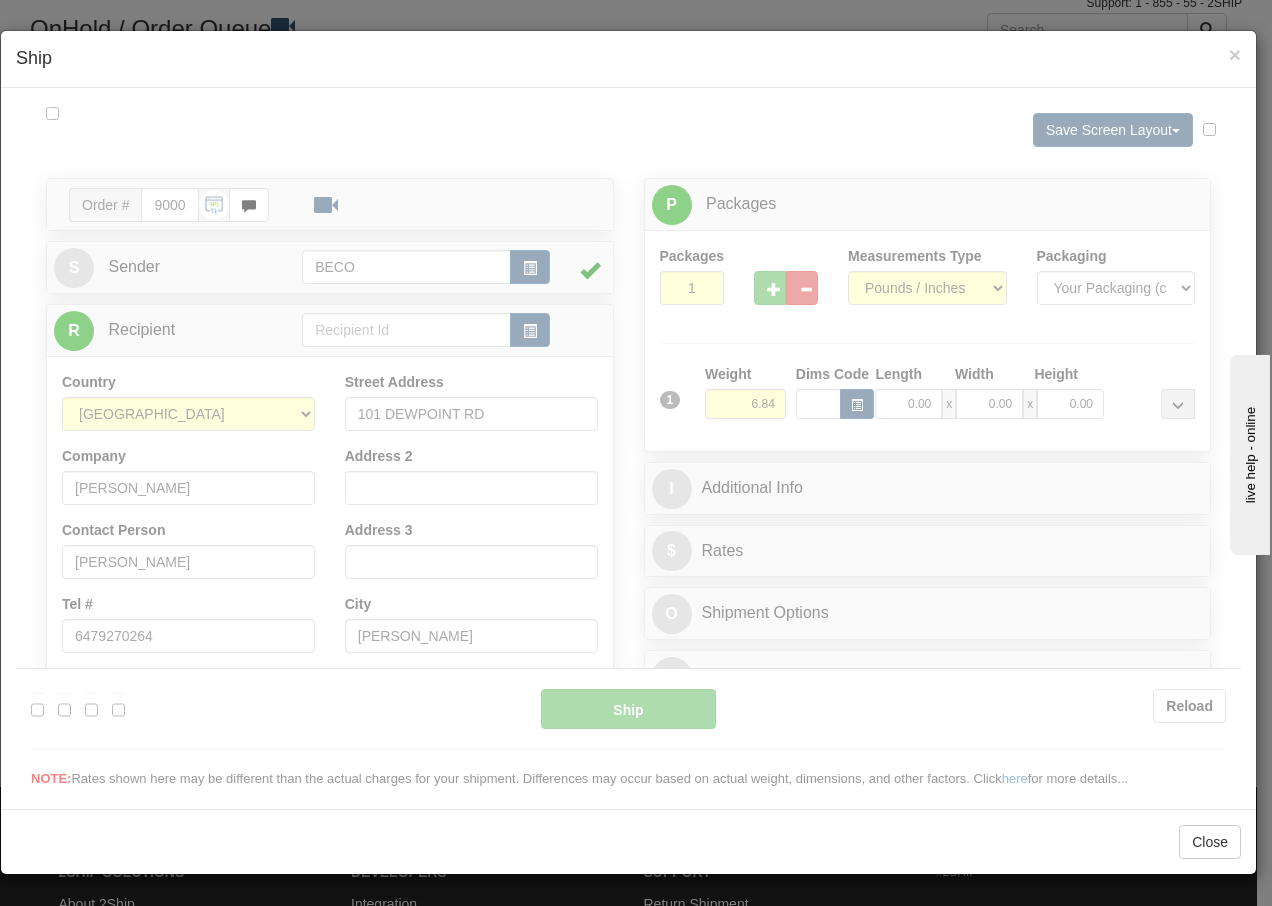
scroll to position [0, 0]
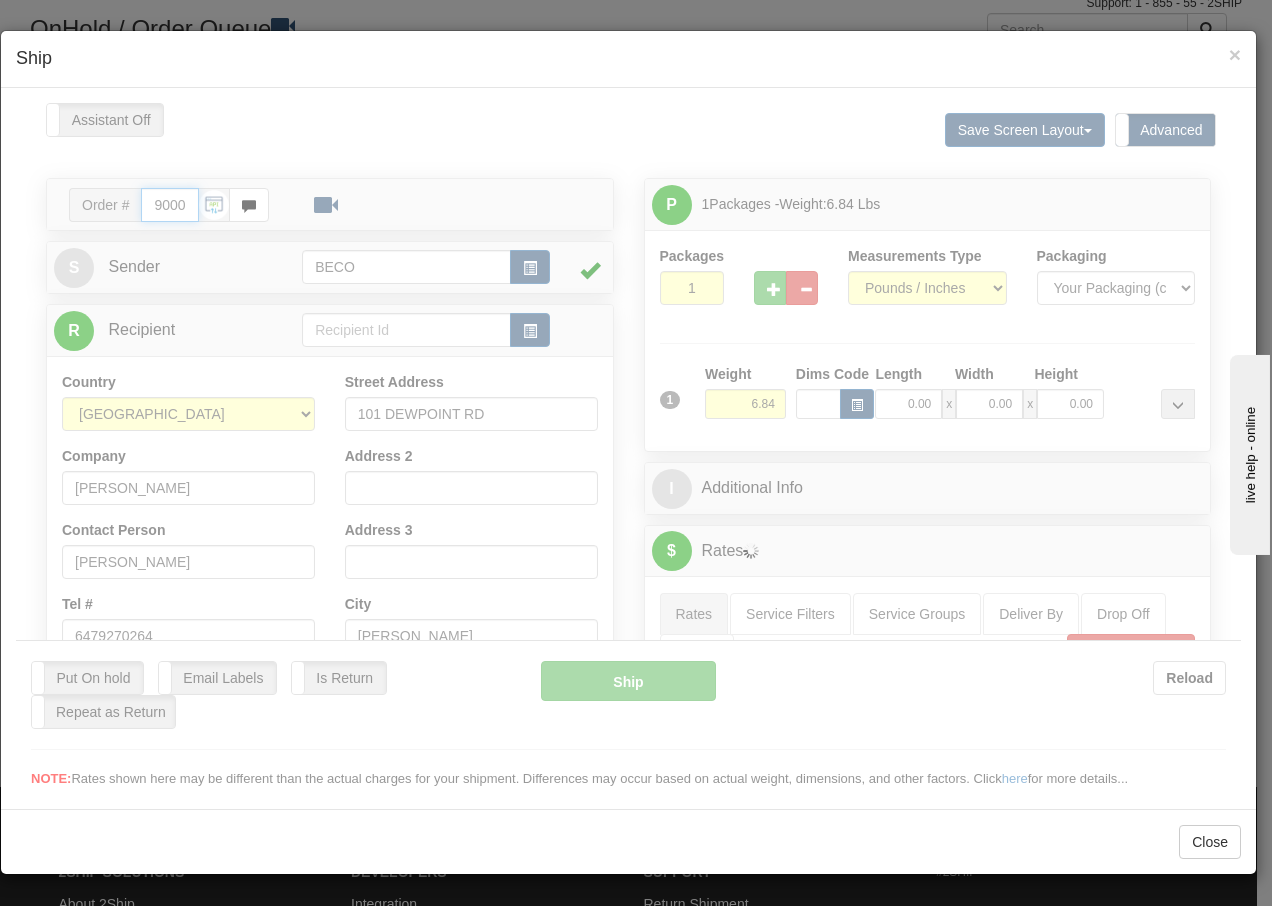
type input "14:32"
type input "16:00"
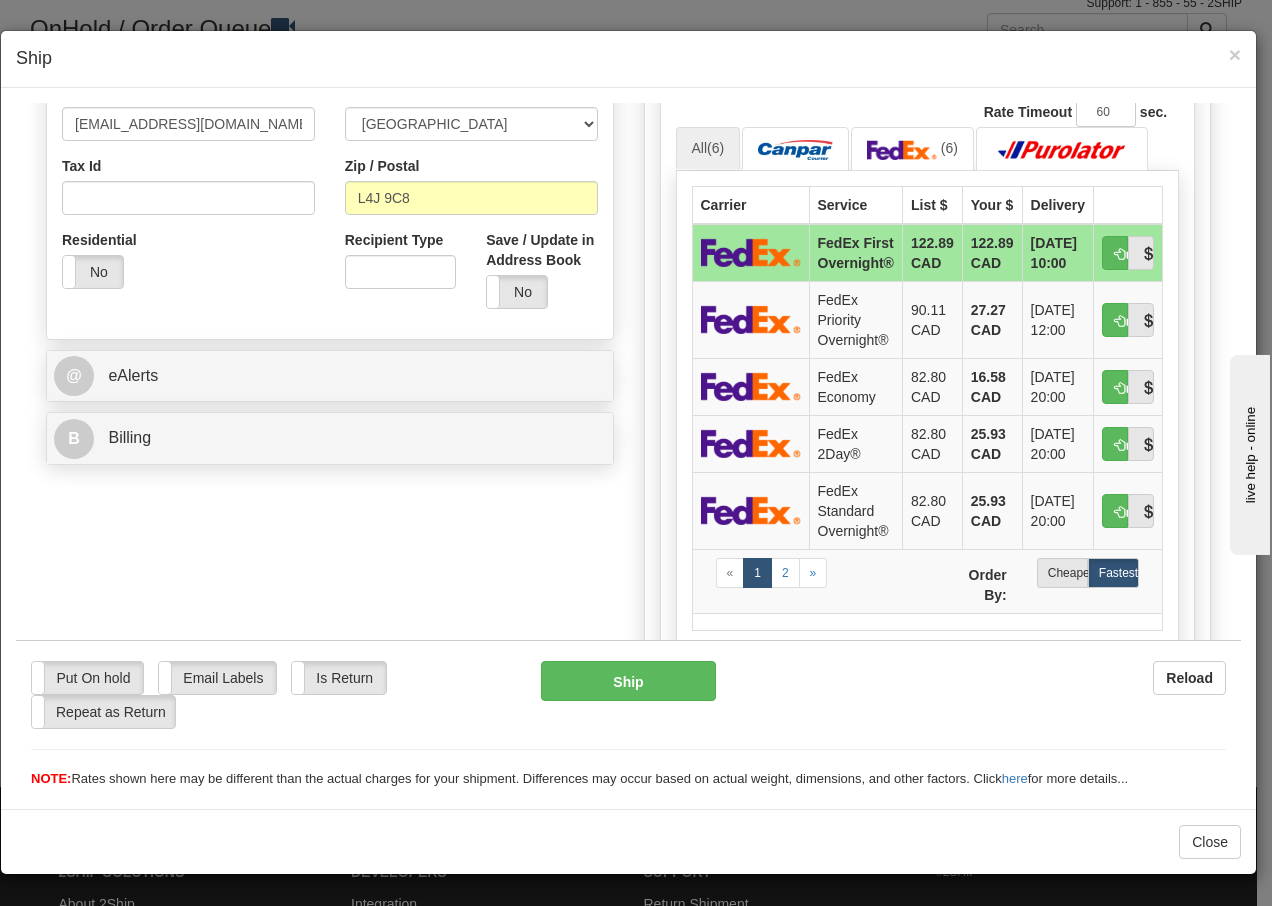
scroll to position [626, 0]
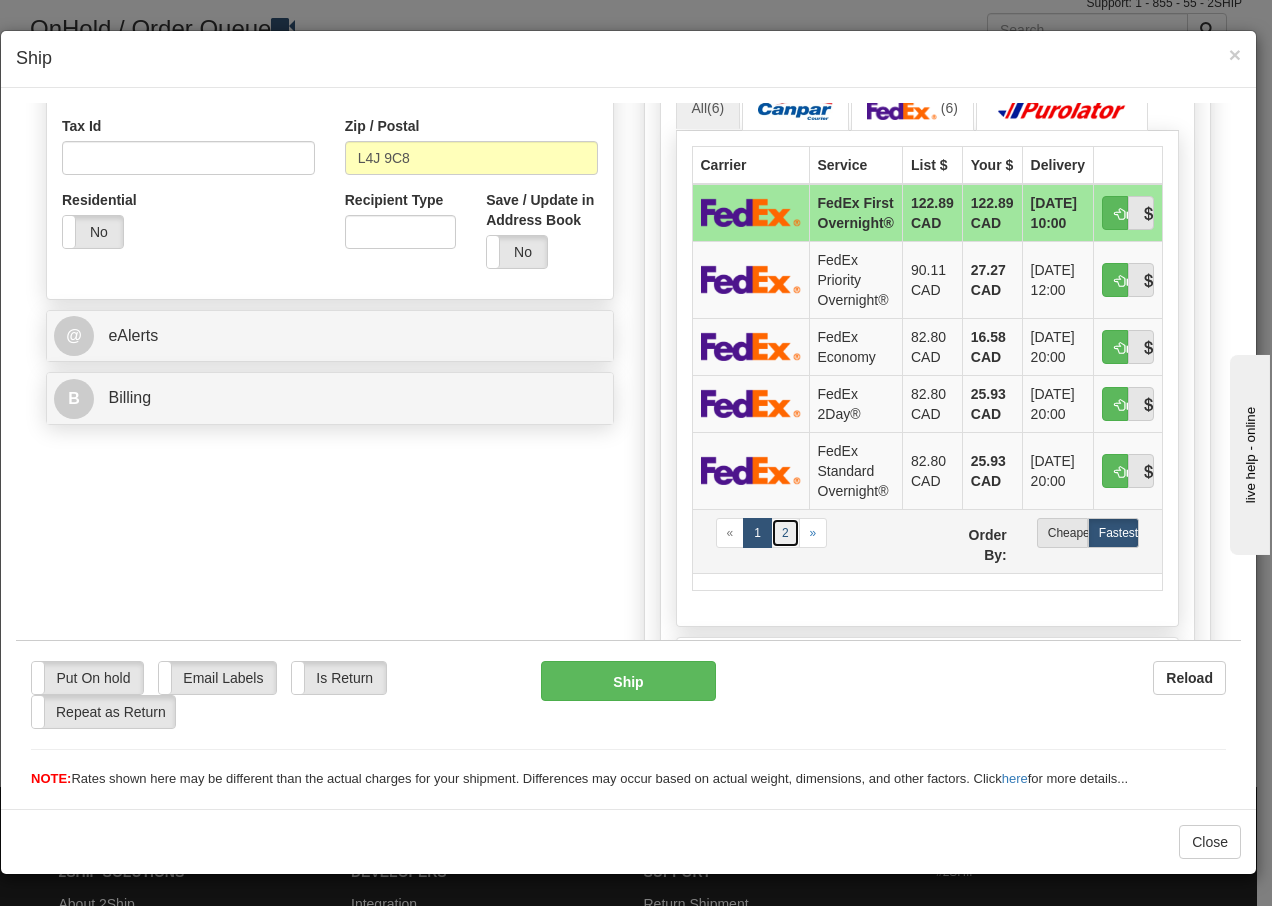
click at [777, 535] on link "2" at bounding box center [785, 532] width 29 height 30
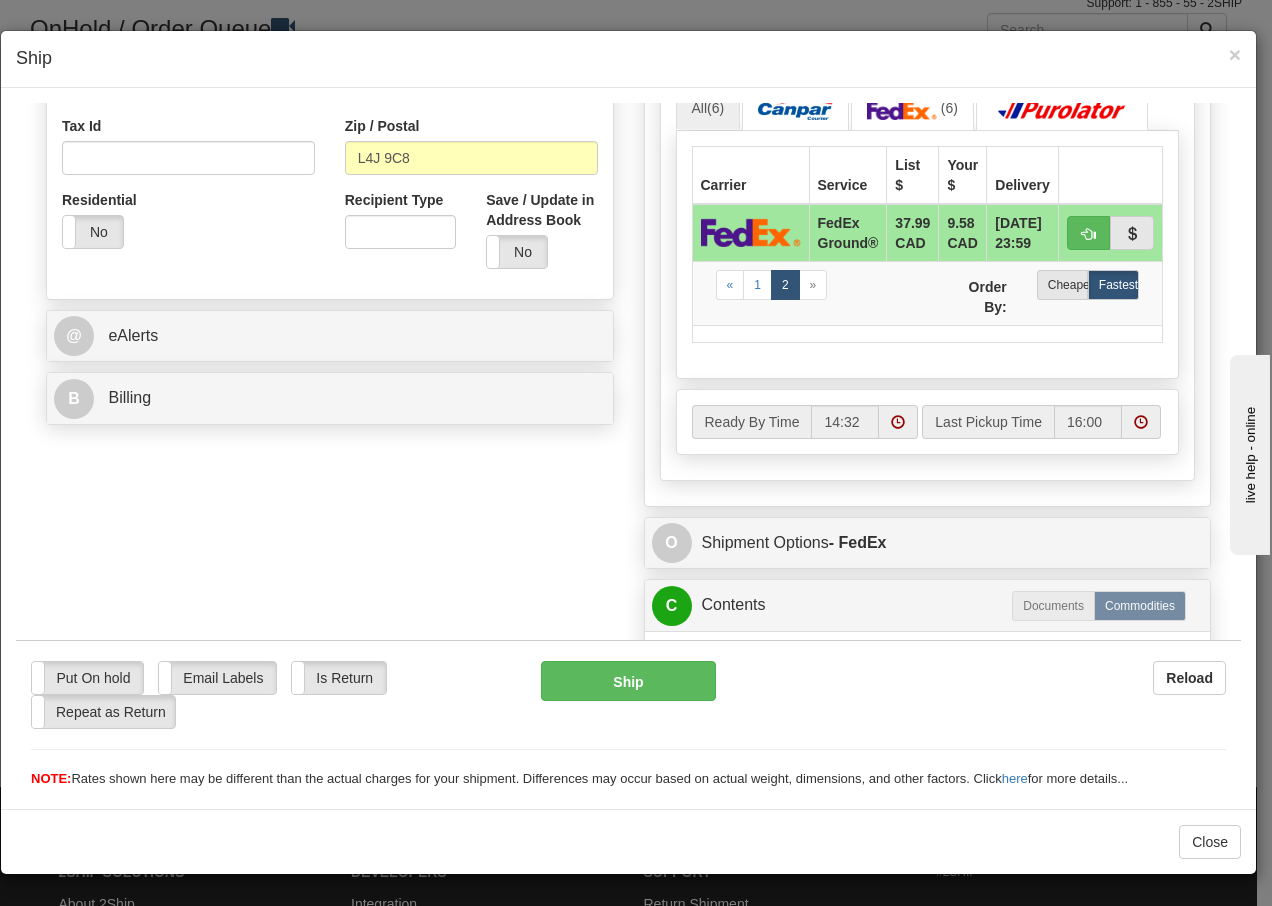
scroll to position [888, 0]
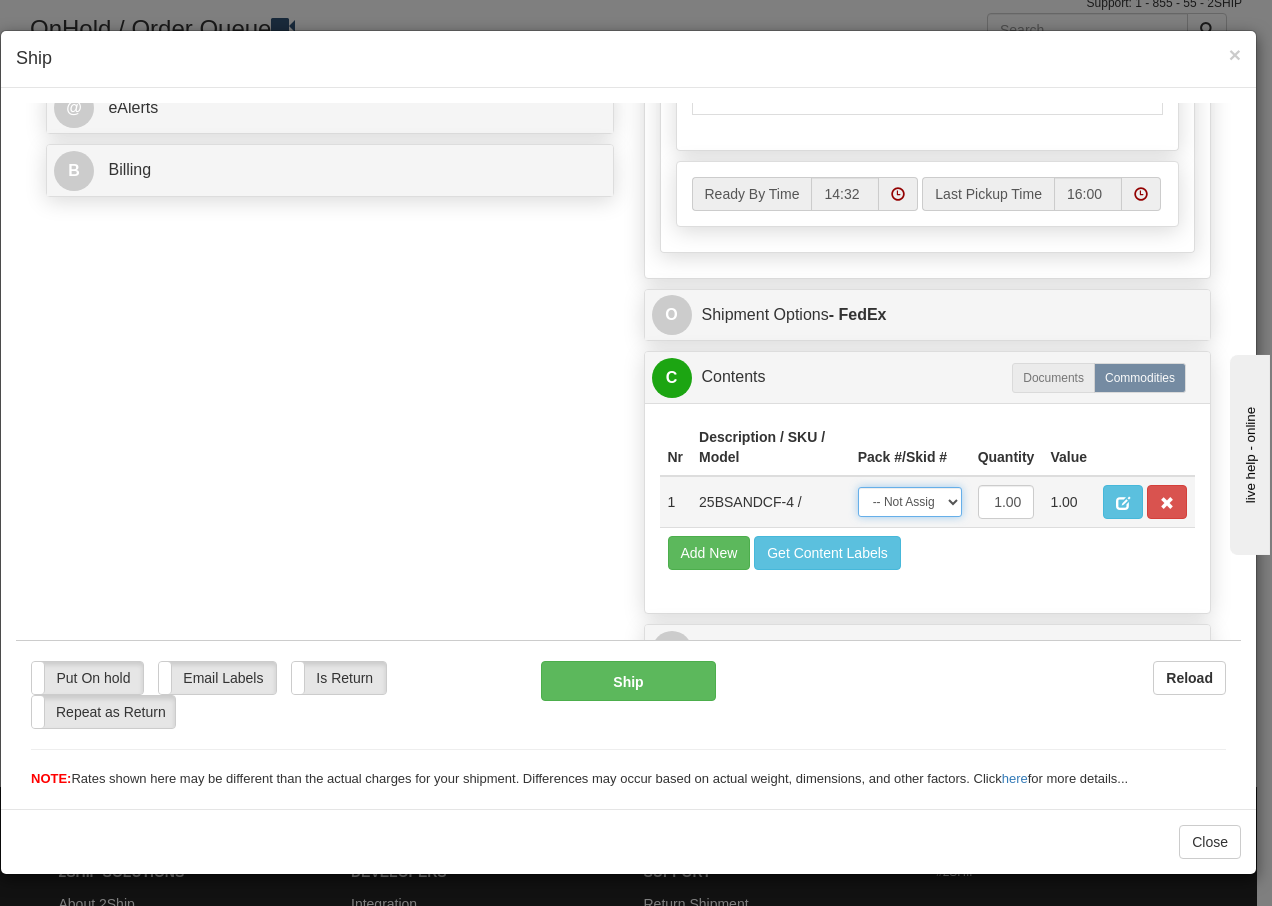
click at [930, 508] on select "-- Not Assigned -- Package 1" at bounding box center [910, 501] width 104 height 30
select select "0"
click at [858, 486] on select "-- Not Assigned -- Package 1" at bounding box center [910, 501] width 104 height 30
click at [592, 688] on button "Ship" at bounding box center [628, 680] width 174 height 40
type input "92"
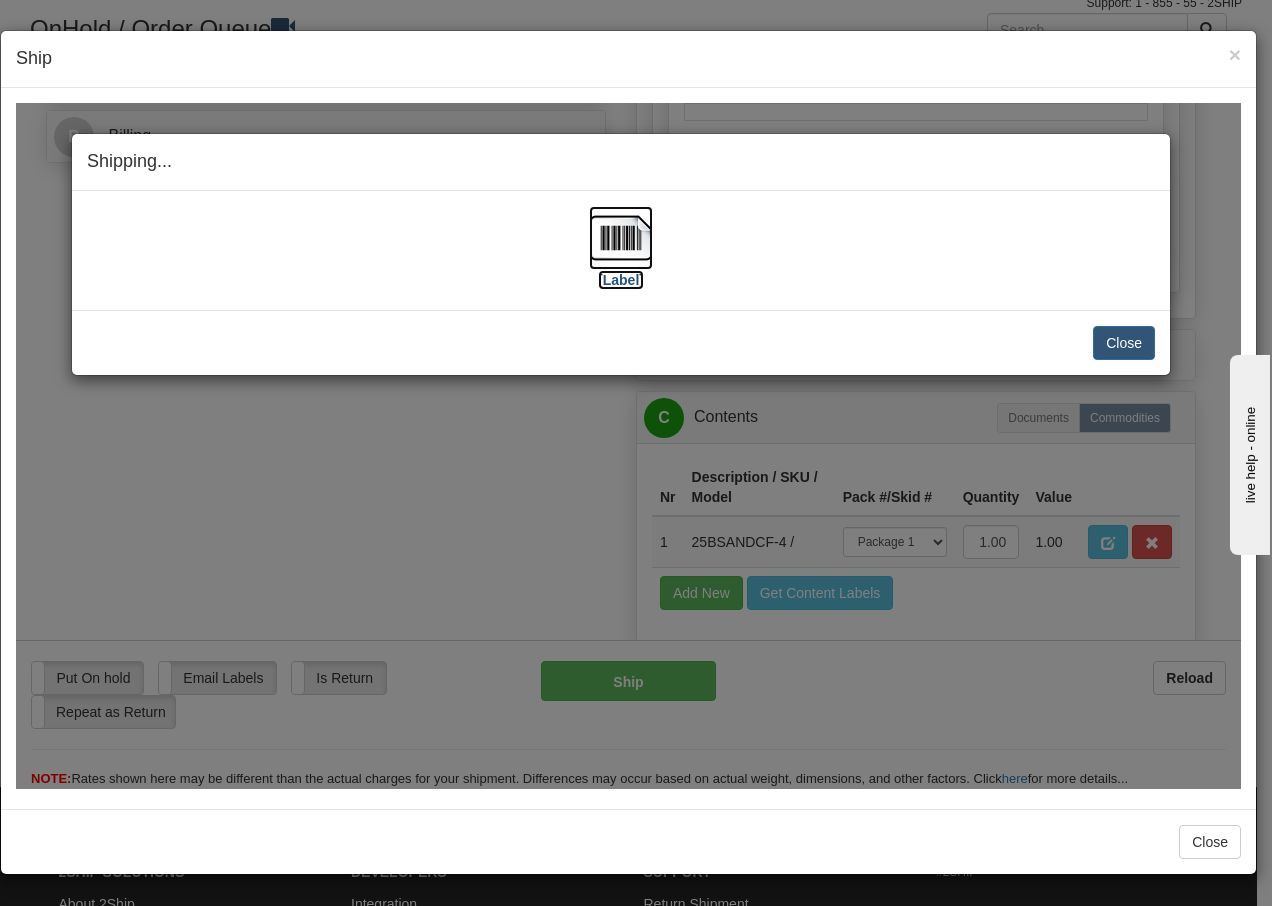
click at [629, 238] on img at bounding box center [621, 237] width 64 height 64
click at [1118, 335] on button "Close" at bounding box center [1124, 342] width 62 height 34
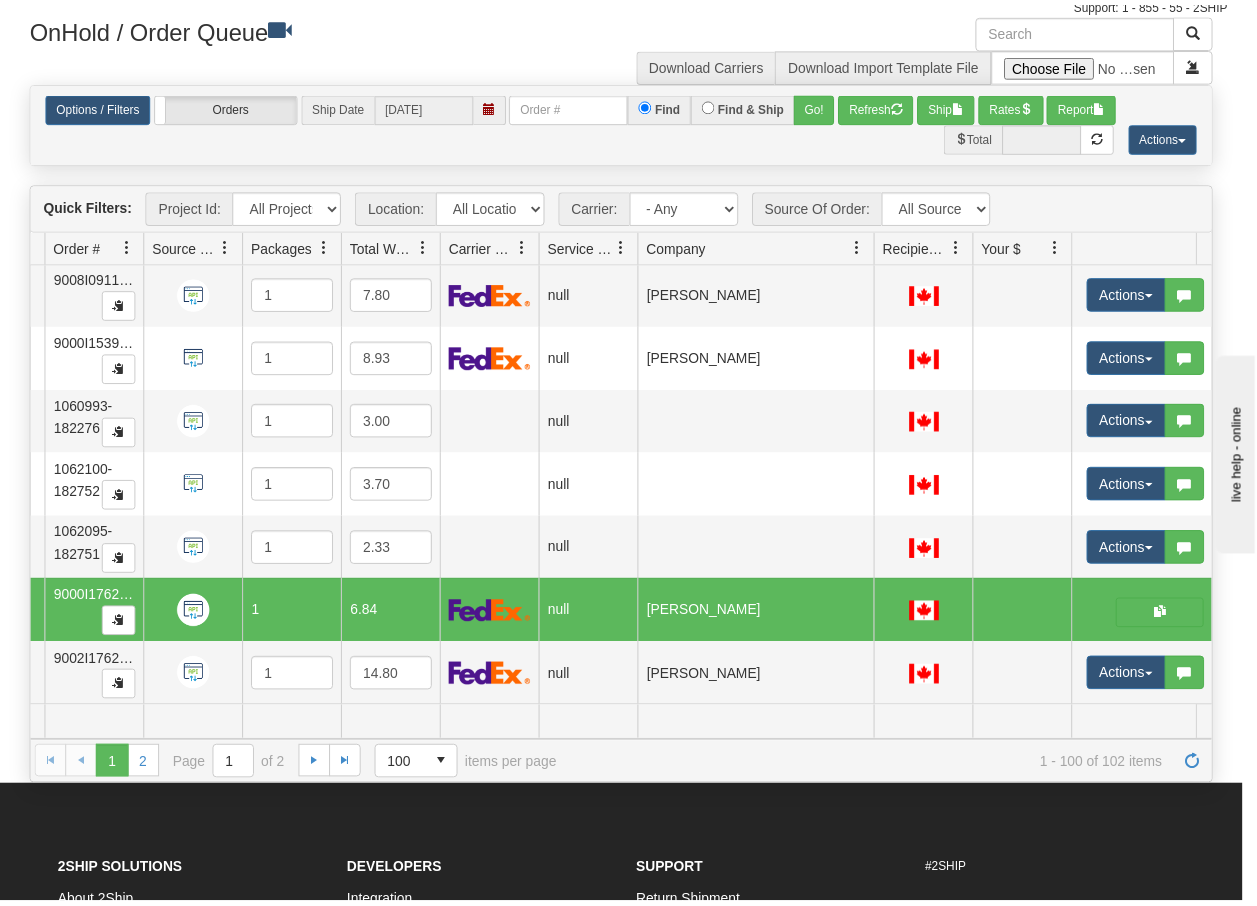
scroll to position [0, 0]
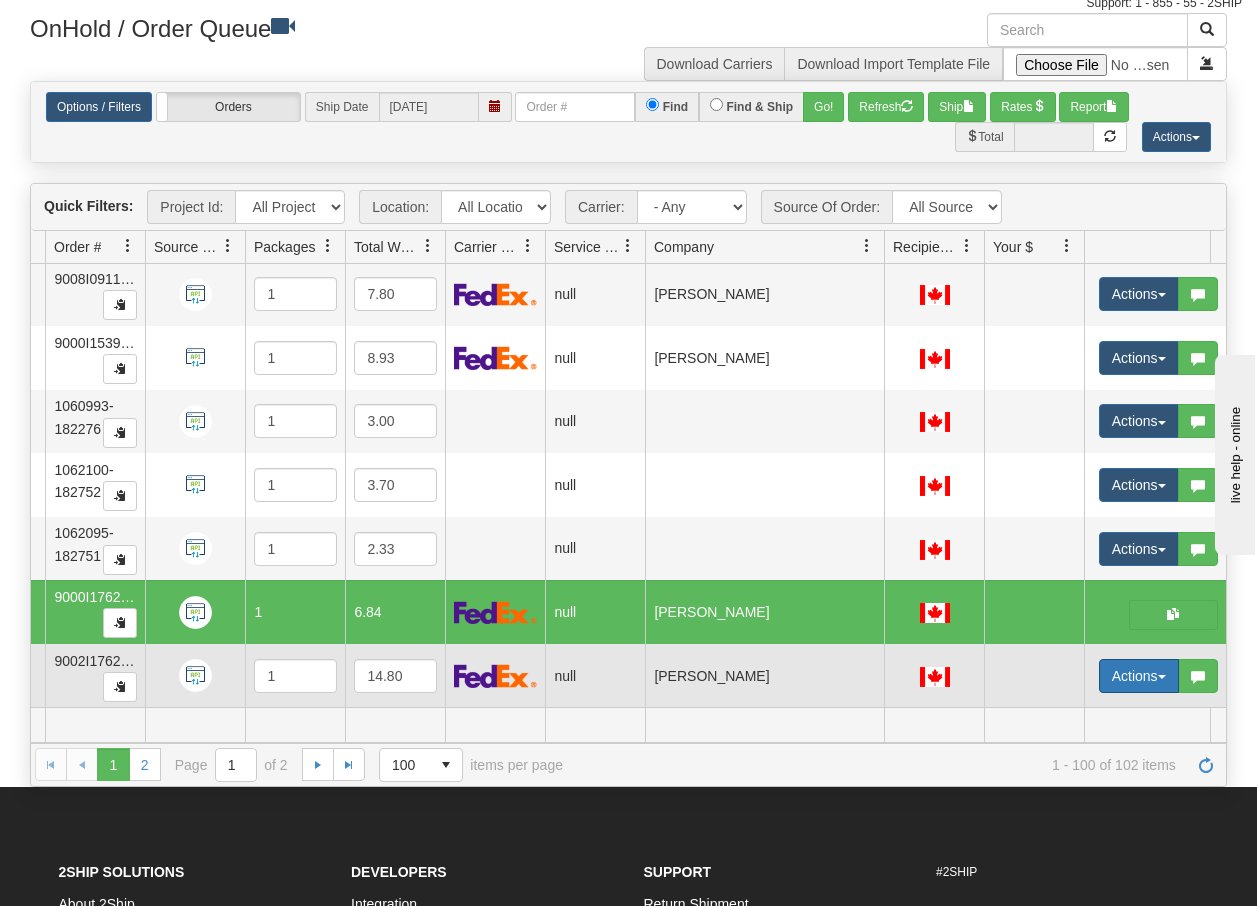
click at [1161, 675] on span "button" at bounding box center [1162, 677] width 8 height 4
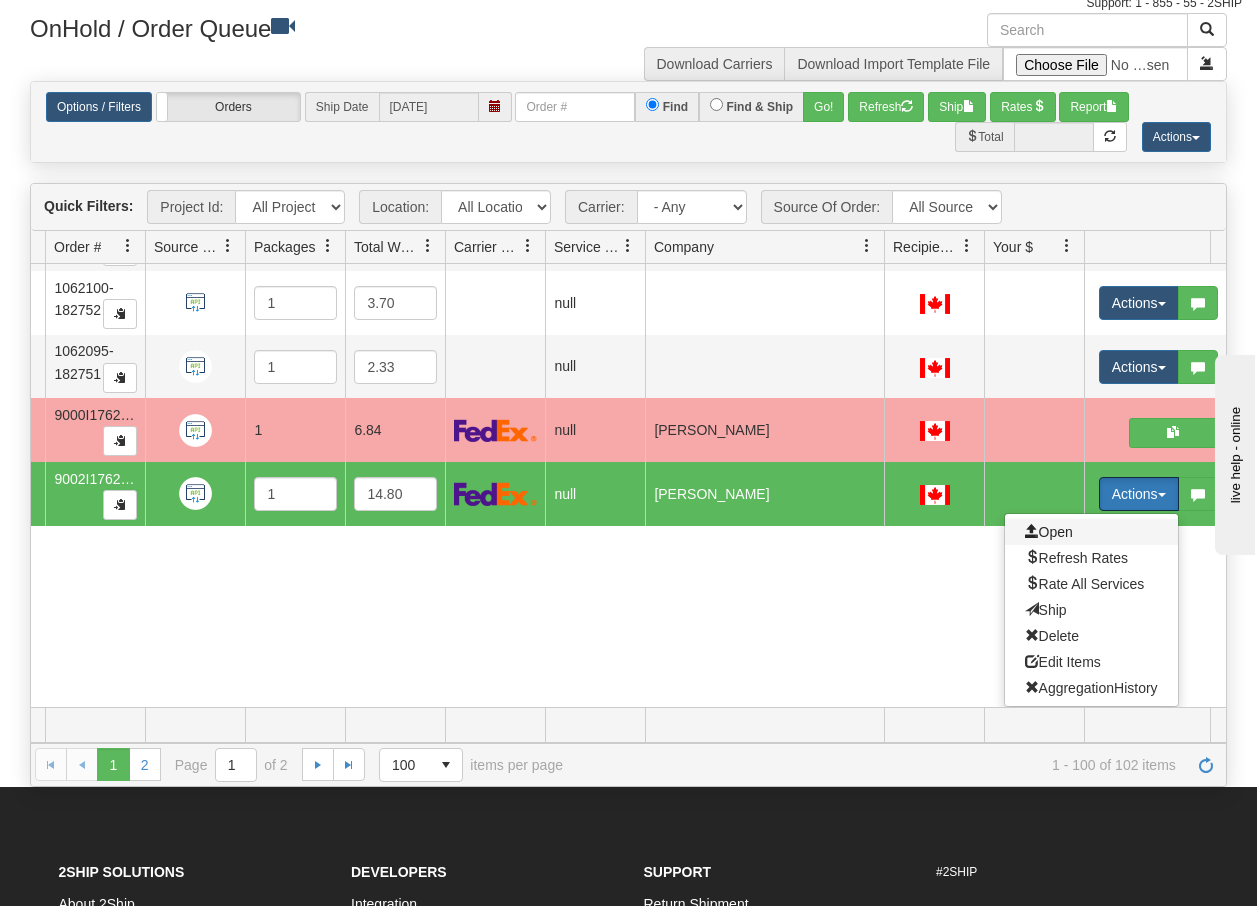
click at [1058, 524] on span "Open" at bounding box center [1049, 532] width 48 height 16
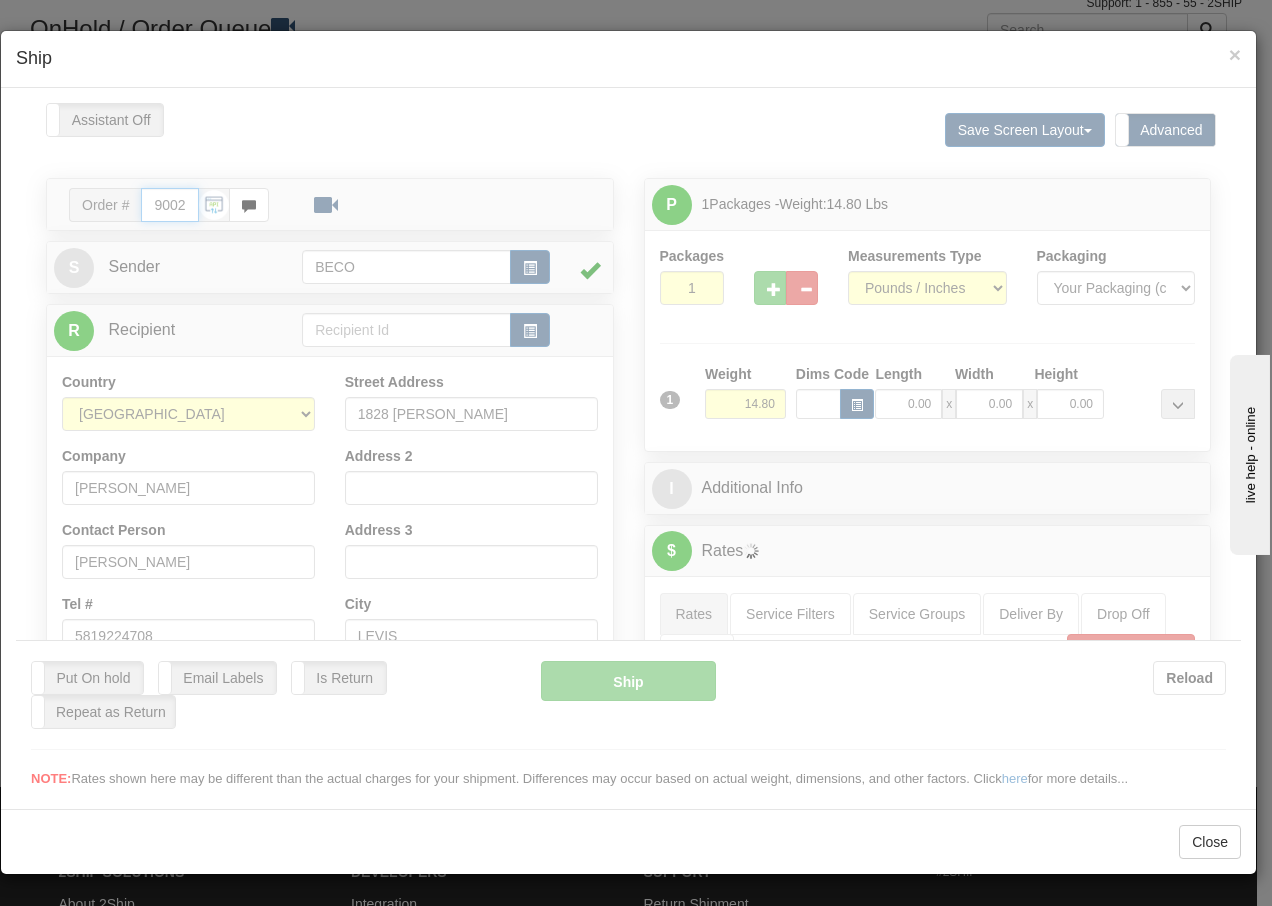
type input "14:32"
type input "16:00"
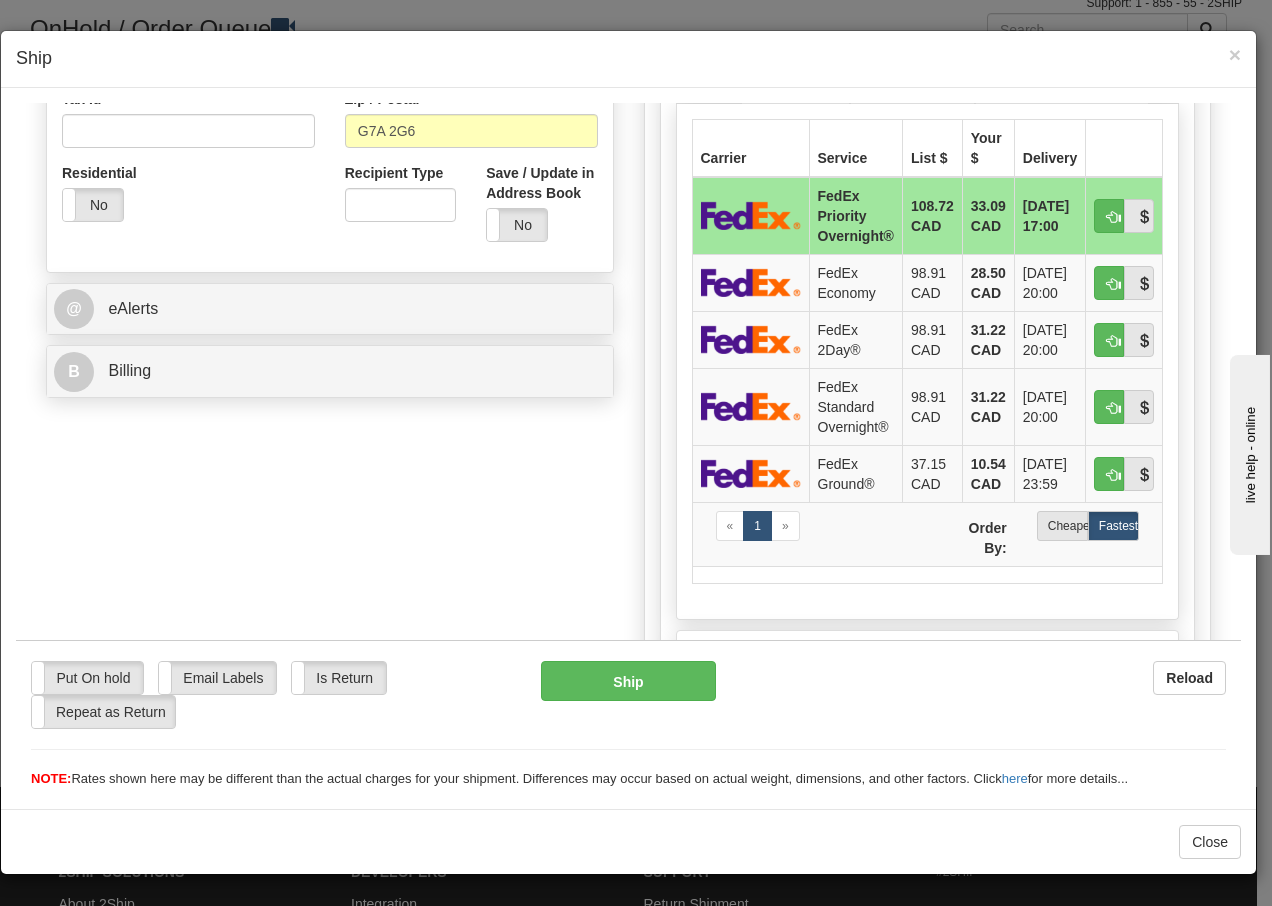
scroll to position [706, 0]
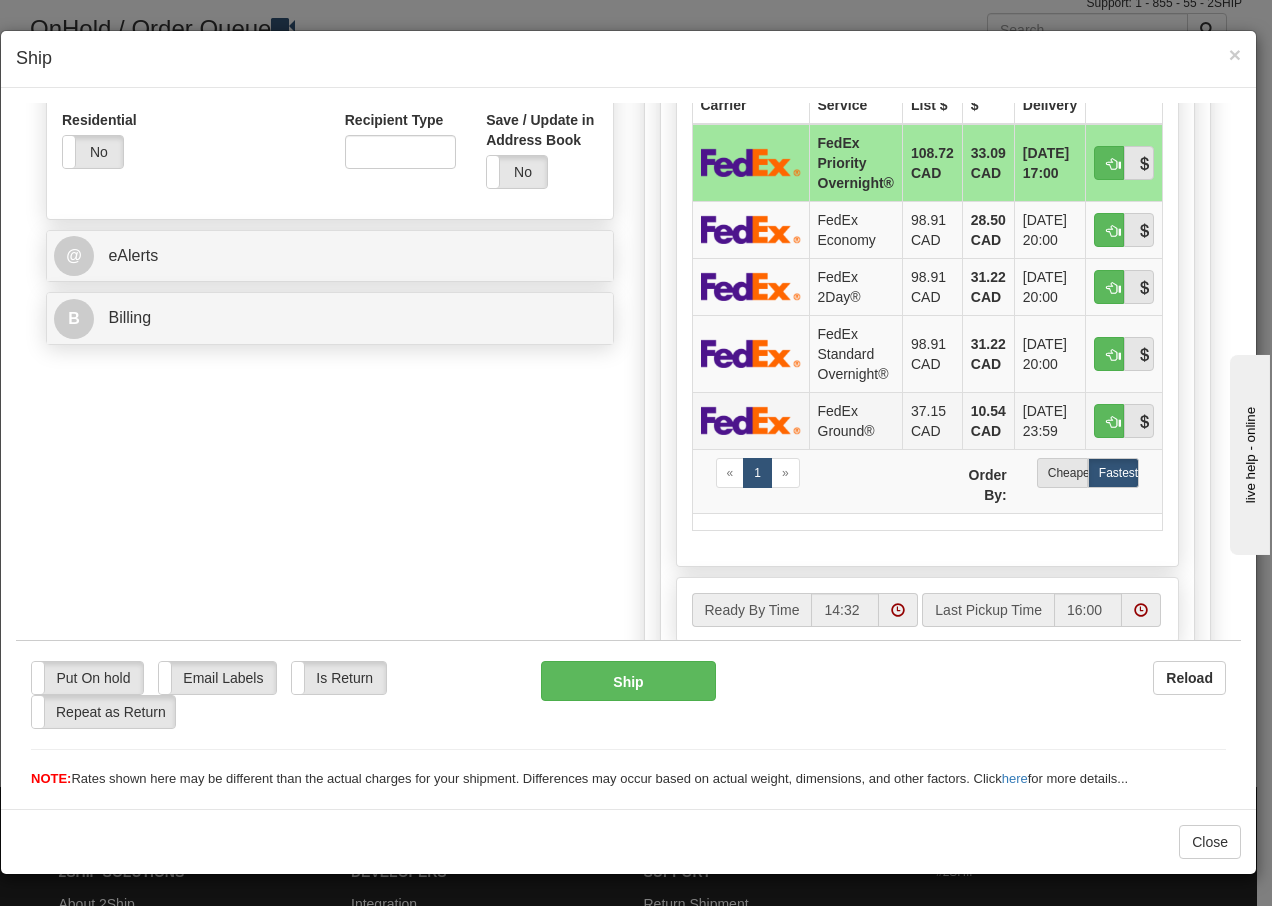
click at [825, 415] on td "FedEx Ground®" at bounding box center [855, 419] width 93 height 57
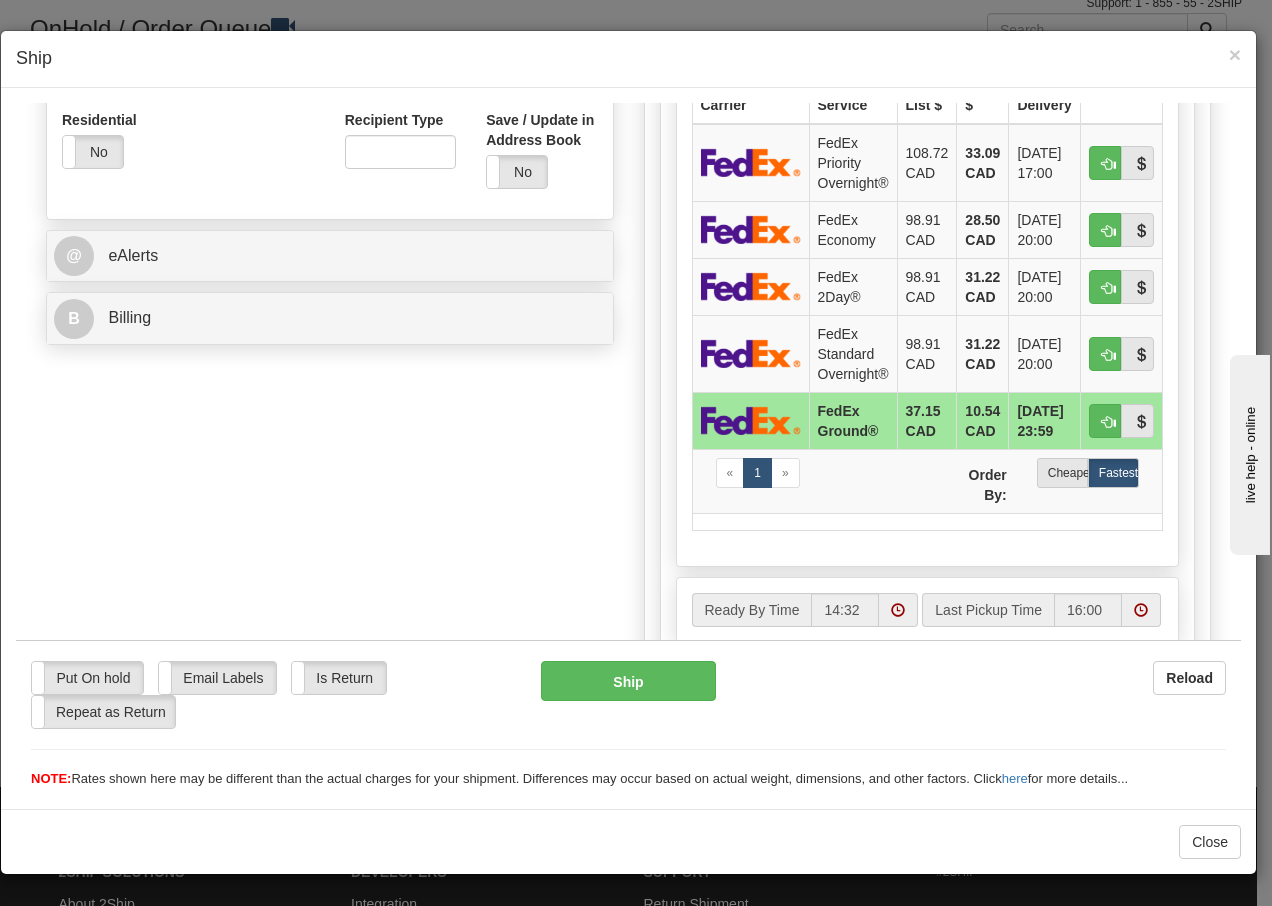
scroll to position [1156, 0]
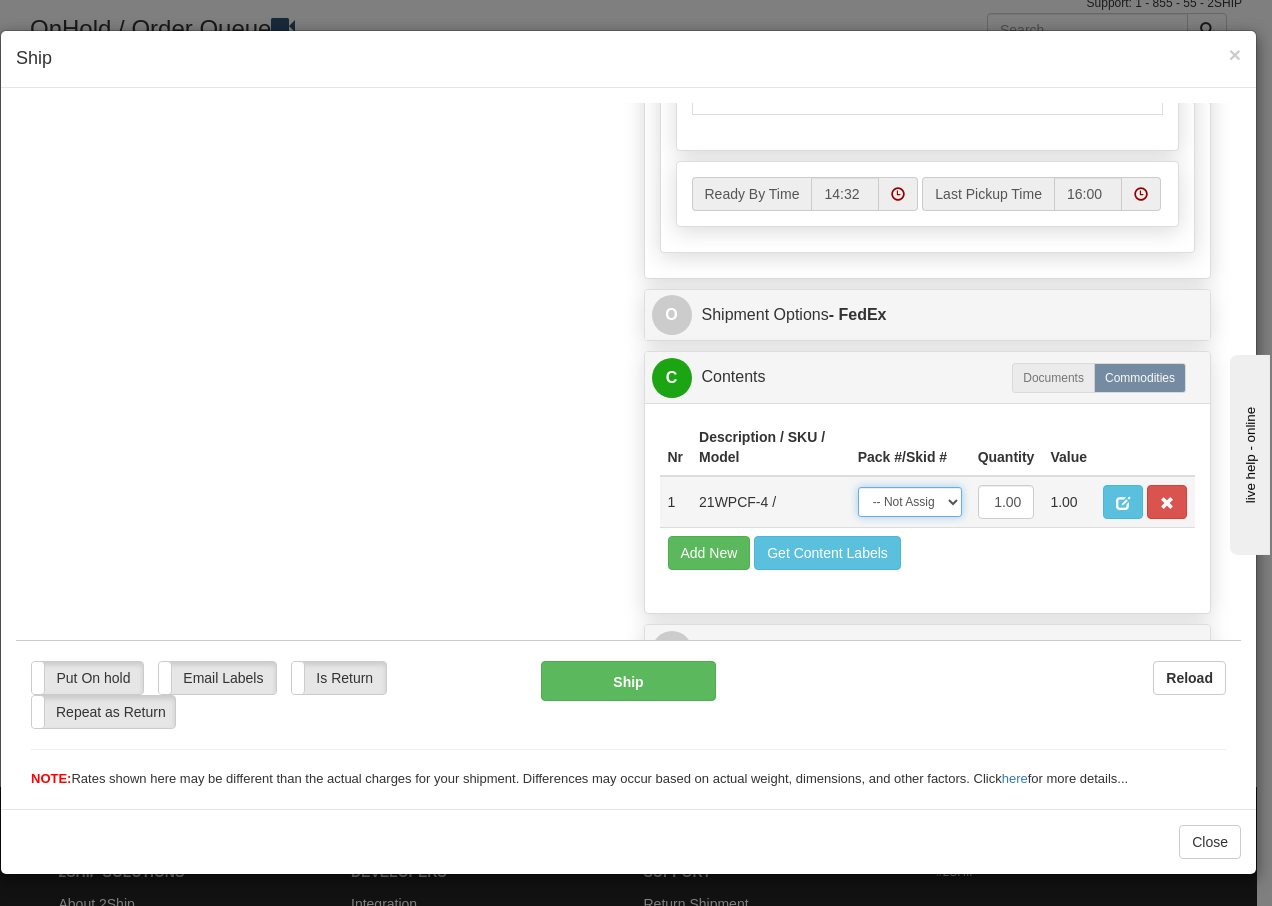
drag, startPoint x: 914, startPoint y: 500, endPoint x: 916, endPoint y: 519, distance: 19.1
click at [914, 500] on select "-- Not Assigned -- Package 1" at bounding box center [910, 501] width 104 height 30
select select "0"
click at [858, 486] on select "-- Not Assigned -- Package 1" at bounding box center [910, 501] width 104 height 30
click at [656, 683] on button "Ship" at bounding box center [628, 680] width 174 height 40
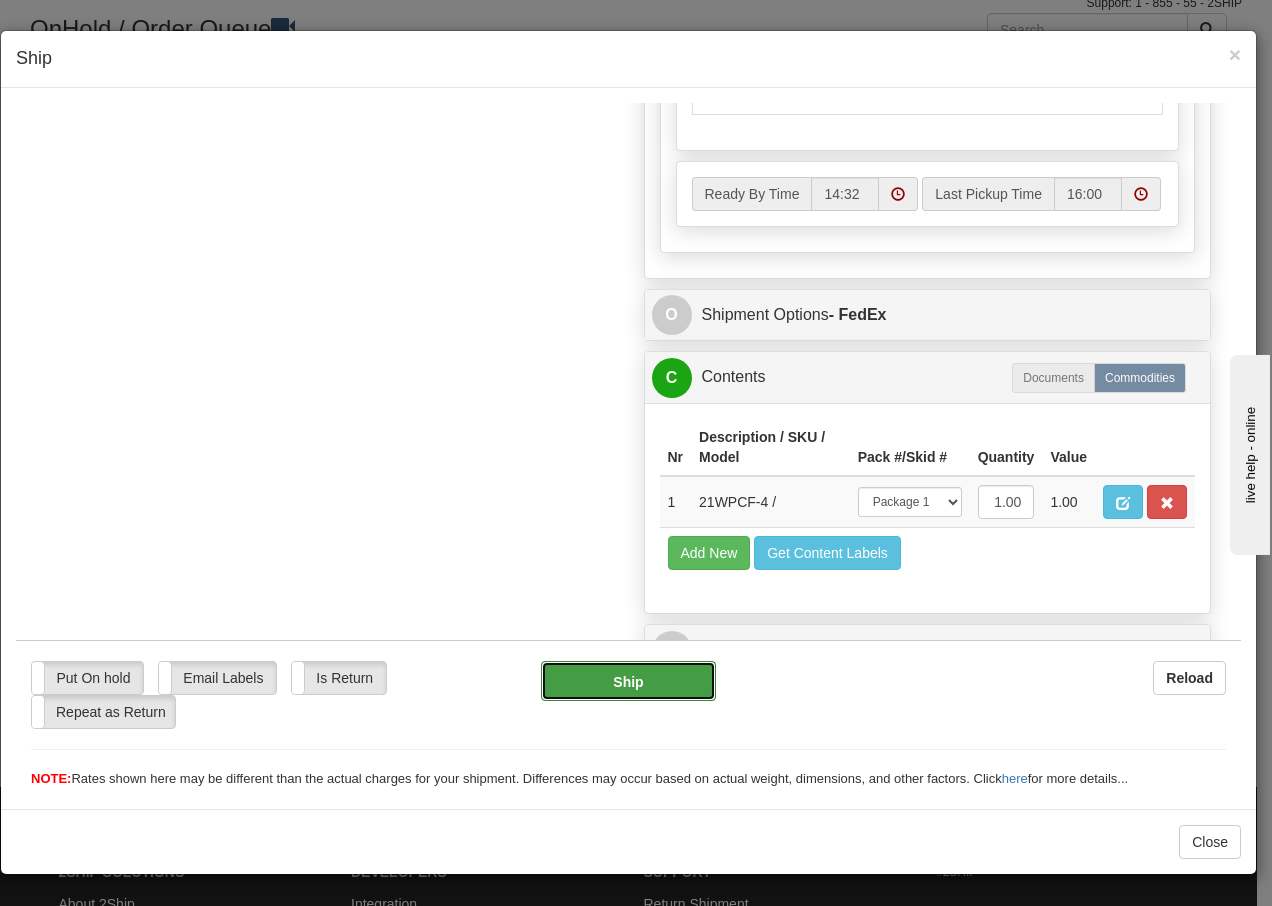
type input "92"
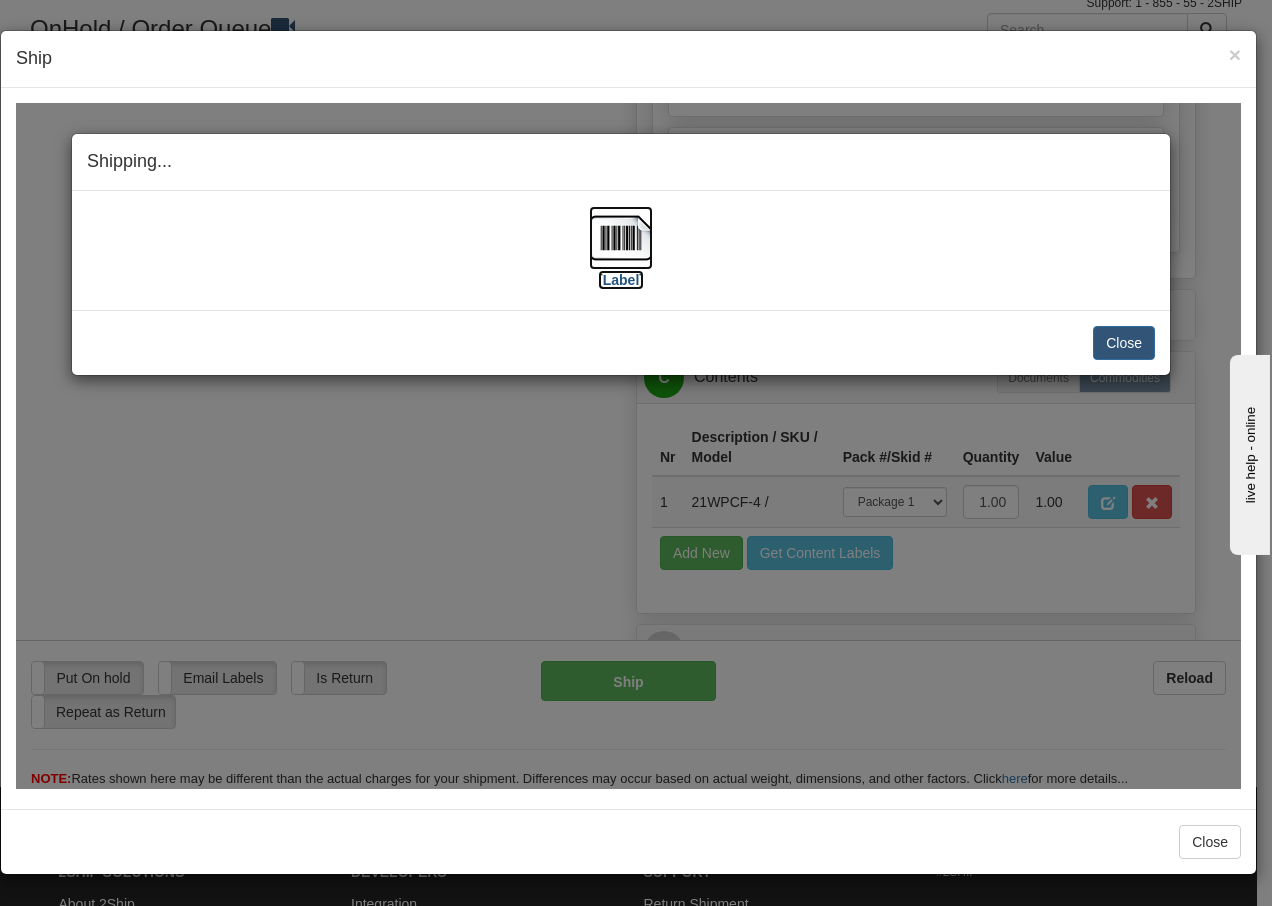
click at [619, 243] on img at bounding box center [621, 237] width 64 height 64
click at [1113, 341] on button "Close" at bounding box center [1124, 342] width 62 height 34
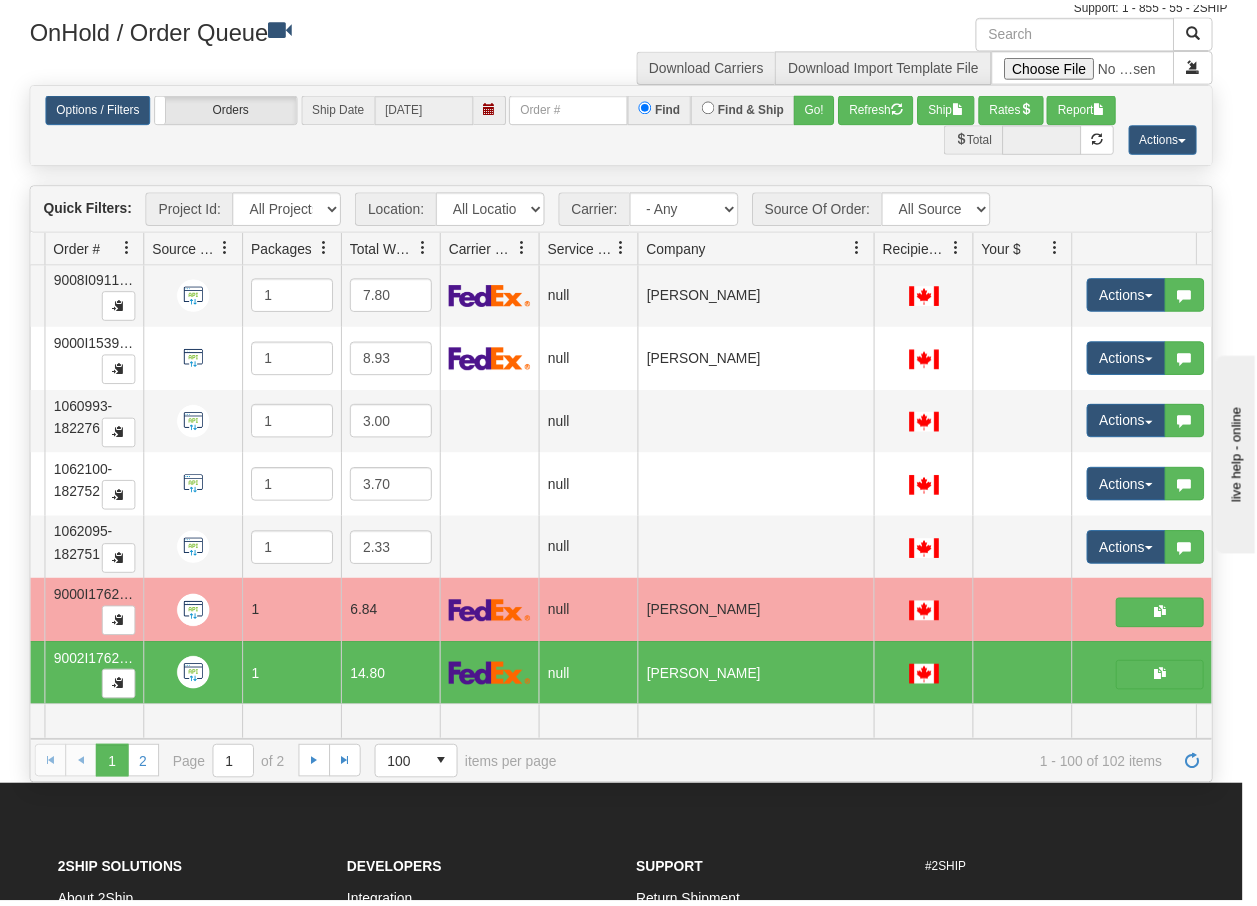
scroll to position [0, 0]
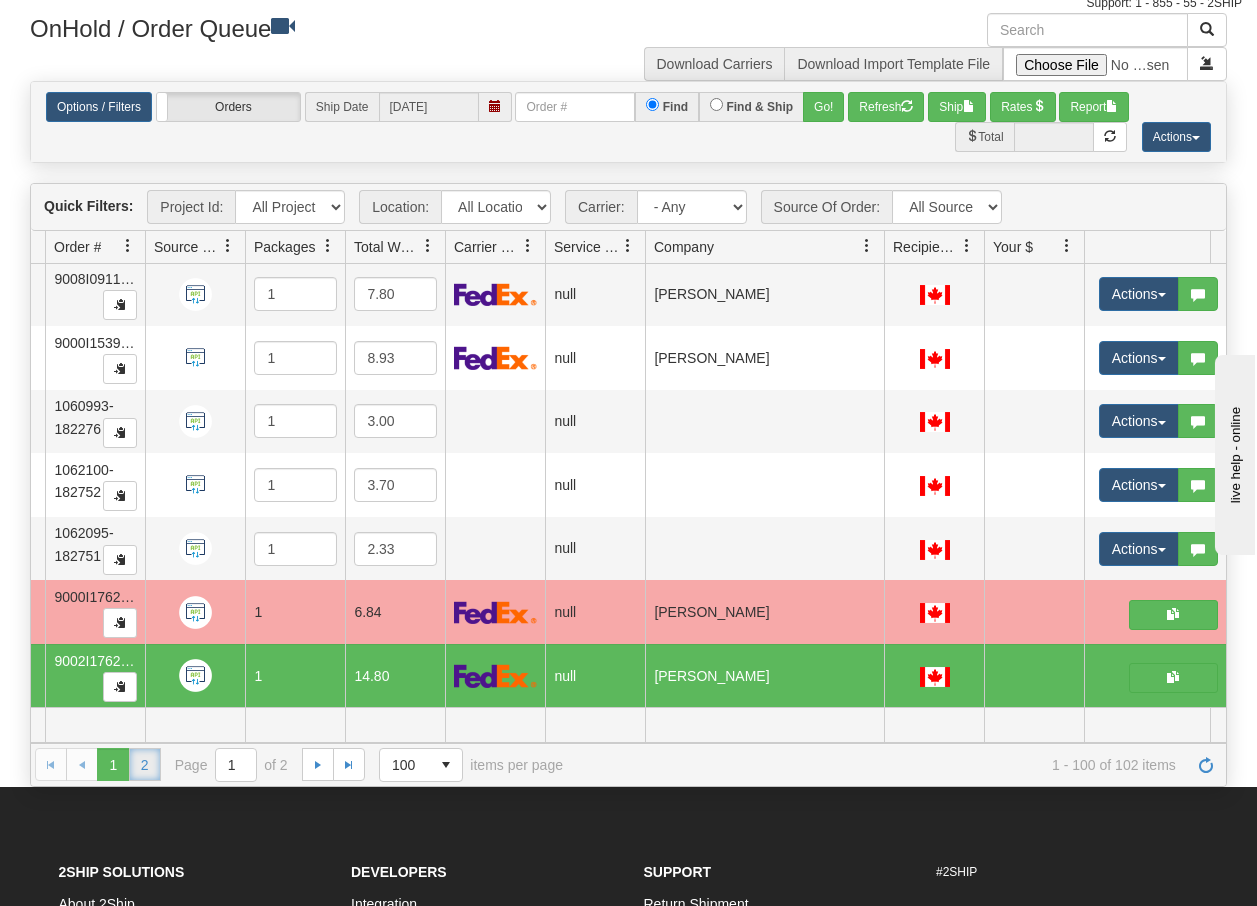
click at [150, 764] on link "2" at bounding box center [145, 764] width 32 height 32
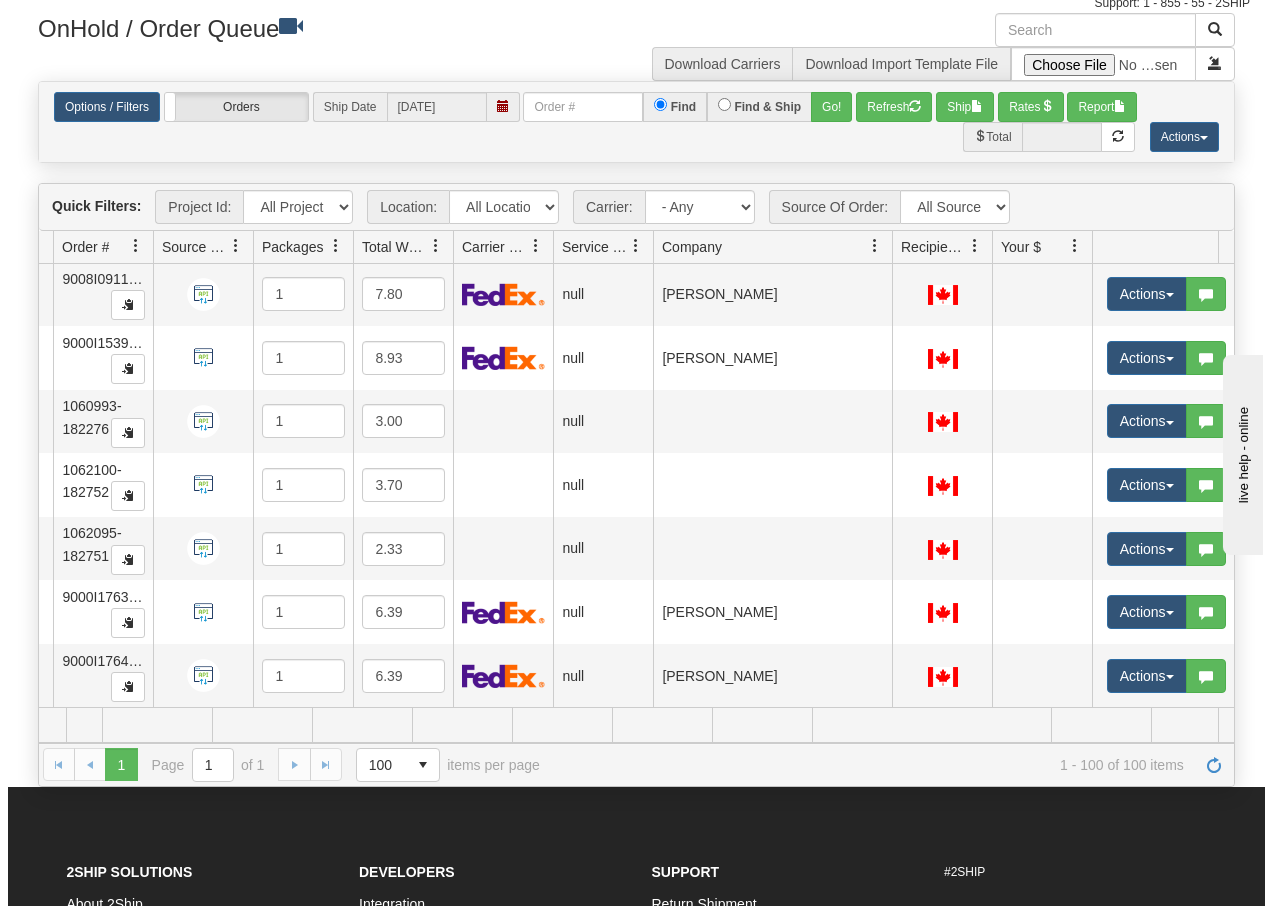
scroll to position [0, 159]
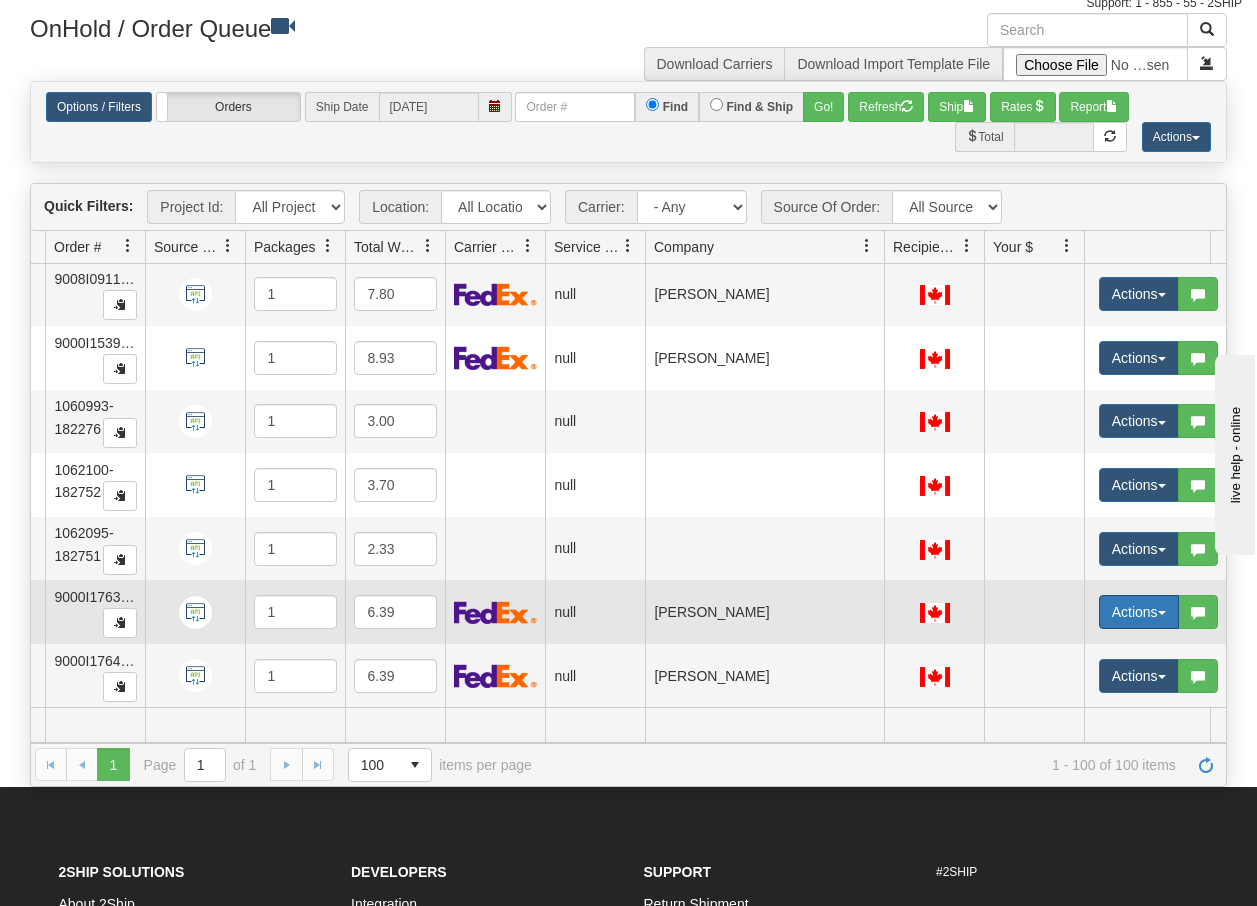
click at [1164, 611] on span "button" at bounding box center [1162, 613] width 8 height 4
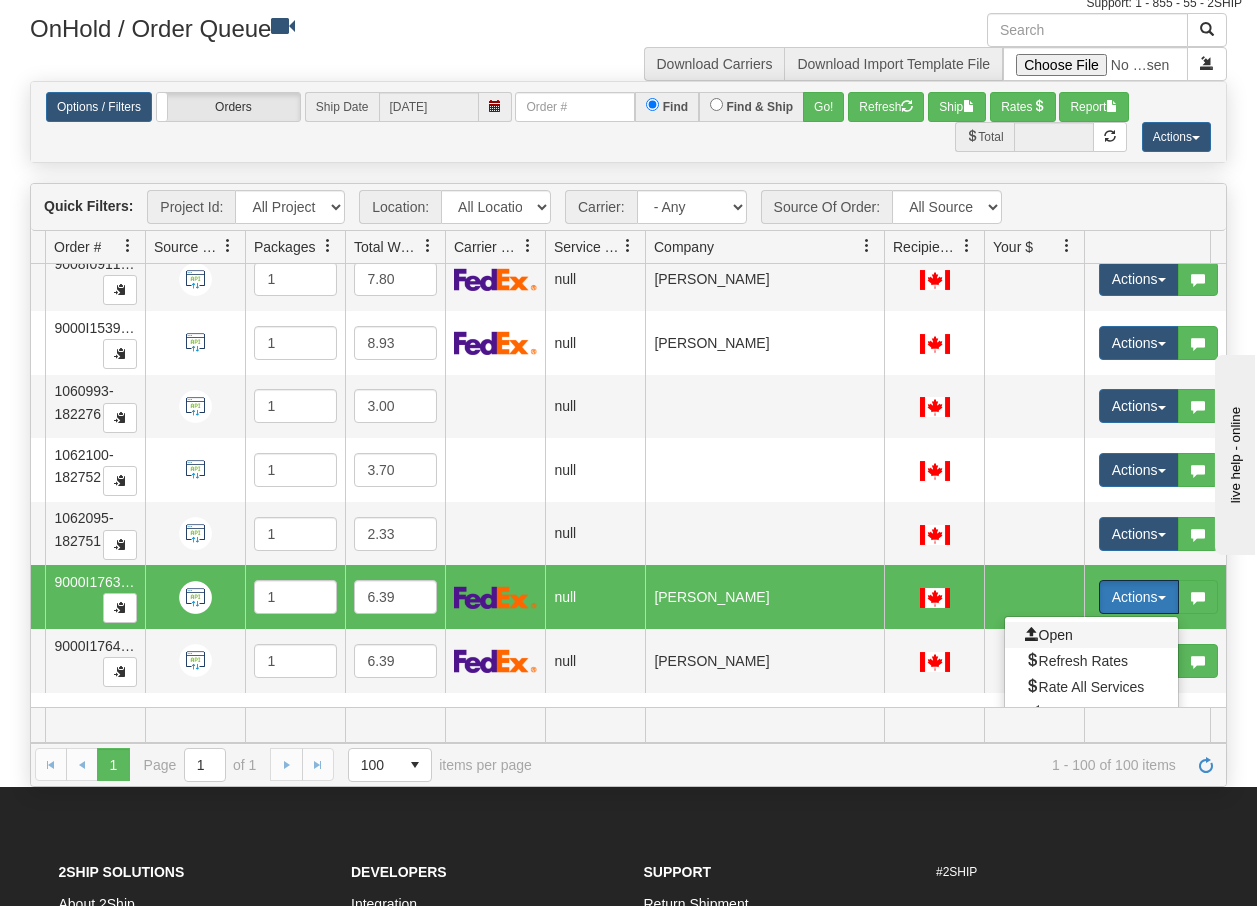
click at [1065, 634] on span "Open" at bounding box center [1049, 635] width 48 height 16
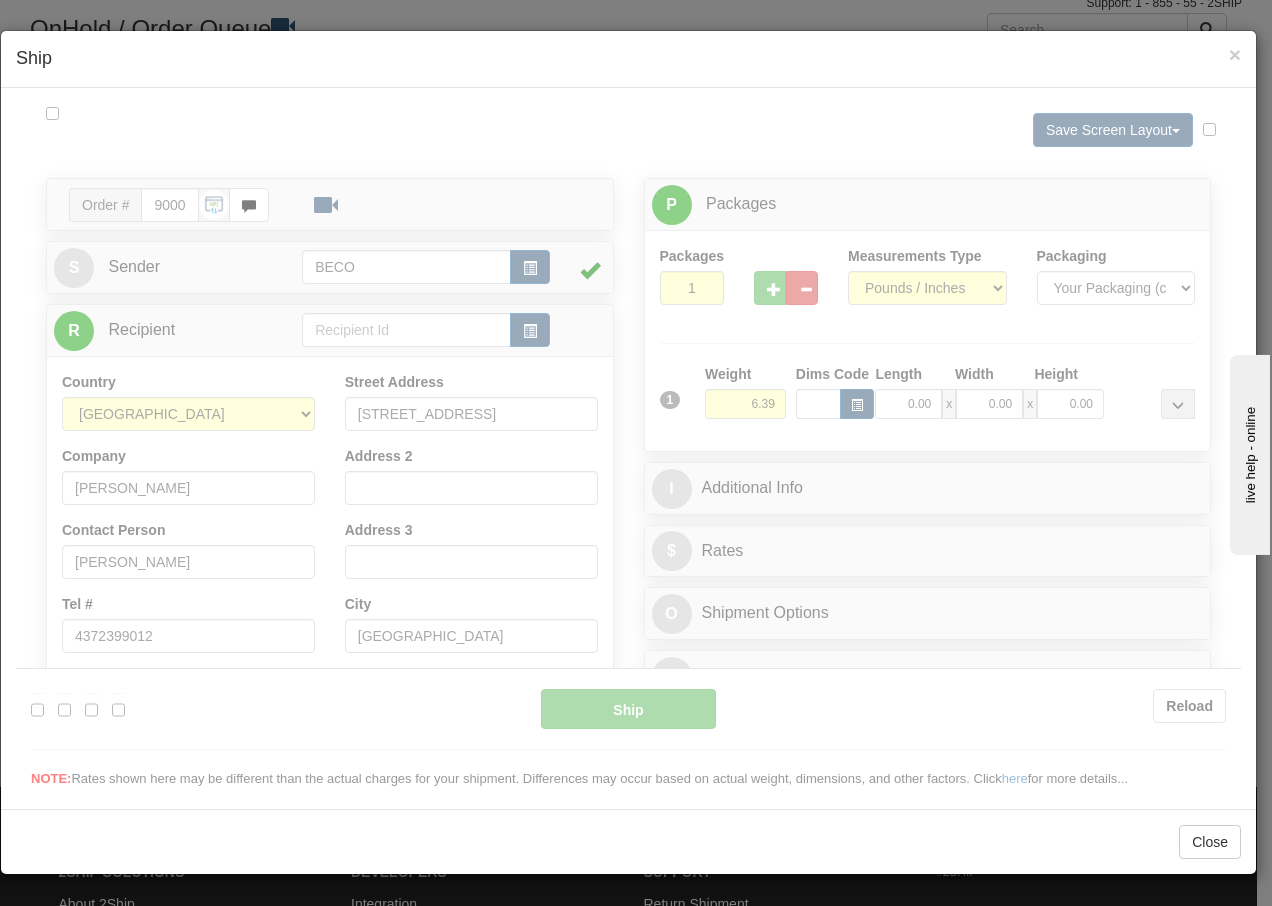
scroll to position [0, 0]
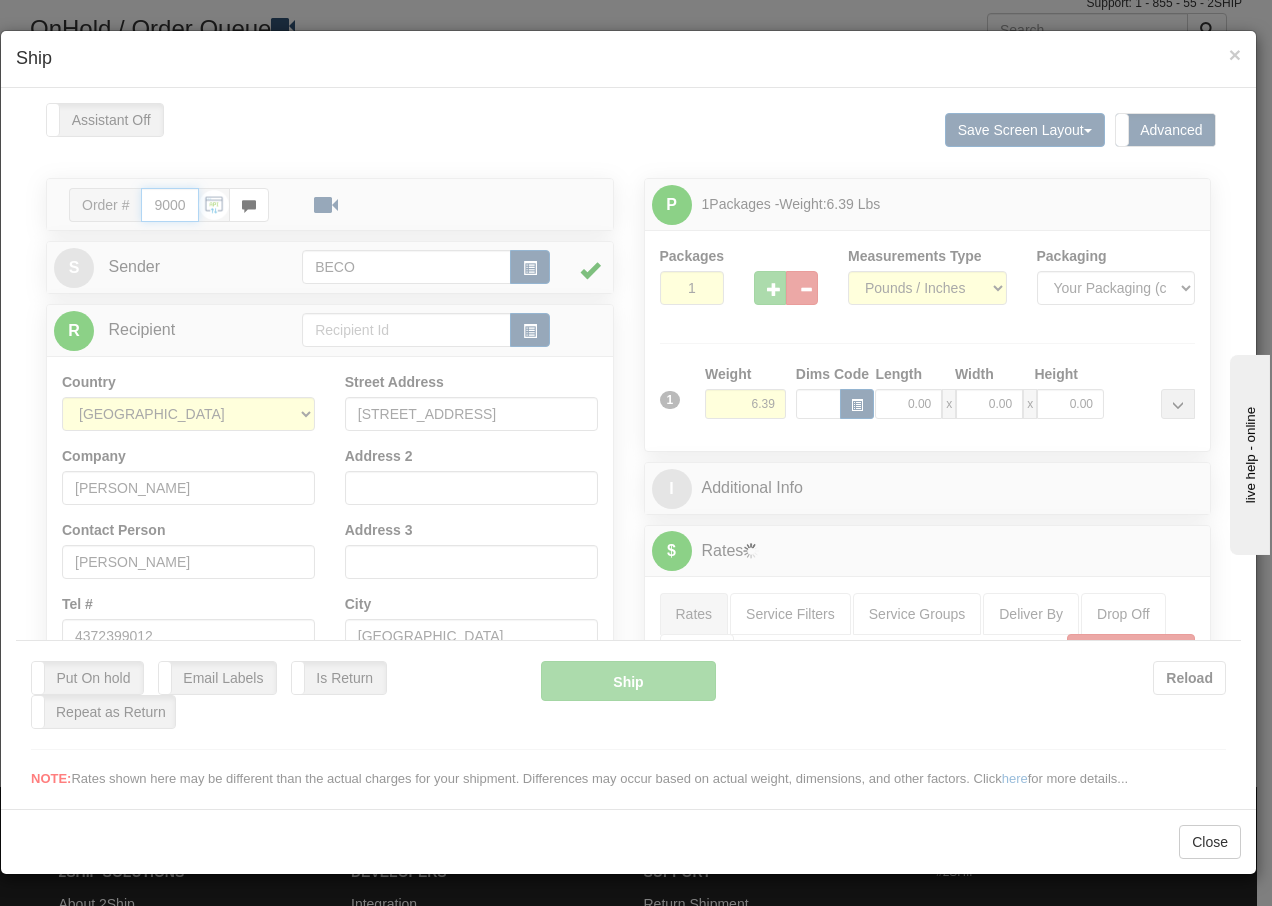
type input "14:33"
type input "16:00"
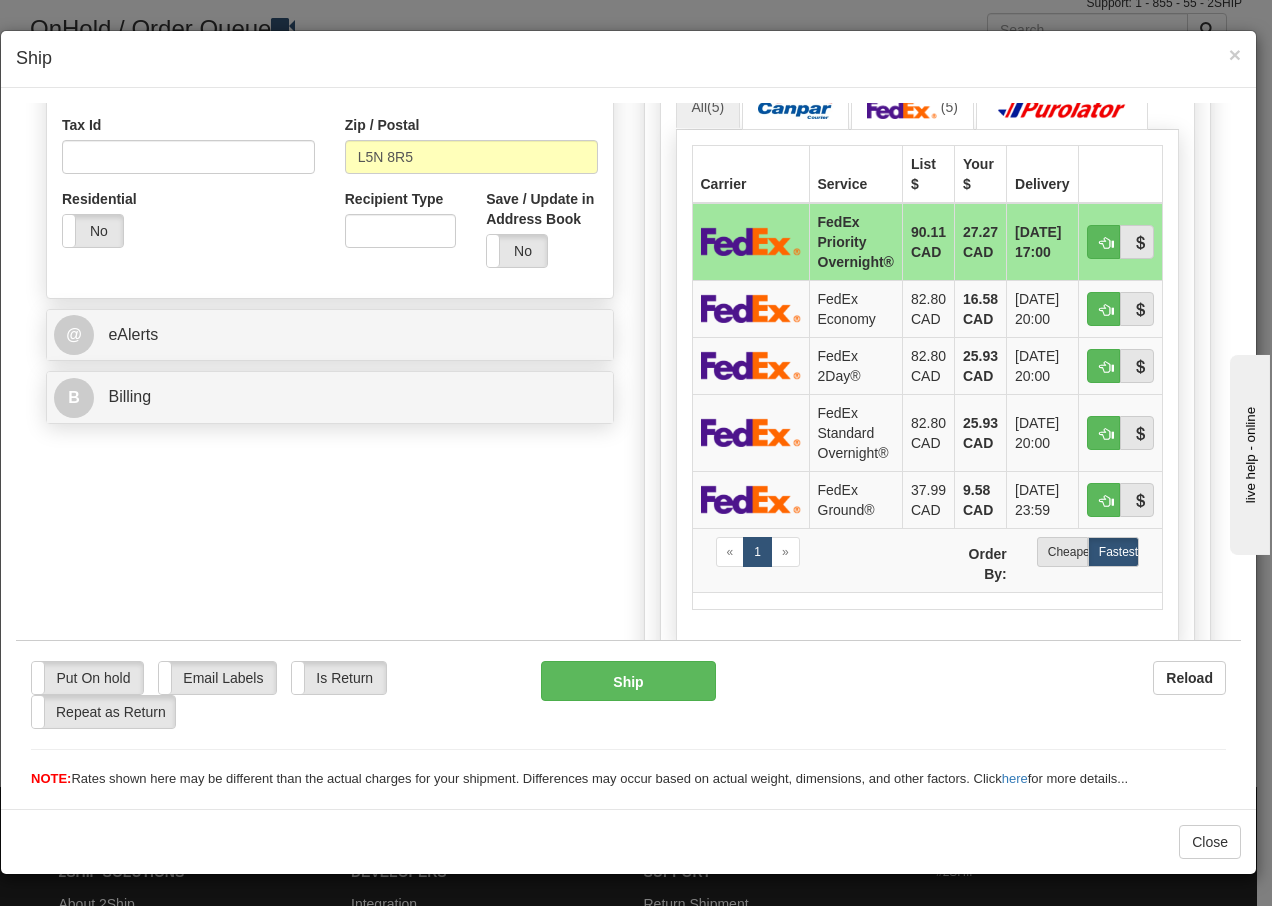
scroll to position [667, 0]
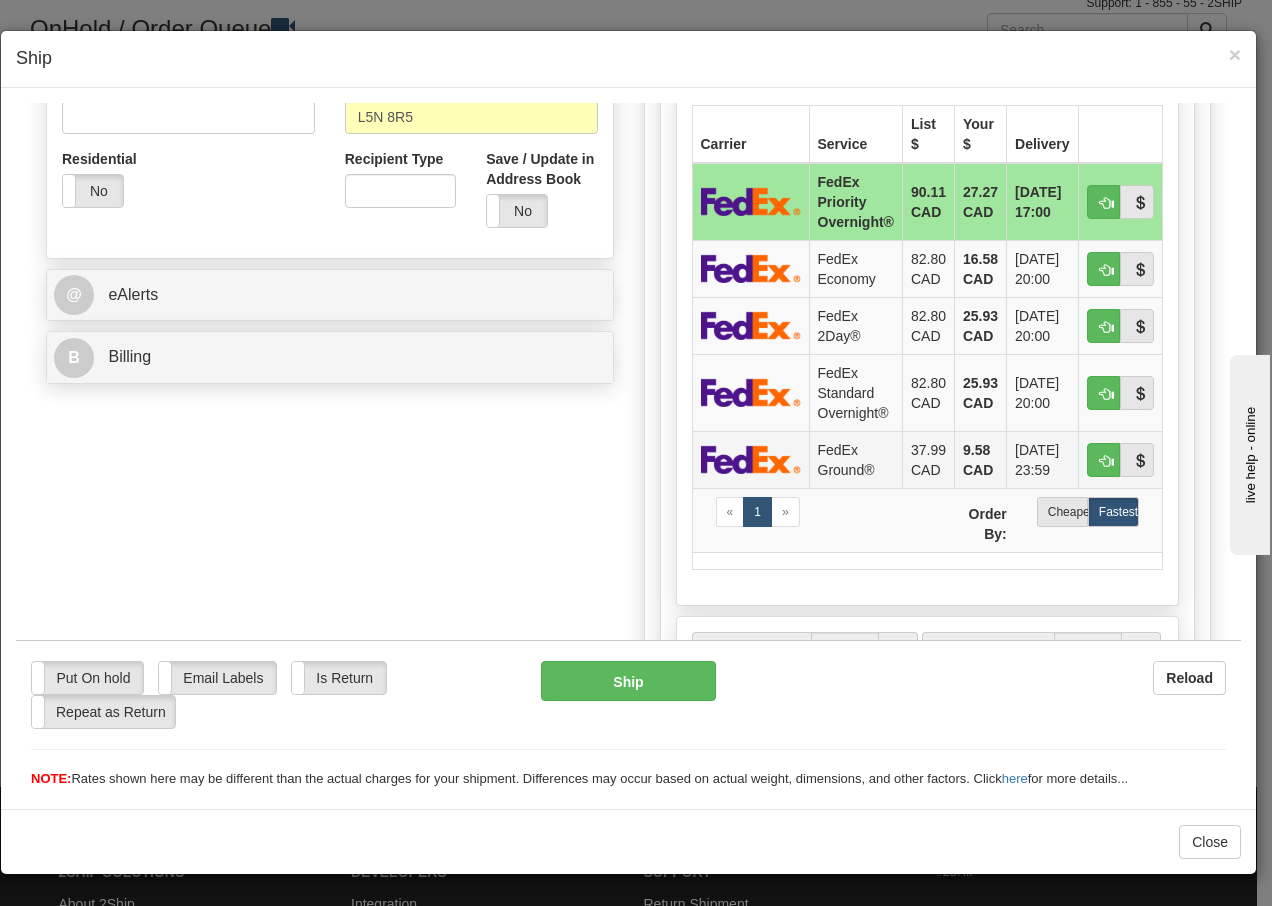
click at [839, 463] on td "FedEx Ground®" at bounding box center [855, 458] width 93 height 57
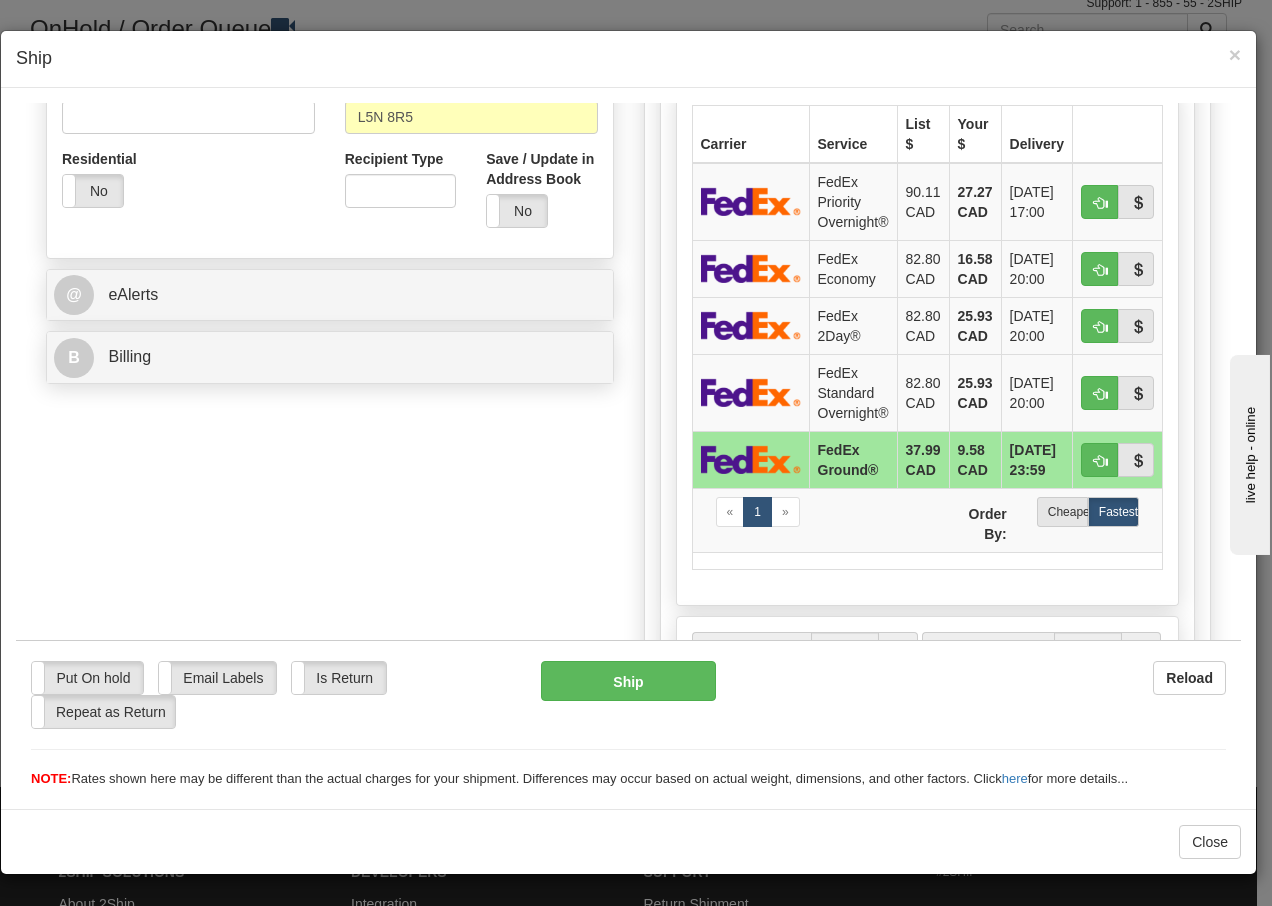
scroll to position [1156, 0]
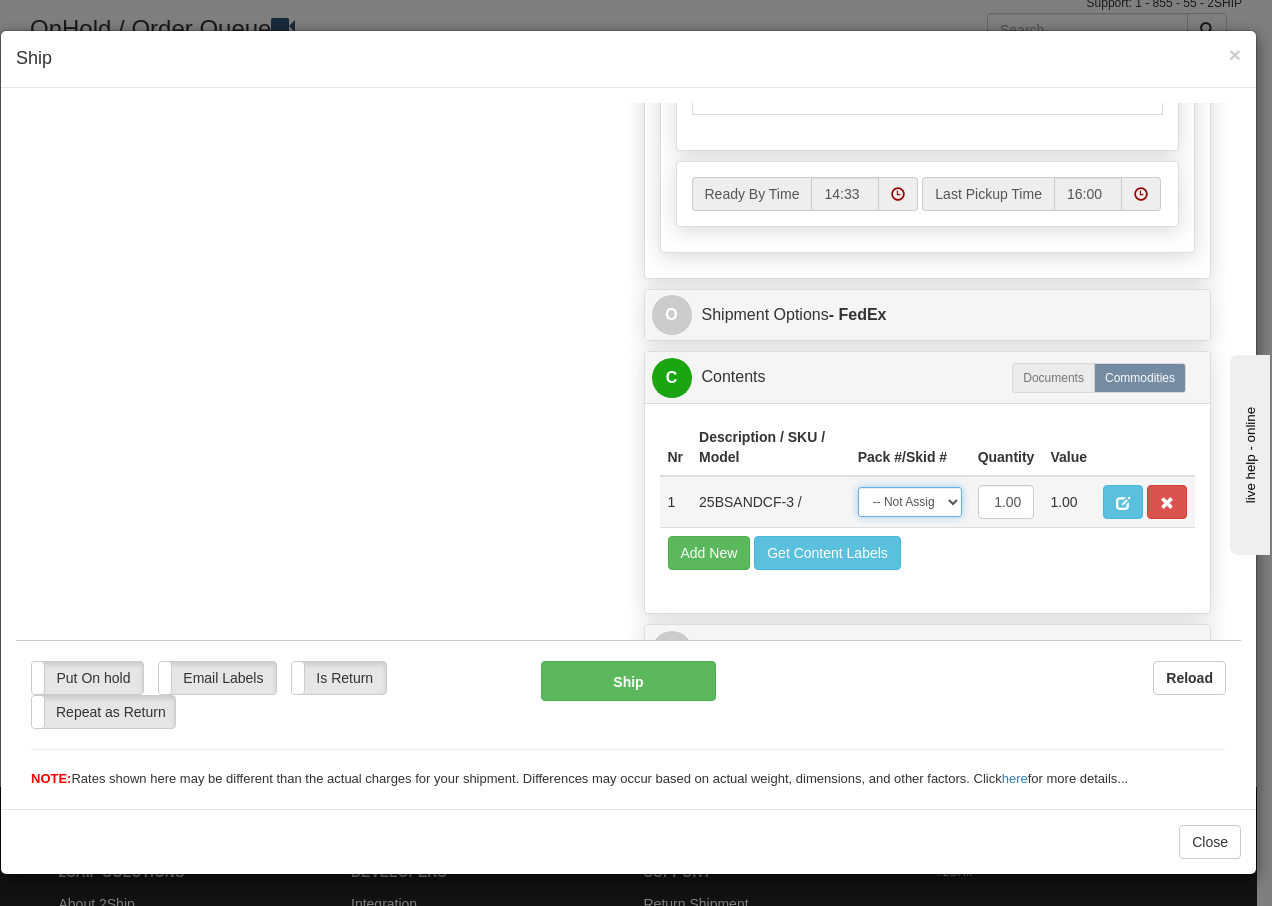
click at [925, 503] on select "-- Not Assigned -- Package 1" at bounding box center [910, 501] width 104 height 30
select select "0"
click at [858, 486] on select "-- Not Assigned -- Package 1" at bounding box center [910, 501] width 104 height 30
click at [655, 681] on button "Ship" at bounding box center [628, 680] width 174 height 40
type input "92"
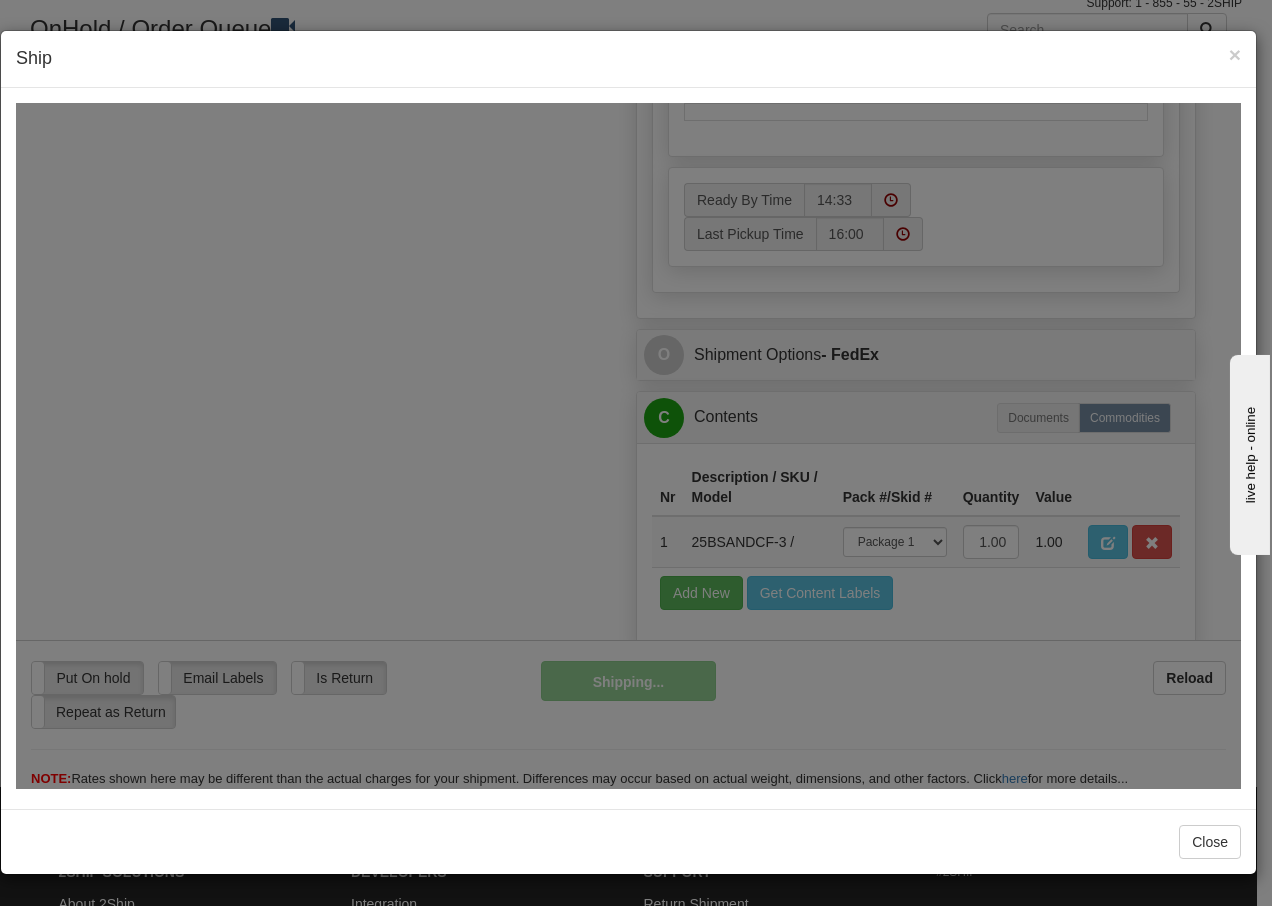
scroll to position [1196, 0]
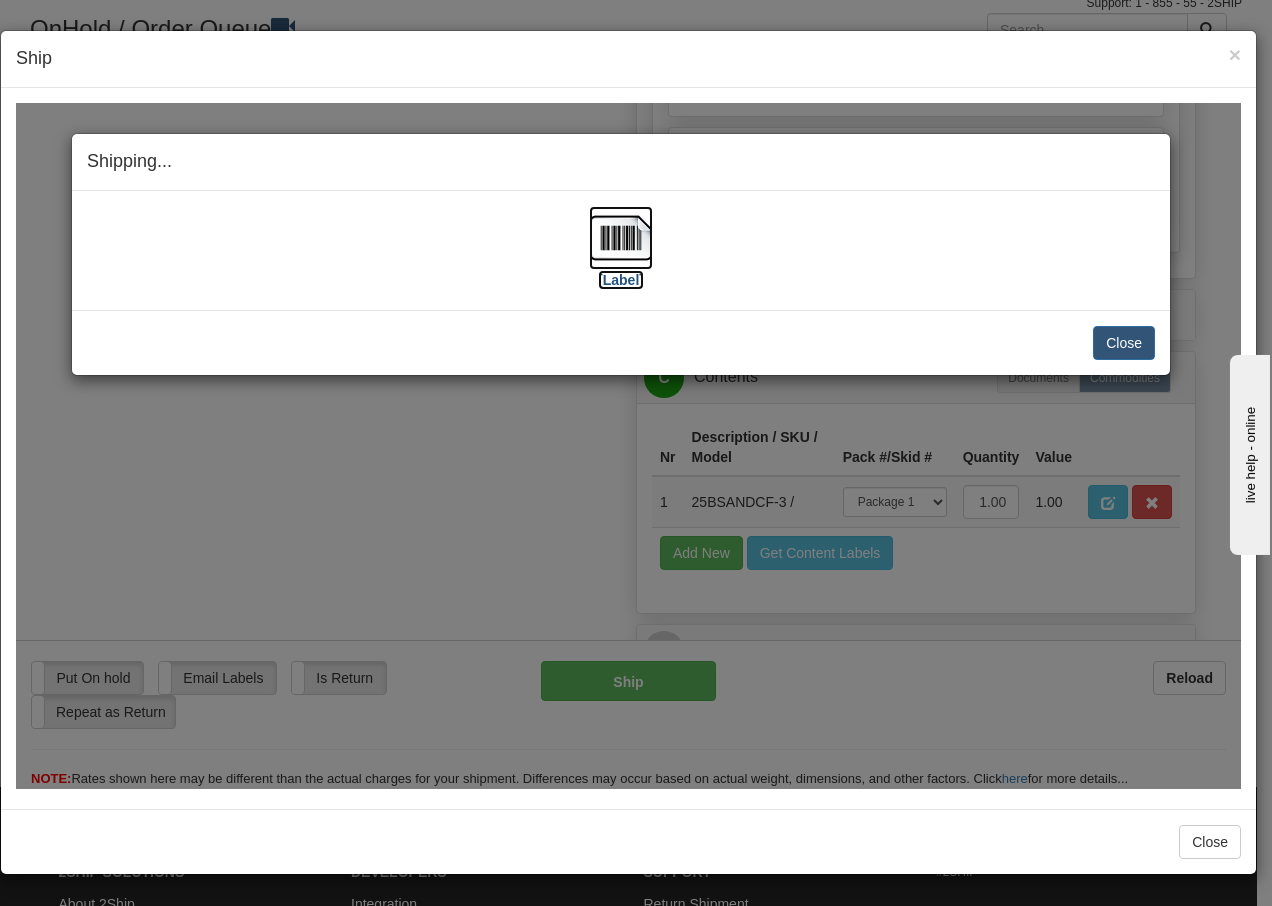
click at [629, 236] on img at bounding box center [621, 237] width 64 height 64
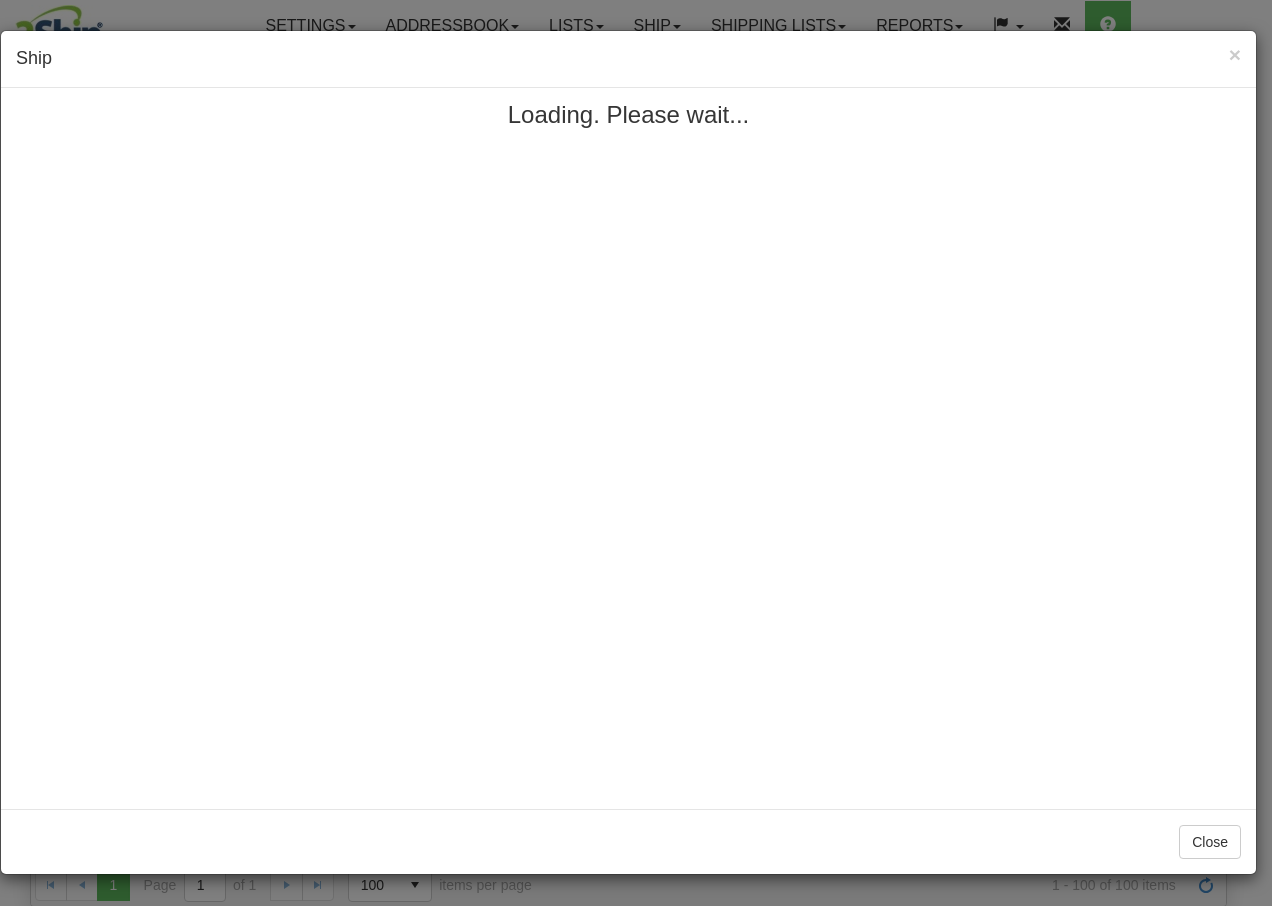
scroll to position [120, 0]
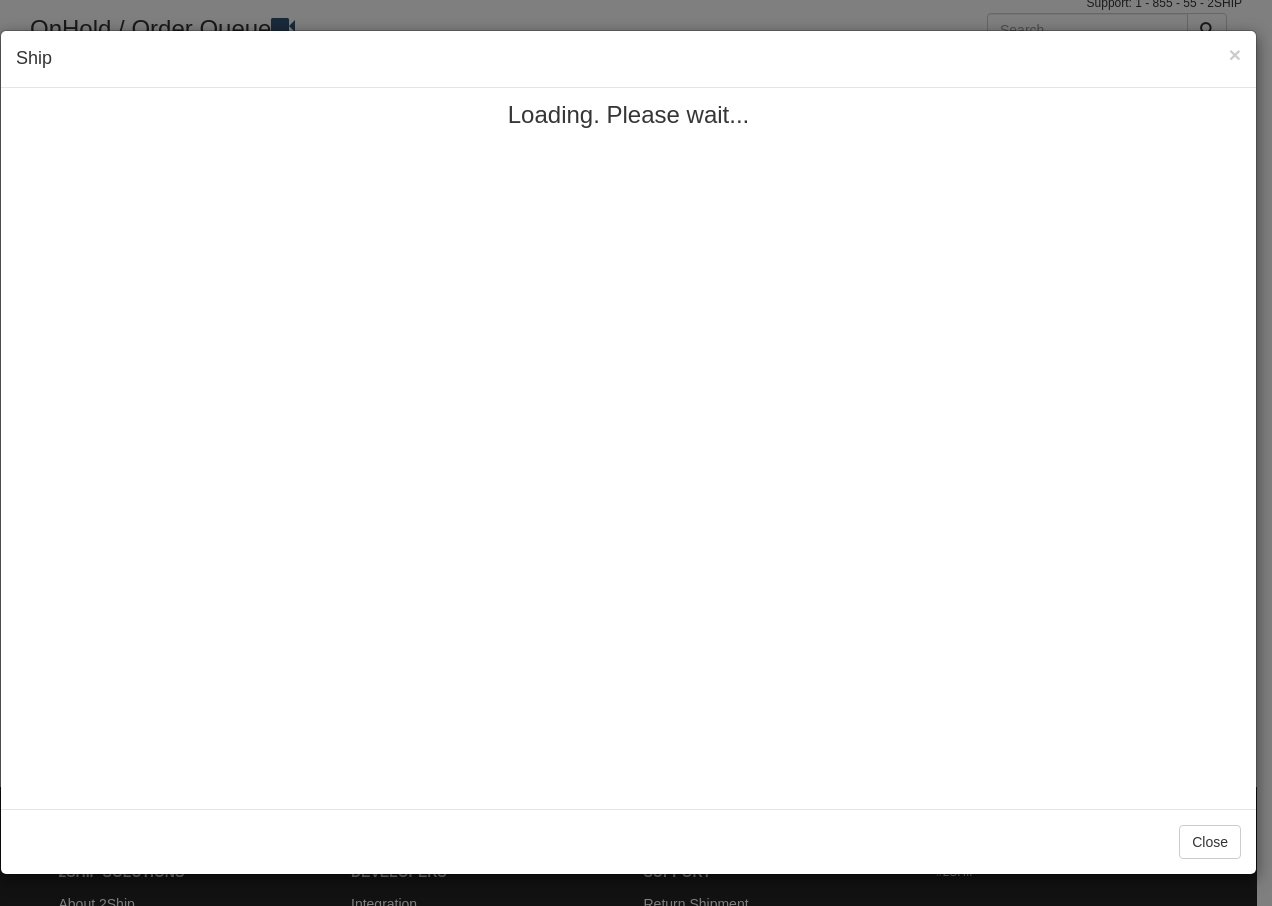
select select "0"
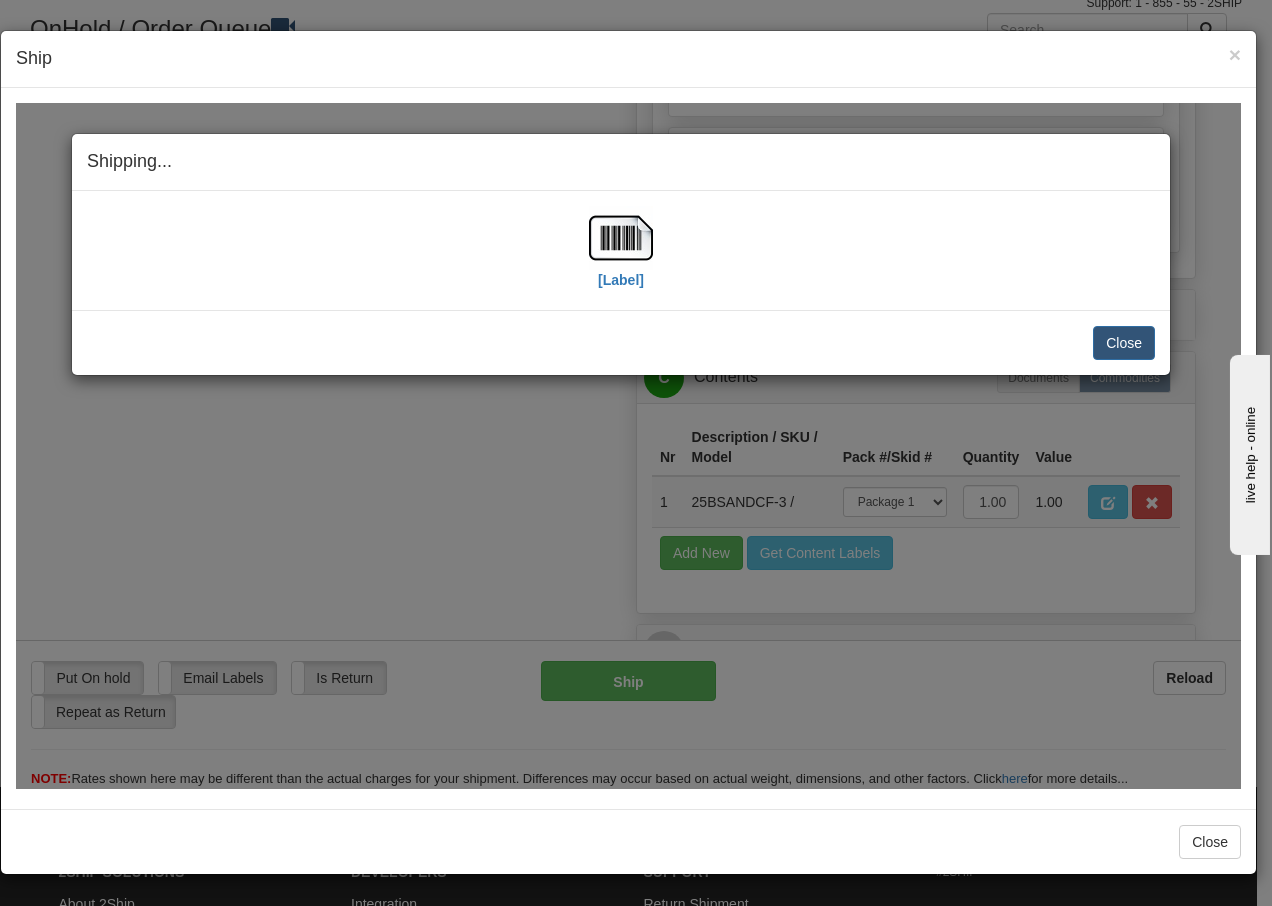
scroll to position [0, 159]
click at [1116, 341] on button "Close" at bounding box center [1124, 342] width 62 height 34
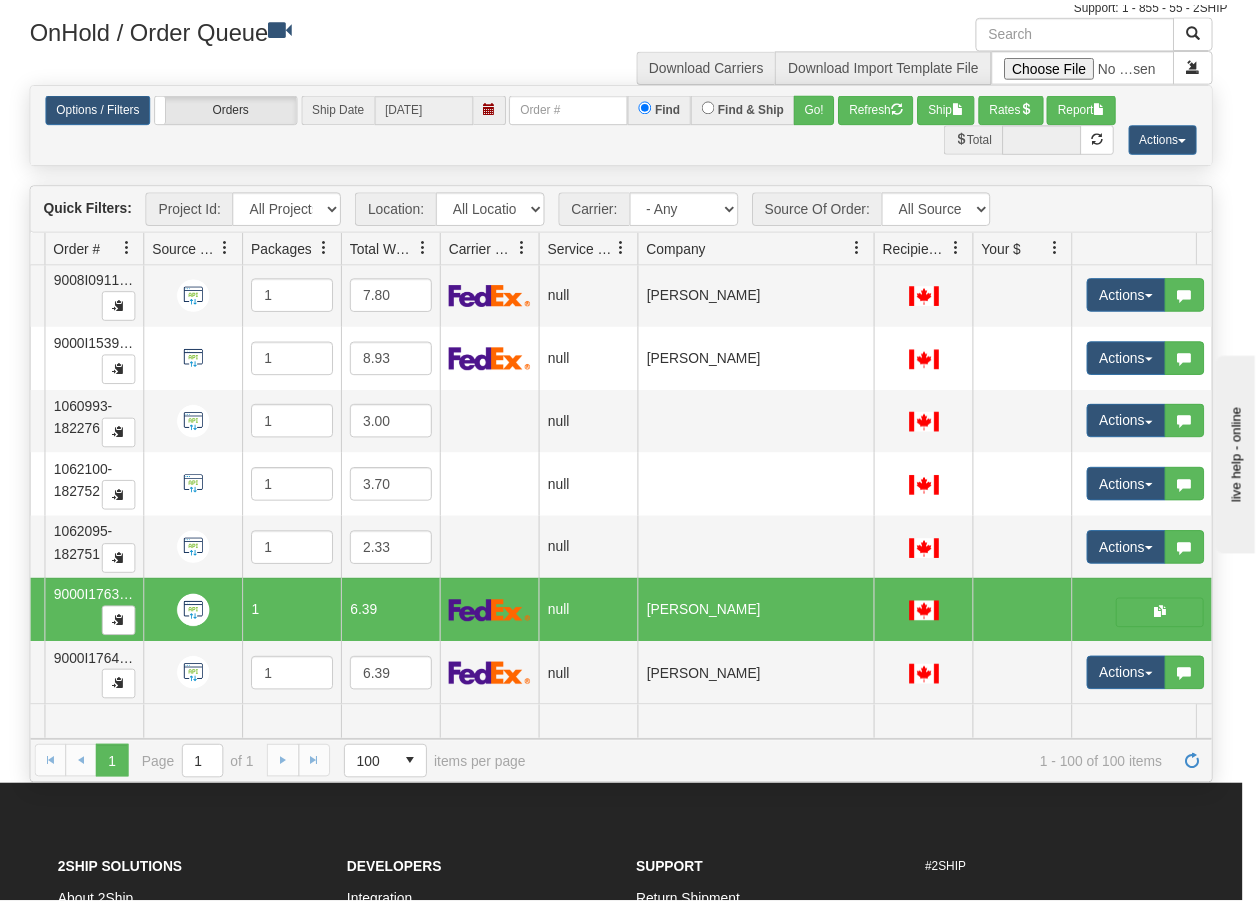
scroll to position [0, 0]
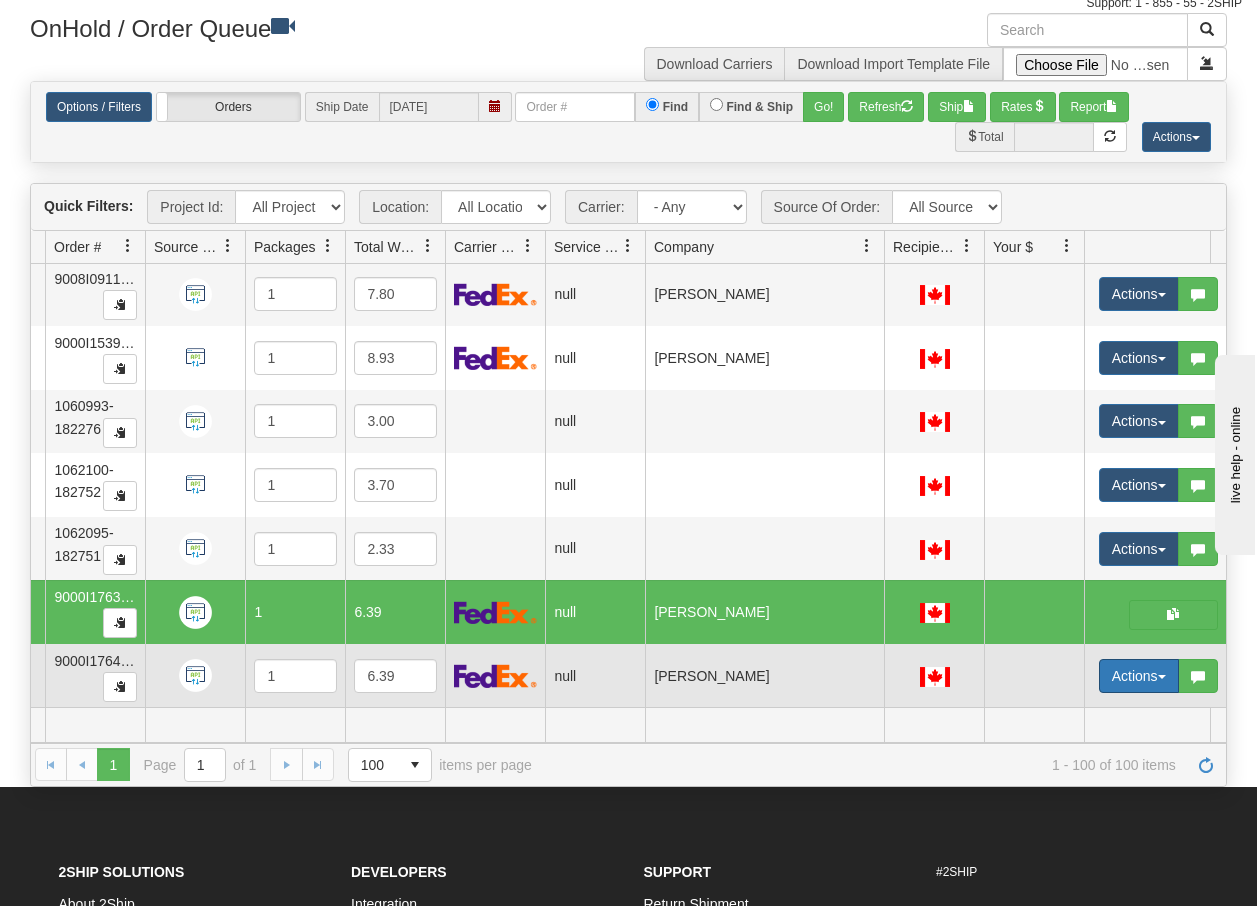
click at [1165, 665] on button "Actions" at bounding box center [1139, 676] width 80 height 34
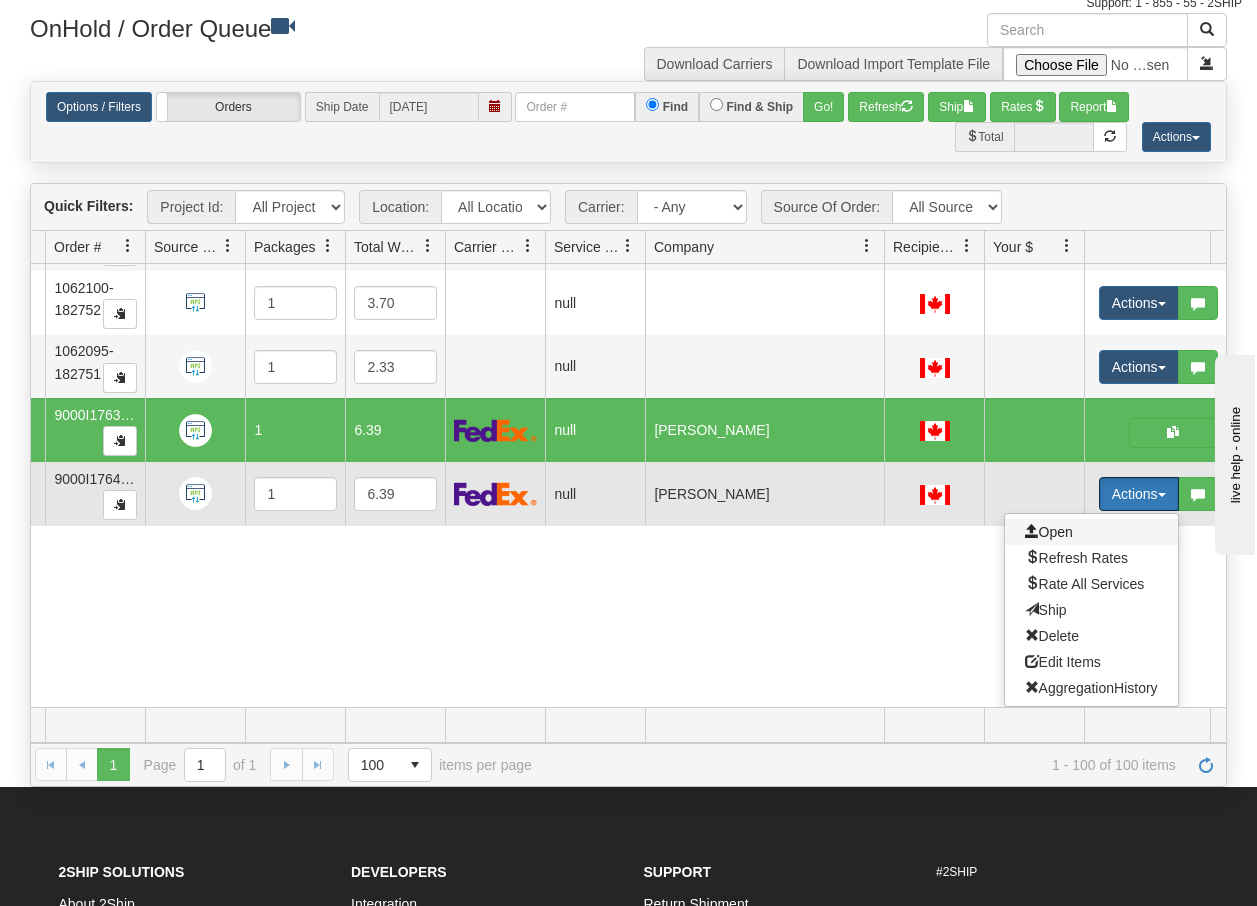
click at [1060, 524] on span "Open" at bounding box center [1049, 532] width 48 height 16
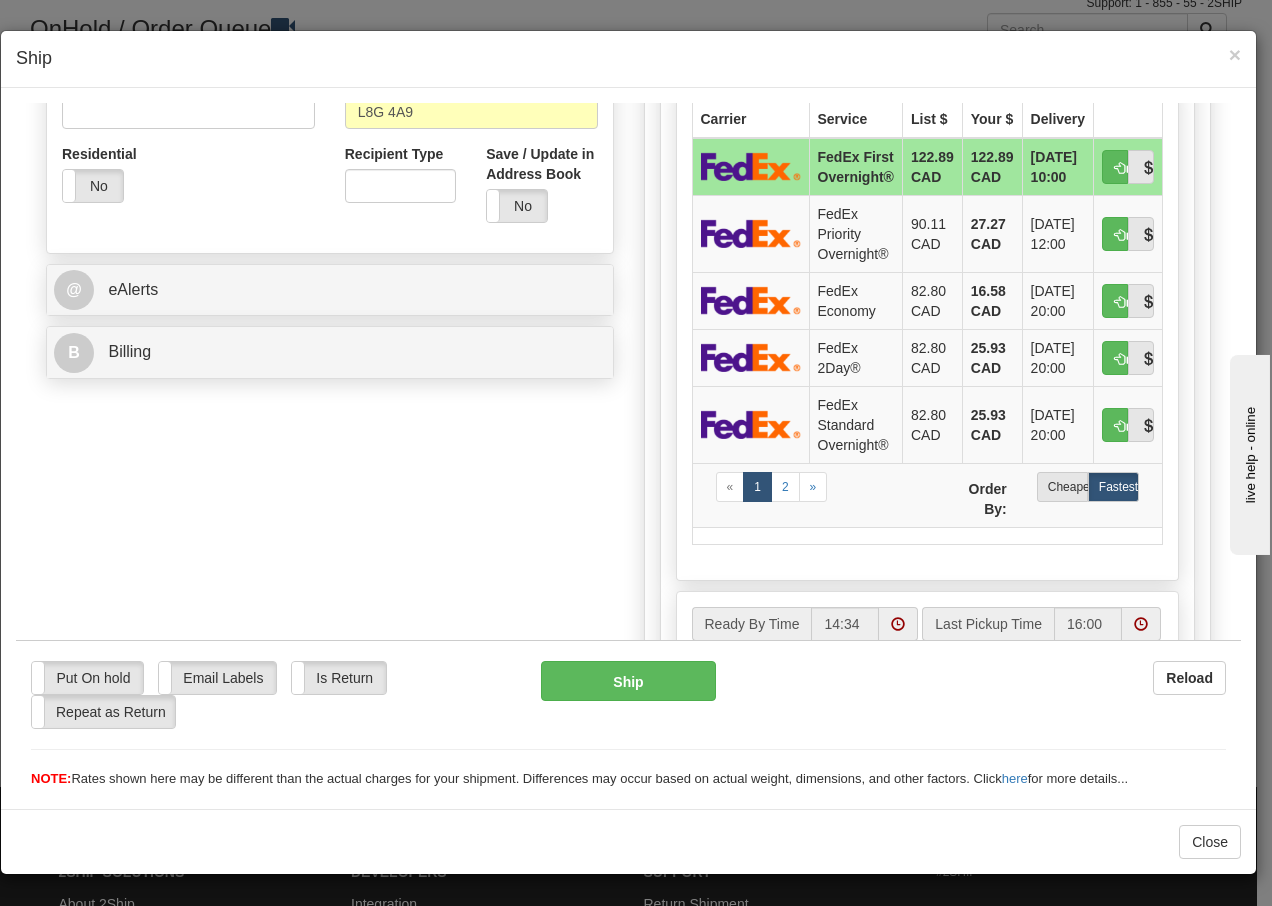
scroll to position [680, 0]
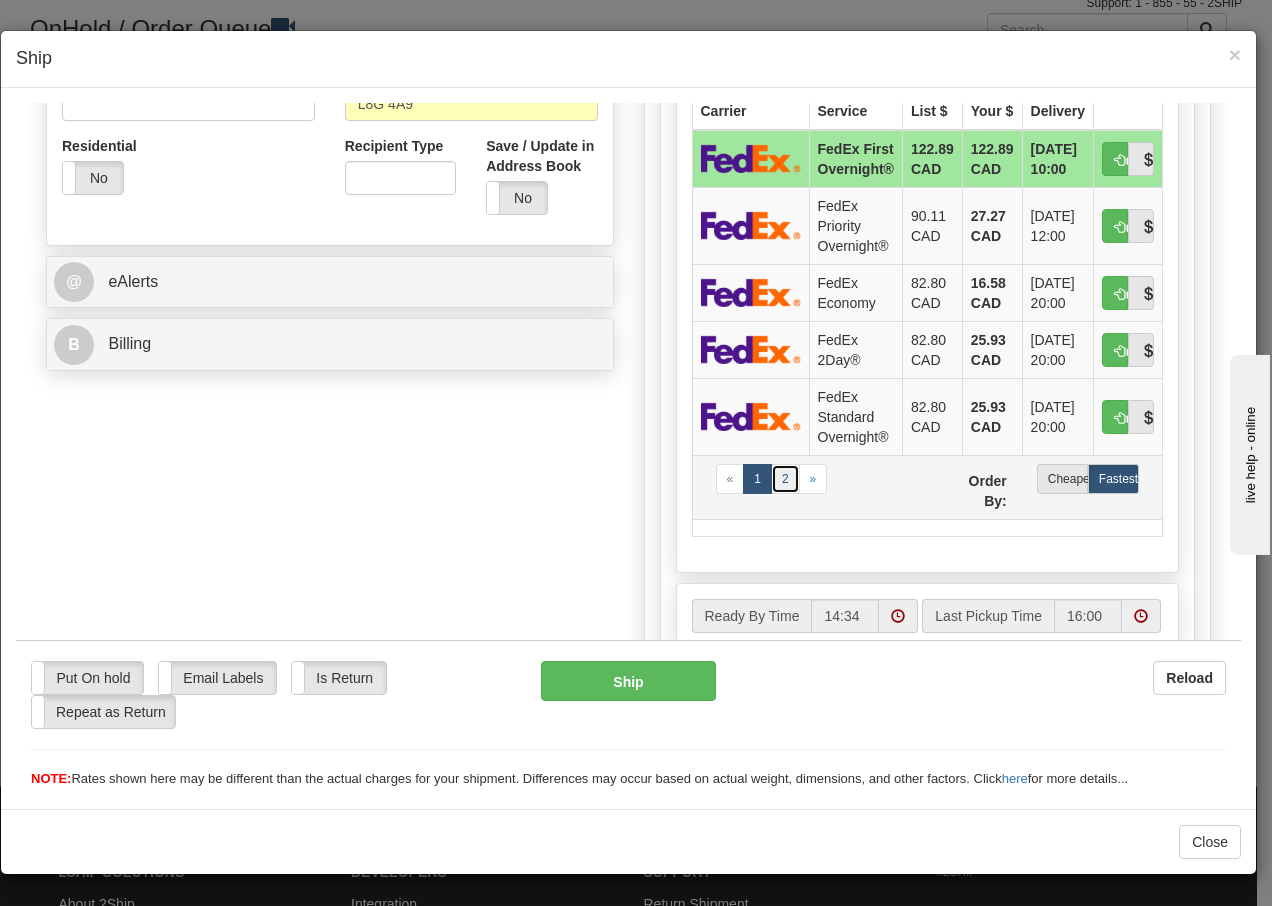
click at [777, 480] on link "2" at bounding box center [785, 478] width 29 height 30
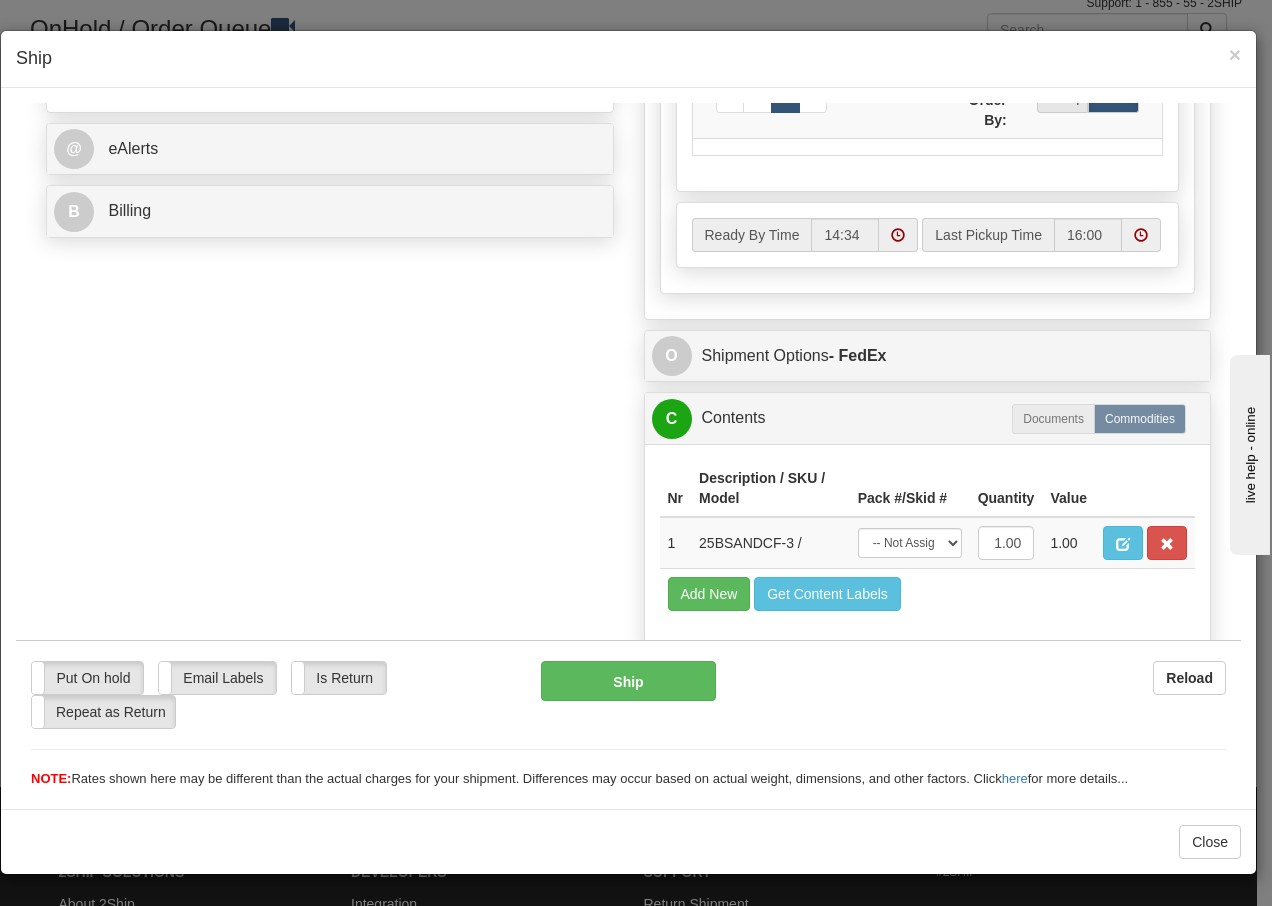
scroll to position [888, 0]
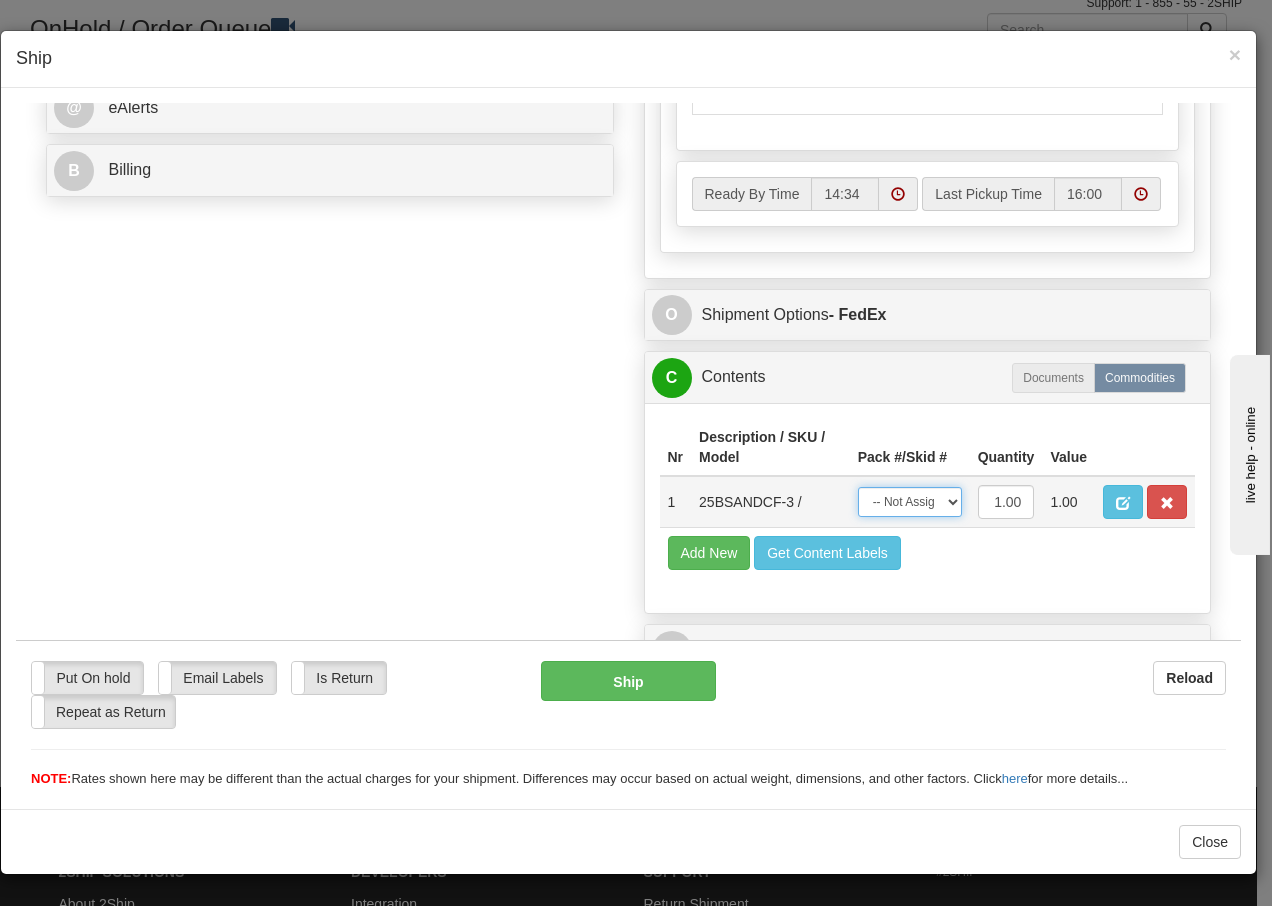
click at [935, 505] on select "-- Not Assigned -- Package 1" at bounding box center [910, 501] width 104 height 30
select select "0"
click at [858, 486] on select "-- Not Assigned -- Package 1" at bounding box center [910, 501] width 104 height 30
click at [648, 687] on button "Ship" at bounding box center [628, 680] width 174 height 40
type input "92"
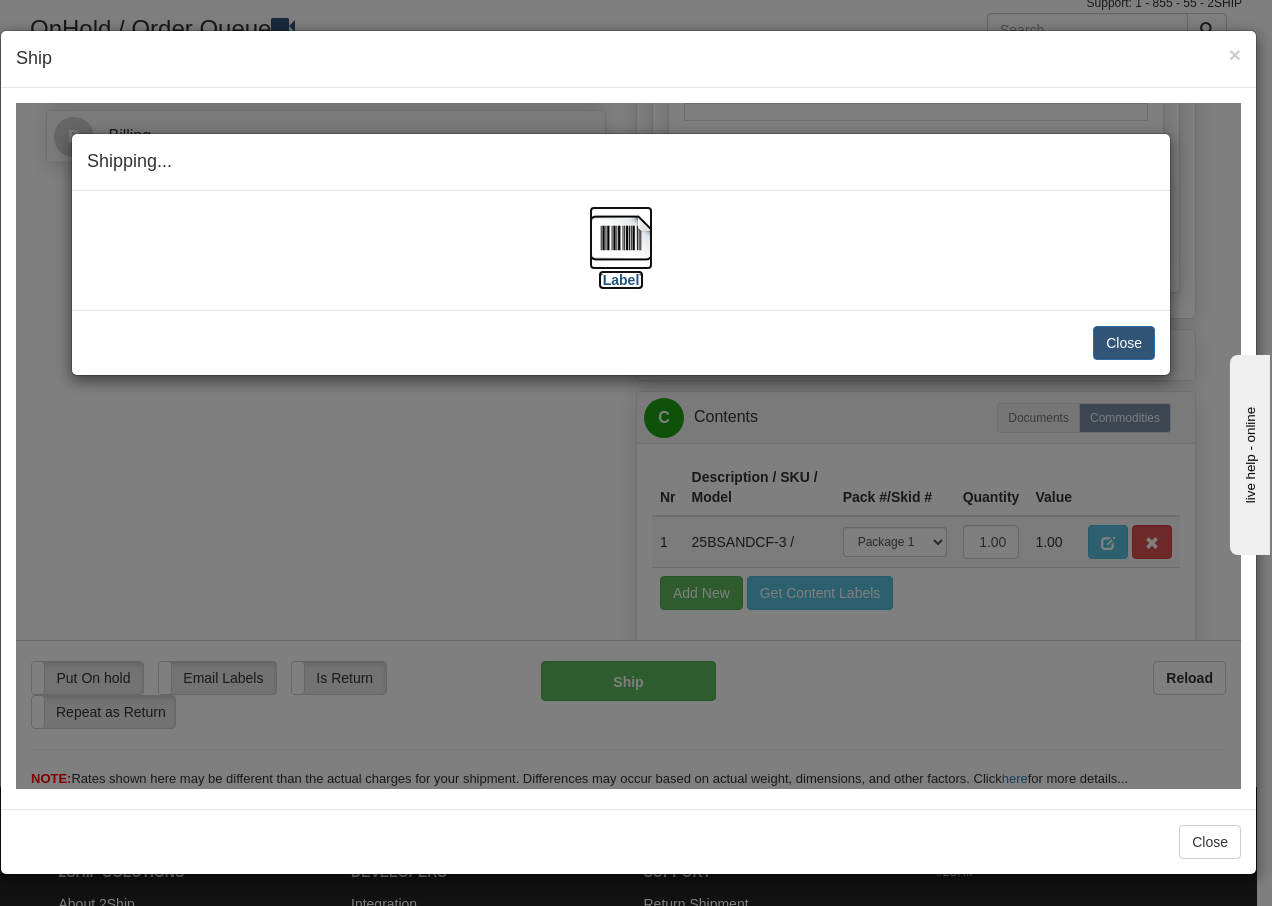
click at [615, 252] on img at bounding box center [621, 237] width 64 height 64
click at [1137, 335] on button "Close" at bounding box center [1124, 342] width 62 height 34
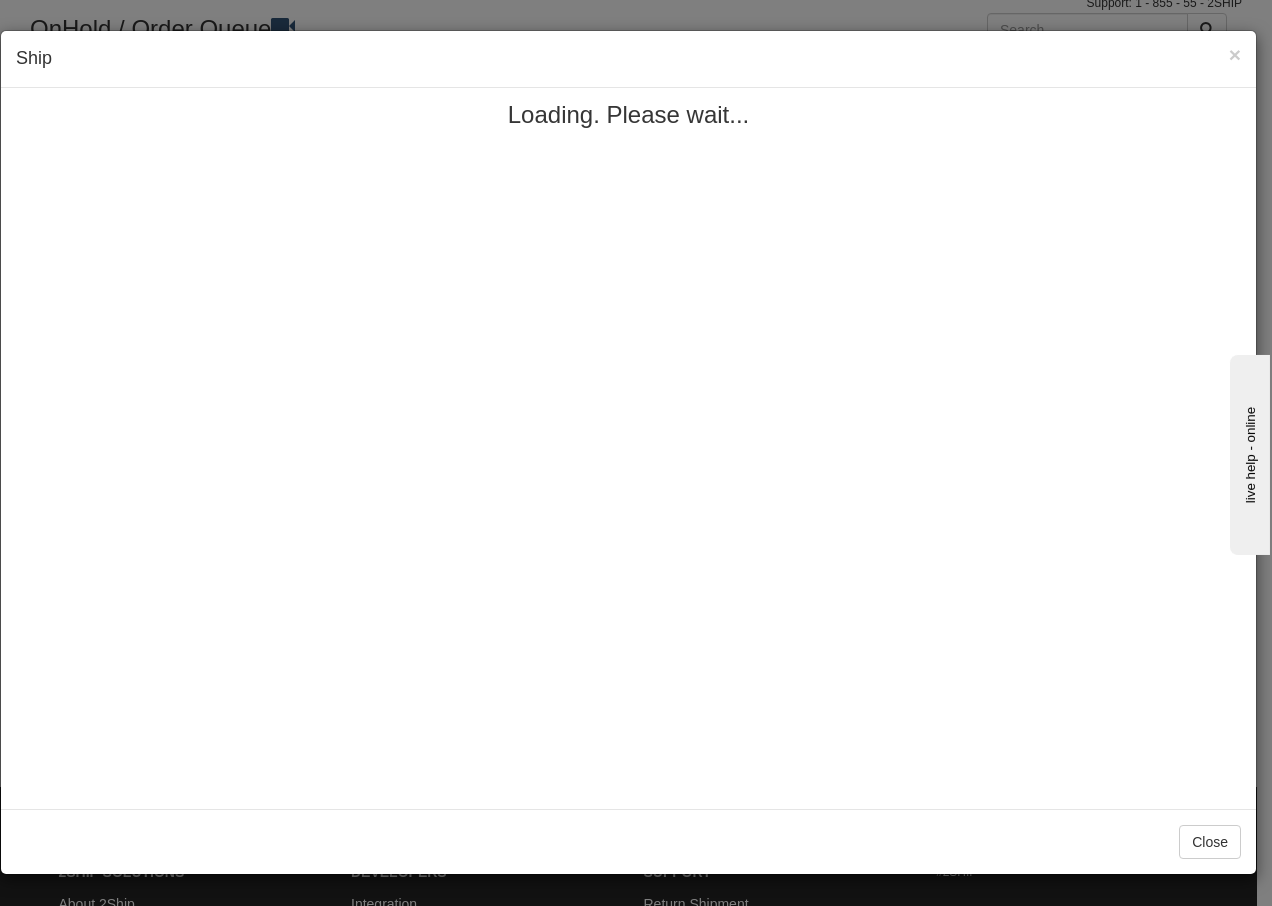
scroll to position [0, 0]
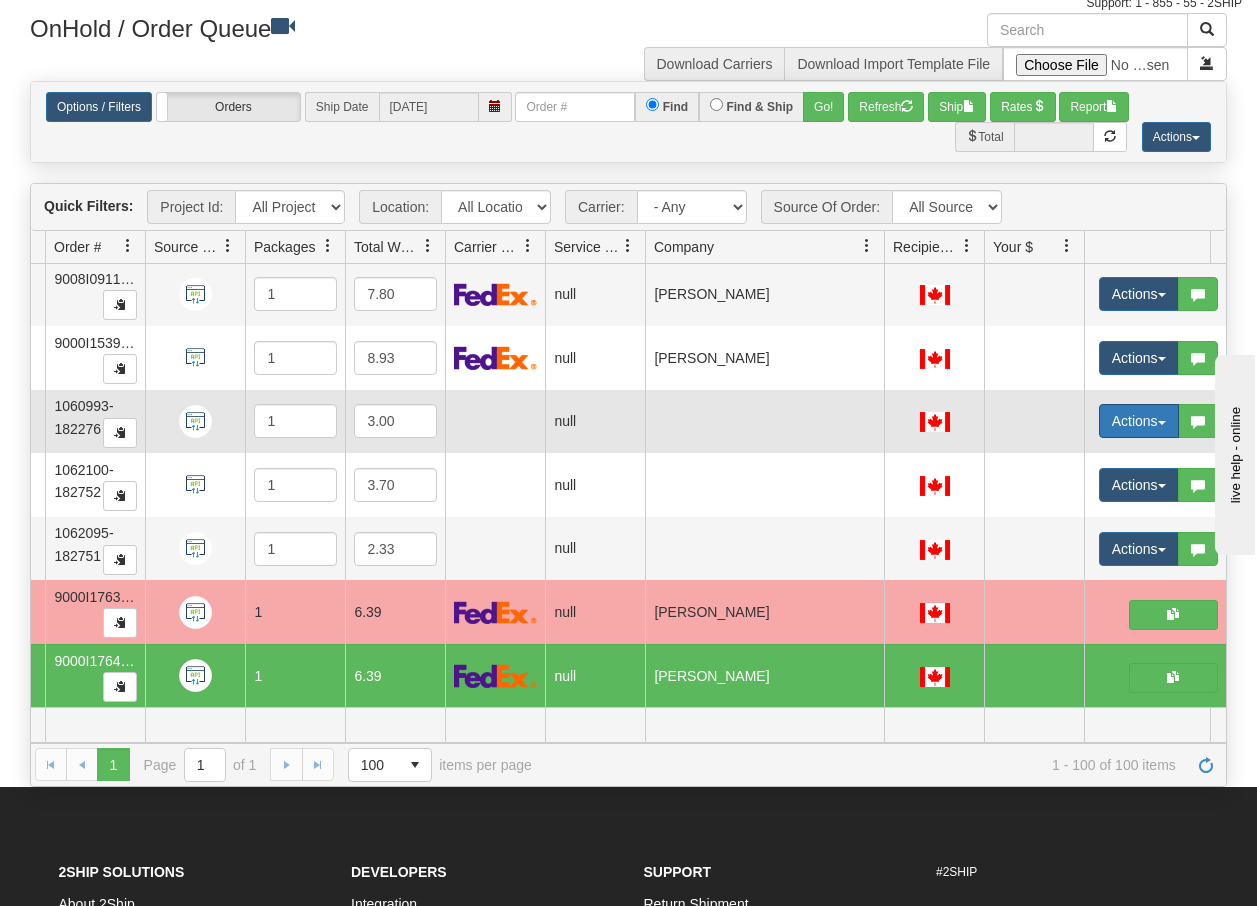
click at [1162, 421] on span "button" at bounding box center [1162, 423] width 8 height 4
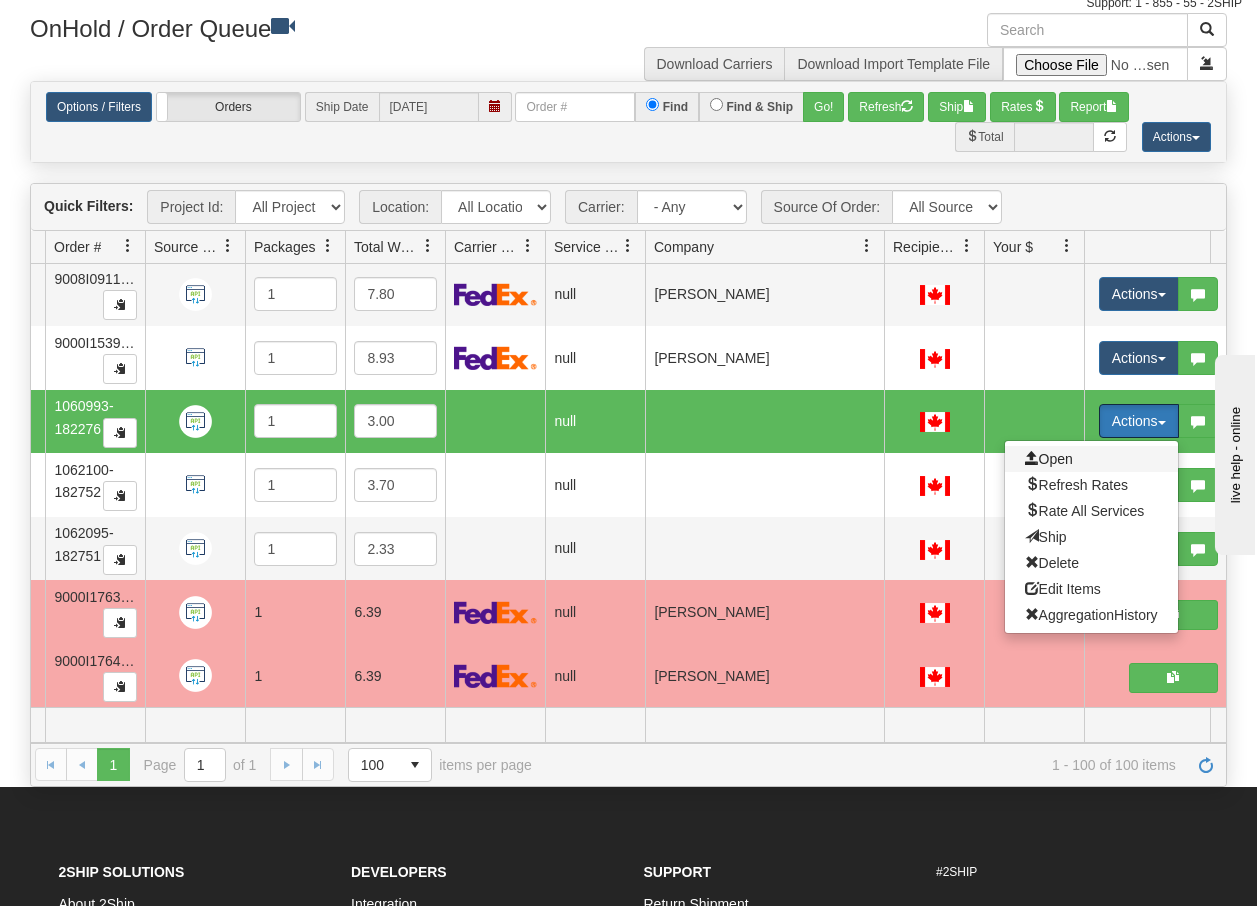
click at [1055, 451] on span "Open" at bounding box center [1049, 459] width 48 height 16
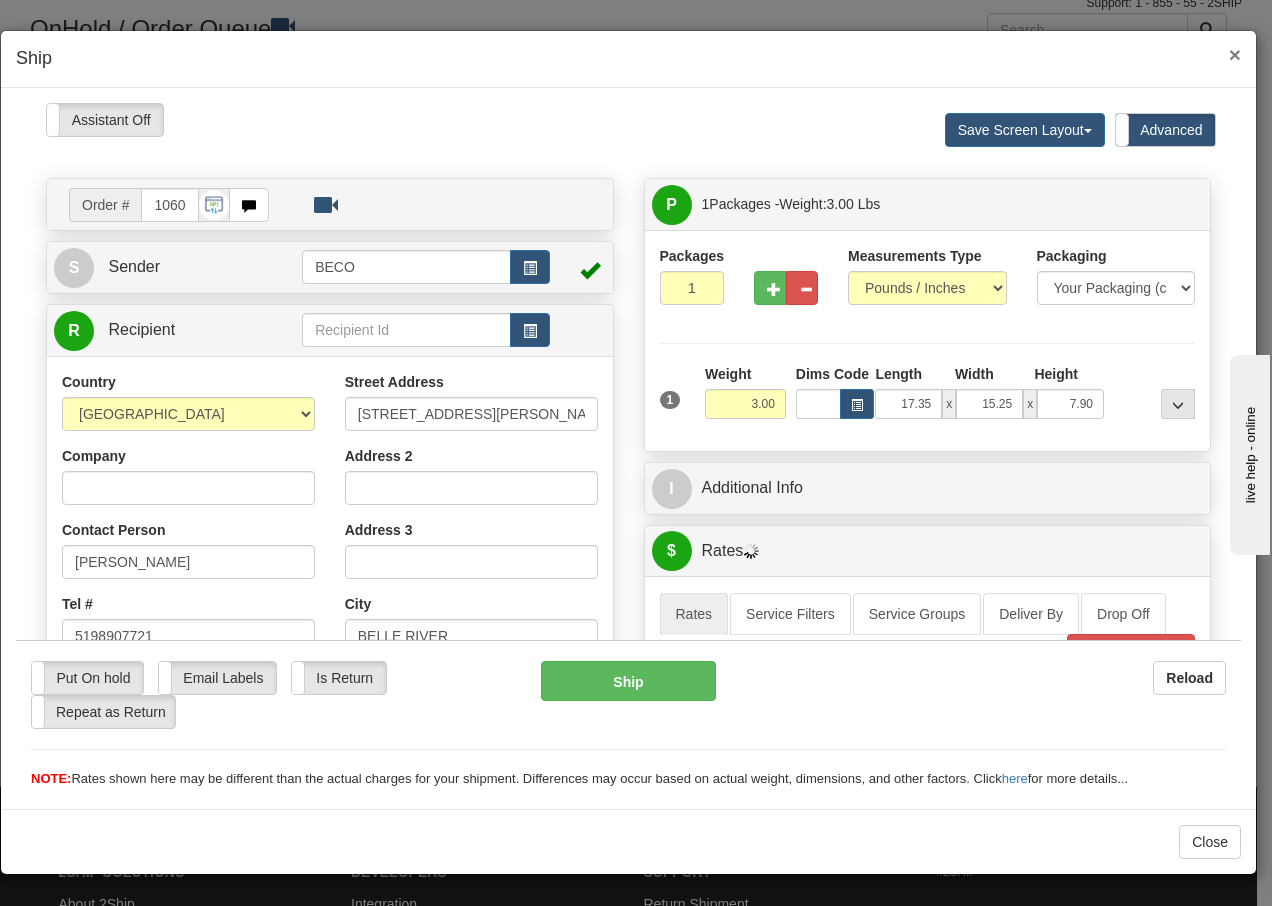
click at [1231, 55] on span "×" at bounding box center [1235, 54] width 12 height 23
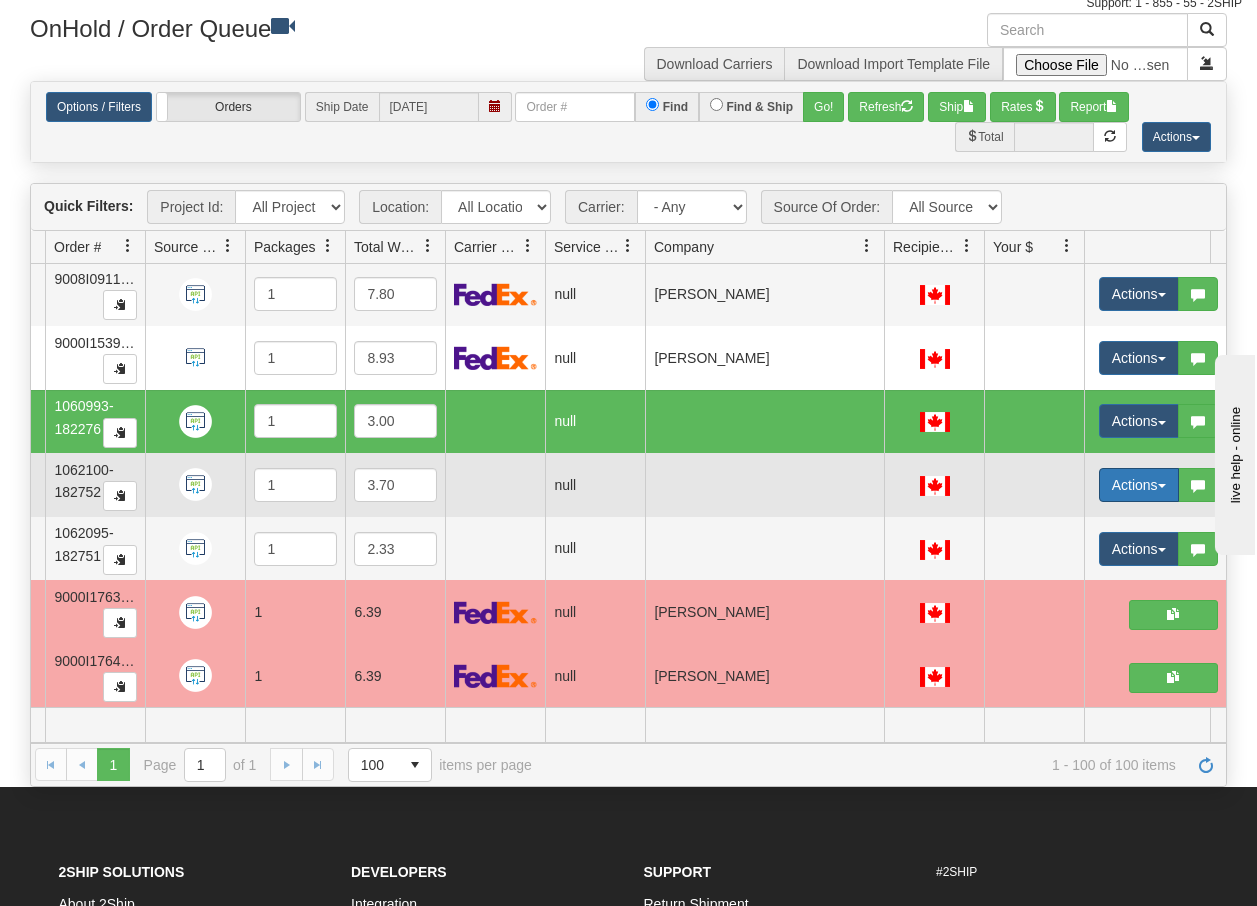
click at [1164, 484] on span "button" at bounding box center [1162, 486] width 8 height 4
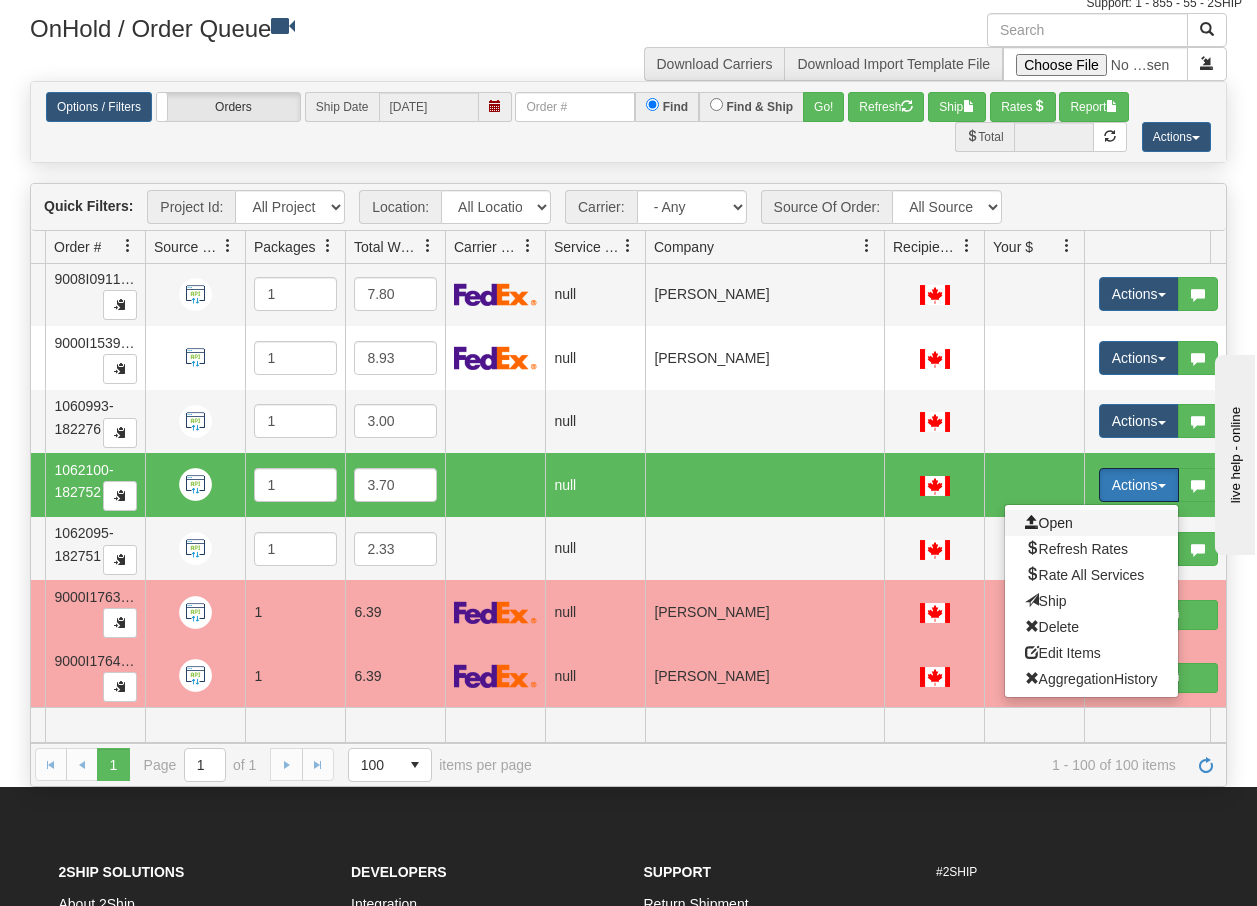
click at [1059, 515] on span "Open" at bounding box center [1049, 523] width 48 height 16
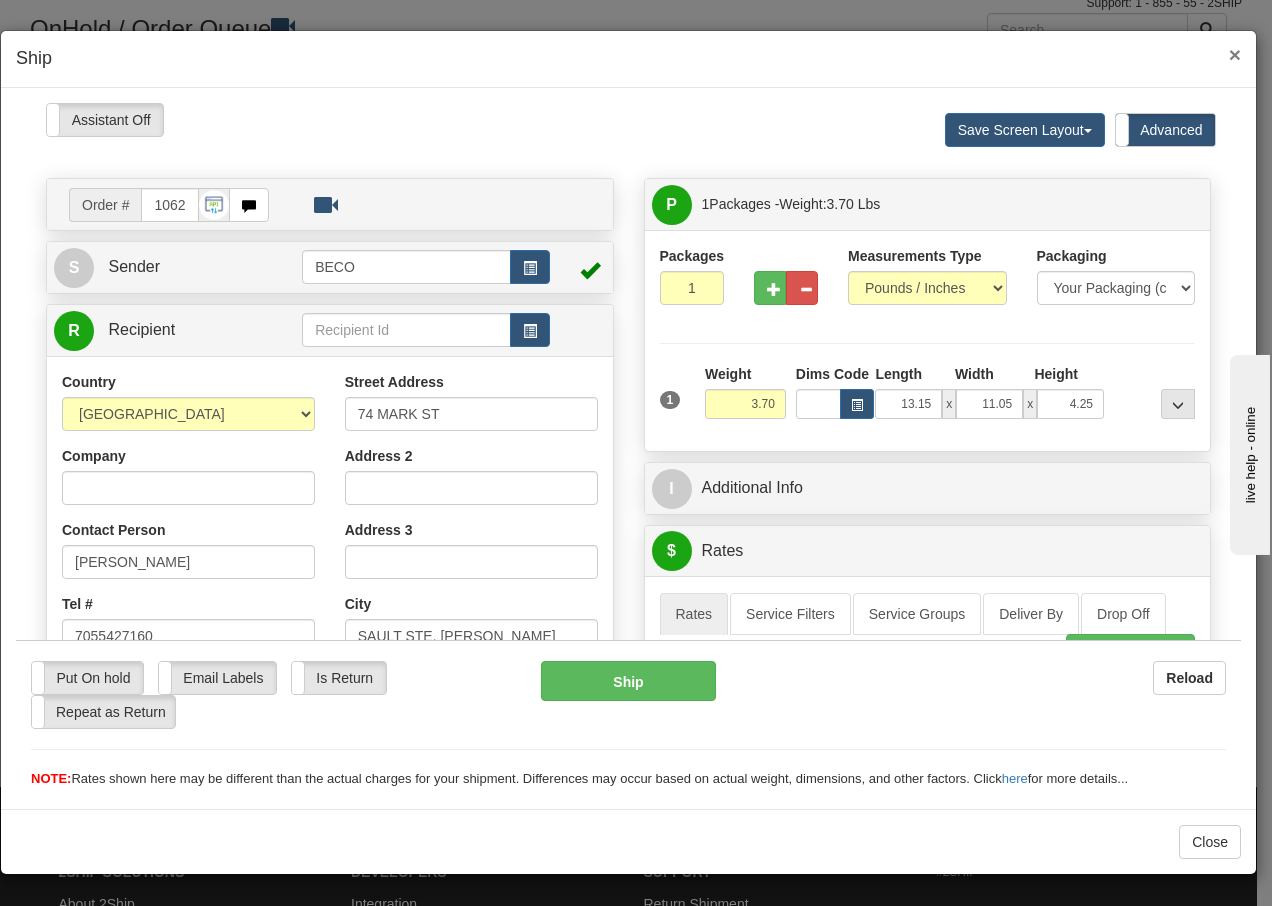
click at [1236, 54] on span "×" at bounding box center [1235, 54] width 12 height 23
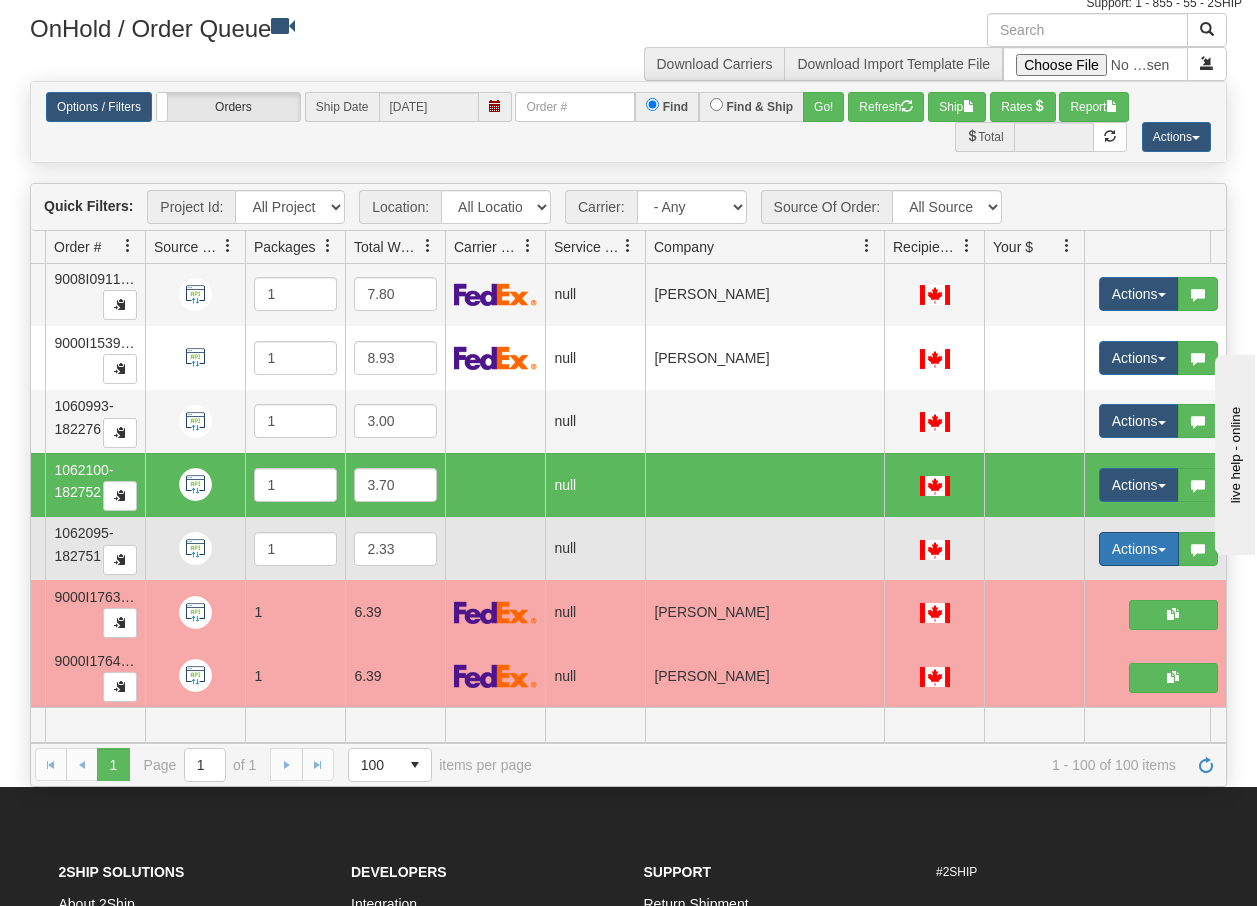
click at [1159, 548] on span "button" at bounding box center [1162, 550] width 8 height 4
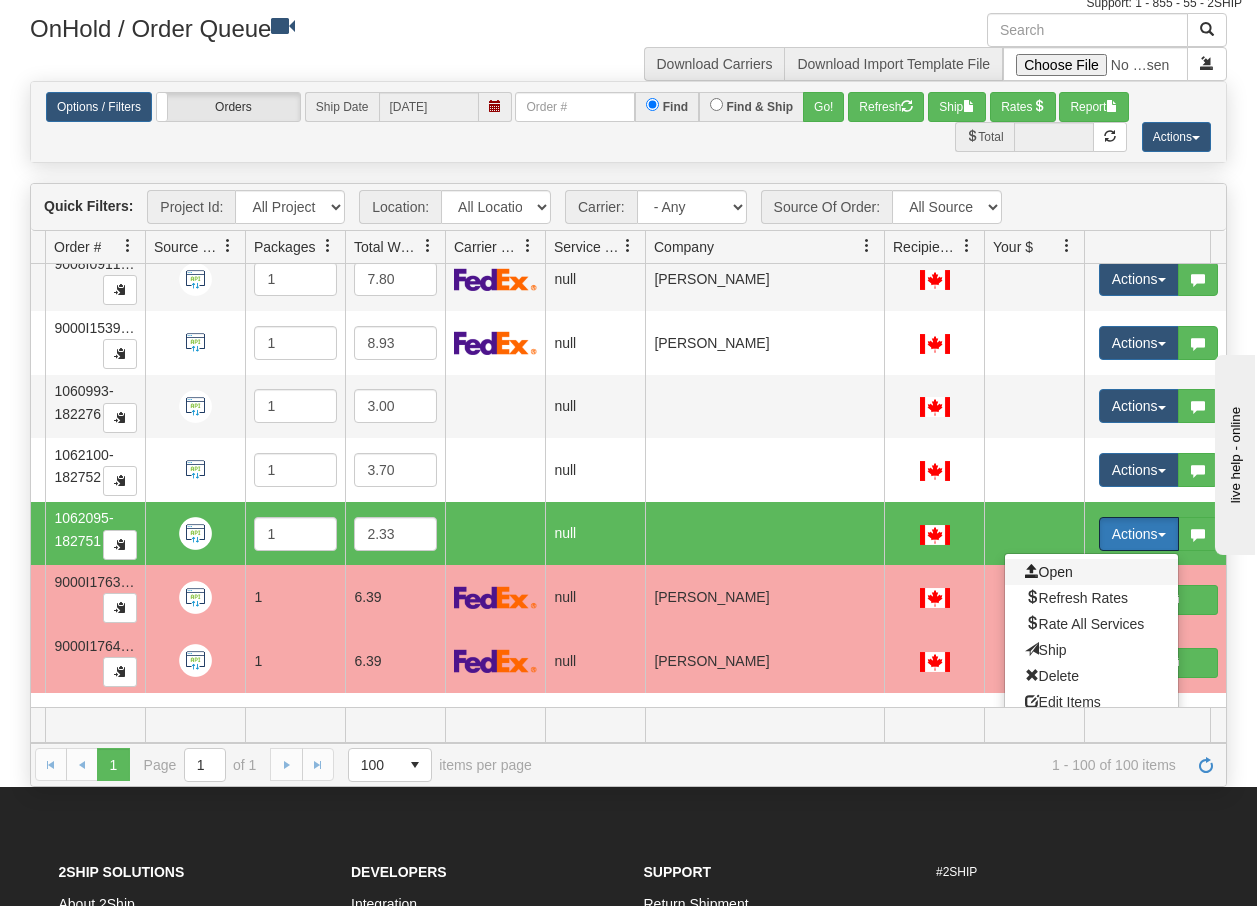
click at [1065, 571] on span "Open" at bounding box center [1049, 572] width 48 height 16
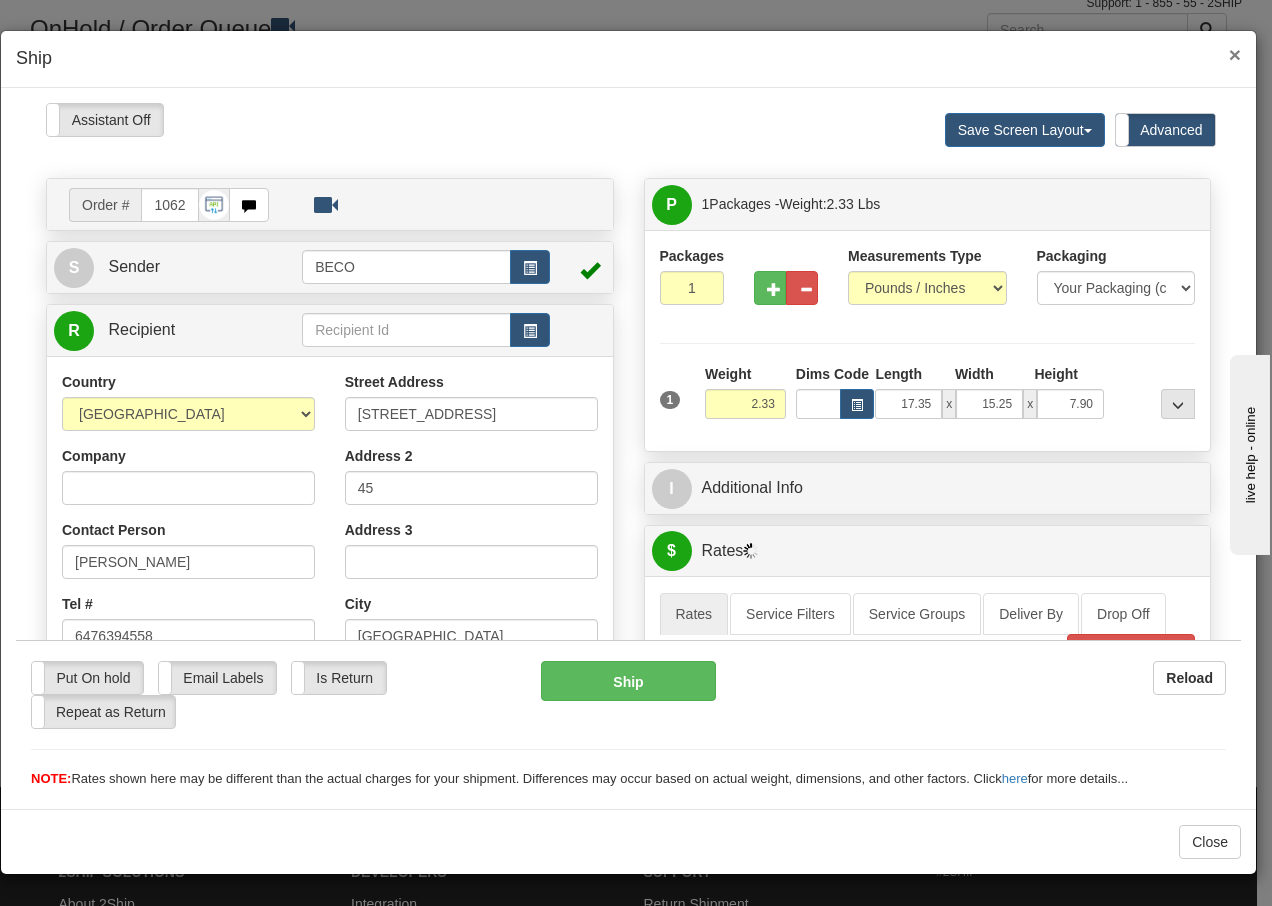
click at [1239, 58] on span "×" at bounding box center [1235, 54] width 12 height 23
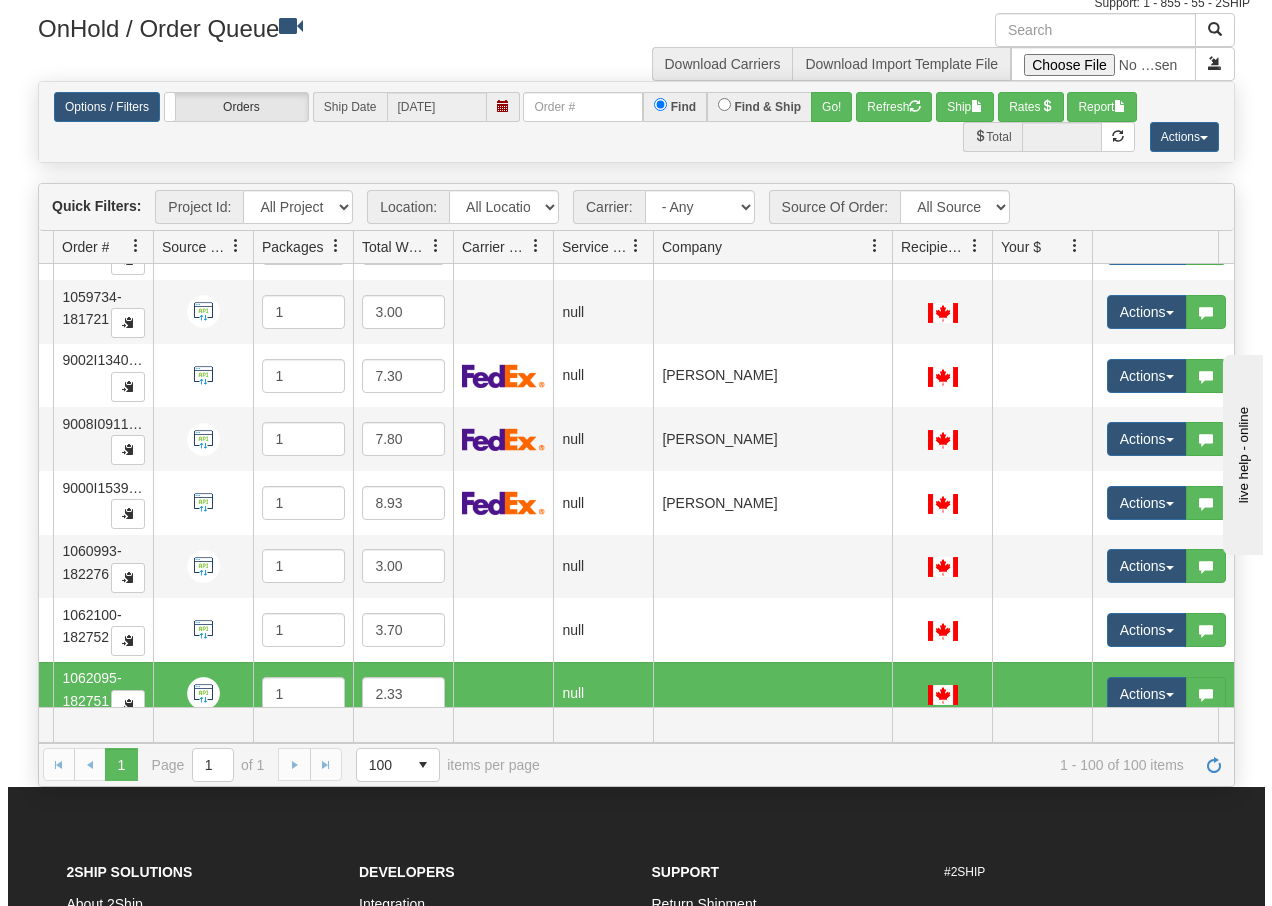
scroll to position [5597, 159]
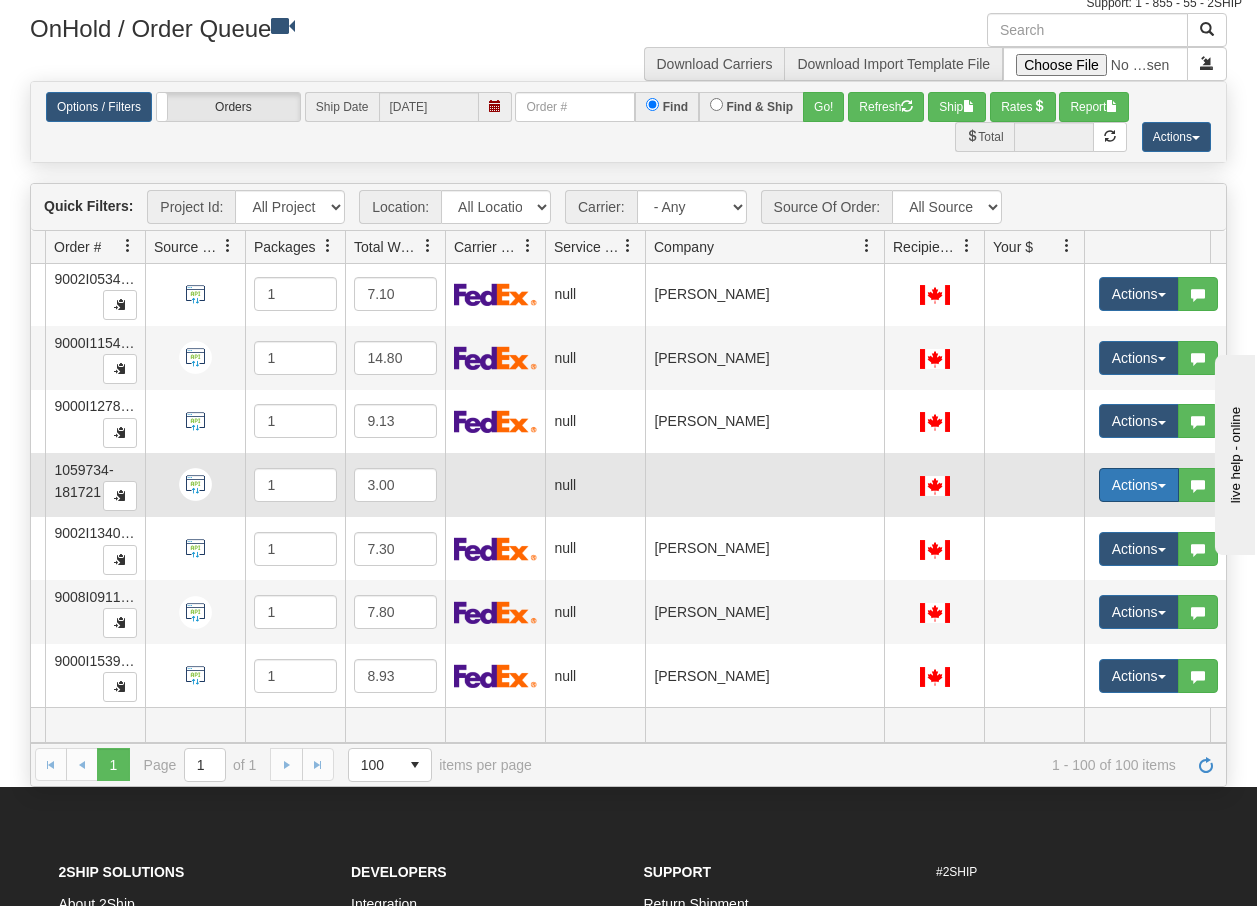
click at [1168, 490] on button "Actions" at bounding box center [1139, 485] width 80 height 34
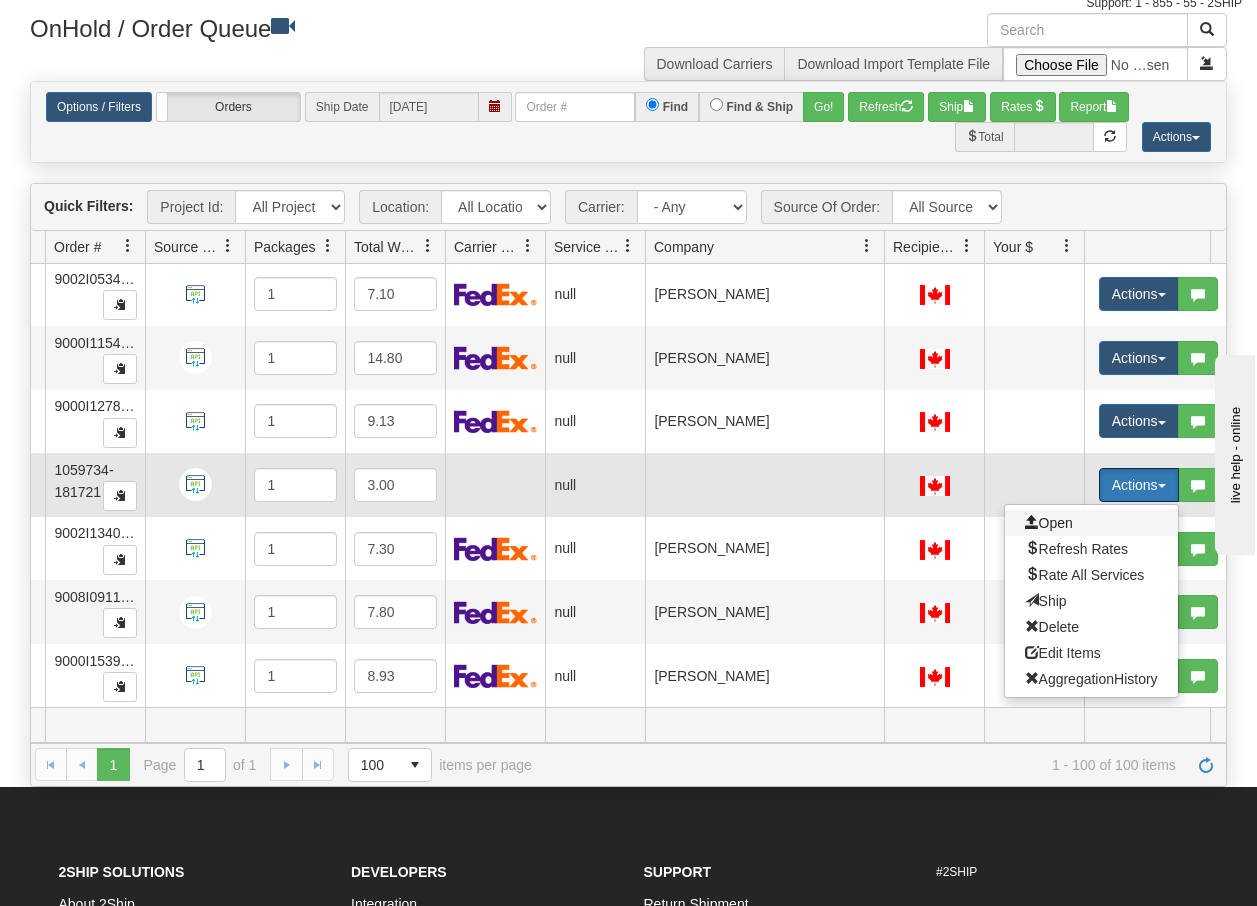
click at [1057, 525] on span "Open" at bounding box center [1049, 523] width 48 height 16
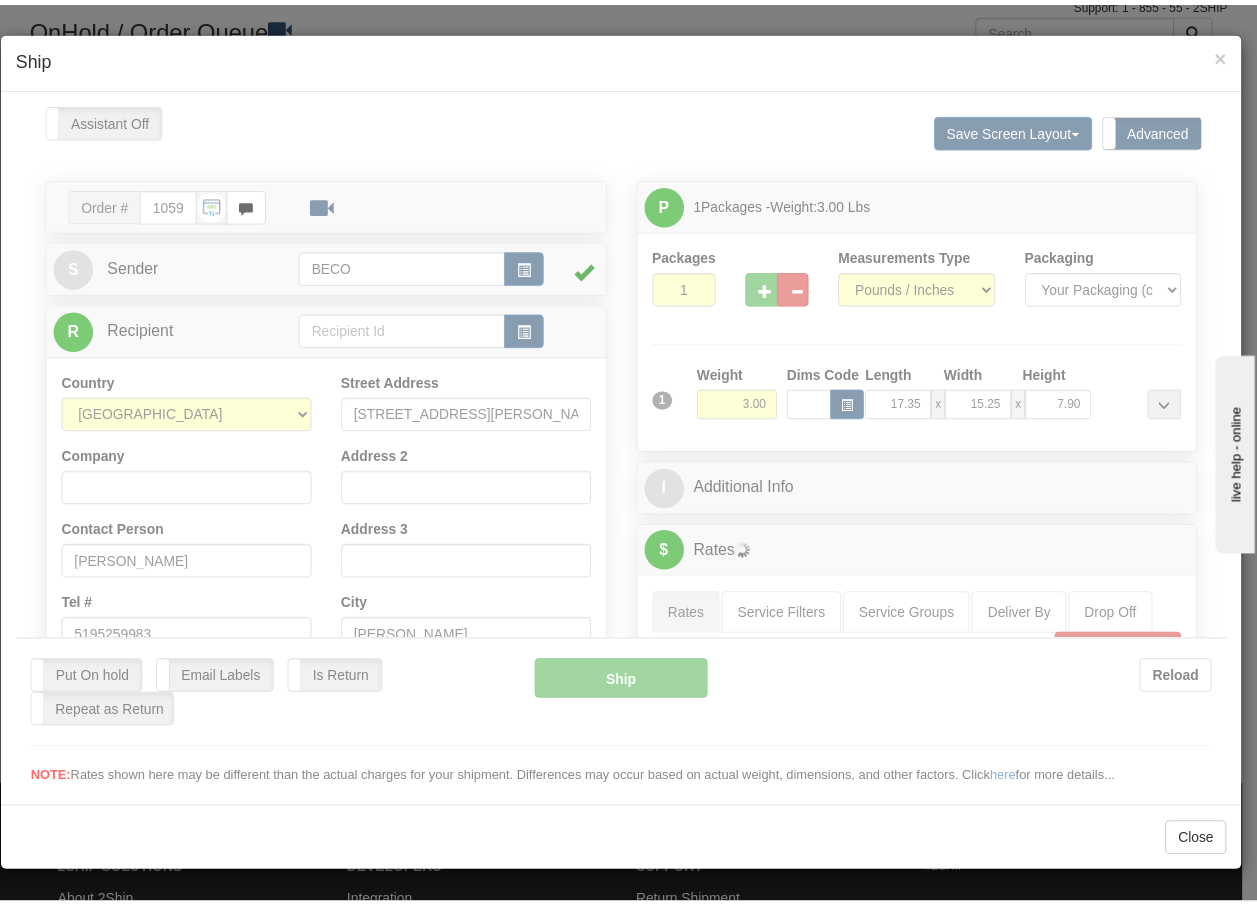
scroll to position [0, 0]
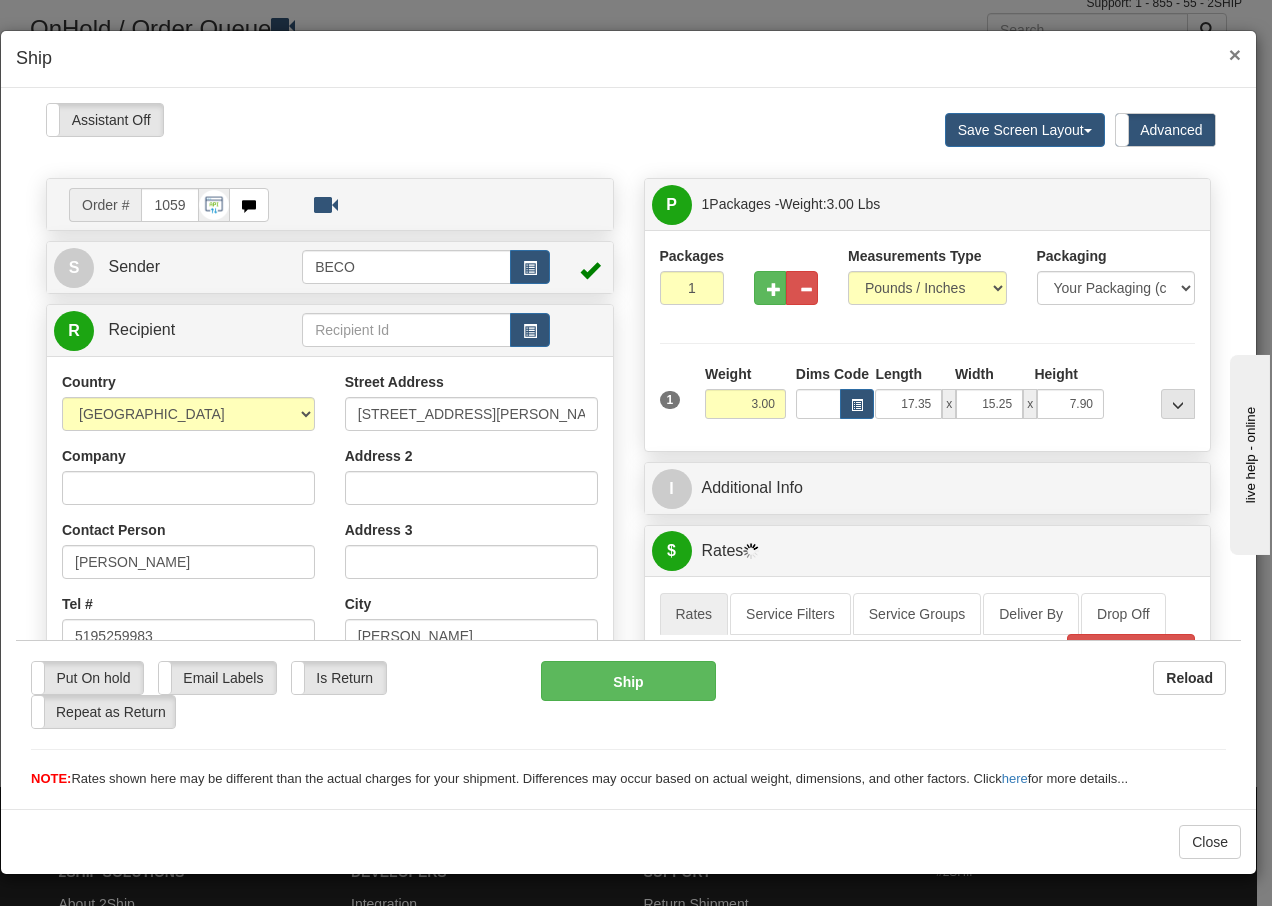
click at [1237, 56] on span "×" at bounding box center [1235, 54] width 12 height 23
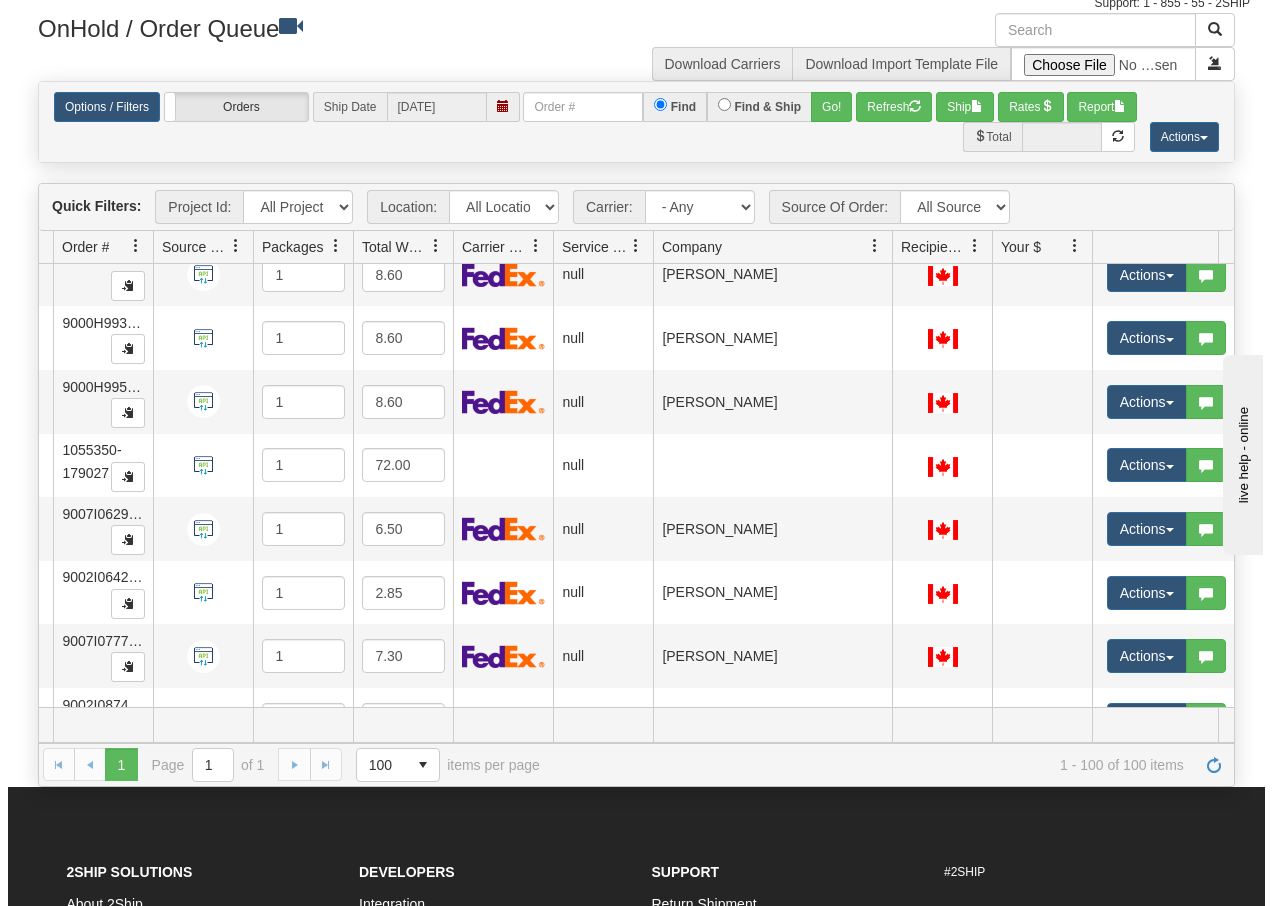
scroll to position [4904, 159]
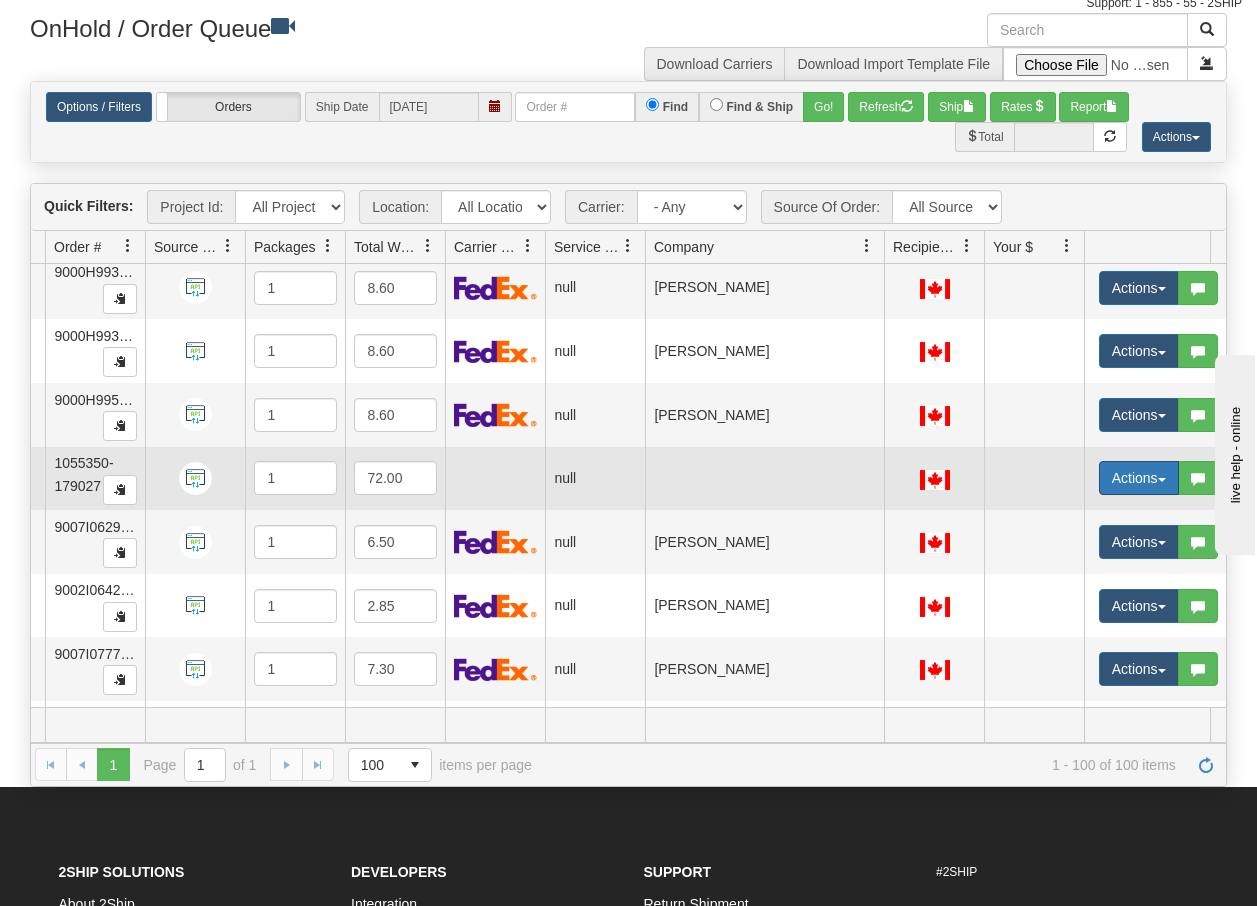
click at [1159, 480] on span "button" at bounding box center [1162, 480] width 8 height 4
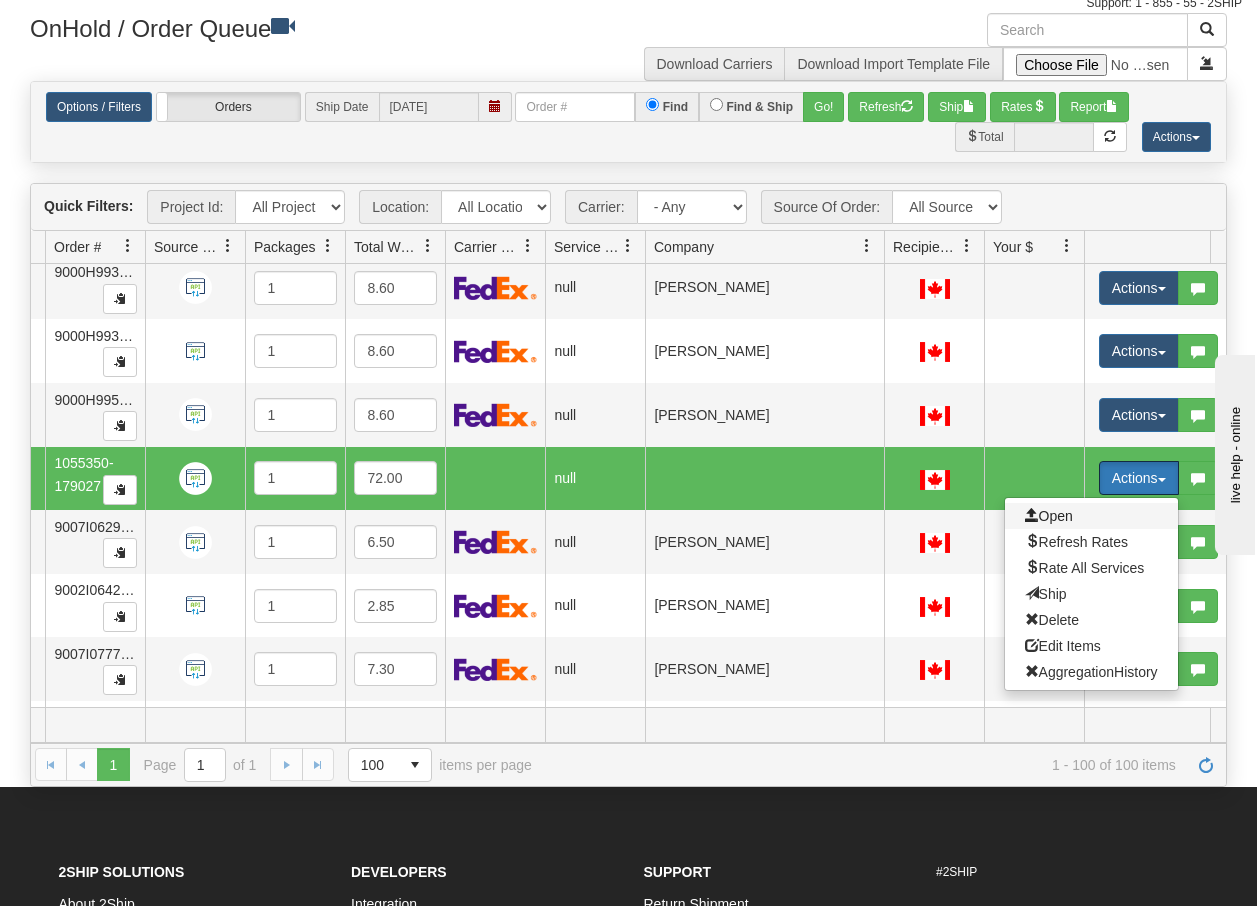
click at [1068, 512] on span "Open" at bounding box center [1049, 516] width 48 height 16
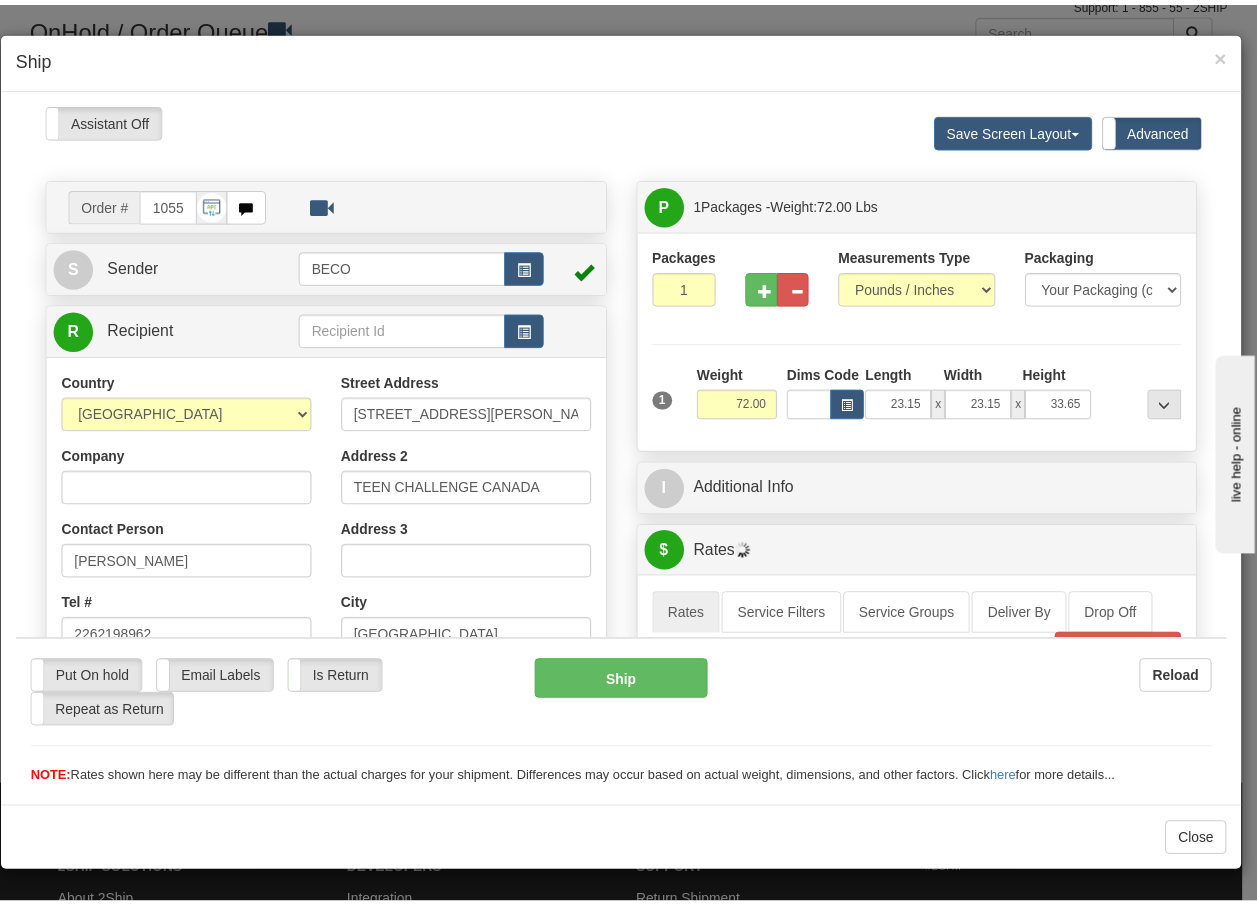
scroll to position [0, 0]
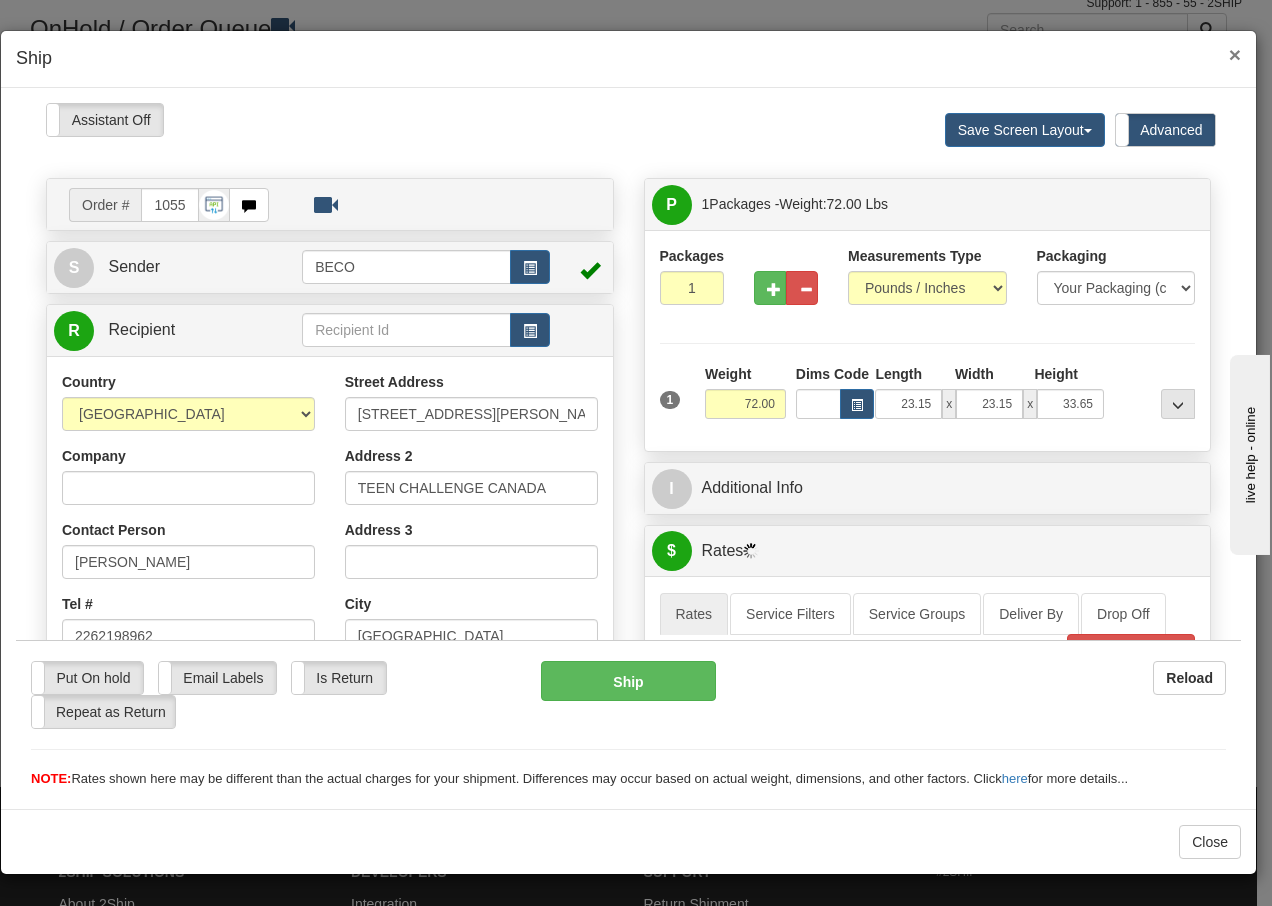
click at [1236, 56] on span "×" at bounding box center [1235, 54] width 12 height 23
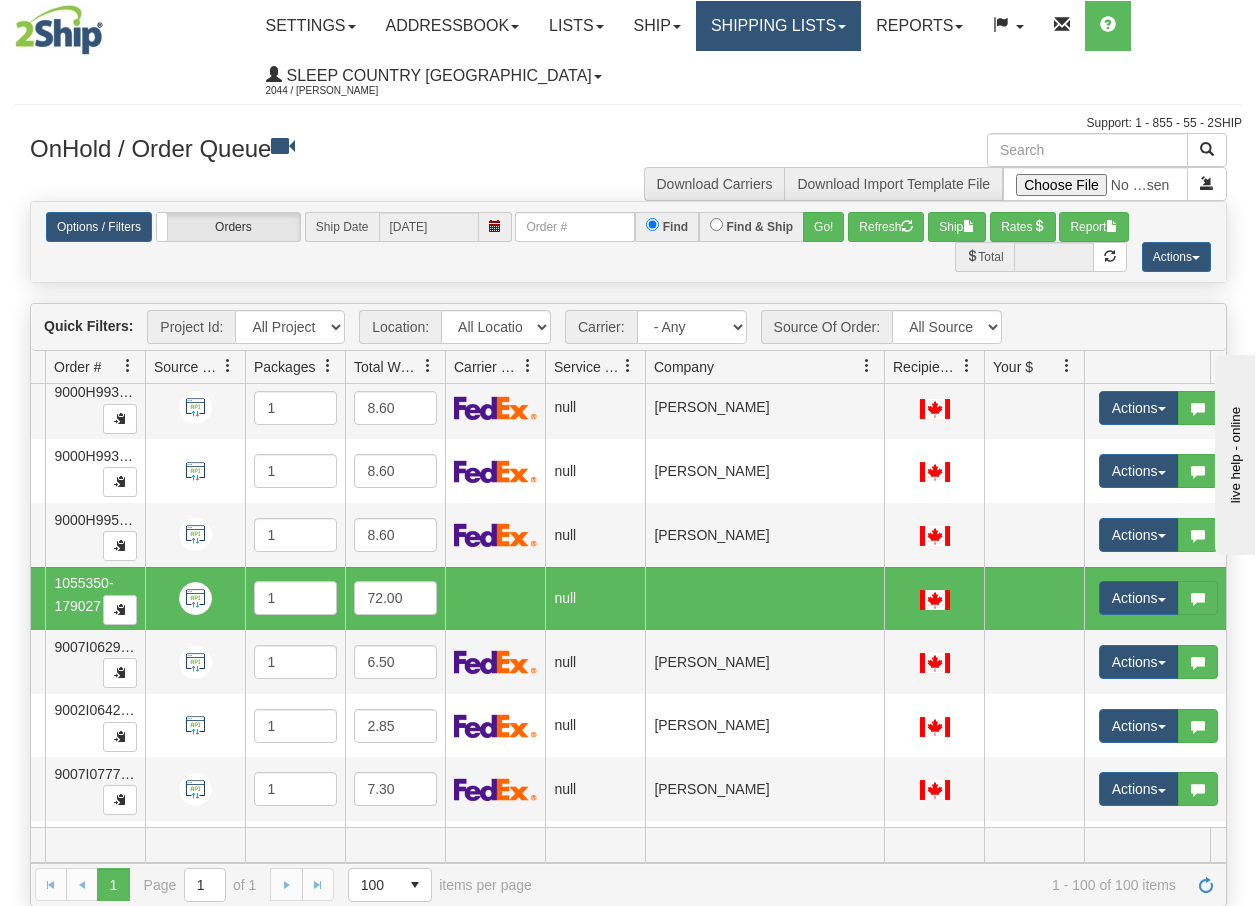
click at [824, 23] on link "Shipping lists" at bounding box center [778, 26] width 165 height 50
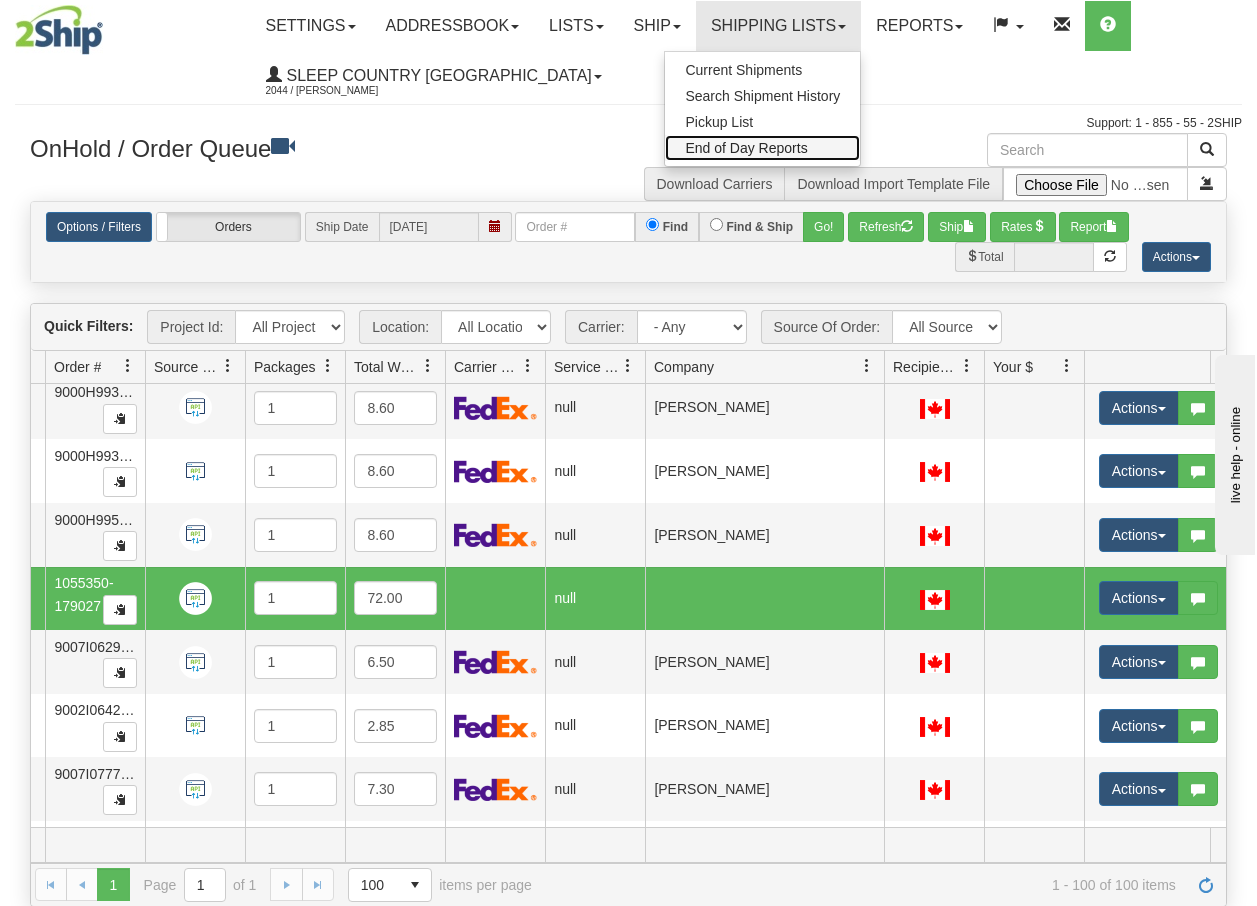
click at [748, 149] on span "End of Day Reports" at bounding box center [746, 148] width 122 height 16
